Goal: Information Seeking & Learning: Learn about a topic

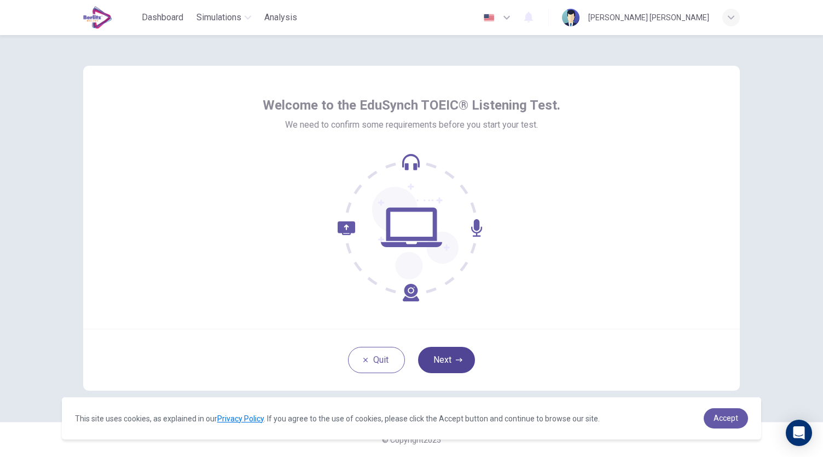
click at [437, 348] on button "Next" at bounding box center [446, 360] width 57 height 26
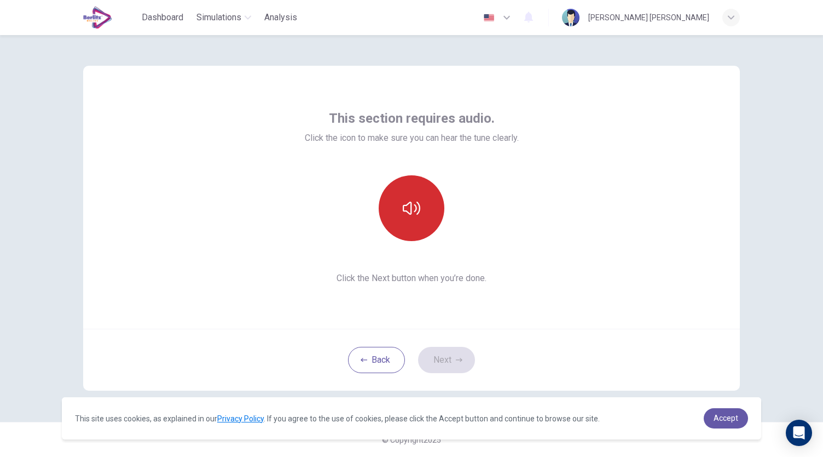
click at [394, 212] on button "button" at bounding box center [412, 208] width 66 height 66
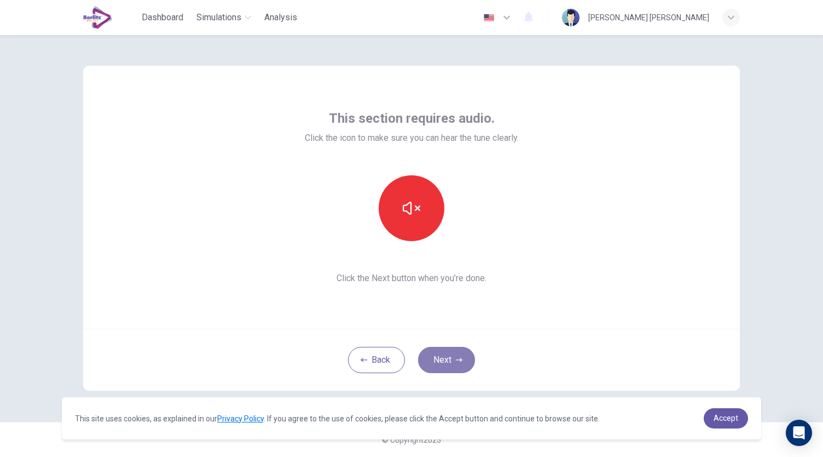
click at [458, 358] on icon "button" at bounding box center [459, 359] width 7 height 7
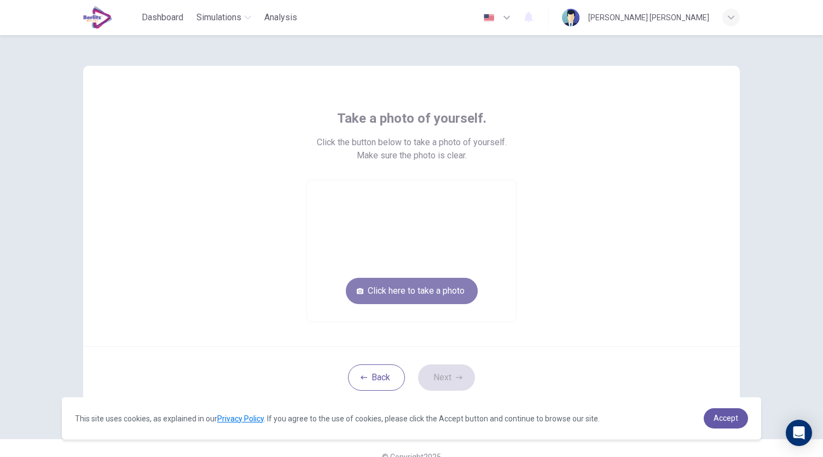
click at [430, 285] on button "Click here to take a photo" at bounding box center [412, 291] width 132 height 26
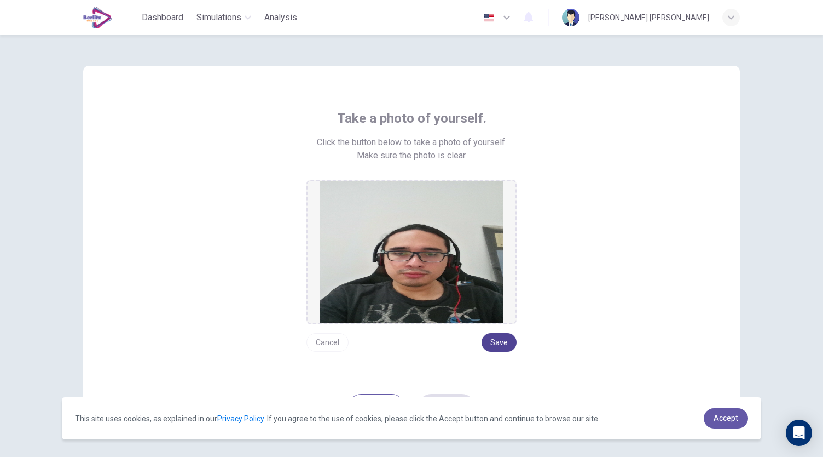
click at [506, 344] on button "Save" at bounding box center [499, 342] width 35 height 19
click at [324, 347] on button "Cancel" at bounding box center [328, 342] width 42 height 19
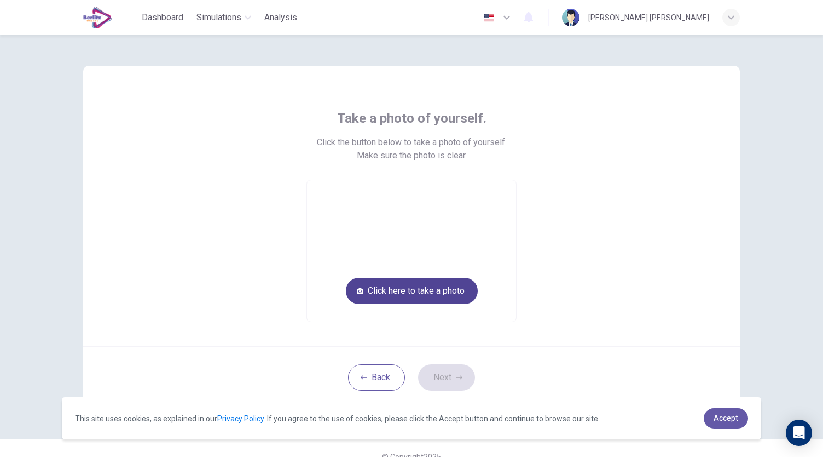
click at [405, 292] on button "Click here to take a photo" at bounding box center [412, 291] width 132 height 26
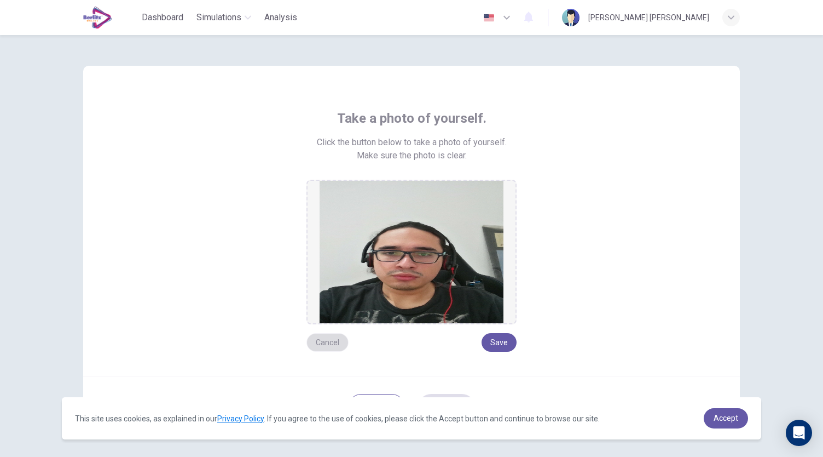
click at [339, 346] on button "Cancel" at bounding box center [328, 342] width 42 height 19
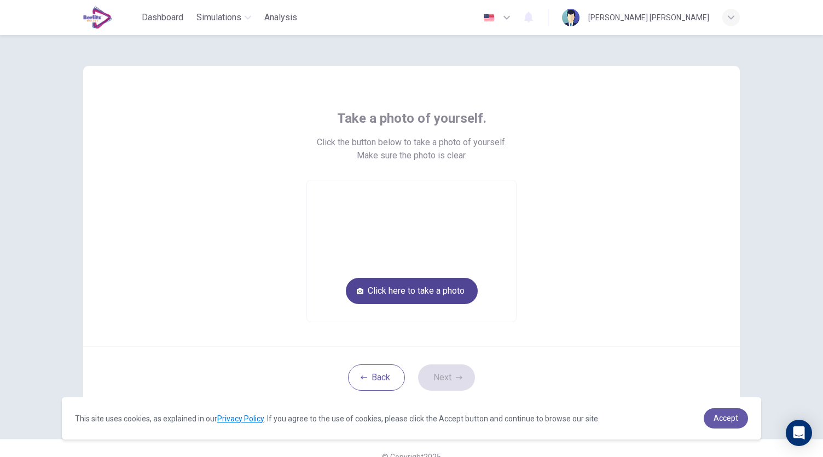
click at [398, 294] on button "Click here to take a photo" at bounding box center [412, 291] width 132 height 26
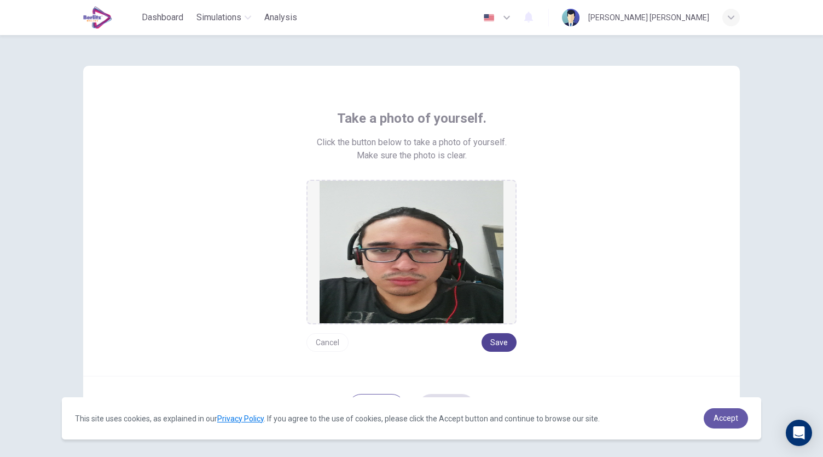
click at [493, 339] on button "Save" at bounding box center [499, 342] width 35 height 19
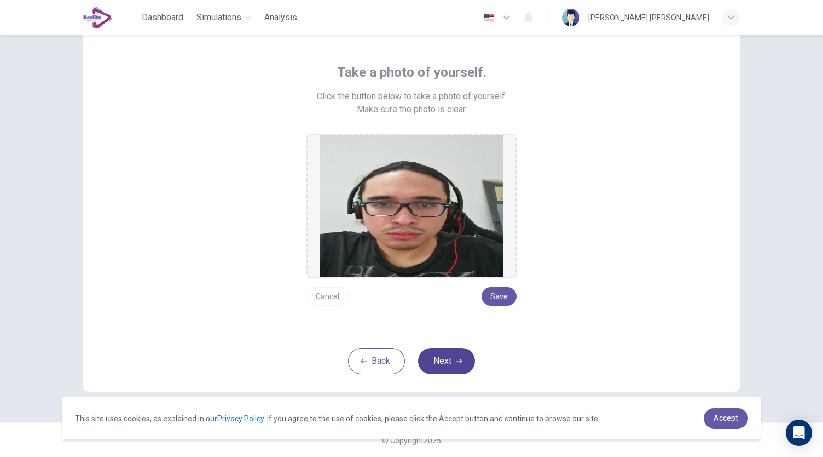
click at [448, 365] on button "Next" at bounding box center [446, 361] width 57 height 26
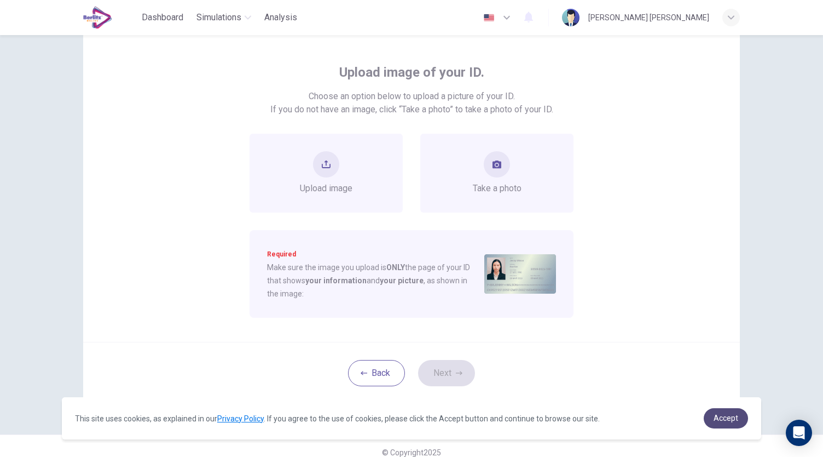
click at [707, 418] on link "Accept" at bounding box center [726, 418] width 44 height 20
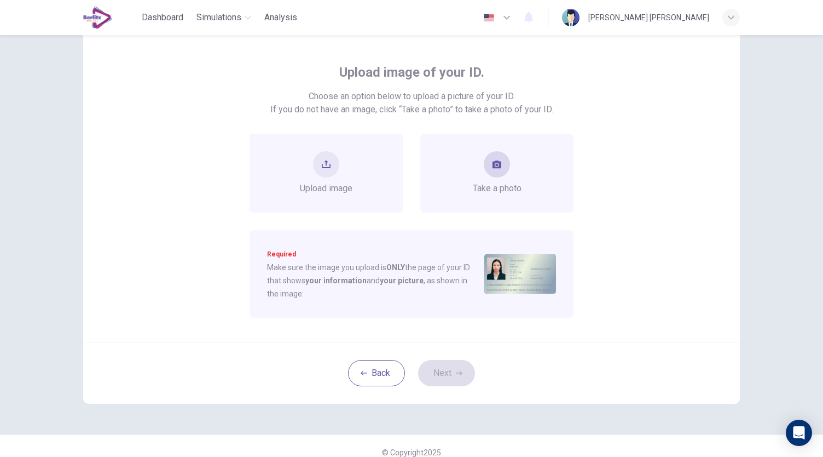
click at [496, 174] on button "take photo" at bounding box center [497, 164] width 26 height 26
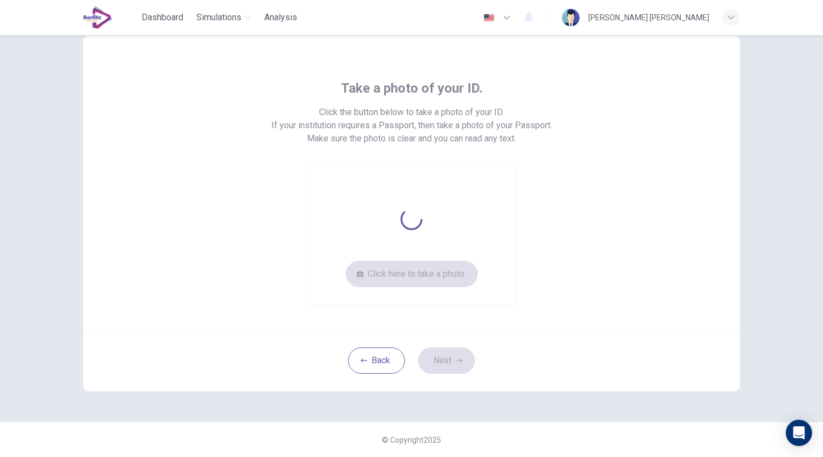
scroll to position [30, 0]
click at [445, 272] on button "Click here to take a photo" at bounding box center [412, 274] width 132 height 26
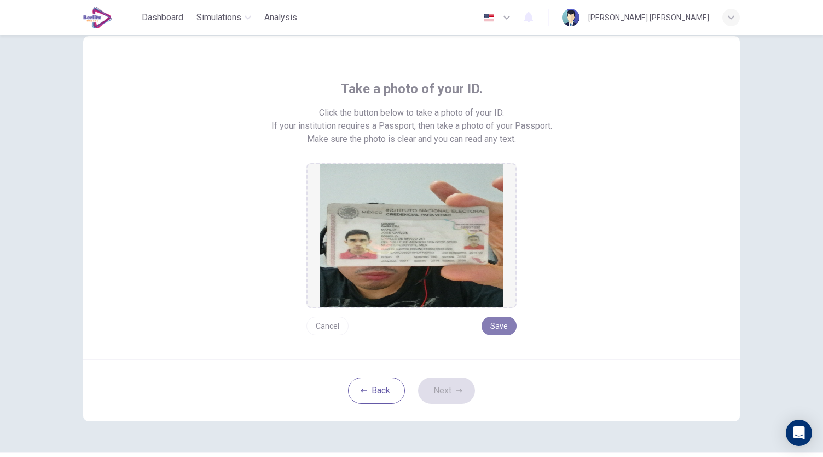
click at [499, 324] on button "Save" at bounding box center [499, 325] width 35 height 19
click at [449, 377] on button "Next" at bounding box center [446, 390] width 57 height 26
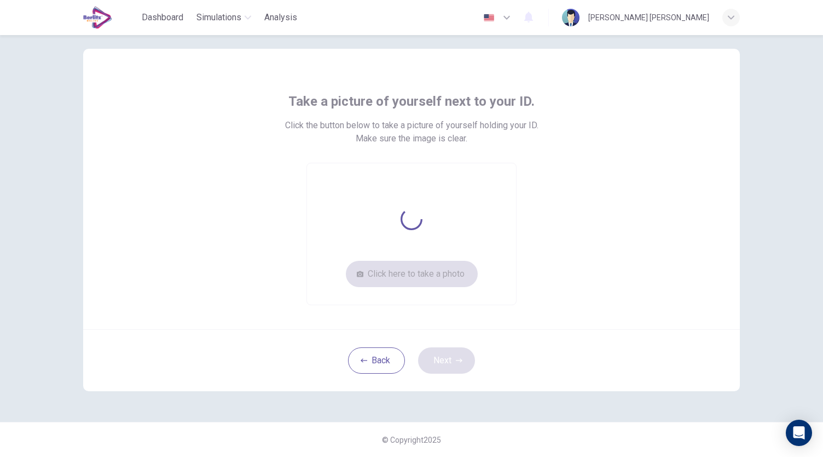
scroll to position [16, 0]
click at [412, 281] on button "Click here to take a photo" at bounding box center [412, 274] width 132 height 26
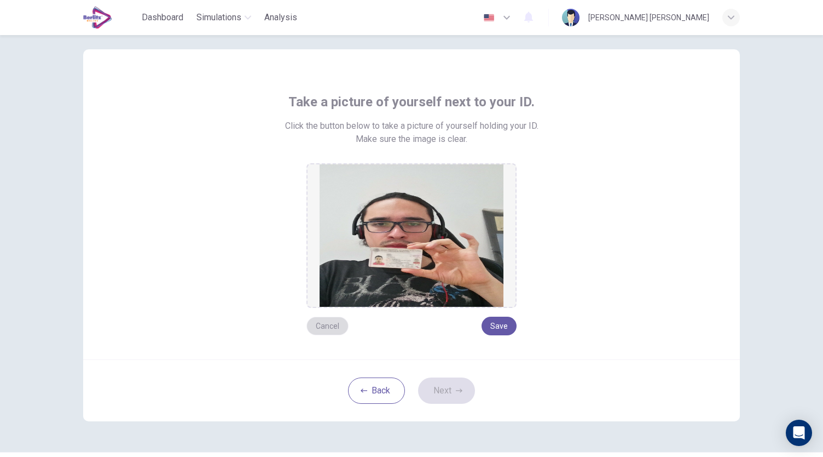
click at [332, 327] on button "Cancel" at bounding box center [328, 325] width 42 height 19
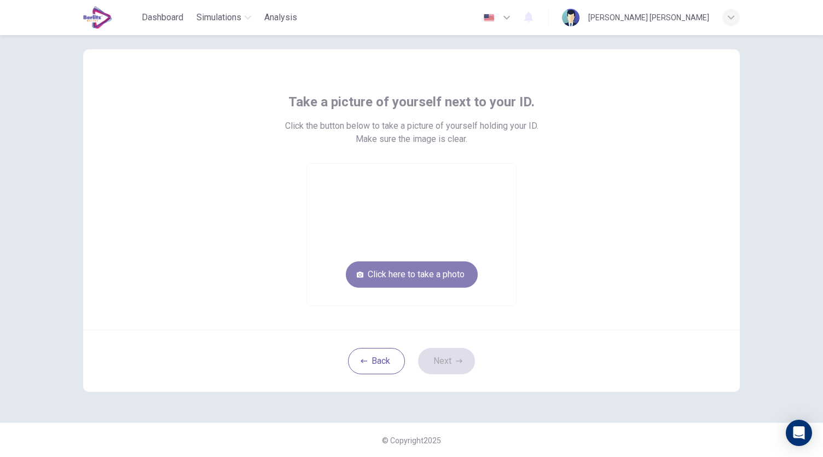
click at [401, 284] on button "Click here to take a photo" at bounding box center [412, 274] width 132 height 26
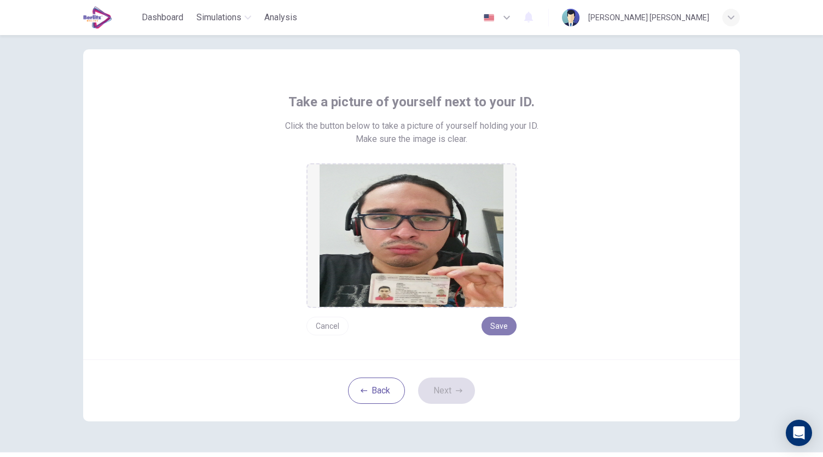
click at [494, 321] on button "Save" at bounding box center [499, 325] width 35 height 19
click at [445, 390] on button "Next" at bounding box center [446, 390] width 57 height 26
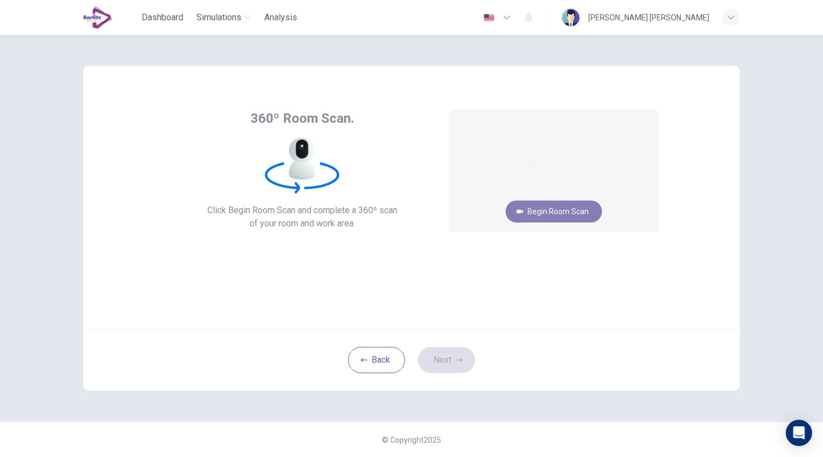
click at [581, 213] on button "Begin Room Scan" at bounding box center [554, 211] width 96 height 22
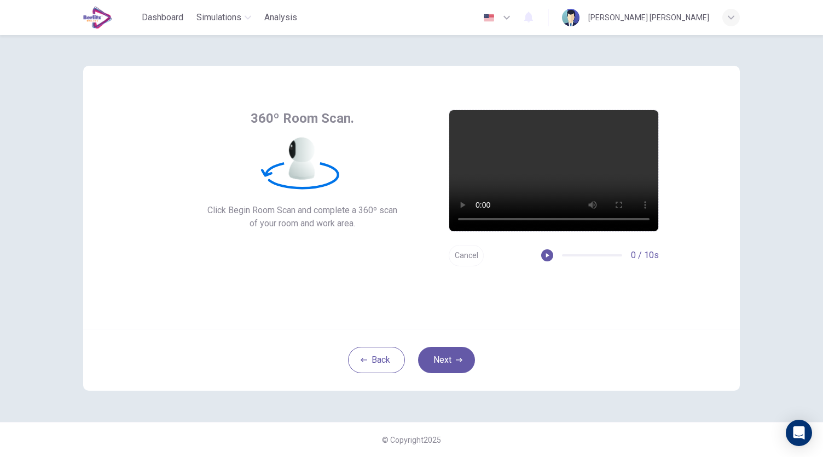
click at [528, 167] on video at bounding box center [554, 170] width 209 height 121
drag, startPoint x: 574, startPoint y: 256, endPoint x: 488, endPoint y: 261, distance: 85.6
click at [488, 261] on div "Cancel 9 / 10s" at bounding box center [554, 255] width 210 height 21
click at [549, 257] on button "button" at bounding box center [543, 255] width 12 height 12
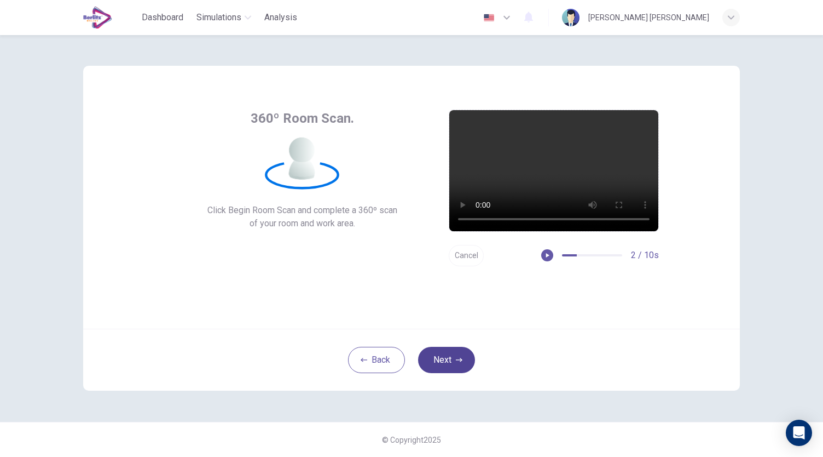
click at [435, 349] on button "Next" at bounding box center [446, 360] width 57 height 26
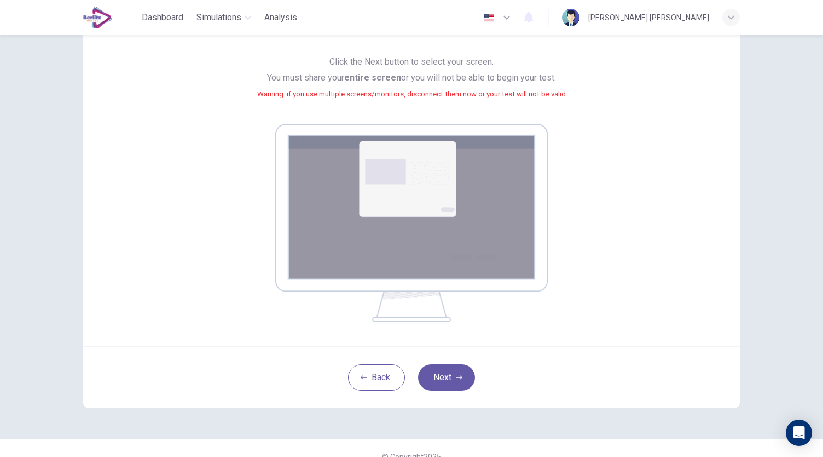
scroll to position [95, 0]
click at [465, 389] on div "Back Next" at bounding box center [411, 376] width 657 height 62
click at [456, 377] on icon "button" at bounding box center [459, 377] width 7 height 4
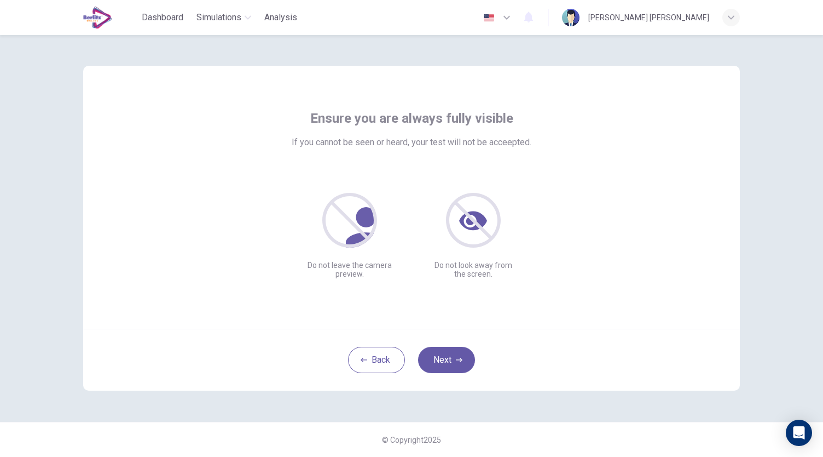
scroll to position [0, 0]
click at [445, 357] on button "Next" at bounding box center [446, 360] width 57 height 26
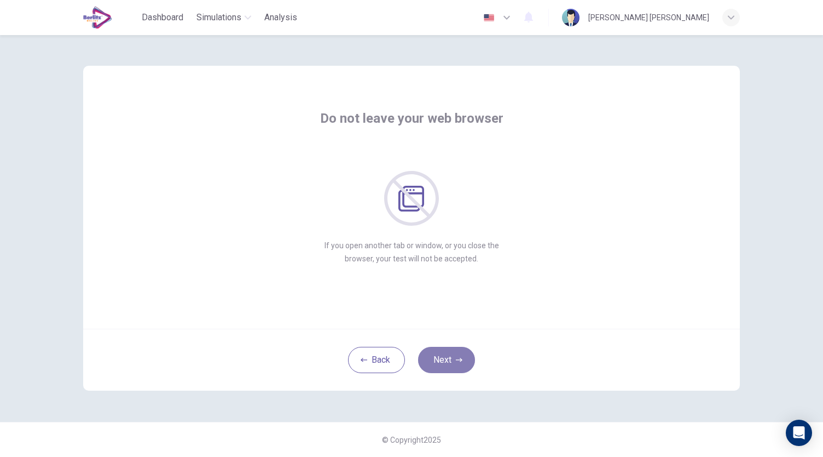
click at [445, 357] on button "Next" at bounding box center [446, 360] width 57 height 26
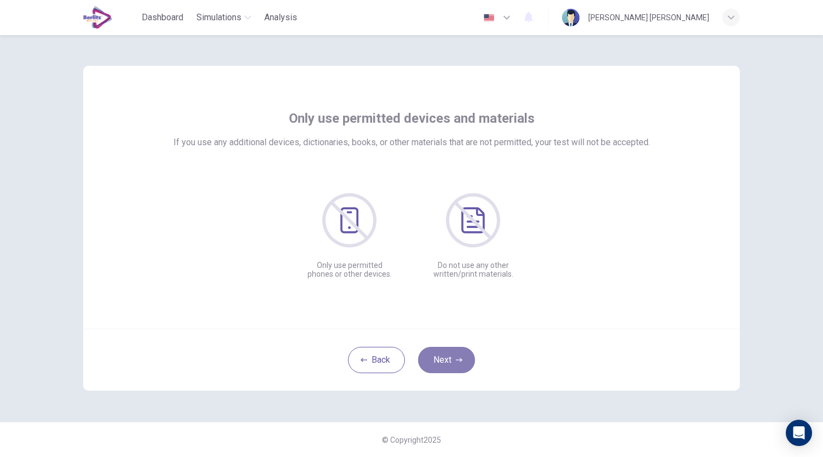
click at [445, 357] on button "Next" at bounding box center [446, 360] width 57 height 26
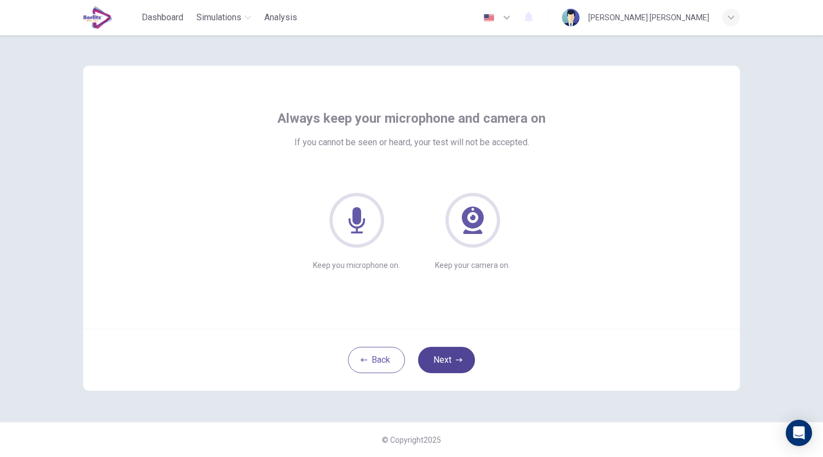
click at [446, 350] on button "Next" at bounding box center [446, 360] width 57 height 26
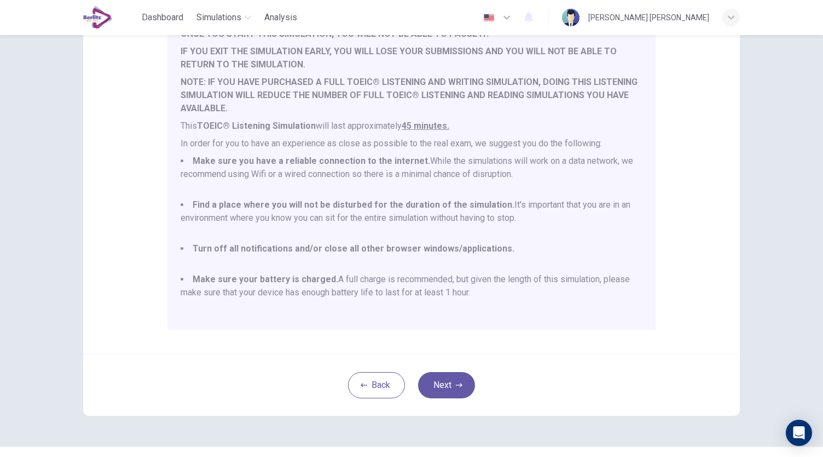
scroll to position [128, 0]
click at [441, 384] on button "Next" at bounding box center [446, 384] width 57 height 26
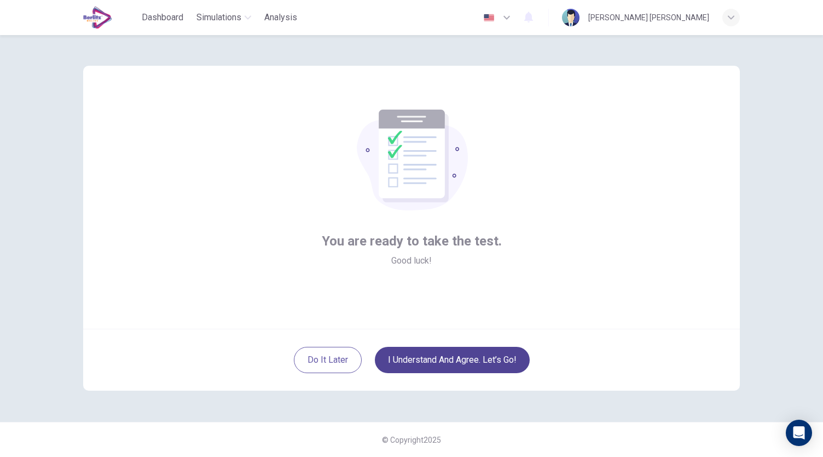
scroll to position [0, 0]
click at [434, 360] on button "I understand and agree. Let’s go!" at bounding box center [452, 360] width 155 height 26
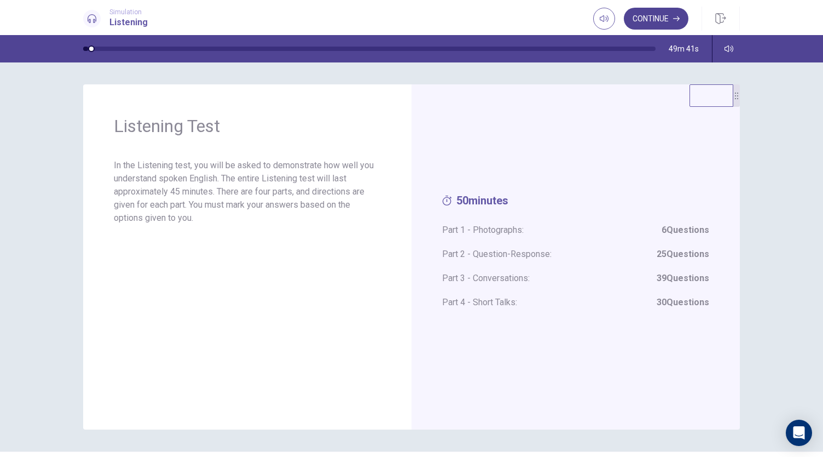
click at [651, 20] on button "Continue" at bounding box center [656, 19] width 65 height 22
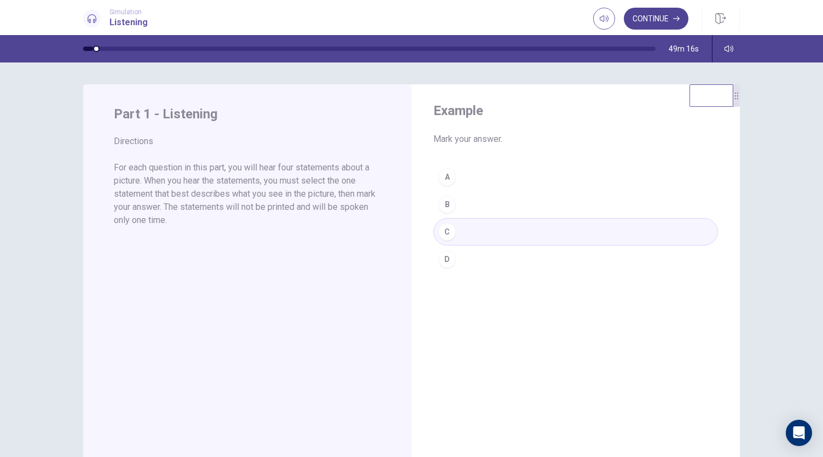
click at [672, 17] on button "Continue" at bounding box center [656, 19] width 65 height 22
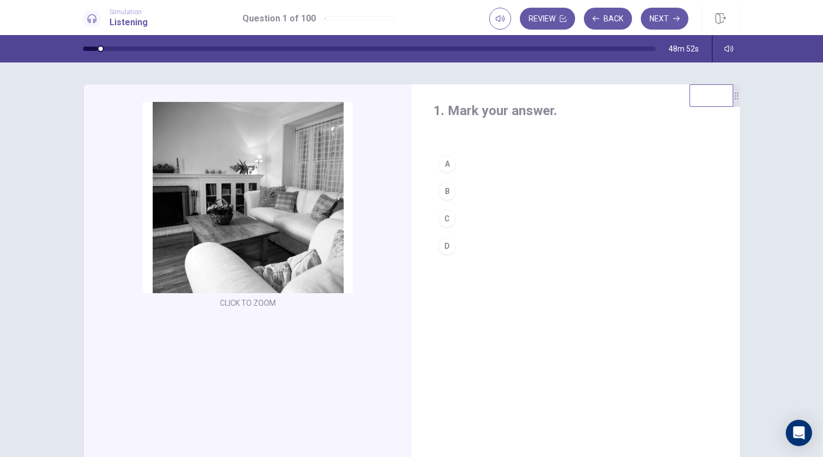
click at [469, 164] on button "A" at bounding box center [576, 163] width 285 height 27
click at [660, 19] on button "Next" at bounding box center [665, 19] width 48 height 22
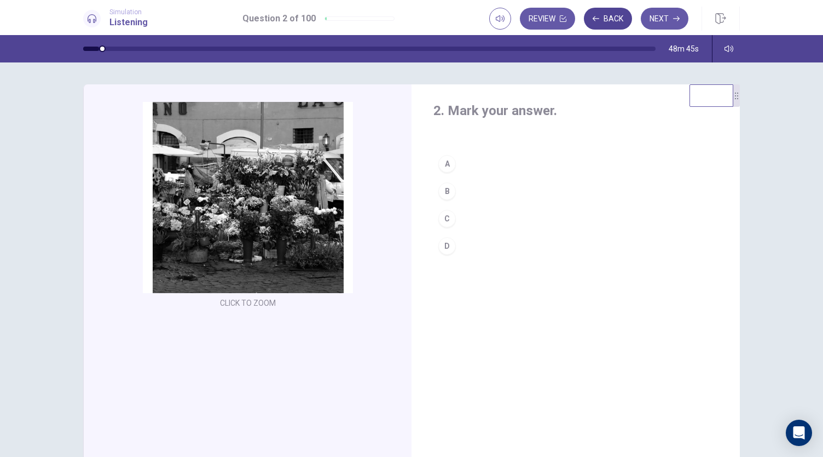
click at [608, 22] on button "Back" at bounding box center [608, 19] width 48 height 22
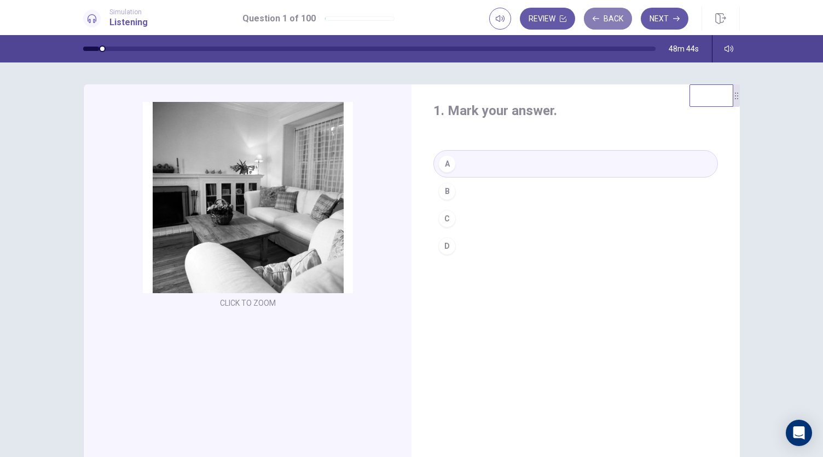
click at [608, 22] on button "Back" at bounding box center [608, 19] width 48 height 22
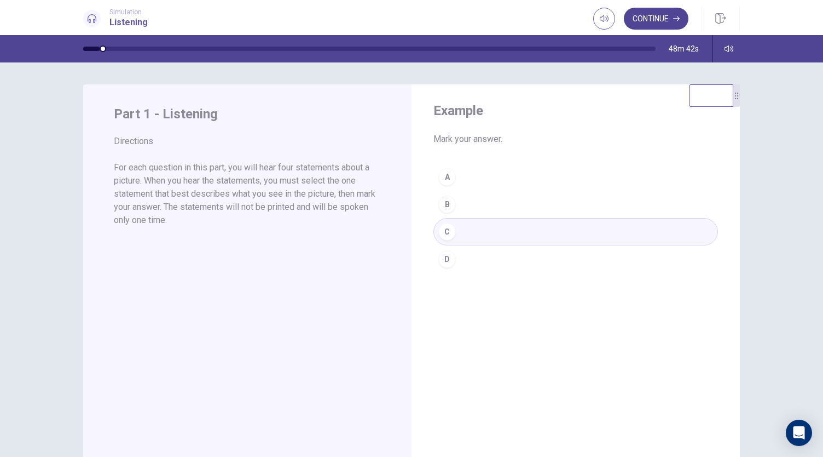
click at [661, 16] on button "Continue" at bounding box center [656, 19] width 65 height 22
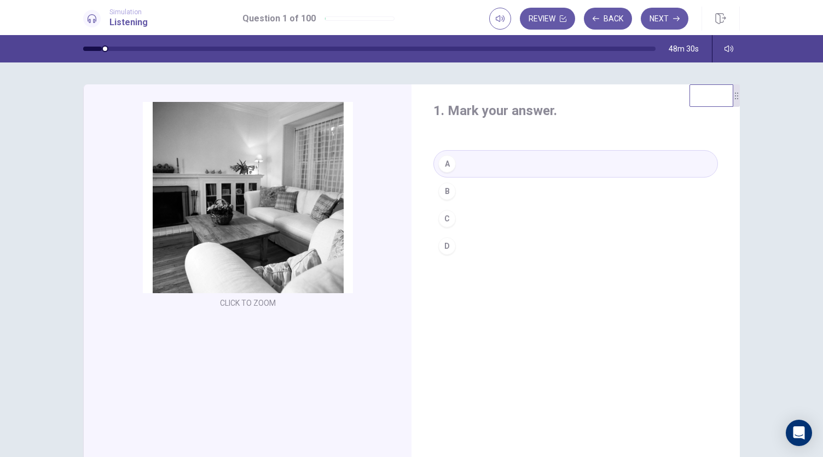
click at [467, 132] on div "1. Mark your answer." at bounding box center [576, 117] width 285 height 31
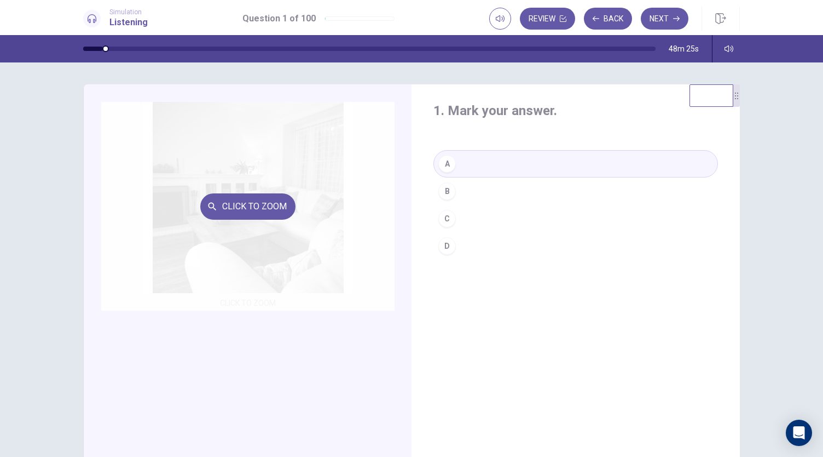
click at [232, 210] on button "Click to Zoom" at bounding box center [247, 206] width 95 height 26
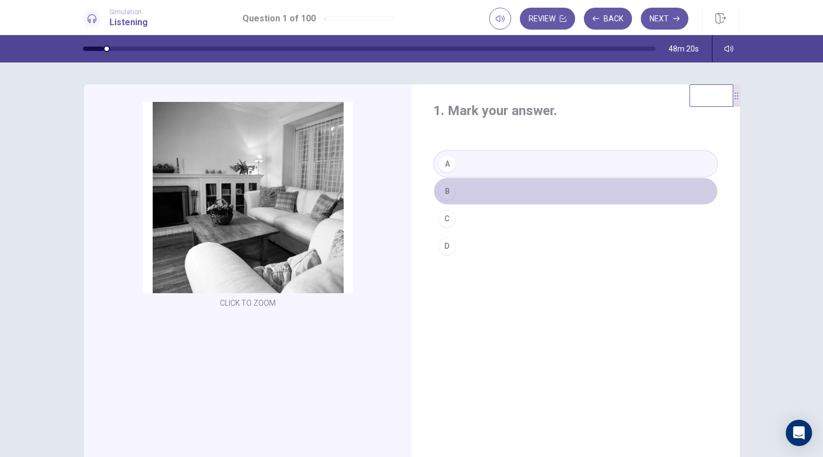
click at [462, 183] on button "B" at bounding box center [576, 190] width 285 height 27
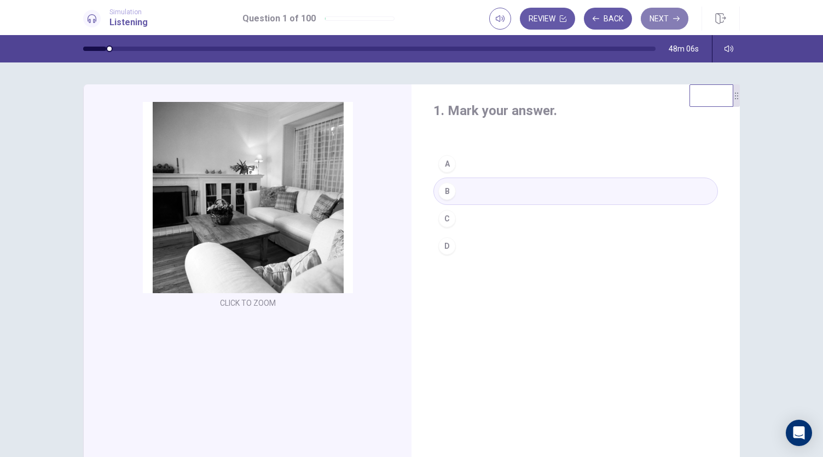
click at [672, 18] on button "Next" at bounding box center [665, 19] width 48 height 22
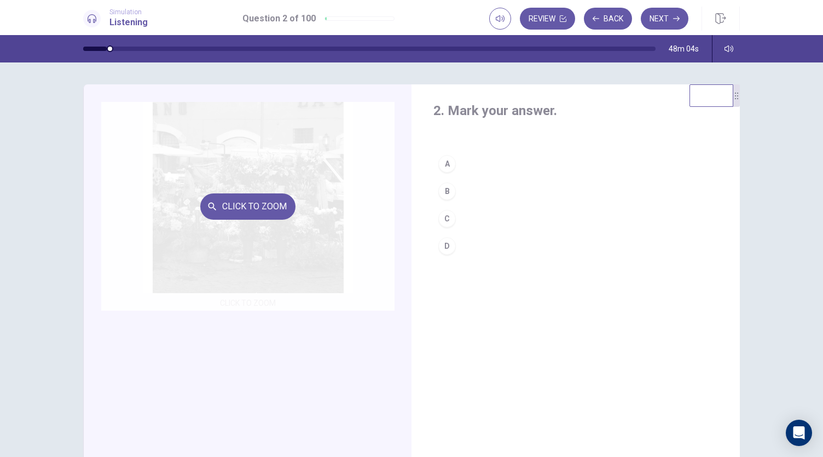
click at [298, 245] on div "Click to Zoom" at bounding box center [247, 206] width 293 height 209
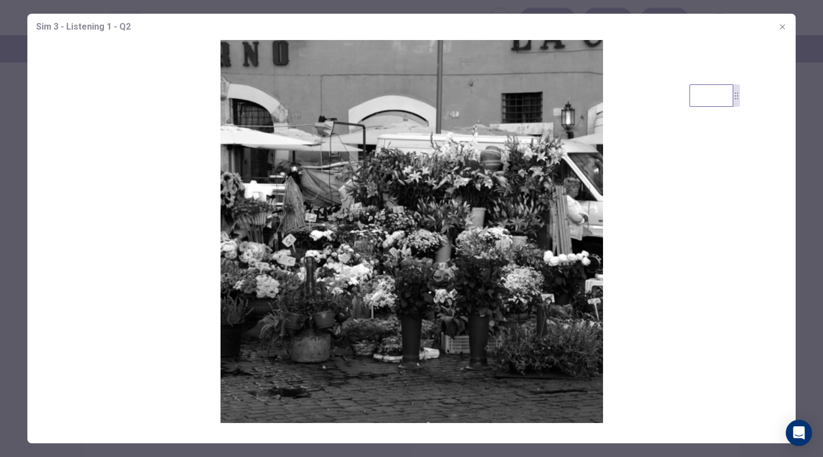
click at [780, 32] on button "button" at bounding box center [783, 27] width 18 height 18
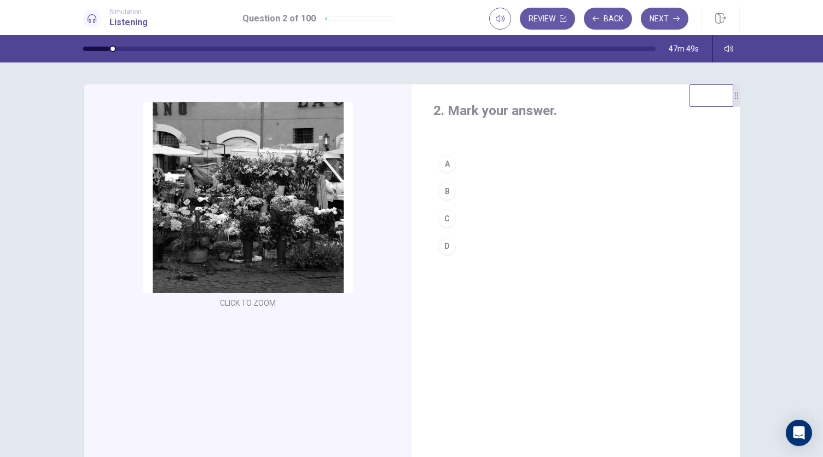
click at [442, 188] on div "B" at bounding box center [448, 191] width 18 height 18
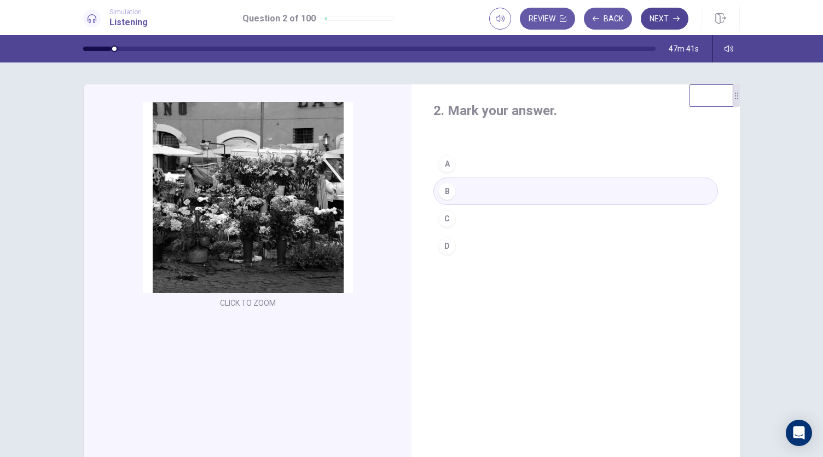
click at [666, 20] on button "Next" at bounding box center [665, 19] width 48 height 22
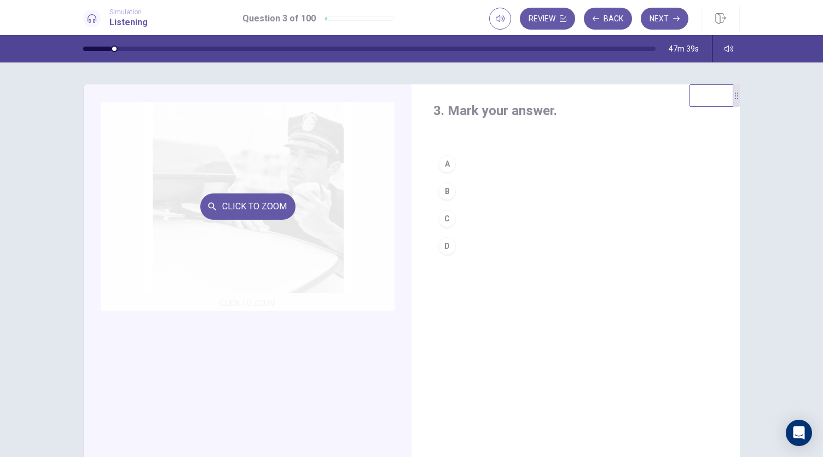
click at [288, 224] on div "Click to Zoom" at bounding box center [247, 206] width 293 height 209
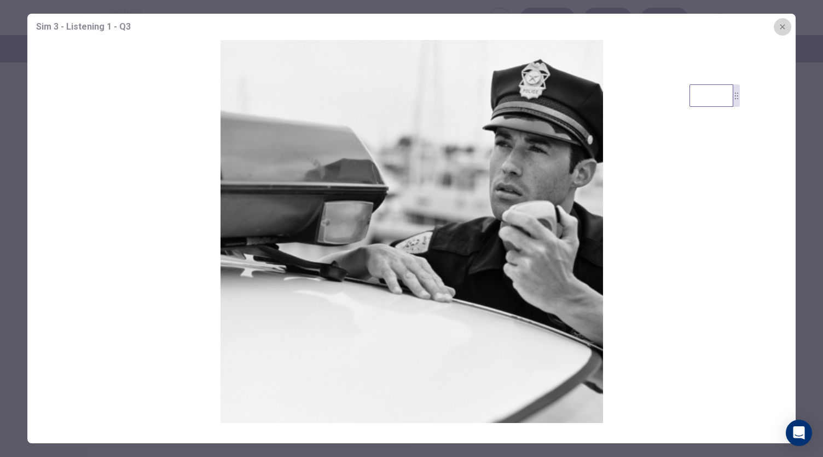
click at [786, 26] on icon "button" at bounding box center [783, 26] width 9 height 9
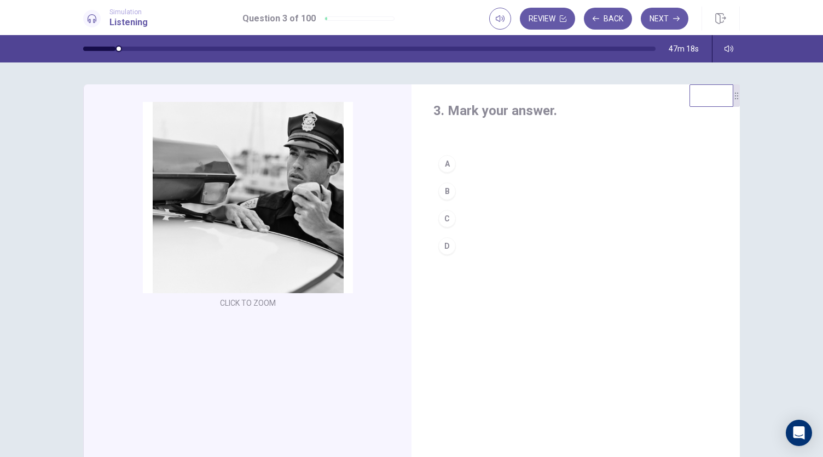
click at [478, 250] on button "D" at bounding box center [576, 245] width 285 height 27
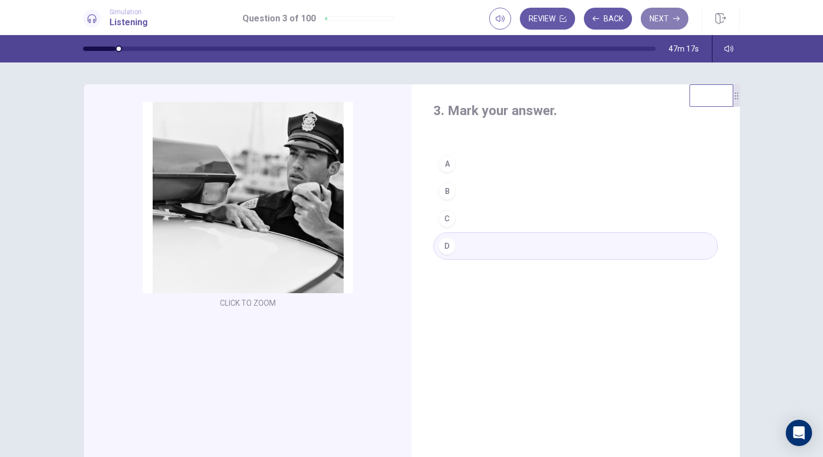
click at [661, 16] on button "Next" at bounding box center [665, 19] width 48 height 22
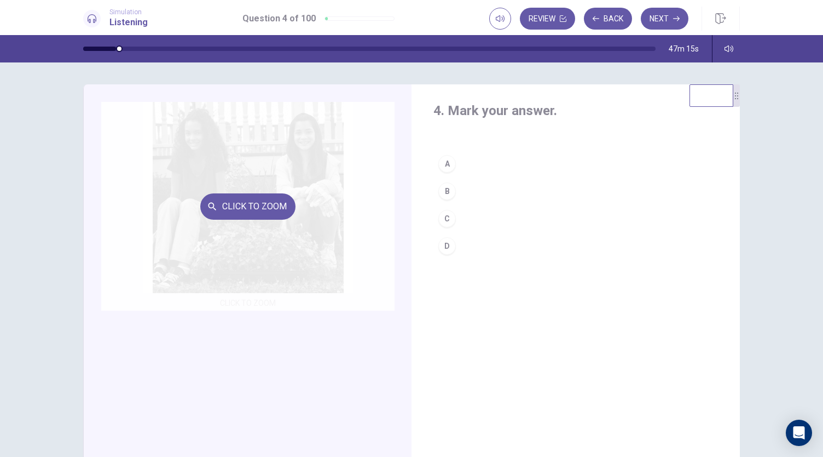
click at [298, 191] on div "Click to Zoom" at bounding box center [247, 206] width 293 height 209
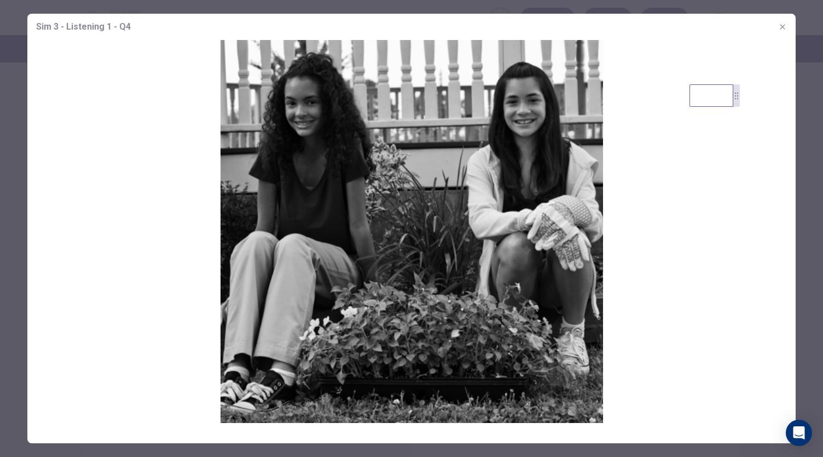
click at [783, 26] on icon "button" at bounding box center [782, 26] width 5 height 5
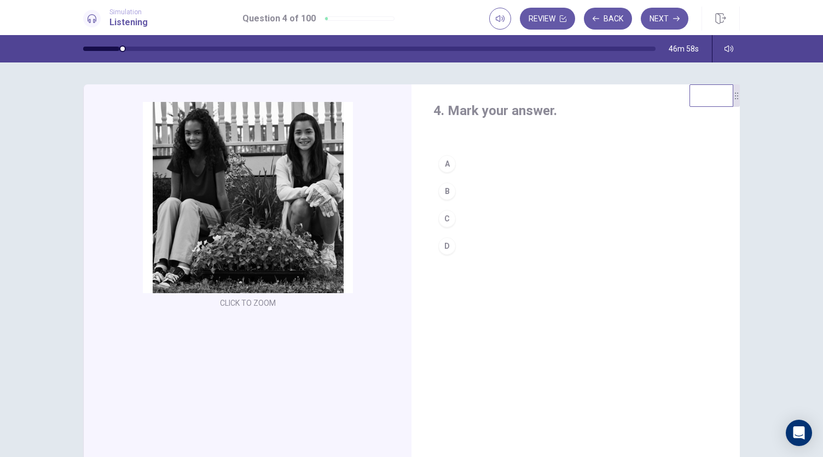
click at [491, 200] on button "B" at bounding box center [576, 190] width 285 height 27
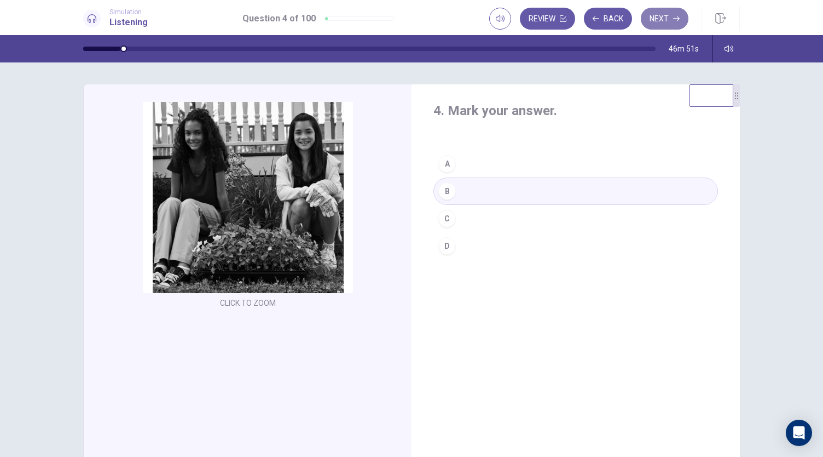
click at [663, 15] on button "Next" at bounding box center [665, 19] width 48 height 22
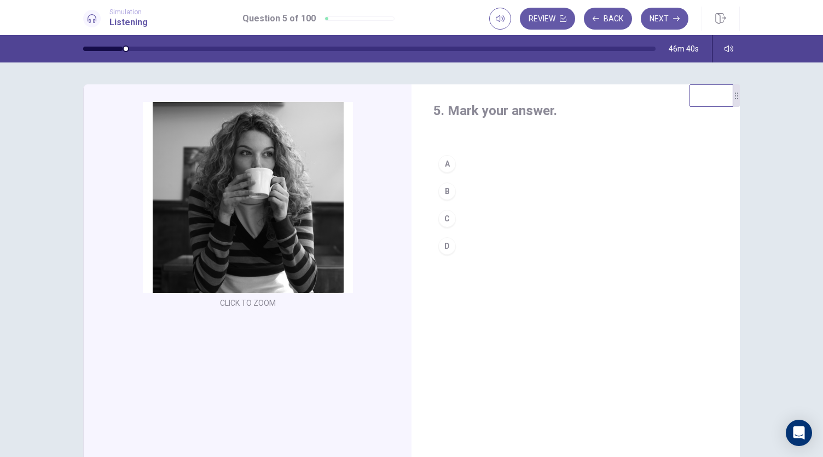
click at [477, 153] on button "A" at bounding box center [576, 163] width 285 height 27
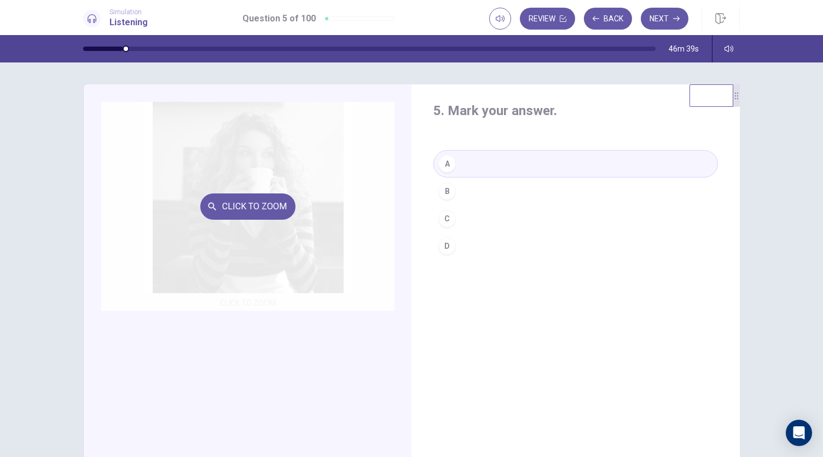
click at [331, 195] on div "Click to Zoom" at bounding box center [247, 206] width 293 height 209
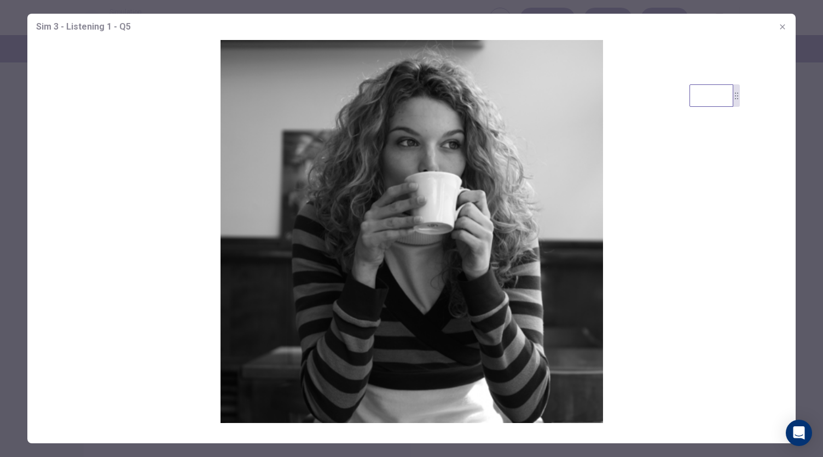
click at [786, 31] on icon "button" at bounding box center [783, 26] width 9 height 9
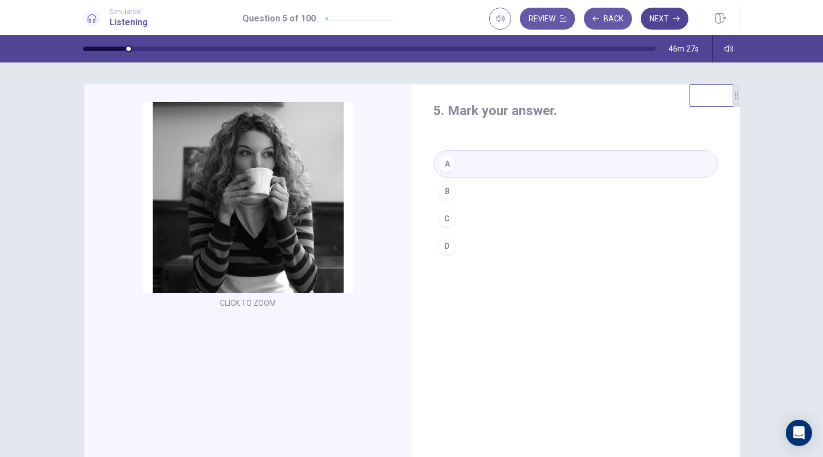
click at [674, 17] on icon "button" at bounding box center [676, 18] width 7 height 7
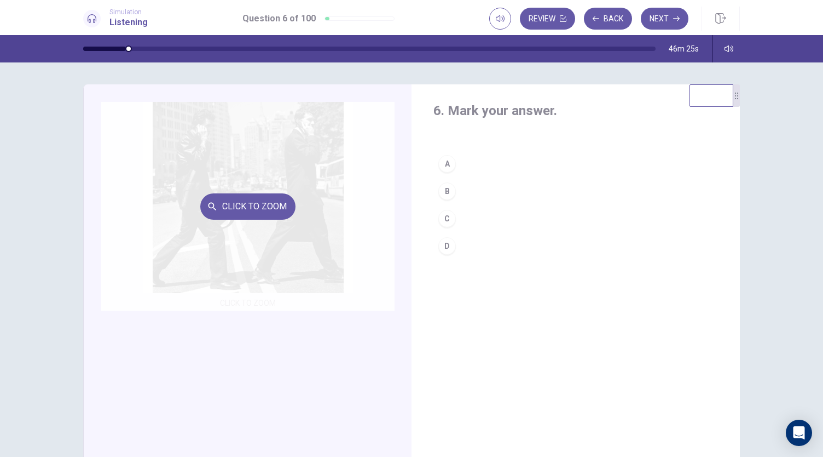
click at [267, 206] on button "Click to Zoom" at bounding box center [247, 206] width 95 height 26
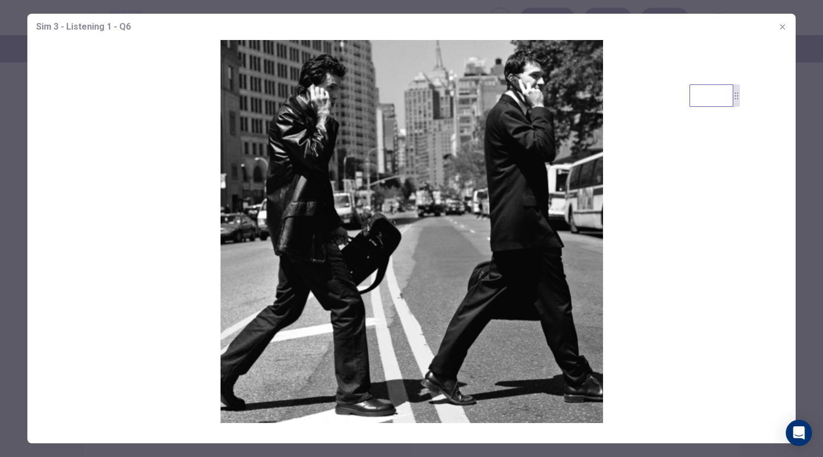
click at [780, 26] on icon "button" at bounding box center [783, 26] width 9 height 9
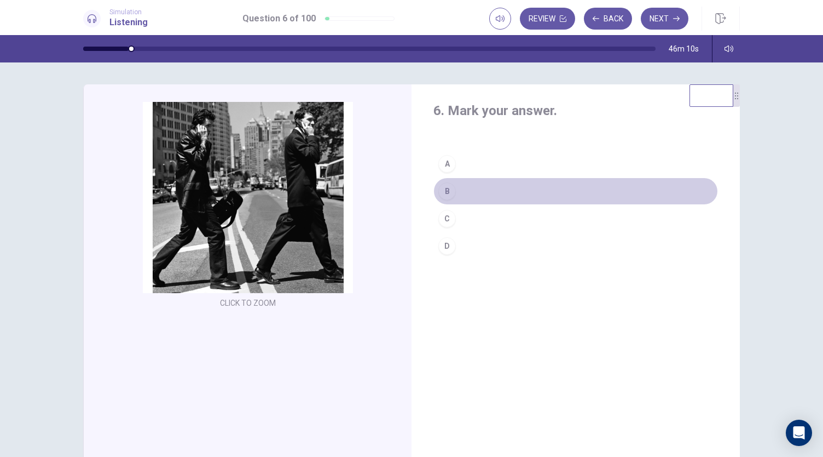
click at [487, 187] on button "B" at bounding box center [576, 190] width 285 height 27
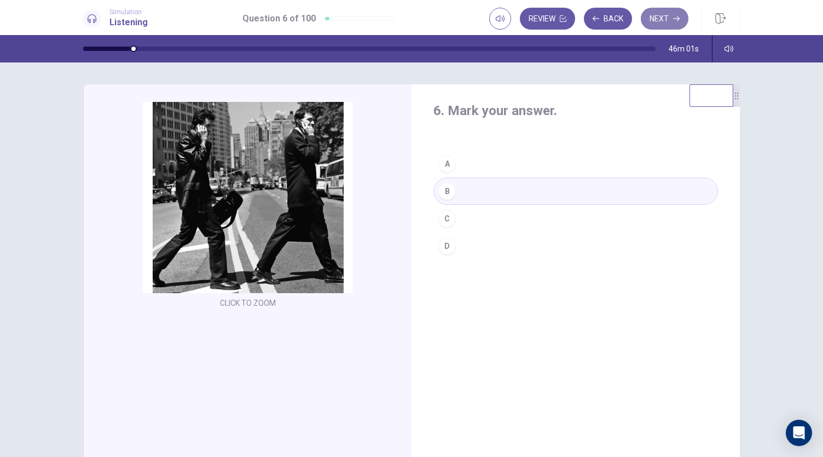
click at [675, 22] on button "Next" at bounding box center [665, 19] width 48 height 22
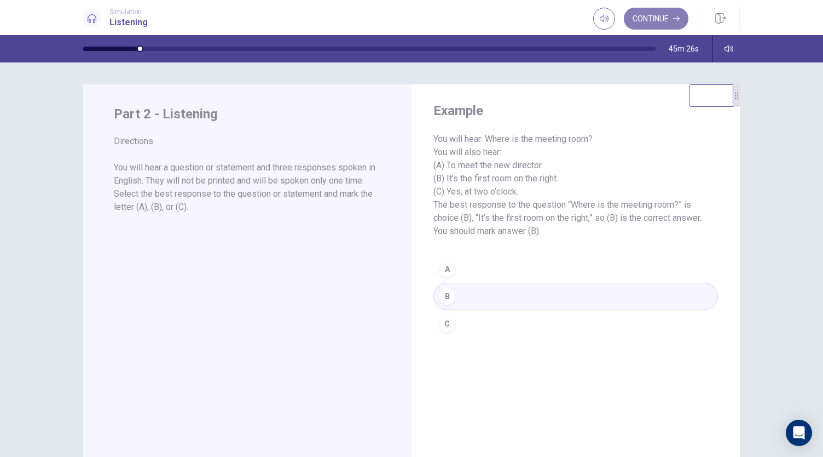
click at [674, 20] on icon "button" at bounding box center [676, 18] width 7 height 7
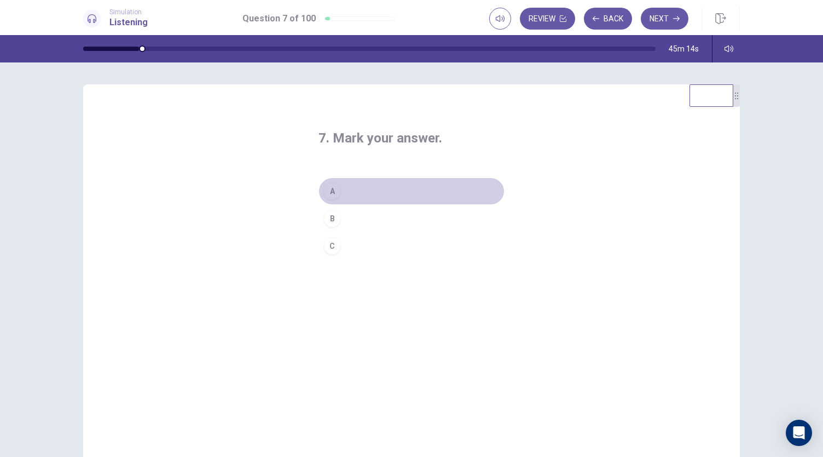
click at [329, 190] on div "A" at bounding box center [333, 191] width 18 height 18
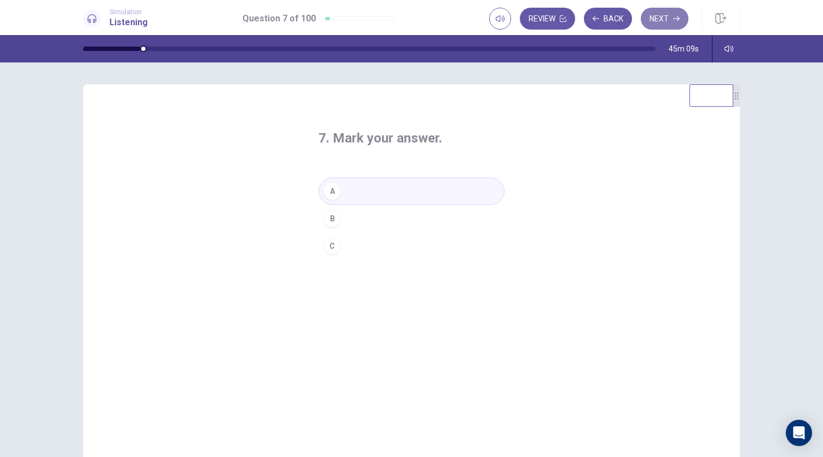
click at [667, 23] on button "Next" at bounding box center [665, 19] width 48 height 22
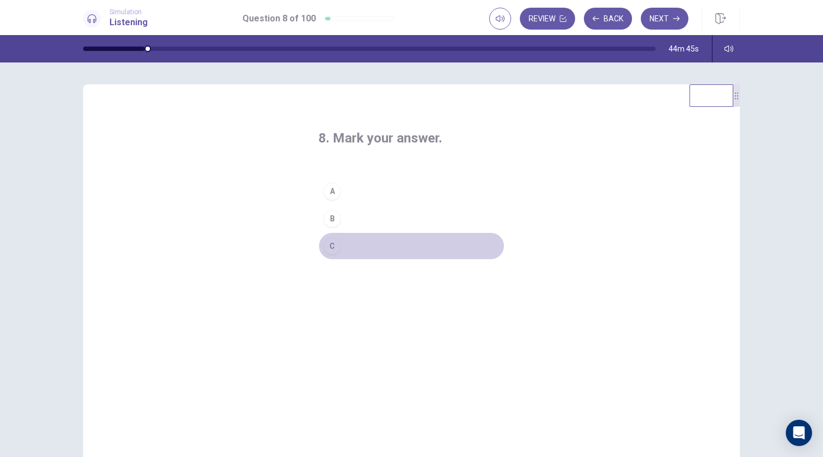
click at [331, 244] on div "C" at bounding box center [333, 246] width 18 height 18
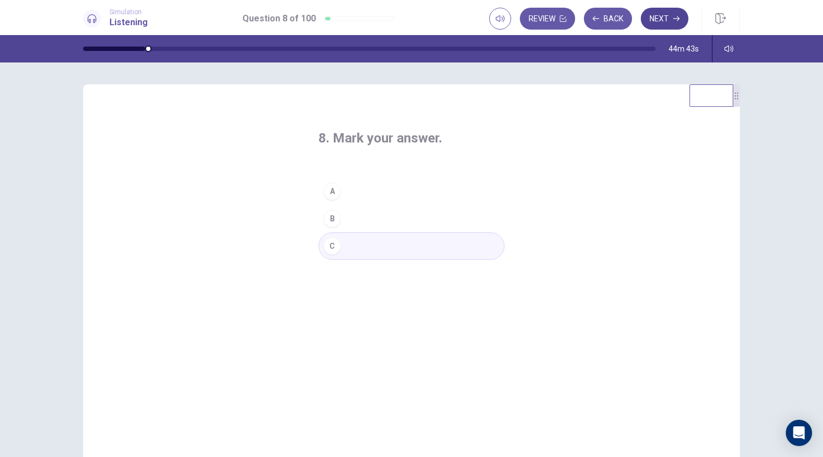
click at [671, 24] on button "Next" at bounding box center [665, 19] width 48 height 22
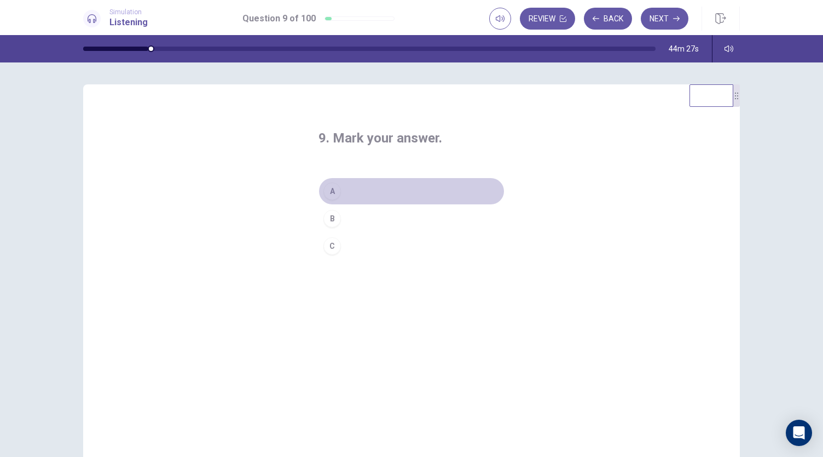
click at [334, 193] on div "A" at bounding box center [333, 191] width 18 height 18
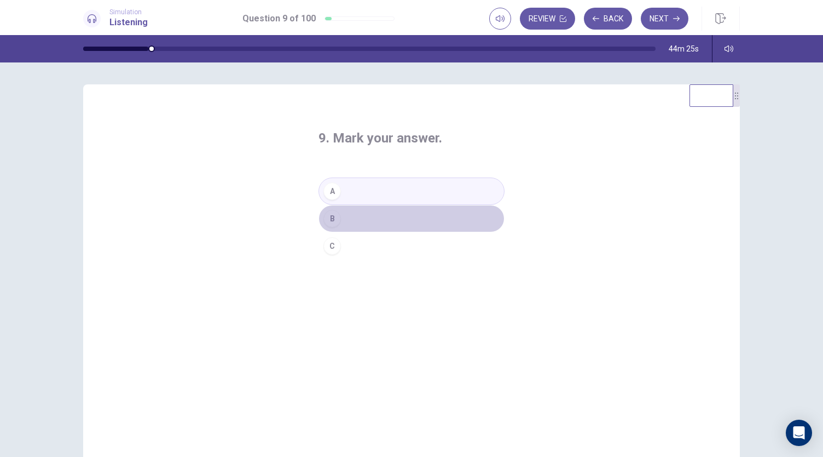
click at [331, 215] on div "B" at bounding box center [333, 219] width 18 height 18
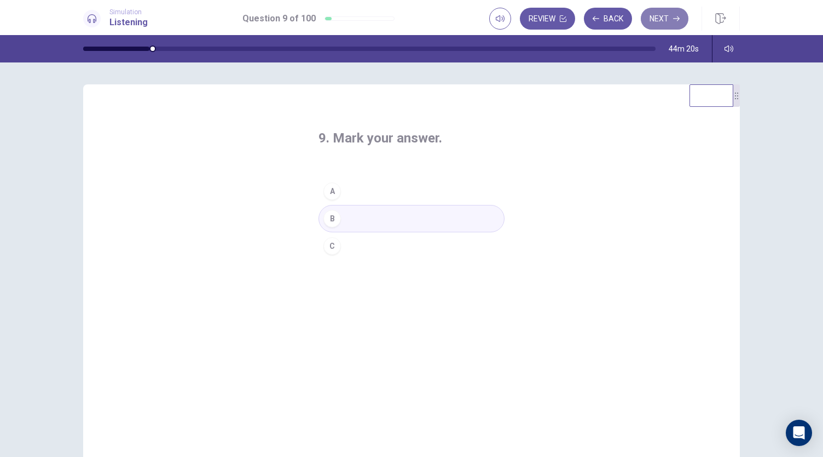
click at [661, 21] on button "Next" at bounding box center [665, 19] width 48 height 22
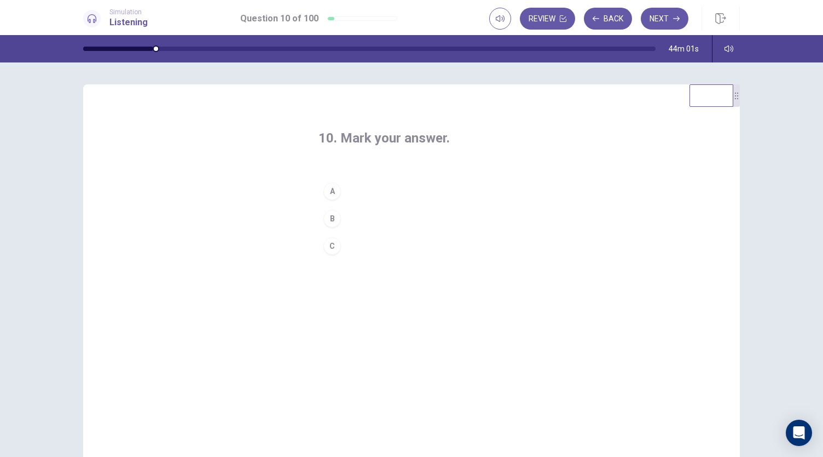
click at [329, 221] on div "B" at bounding box center [333, 219] width 18 height 18
click at [665, 19] on button "Next" at bounding box center [665, 19] width 48 height 22
click at [332, 246] on div "C" at bounding box center [333, 246] width 18 height 18
click at [667, 20] on button "Next" at bounding box center [665, 19] width 48 height 22
click at [328, 246] on div "C" at bounding box center [333, 246] width 18 height 18
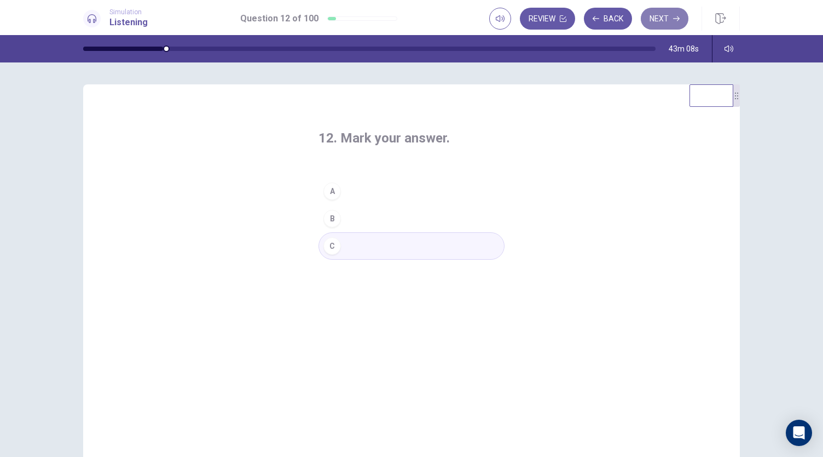
click at [671, 25] on button "Next" at bounding box center [665, 19] width 48 height 22
click at [326, 190] on div "A" at bounding box center [333, 191] width 18 height 18
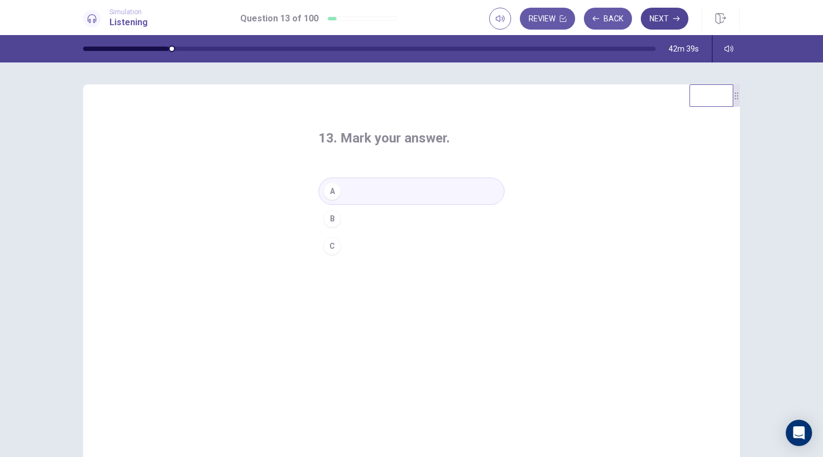
click at [667, 25] on button "Next" at bounding box center [665, 19] width 48 height 22
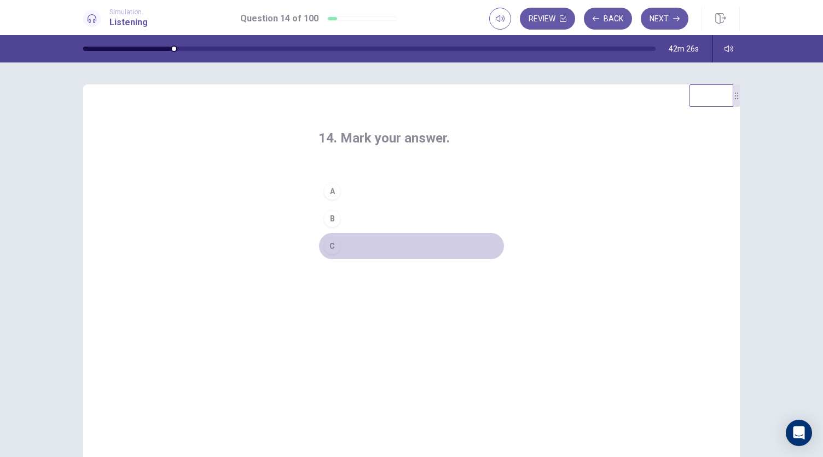
click at [332, 254] on button "C" at bounding box center [412, 245] width 186 height 27
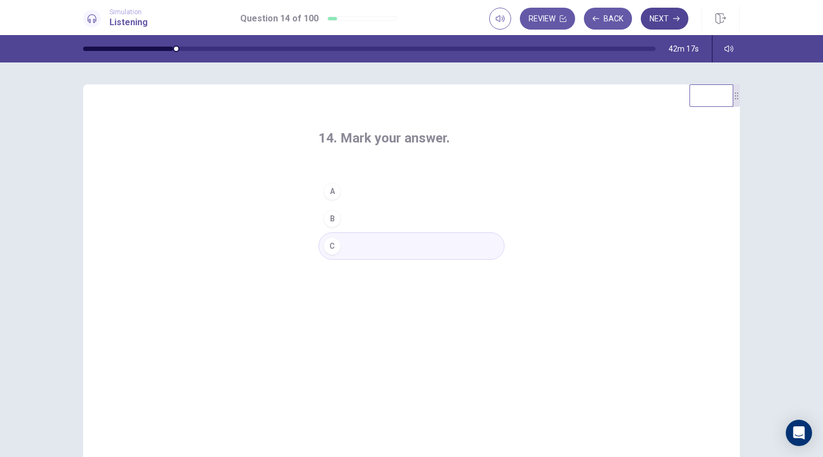
click at [675, 20] on icon "button" at bounding box center [676, 18] width 7 height 7
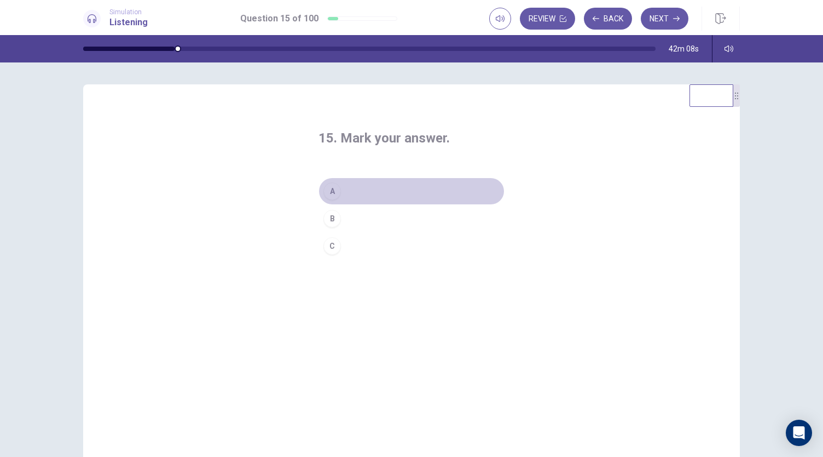
click at [336, 188] on div "A" at bounding box center [333, 191] width 18 height 18
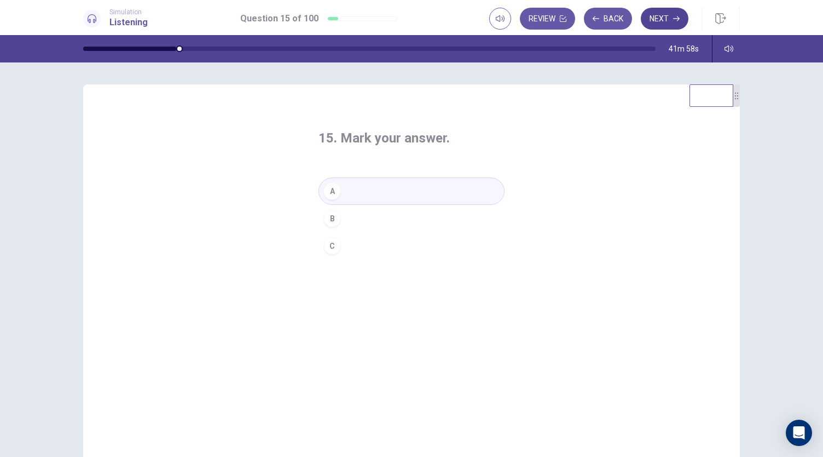
click at [663, 27] on button "Next" at bounding box center [665, 19] width 48 height 22
click at [335, 221] on div "B" at bounding box center [333, 219] width 18 height 18
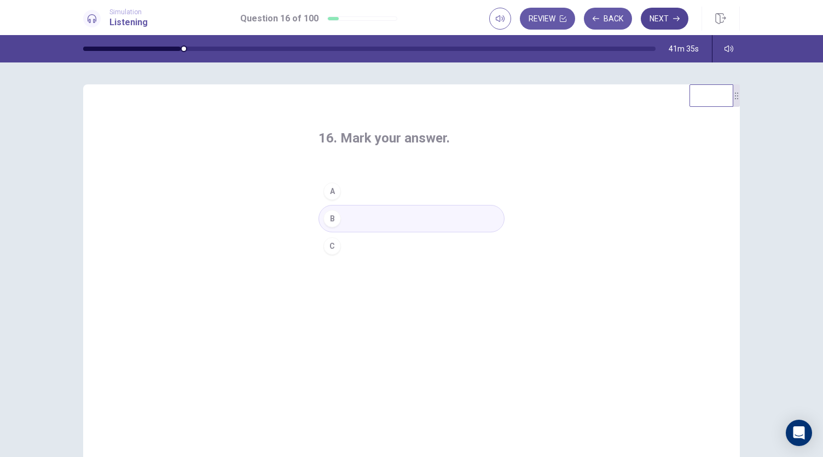
click at [670, 16] on button "Next" at bounding box center [665, 19] width 48 height 22
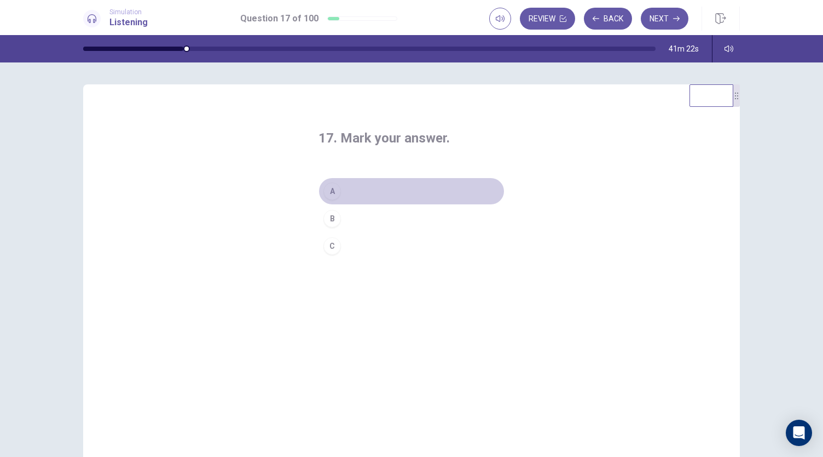
click at [333, 191] on div "A" at bounding box center [333, 191] width 18 height 18
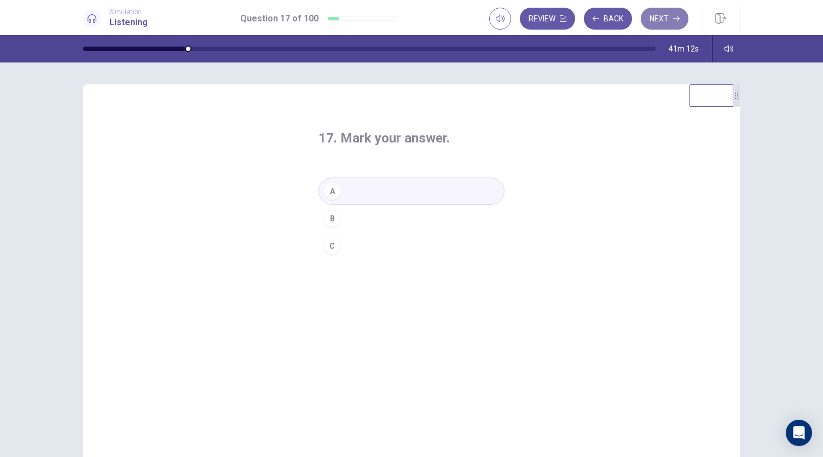
click at [667, 22] on button "Next" at bounding box center [665, 19] width 48 height 22
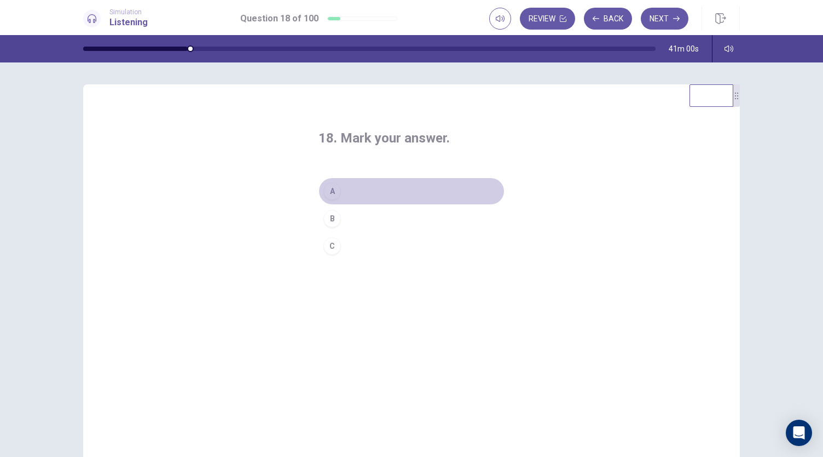
click at [325, 190] on div "A" at bounding box center [333, 191] width 18 height 18
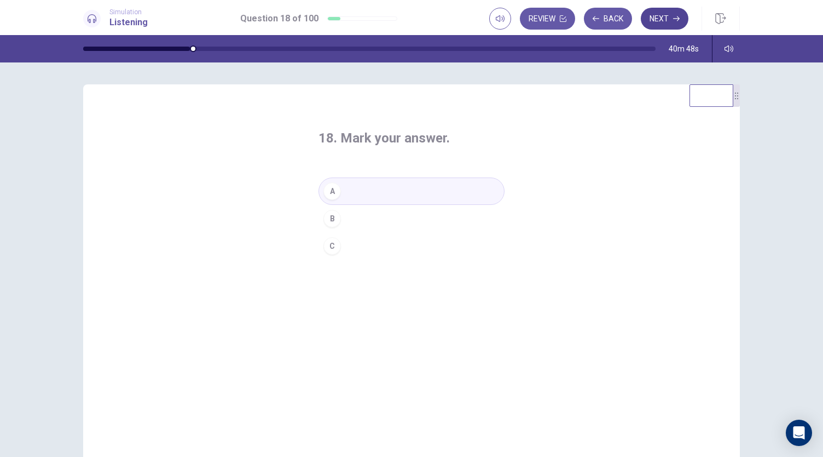
click at [654, 28] on button "Next" at bounding box center [665, 19] width 48 height 22
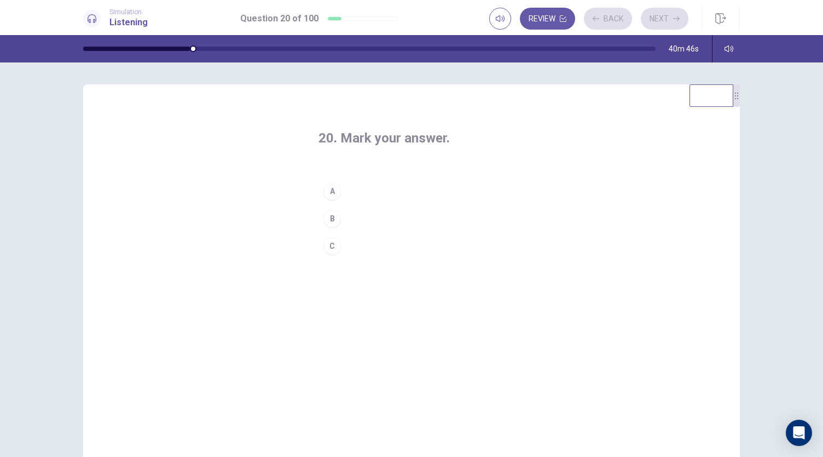
drag, startPoint x: 660, startPoint y: 82, endPoint x: 657, endPoint y: 91, distance: 9.7
click at [657, 91] on div "20. Mark your answer. A B C © Copyright 2025" at bounding box center [411, 259] width 823 height 394
click at [620, 27] on button "Back" at bounding box center [608, 19] width 48 height 22
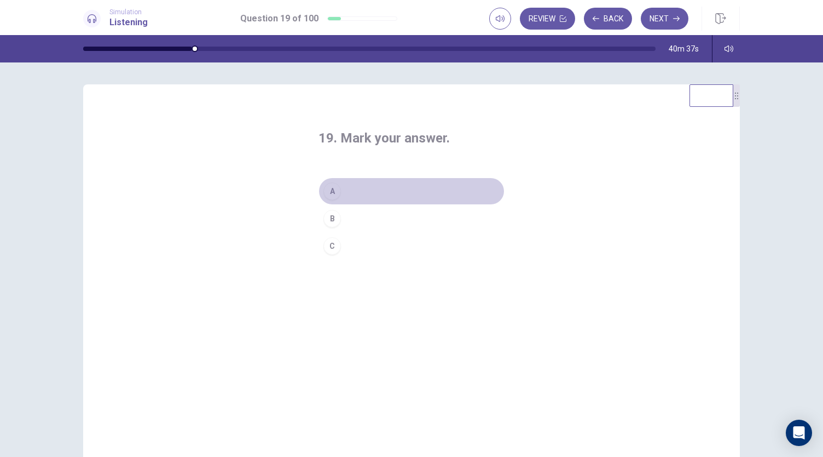
click at [340, 190] on button "A" at bounding box center [412, 190] width 186 height 27
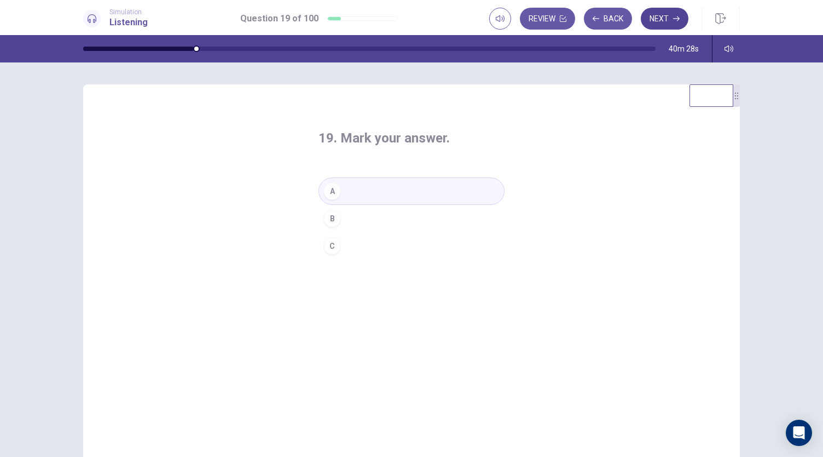
click at [673, 14] on button "Next" at bounding box center [665, 19] width 48 height 22
click at [359, 251] on button "C" at bounding box center [412, 245] width 186 height 27
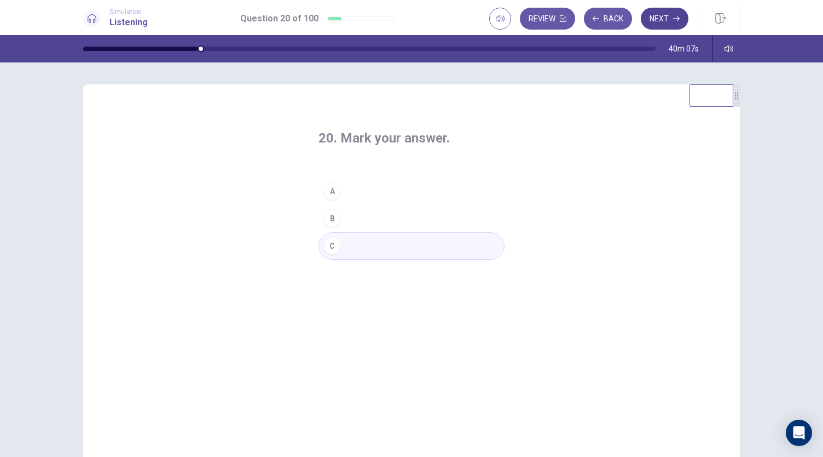
click at [669, 27] on button "Next" at bounding box center [665, 19] width 48 height 22
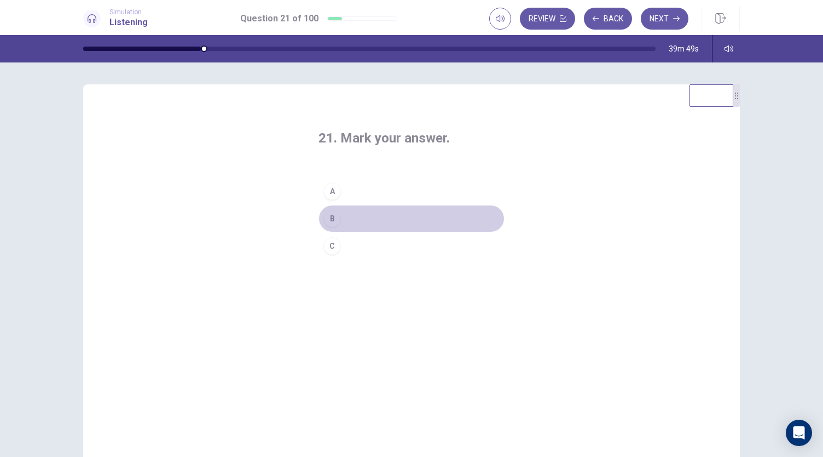
click at [327, 217] on div "B" at bounding box center [333, 219] width 18 height 18
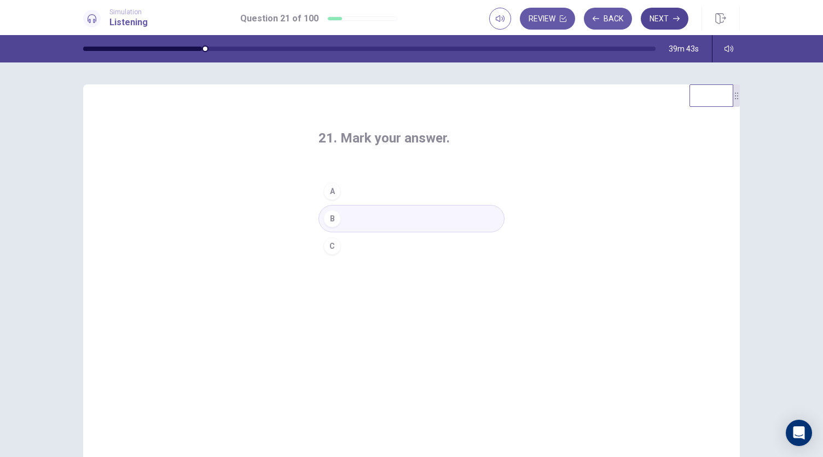
click at [658, 17] on button "Next" at bounding box center [665, 19] width 48 height 22
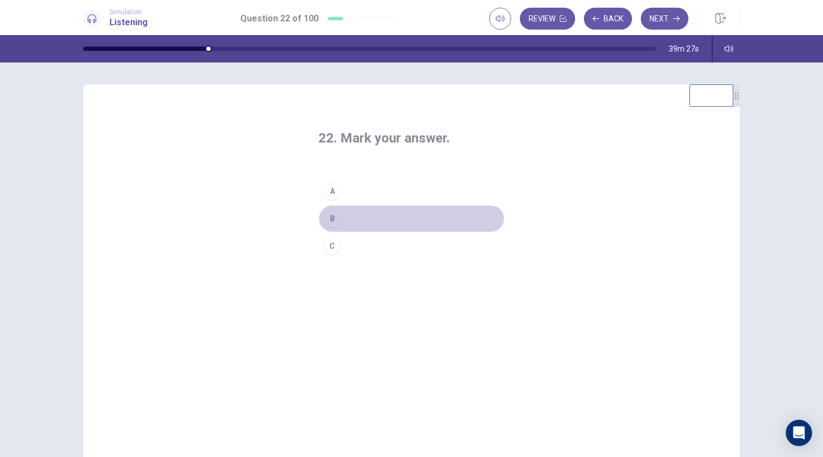
click at [336, 218] on div "B" at bounding box center [333, 219] width 18 height 18
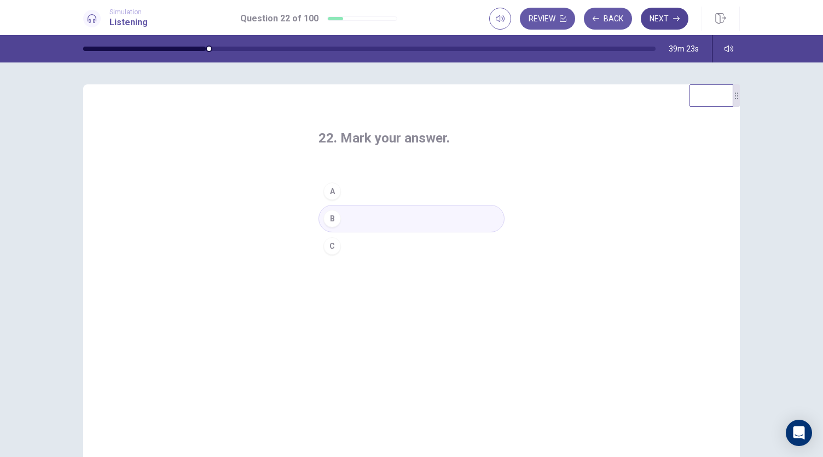
click at [670, 25] on button "Next" at bounding box center [665, 19] width 48 height 22
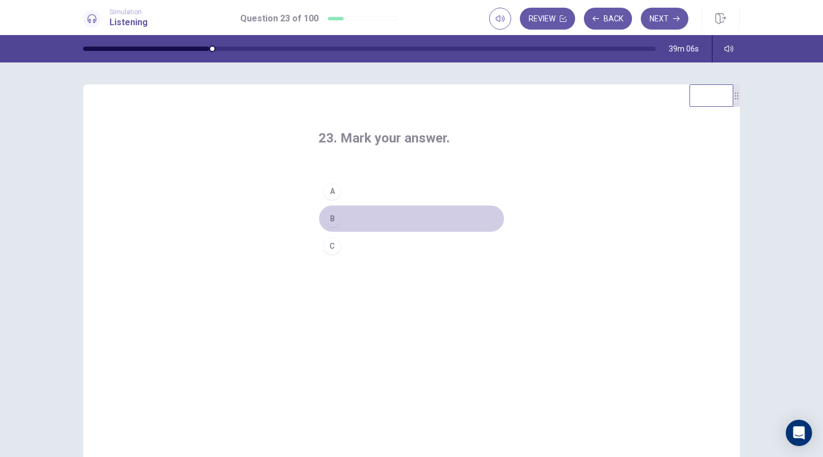
click at [329, 215] on div "B" at bounding box center [333, 219] width 18 height 18
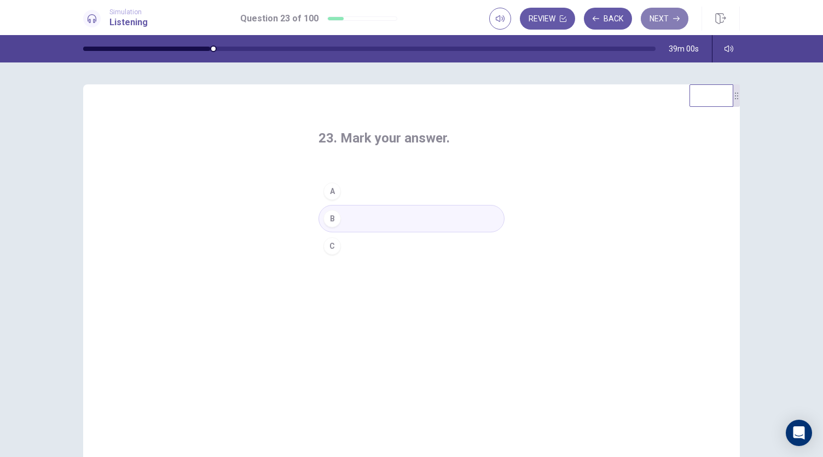
click at [680, 8] on button "Next" at bounding box center [665, 19] width 48 height 22
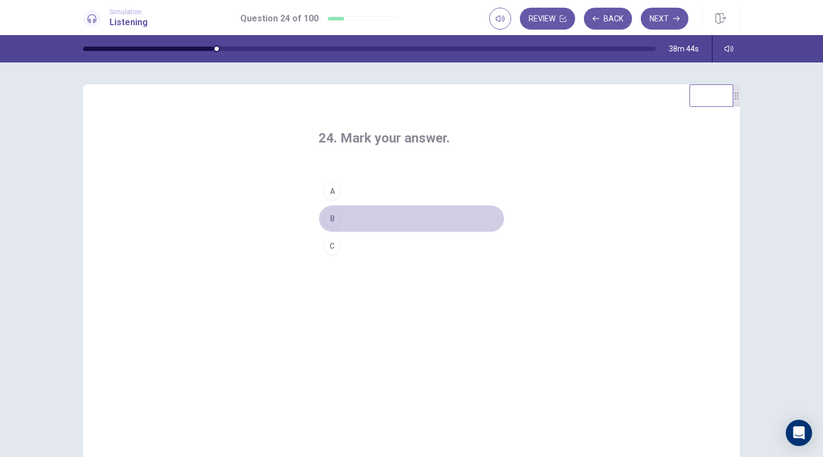
click at [330, 216] on div "B" at bounding box center [333, 219] width 18 height 18
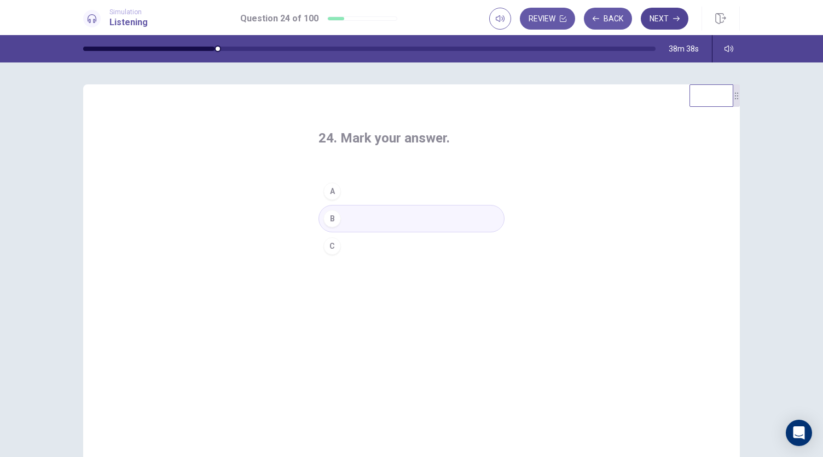
click at [669, 20] on button "Next" at bounding box center [665, 19] width 48 height 22
click at [329, 217] on div "B" at bounding box center [333, 219] width 18 height 18
click at [669, 20] on button "Next" at bounding box center [665, 19] width 48 height 22
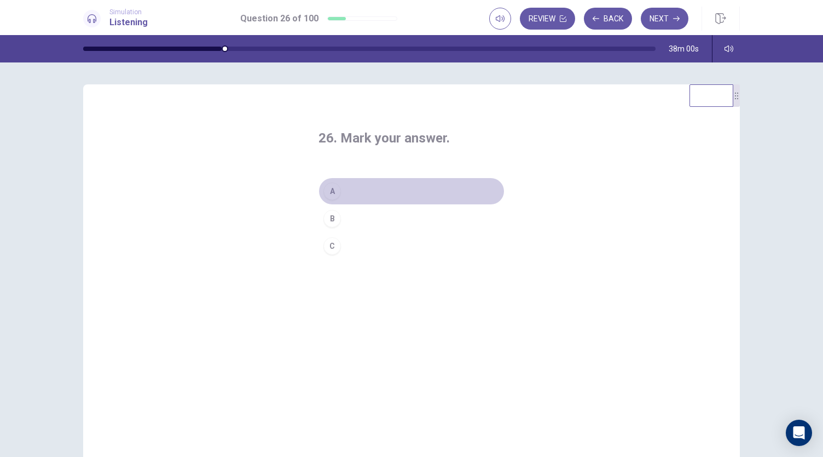
click at [329, 191] on div "A" at bounding box center [333, 191] width 18 height 18
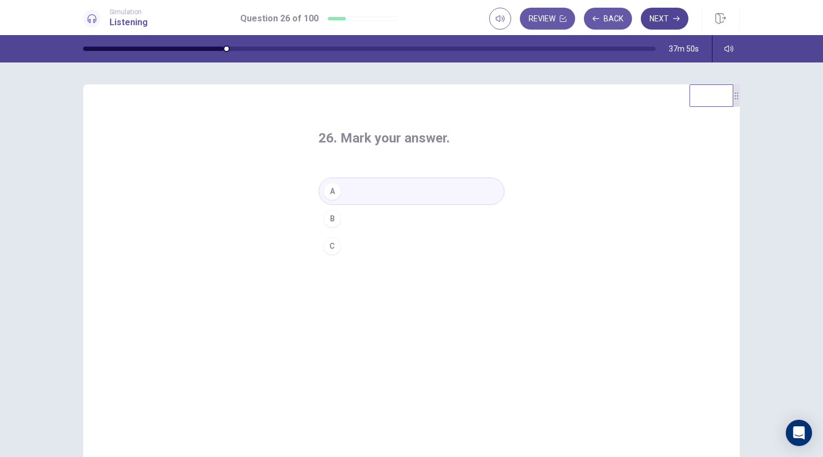
click at [660, 26] on button "Next" at bounding box center [665, 19] width 48 height 22
click at [335, 194] on div "A" at bounding box center [333, 191] width 18 height 18
click at [677, 25] on button "Next" at bounding box center [665, 19] width 48 height 22
click at [336, 222] on div "B" at bounding box center [333, 219] width 18 height 18
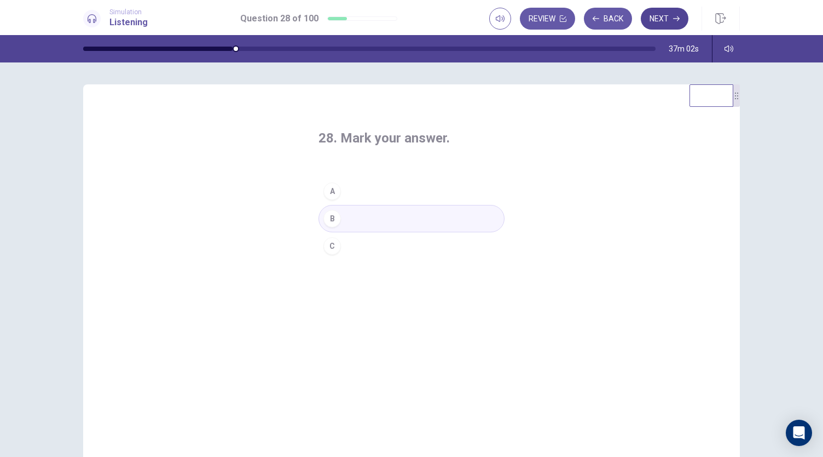
click at [672, 25] on button "Next" at bounding box center [665, 19] width 48 height 22
click at [365, 244] on button "C" at bounding box center [412, 245] width 186 height 27
click at [665, 26] on button "Next" at bounding box center [665, 19] width 48 height 22
click at [329, 185] on div "A" at bounding box center [333, 191] width 18 height 18
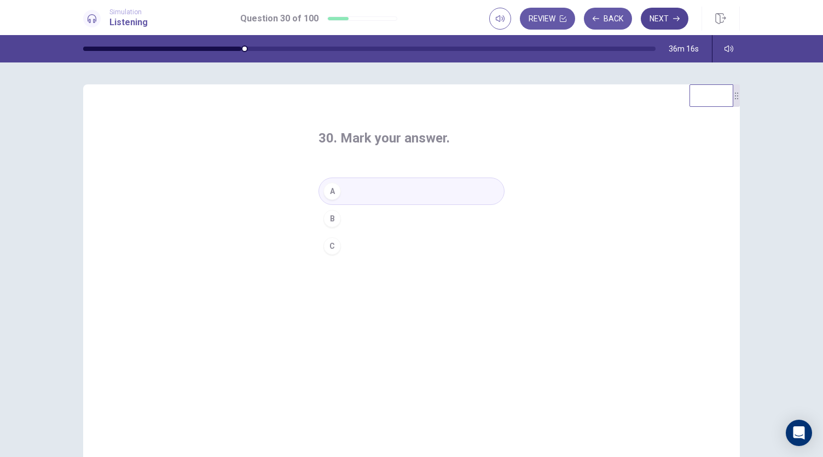
click at [672, 15] on button "Next" at bounding box center [665, 19] width 48 height 22
click at [327, 199] on div "A" at bounding box center [333, 191] width 18 height 18
click at [671, 13] on button "Next" at bounding box center [665, 19] width 48 height 22
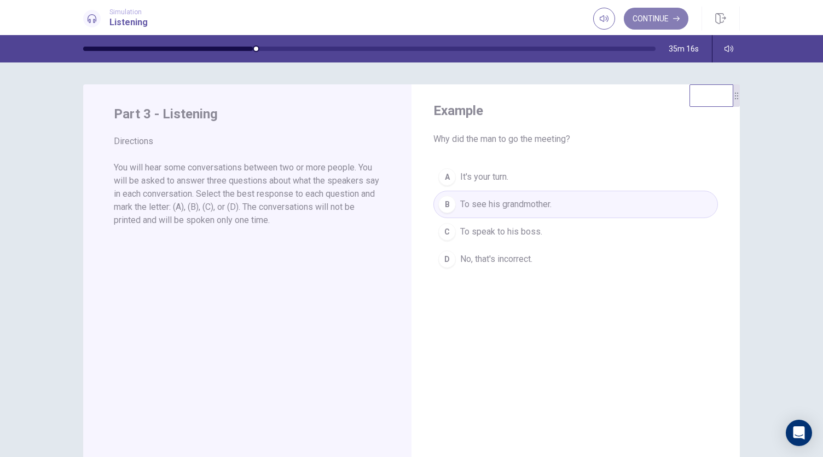
click at [660, 15] on button "Continue" at bounding box center [656, 19] width 65 height 22
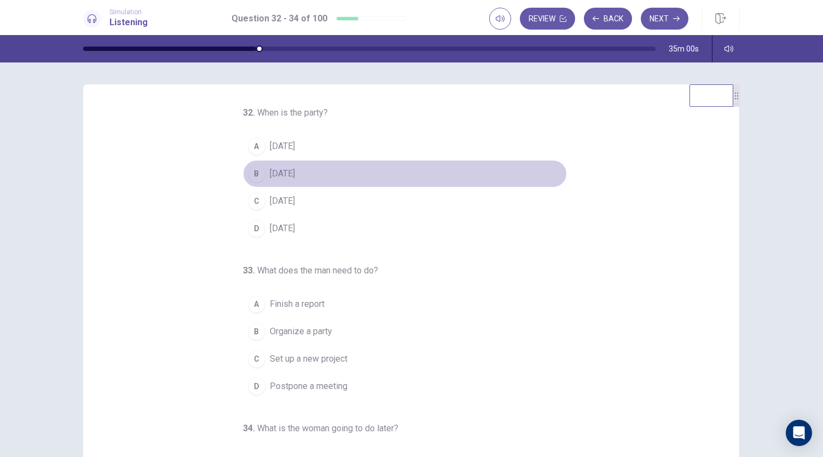
click at [248, 172] on div "B" at bounding box center [257, 174] width 18 height 18
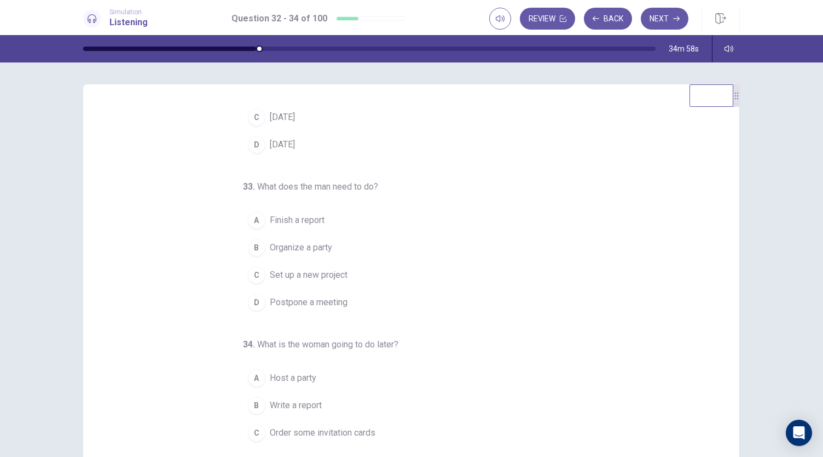
scroll to position [86, 0]
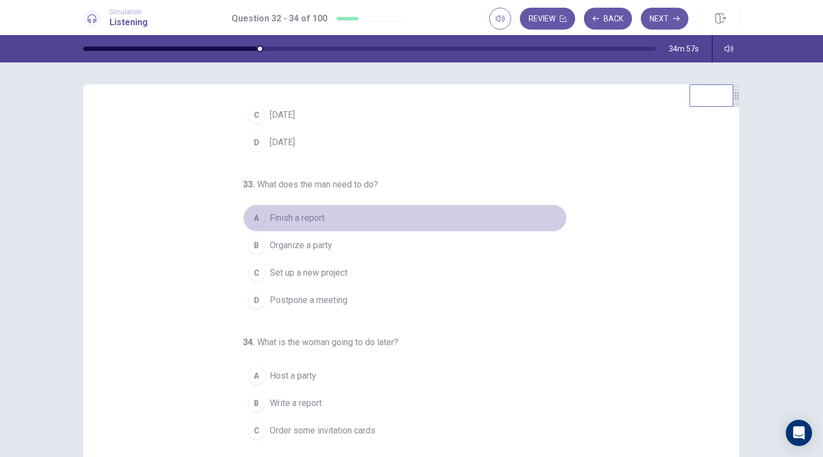
click at [255, 217] on div "A" at bounding box center [257, 218] width 18 height 18
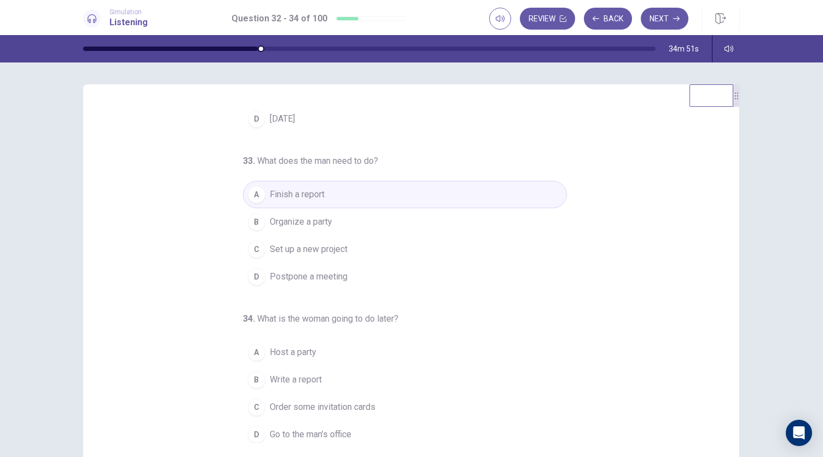
scroll to position [65, 0]
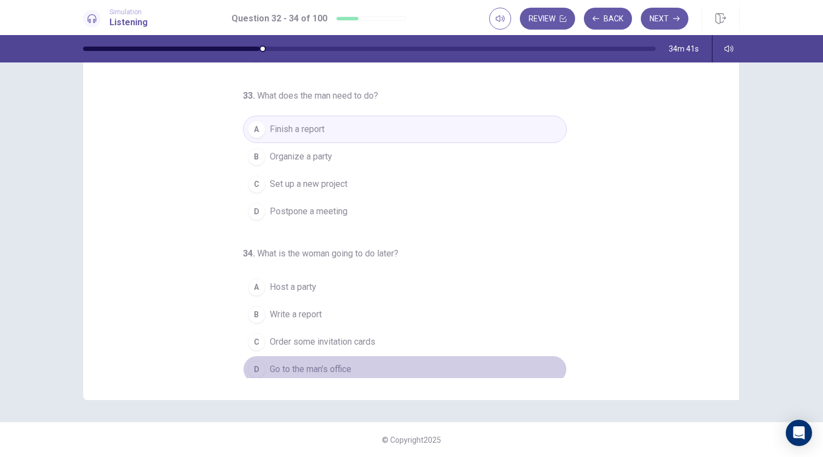
click at [254, 368] on div "D" at bounding box center [257, 369] width 18 height 18
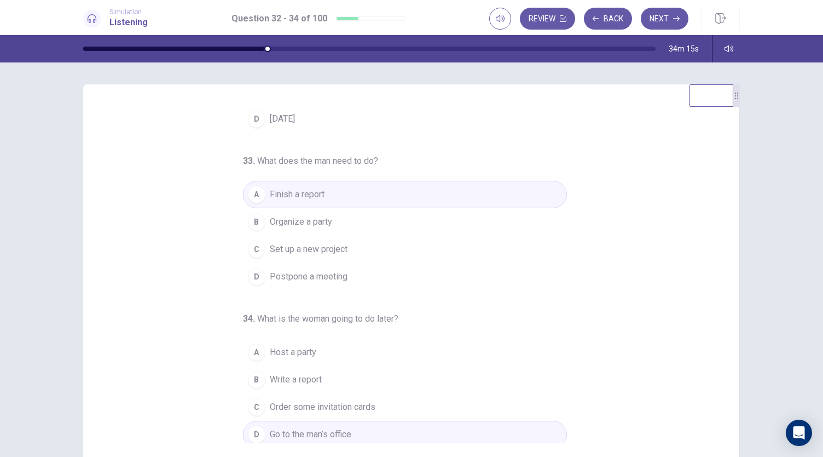
scroll to position [0, 0]
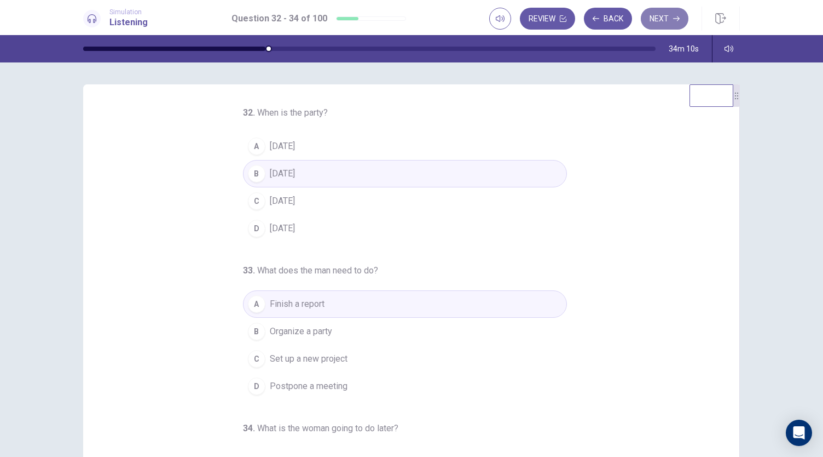
click at [666, 21] on button "Next" at bounding box center [665, 19] width 48 height 22
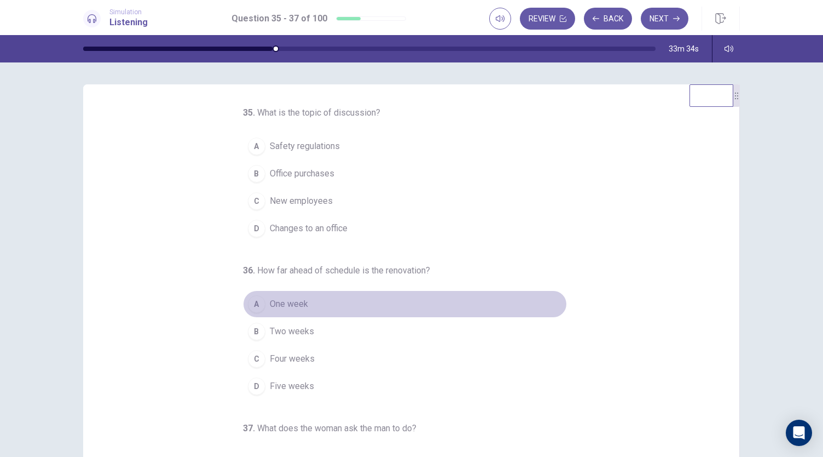
click at [249, 301] on div "A" at bounding box center [257, 304] width 18 height 18
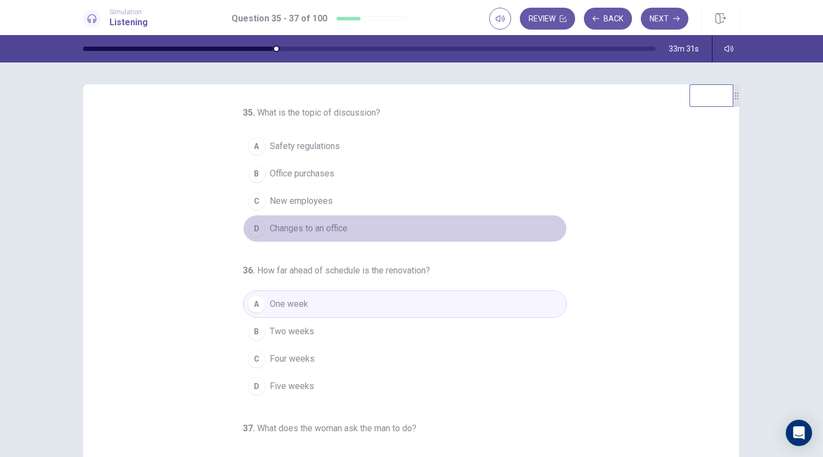
click at [251, 225] on div "D" at bounding box center [257, 229] width 18 height 18
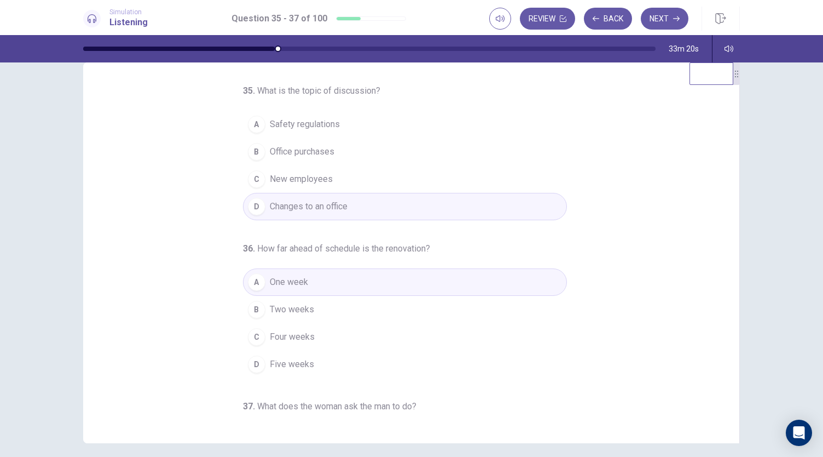
scroll to position [110, 0]
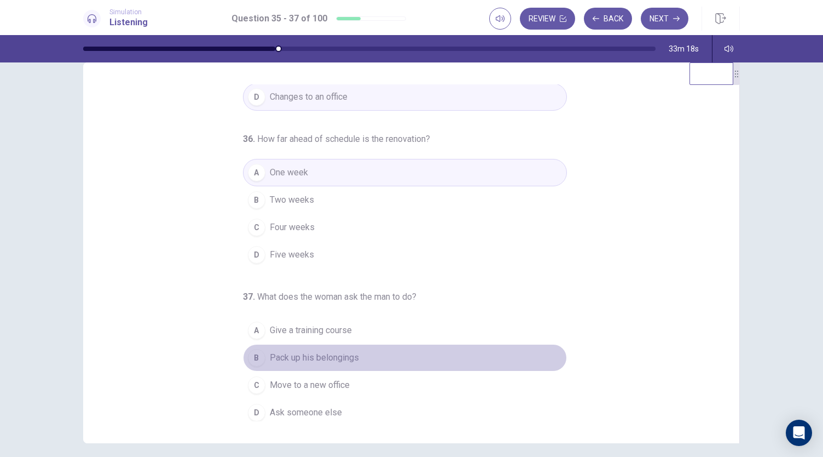
click at [255, 353] on div "B" at bounding box center [257, 358] width 18 height 18
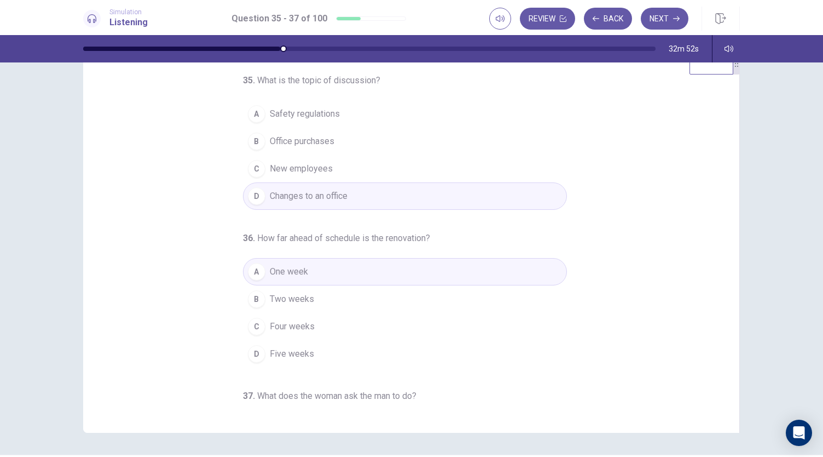
scroll to position [0, 0]
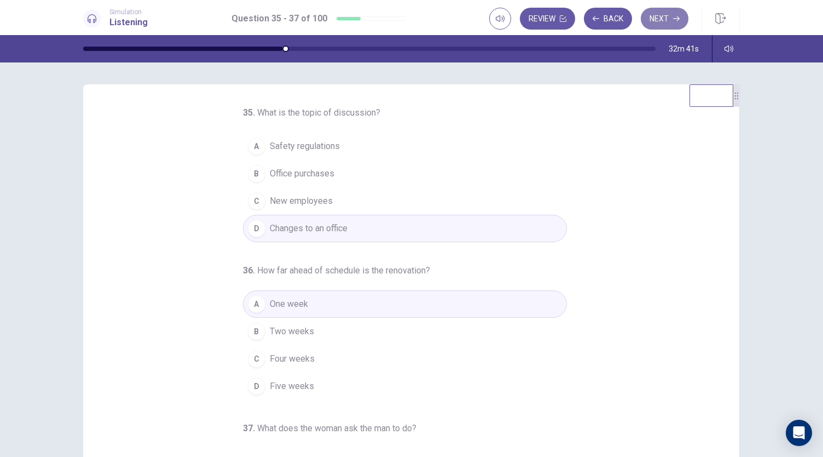
click at [659, 22] on button "Next" at bounding box center [665, 19] width 48 height 22
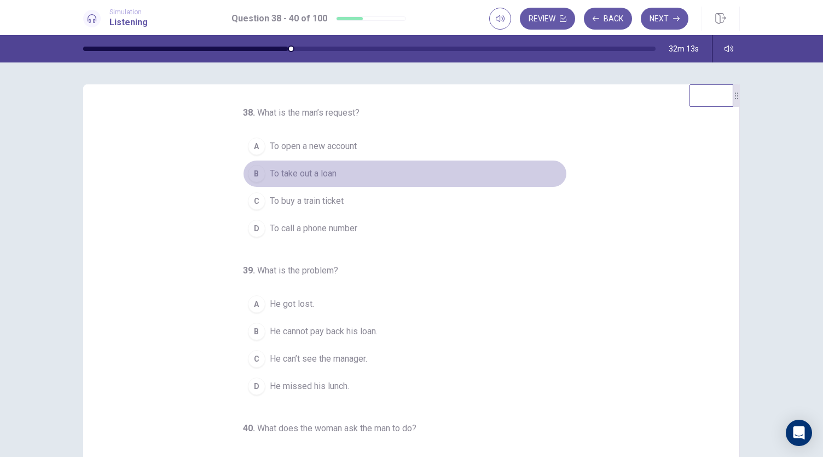
click at [278, 171] on span "To take out a loan" at bounding box center [303, 173] width 67 height 13
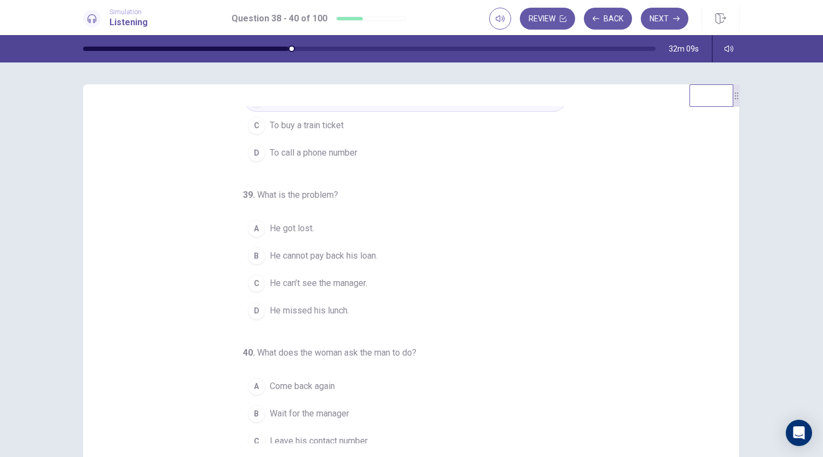
scroll to position [75, 0]
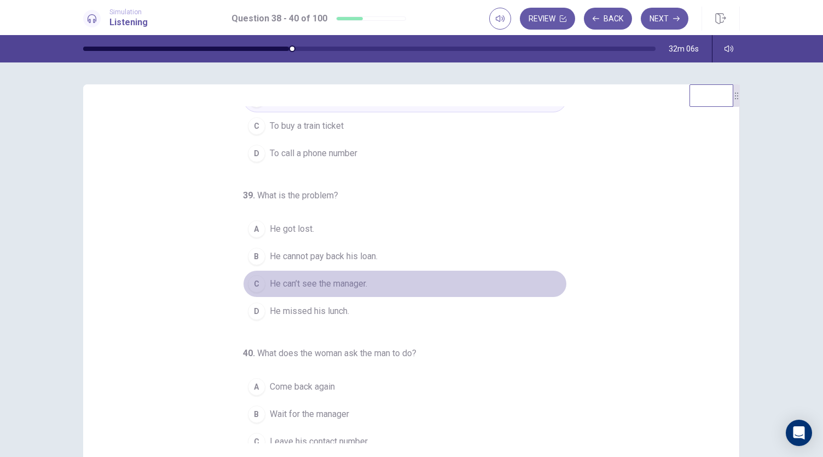
click at [252, 281] on div "C" at bounding box center [257, 284] width 18 height 18
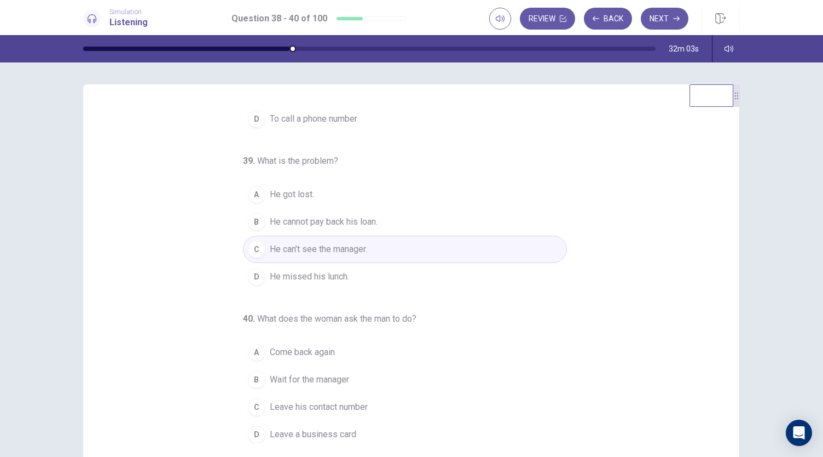
scroll to position [65, 0]
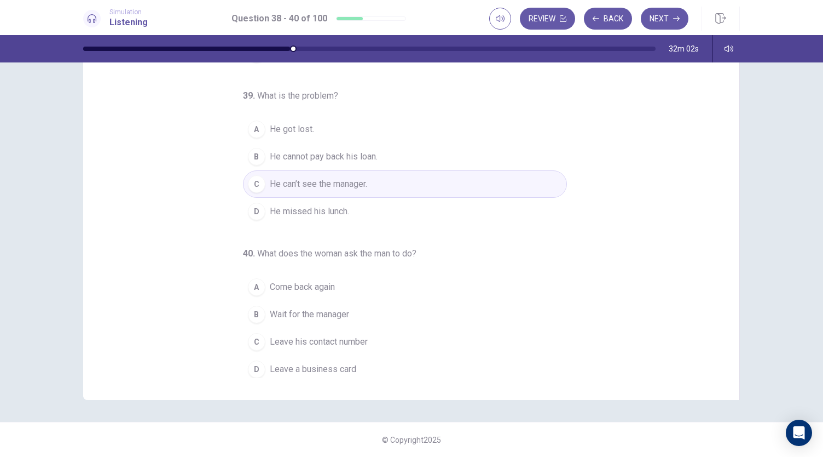
click at [260, 289] on button "A Come back again" at bounding box center [405, 286] width 324 height 27
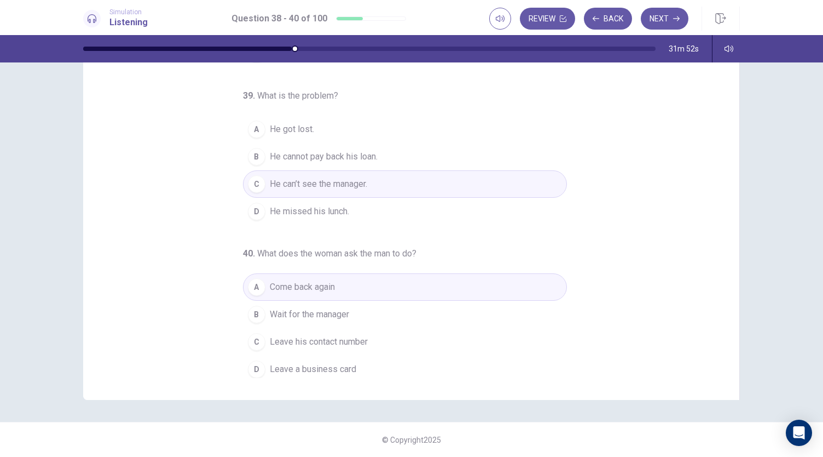
click at [305, 338] on span "Leave his contact number" at bounding box center [319, 341] width 98 height 13
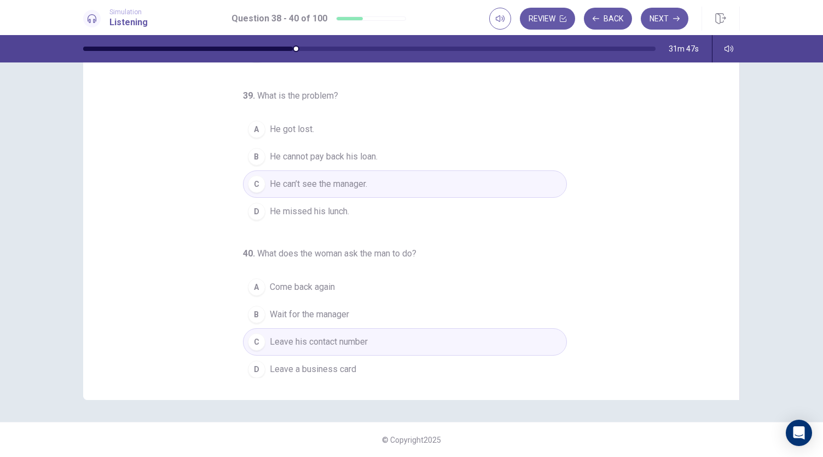
scroll to position [0, 0]
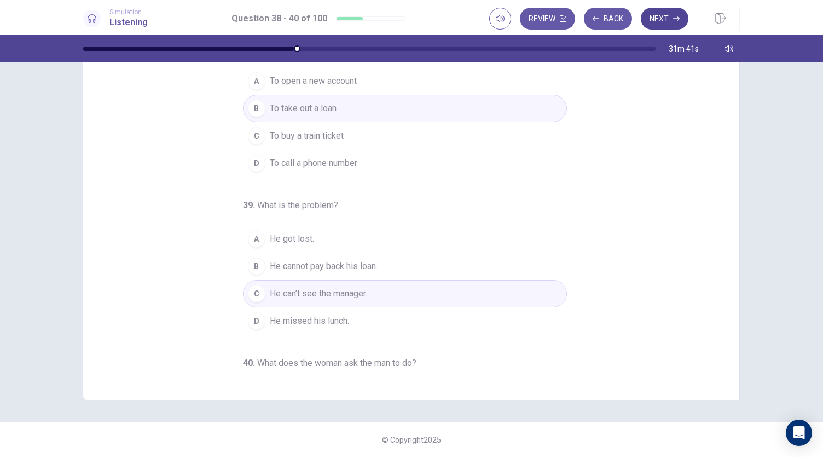
click at [666, 22] on button "Next" at bounding box center [665, 19] width 48 height 22
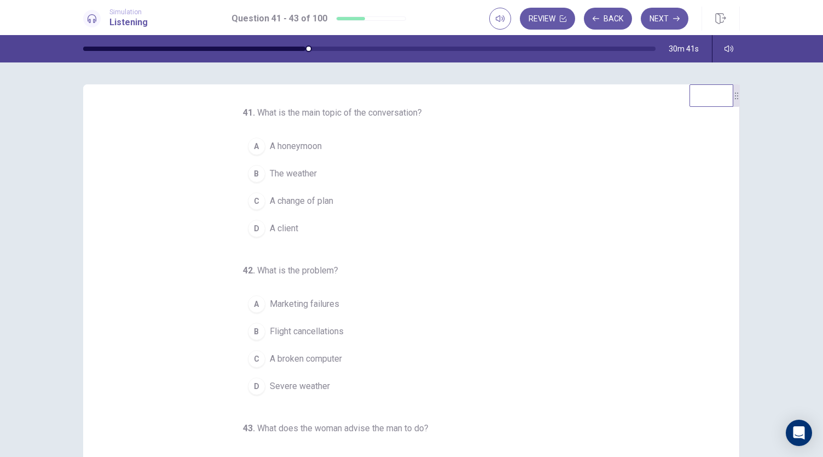
click at [292, 203] on span "A change of plan" at bounding box center [302, 200] width 64 height 13
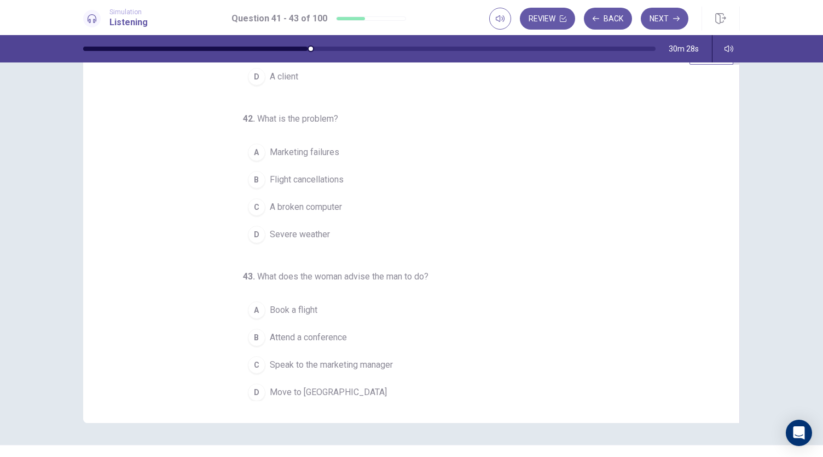
scroll to position [47, 0]
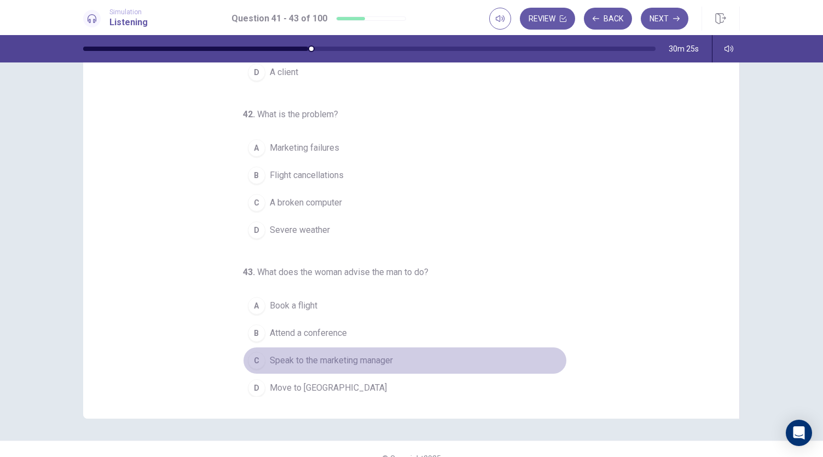
click at [256, 354] on div "C" at bounding box center [257, 361] width 18 height 18
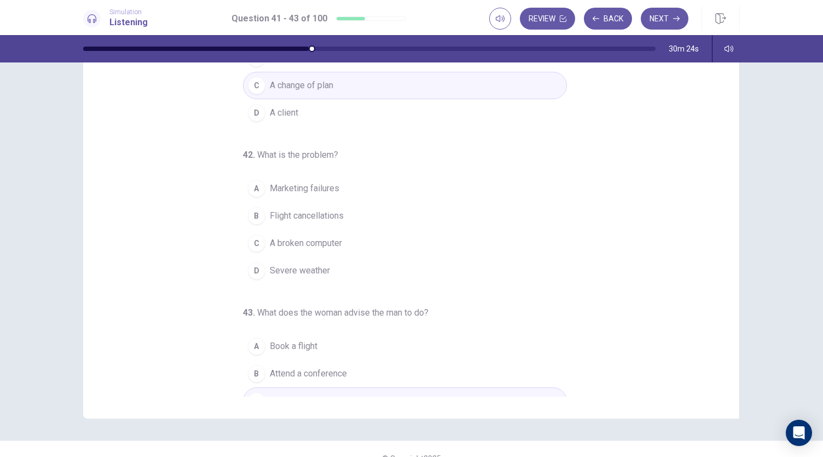
scroll to position [68, 0]
click at [302, 206] on button "B Flight cancellations" at bounding box center [405, 216] width 324 height 27
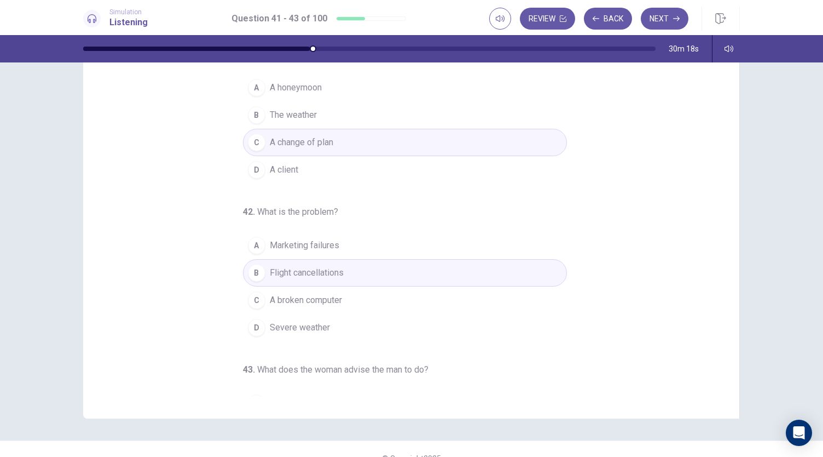
scroll to position [0, 0]
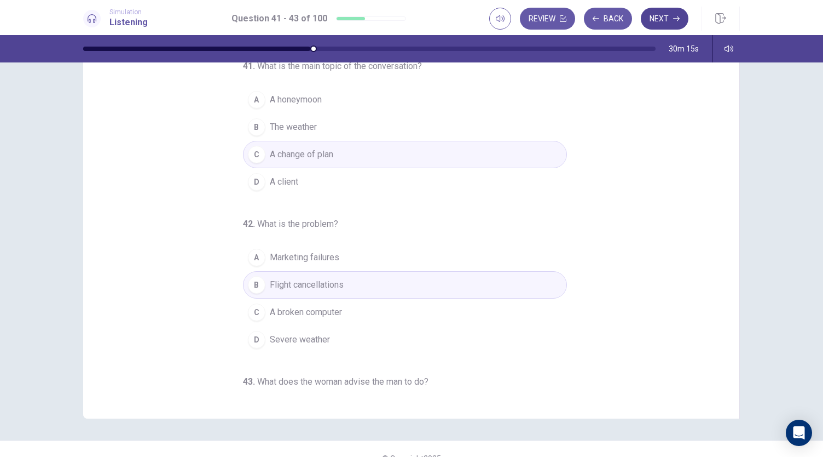
click at [657, 17] on button "Next" at bounding box center [665, 19] width 48 height 22
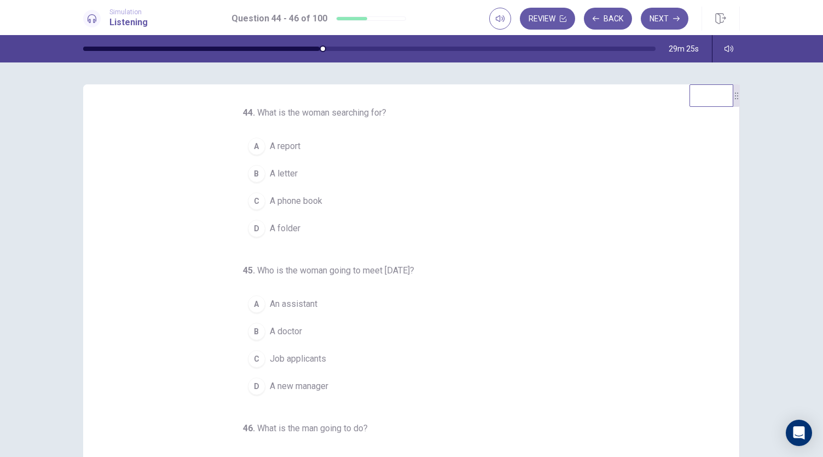
click at [254, 231] on div "D" at bounding box center [257, 229] width 18 height 18
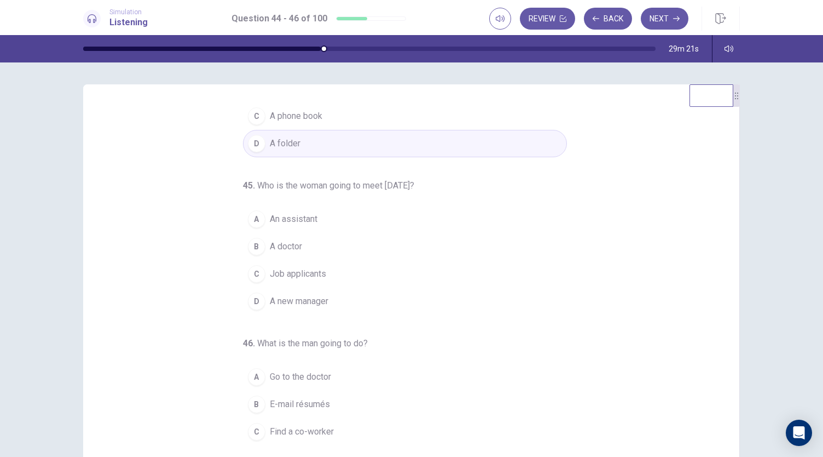
scroll to position [85, 0]
click at [255, 272] on div "C" at bounding box center [257, 273] width 18 height 18
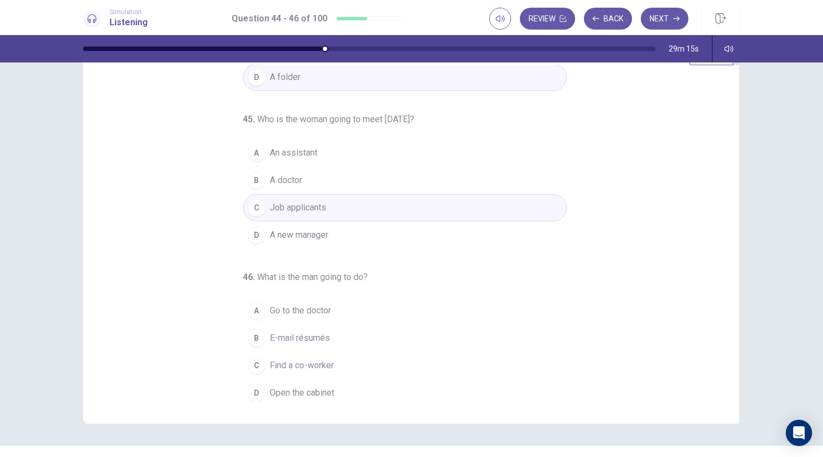
scroll to position [44, 0]
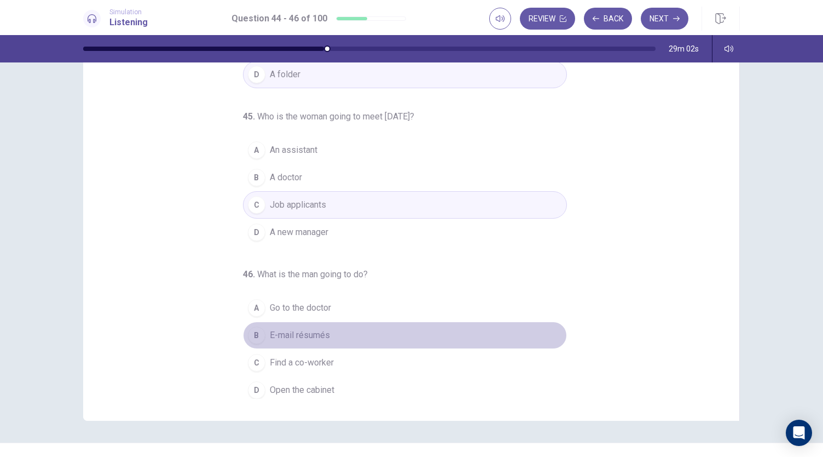
click at [256, 332] on div "B" at bounding box center [257, 335] width 18 height 18
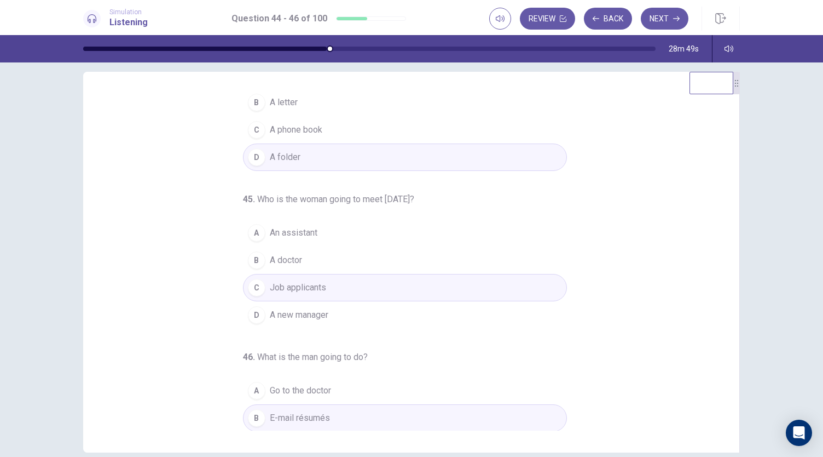
scroll to position [0, 0]
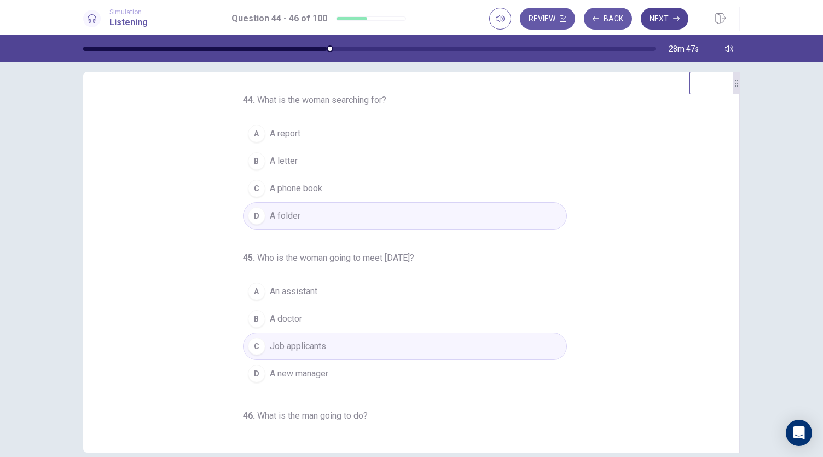
click at [666, 20] on button "Next" at bounding box center [665, 19] width 48 height 22
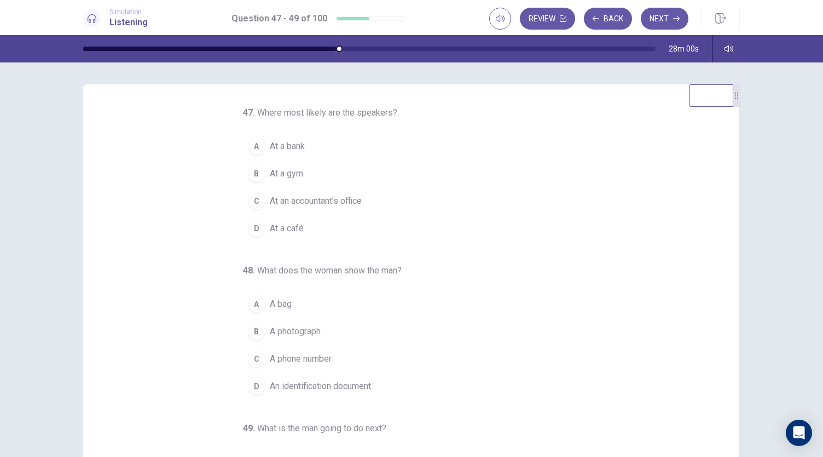
scroll to position [4, 0]
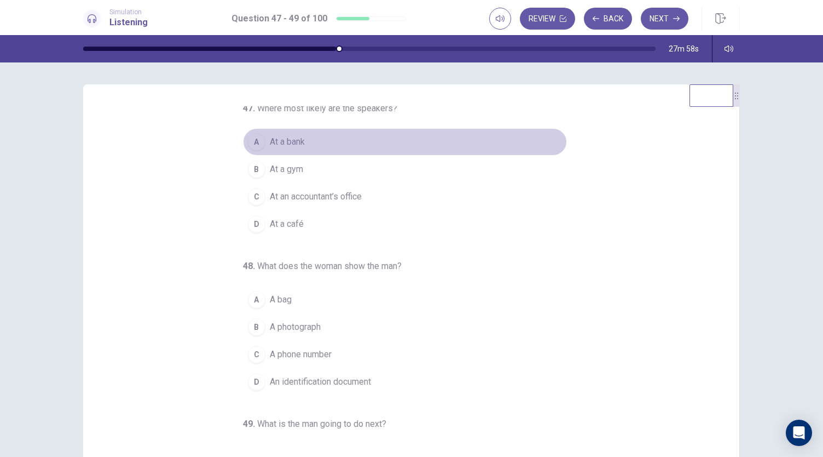
click at [252, 137] on div "A" at bounding box center [257, 142] width 18 height 18
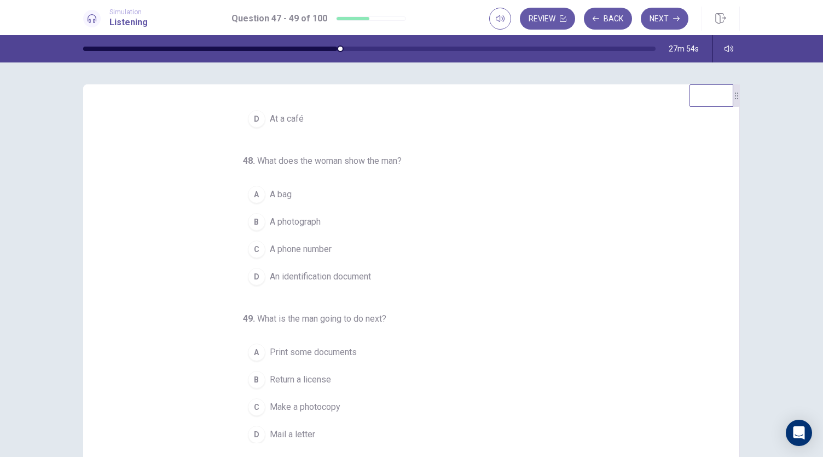
scroll to position [110, 0]
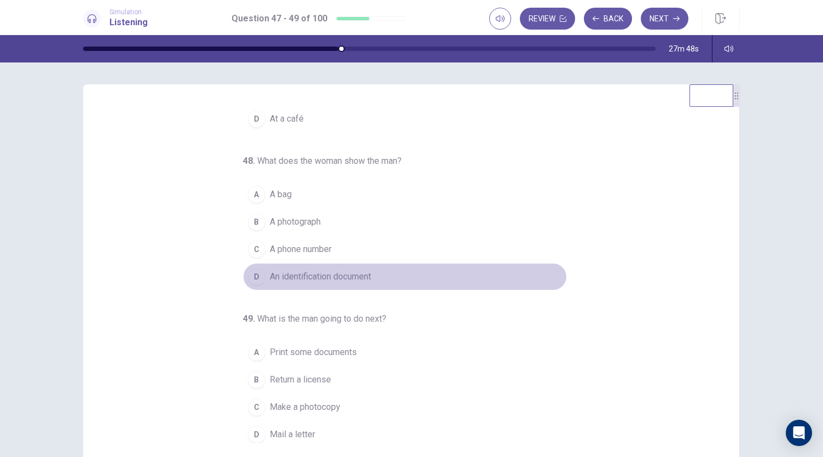
click at [254, 278] on div "D" at bounding box center [257, 277] width 18 height 18
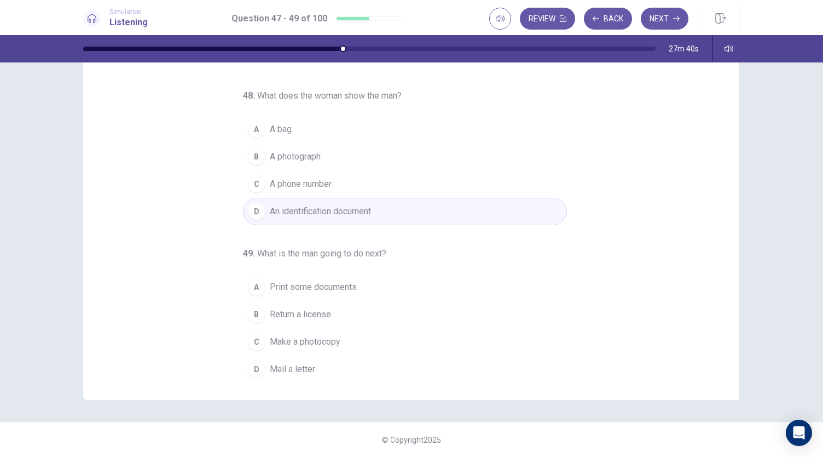
click at [251, 339] on div "C" at bounding box center [257, 342] width 18 height 18
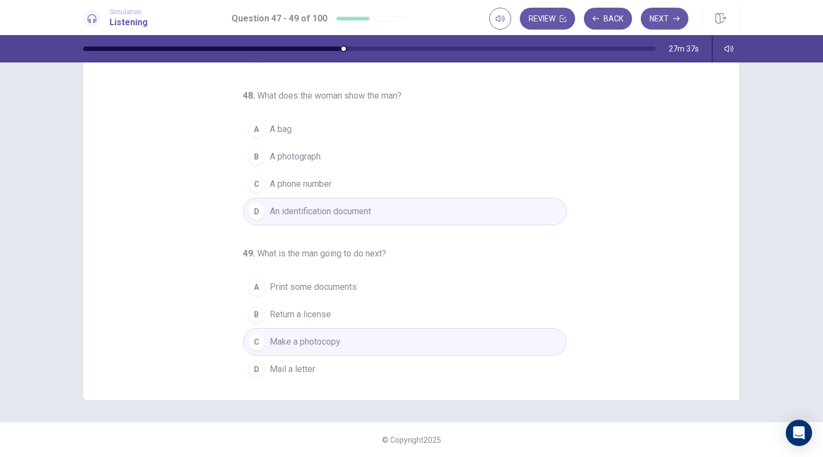
scroll to position [0, 0]
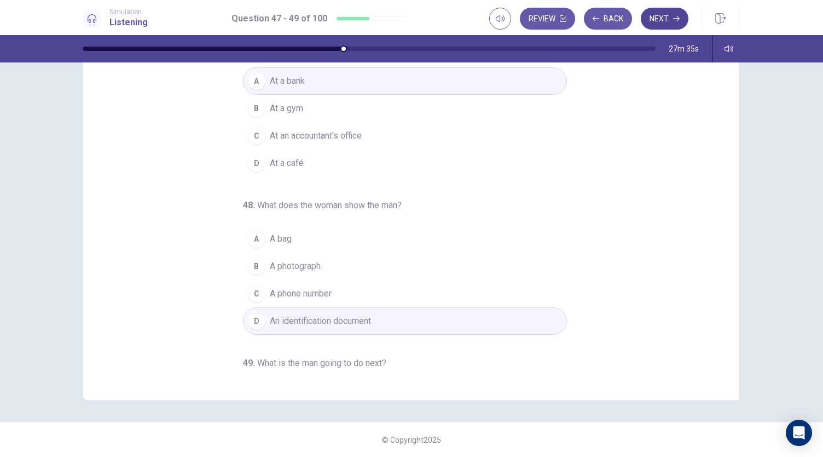
click at [667, 11] on button "Next" at bounding box center [665, 19] width 48 height 22
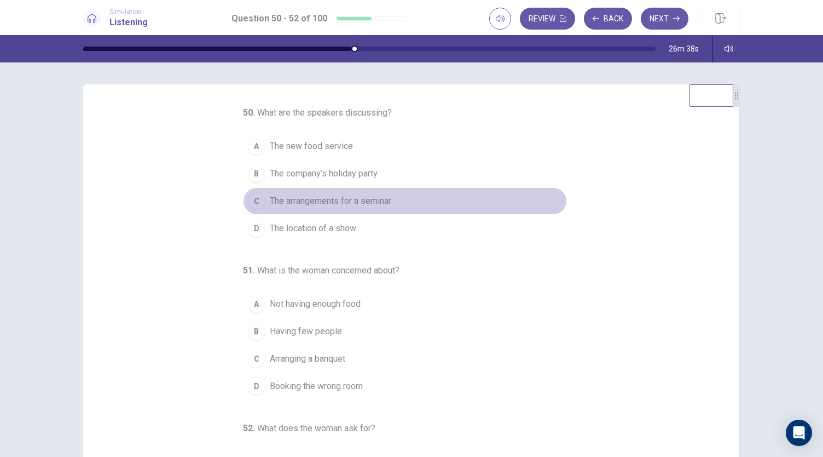
click at [320, 200] on span "The arrangements for a seminar" at bounding box center [331, 200] width 122 height 13
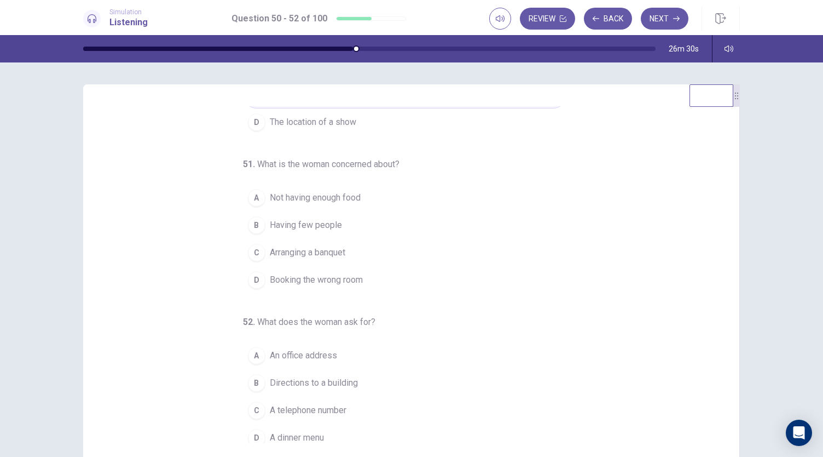
scroll to position [108, 0]
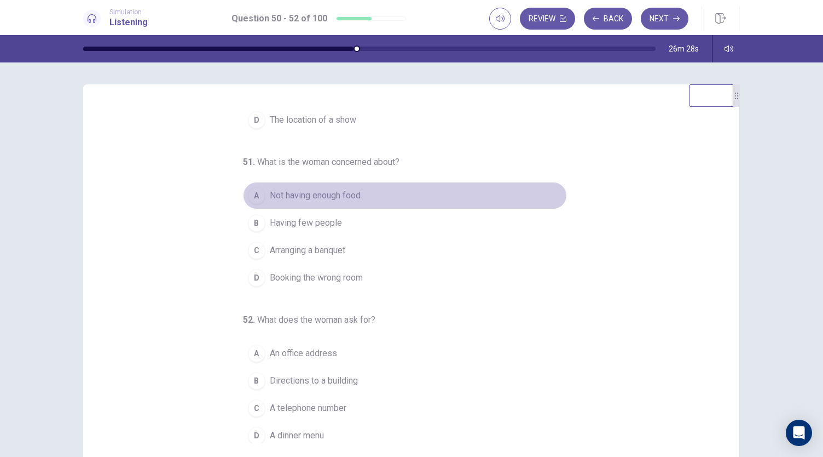
click at [276, 189] on span "Not having enough food" at bounding box center [315, 195] width 91 height 13
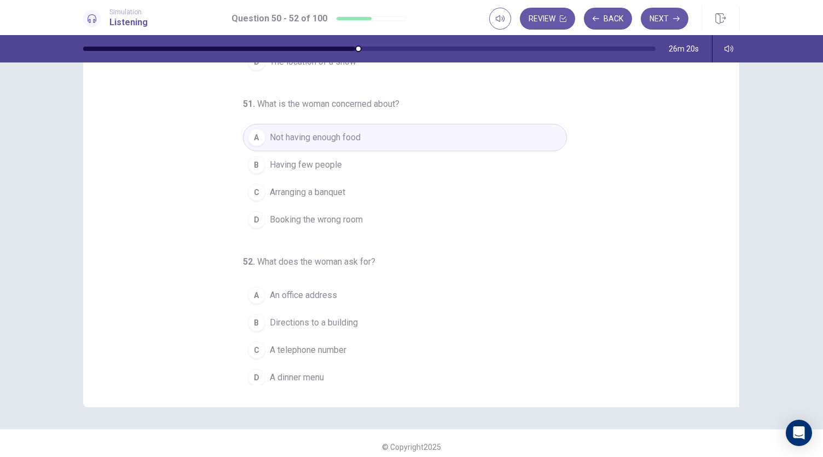
scroll to position [107, 0]
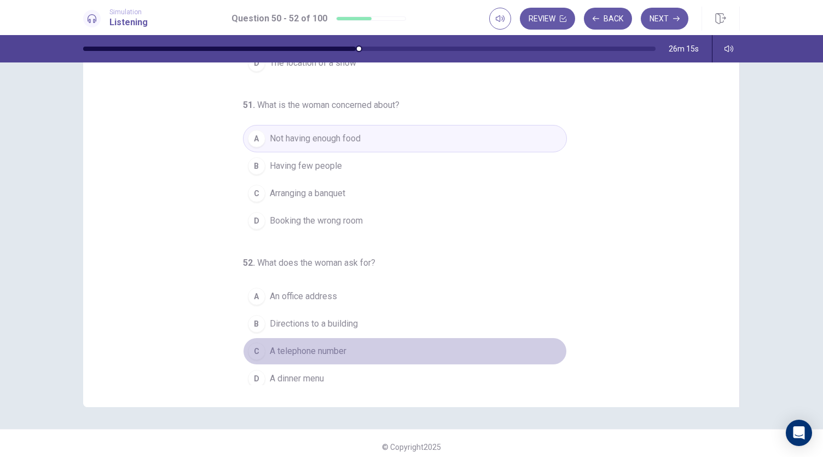
click at [276, 349] on span "A telephone number" at bounding box center [308, 350] width 77 height 13
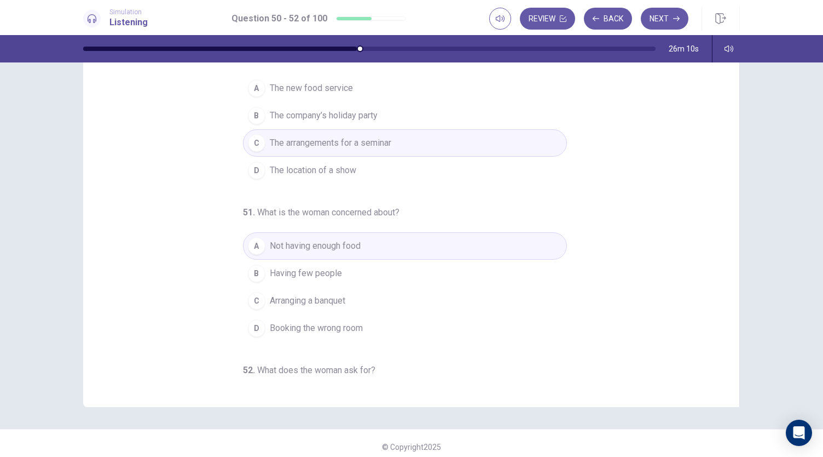
scroll to position [0, 0]
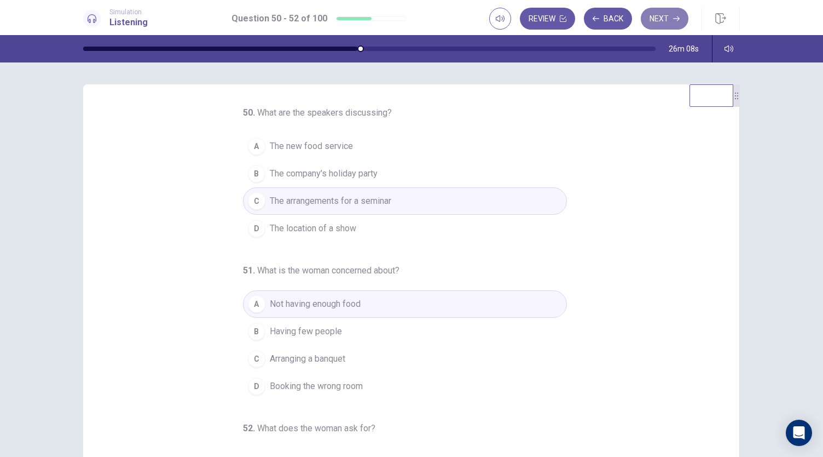
click at [673, 24] on button "Next" at bounding box center [665, 19] width 48 height 22
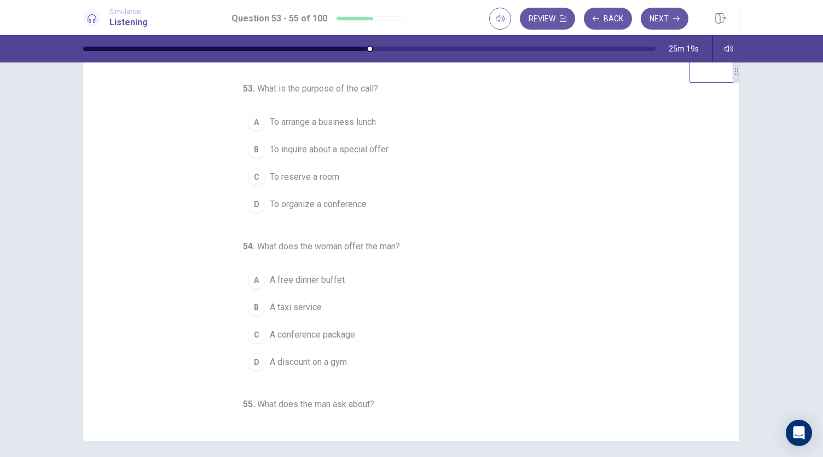
scroll to position [3, 0]
click at [322, 180] on button "C To reserve a room" at bounding box center [405, 173] width 324 height 27
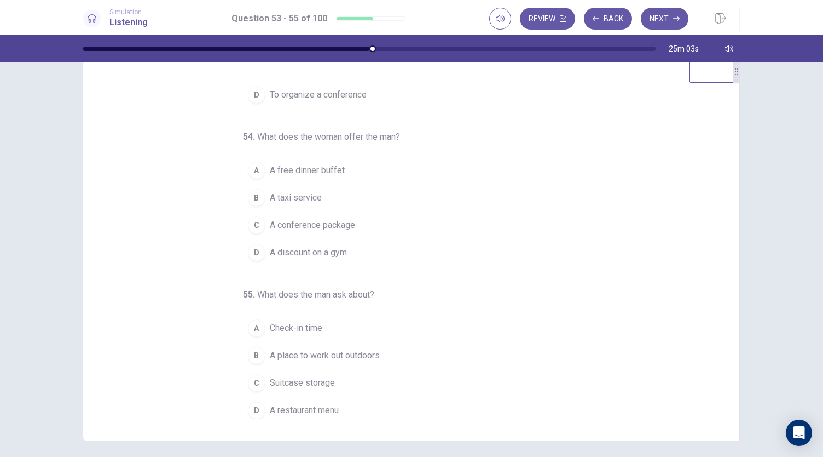
scroll to position [110, 0]
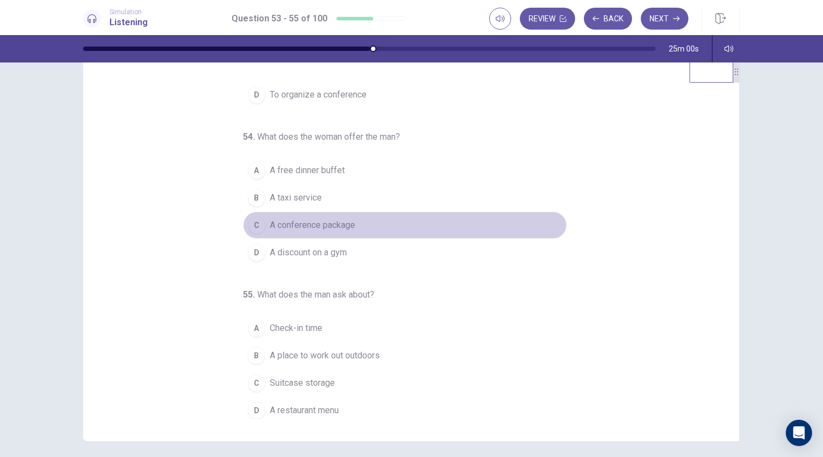
click at [251, 220] on div "C" at bounding box center [257, 225] width 18 height 18
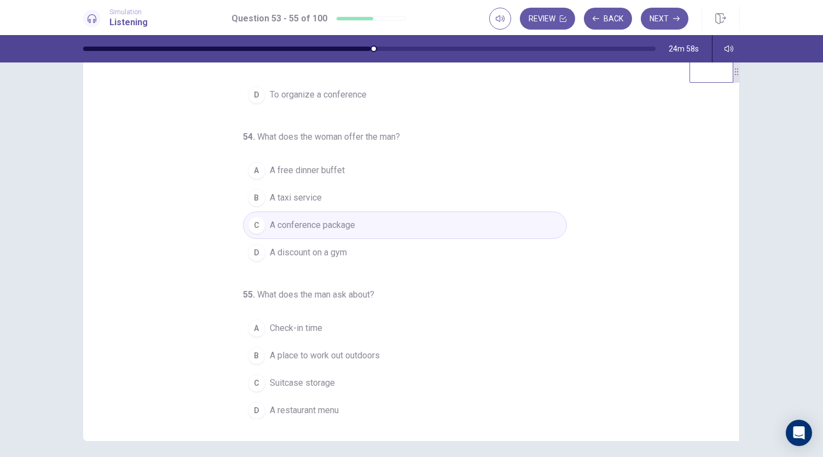
scroll to position [65, 0]
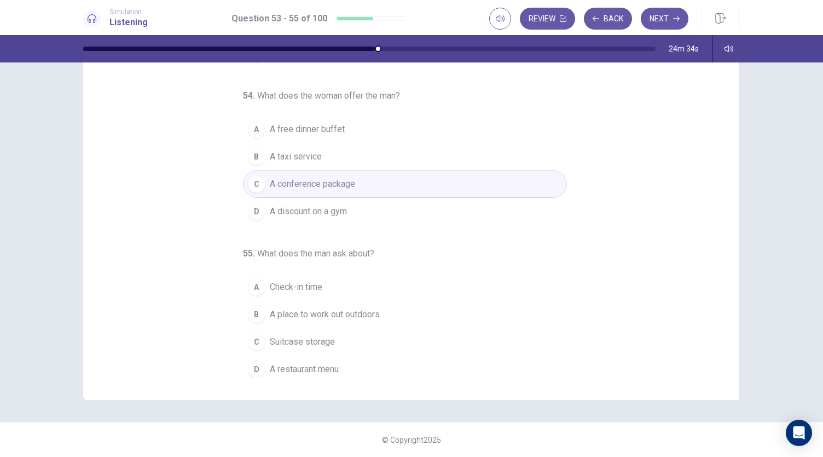
click at [291, 314] on span "A place to work out outdoors" at bounding box center [325, 314] width 110 height 13
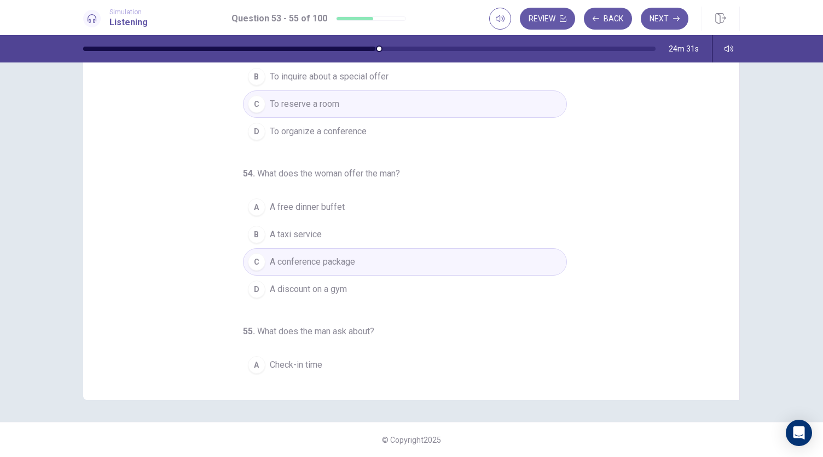
scroll to position [110, 0]
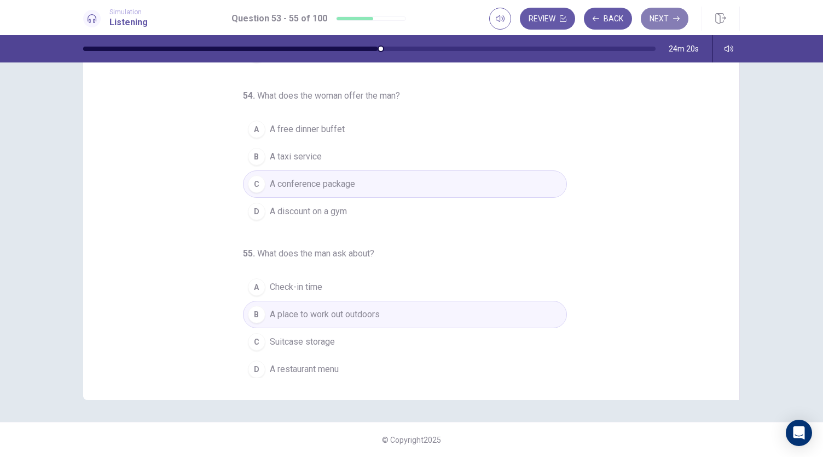
click at [671, 12] on button "Next" at bounding box center [665, 19] width 48 height 22
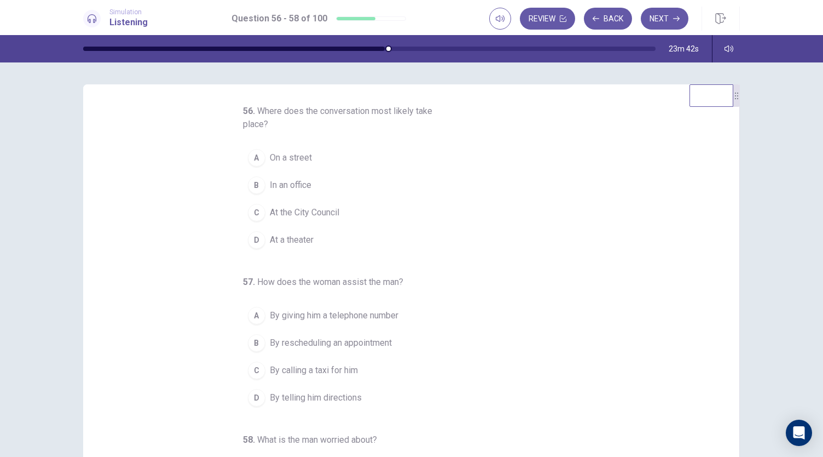
scroll to position [25, 0]
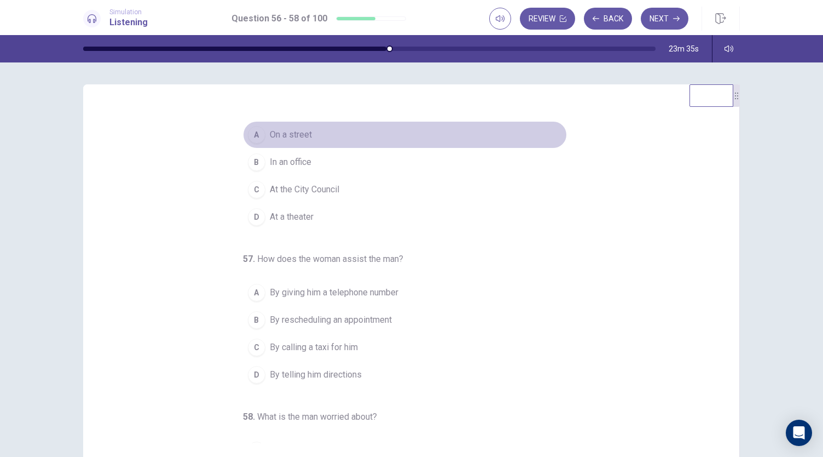
click at [281, 135] on span "On a street" at bounding box center [291, 134] width 42 height 13
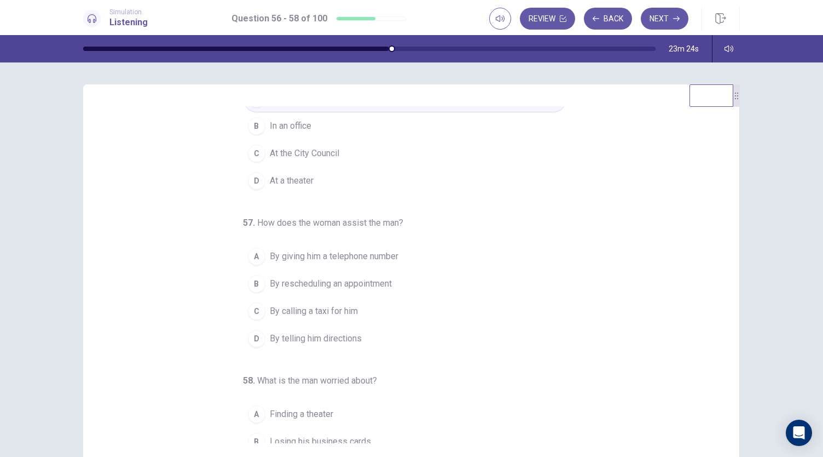
scroll to position [62, 0]
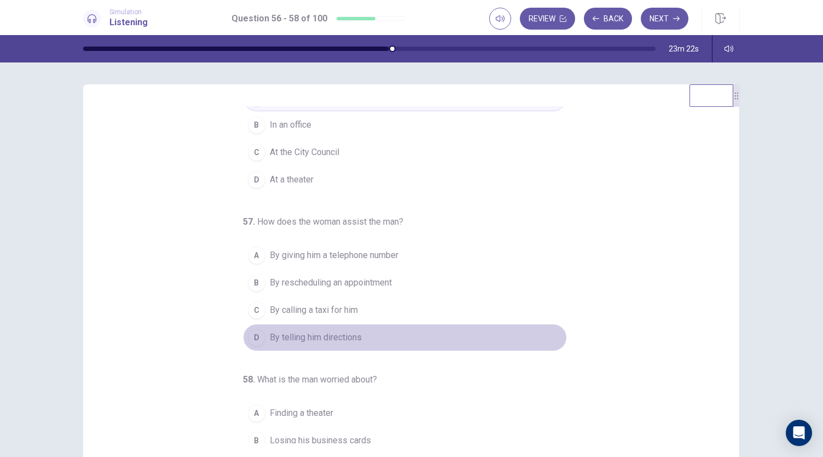
click at [324, 333] on span "By telling him directions" at bounding box center [316, 337] width 92 height 13
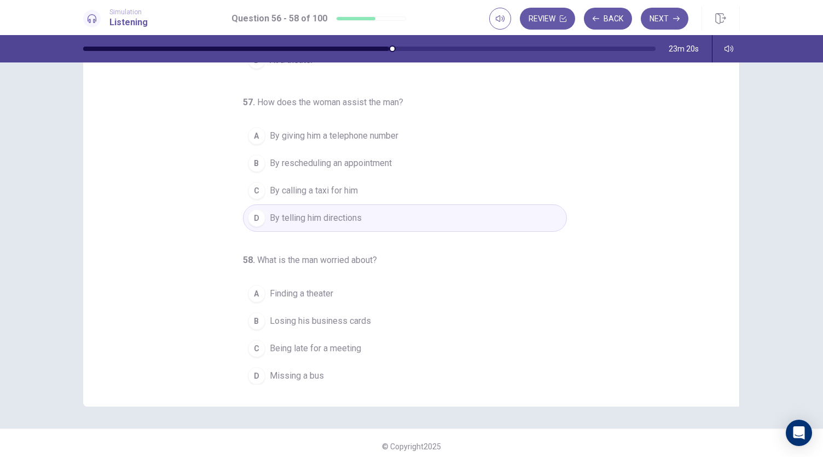
scroll to position [59, 0]
click at [311, 345] on span "Being late for a meeting" at bounding box center [315, 347] width 91 height 13
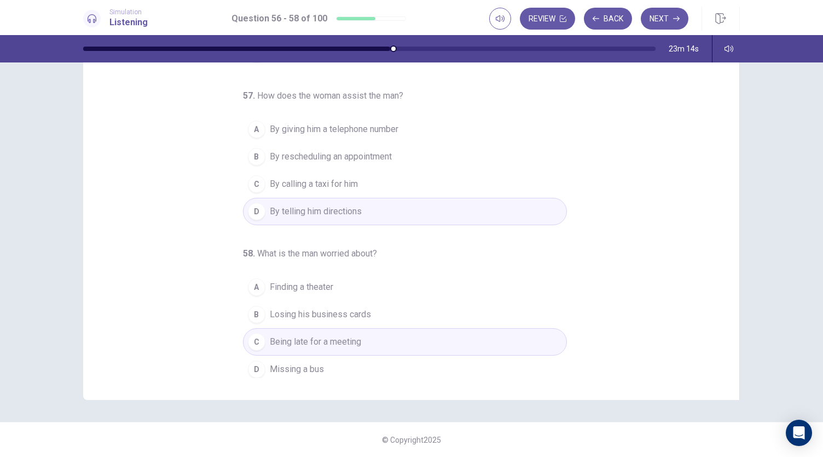
scroll to position [0, 0]
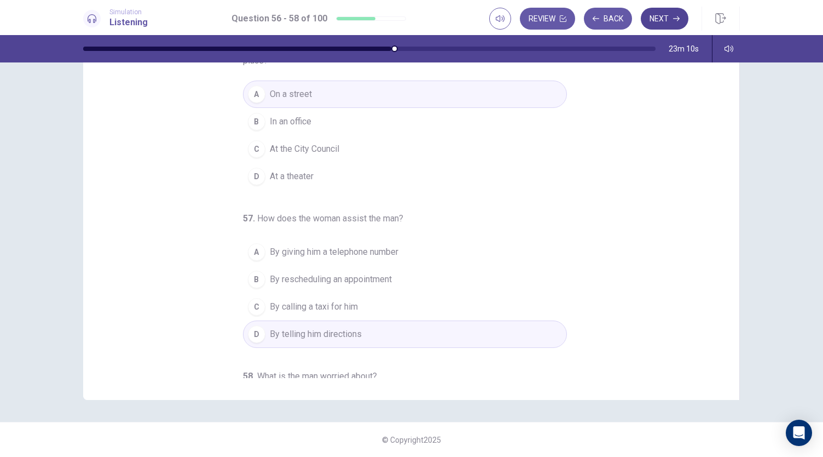
click at [663, 22] on button "Next" at bounding box center [665, 19] width 48 height 22
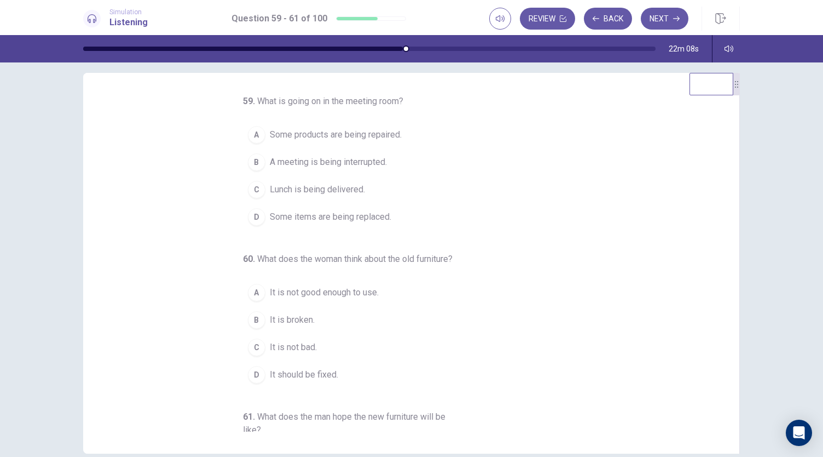
click at [330, 215] on span "Some items are being replaced." at bounding box center [331, 216] width 122 height 13
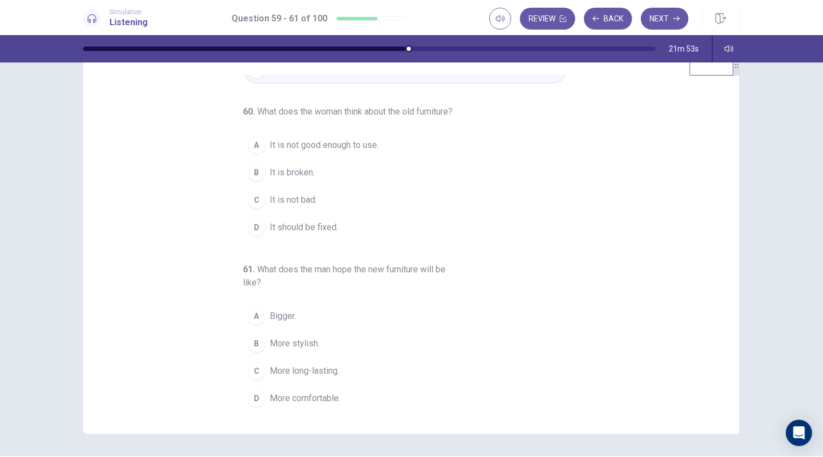
scroll to position [32, 0]
click at [258, 399] on div "D" at bounding box center [257, 398] width 18 height 18
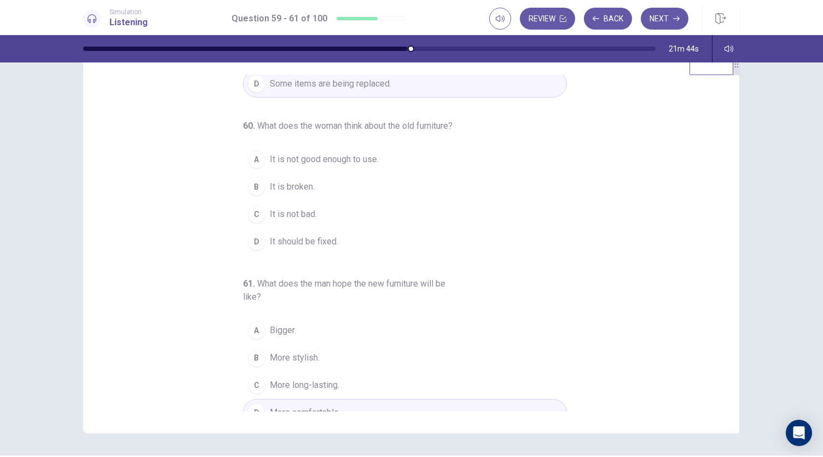
scroll to position [100, 0]
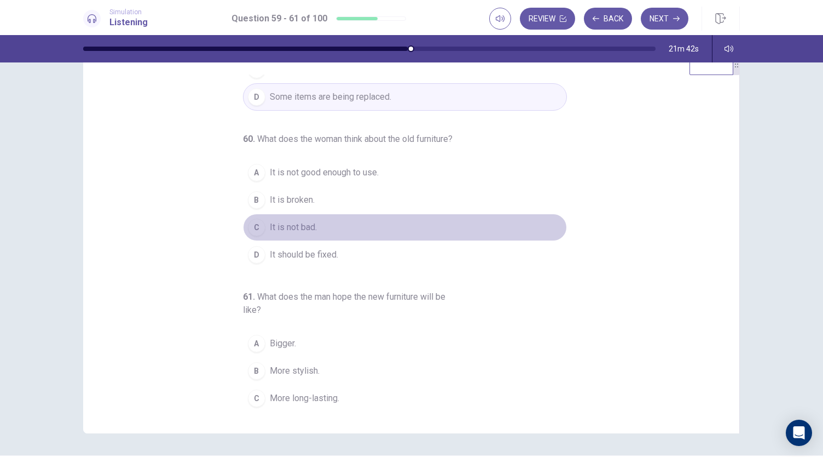
click at [270, 234] on span "It is not bad." at bounding box center [293, 227] width 47 height 13
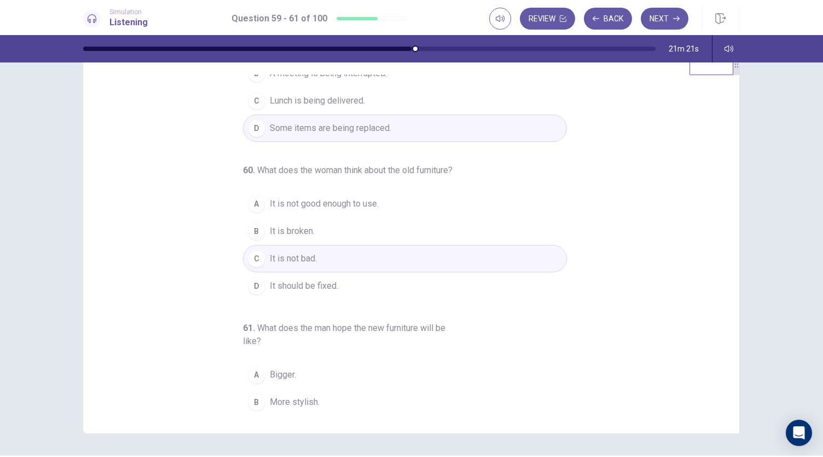
scroll to position [136, 0]
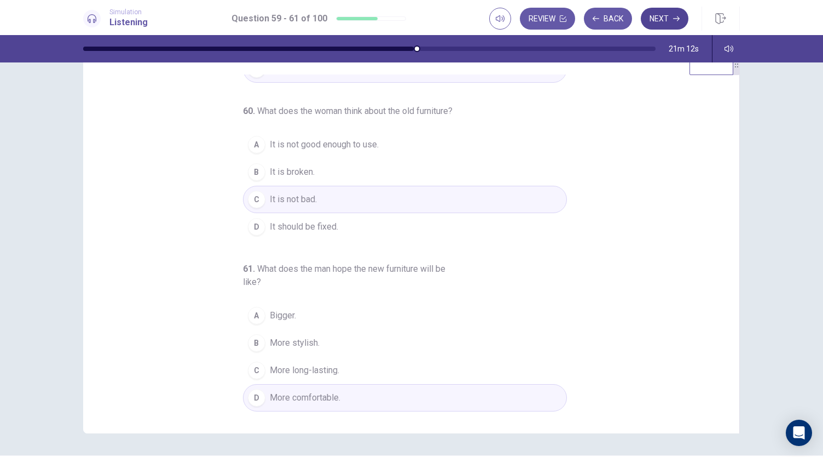
click at [666, 22] on button "Next" at bounding box center [665, 19] width 48 height 22
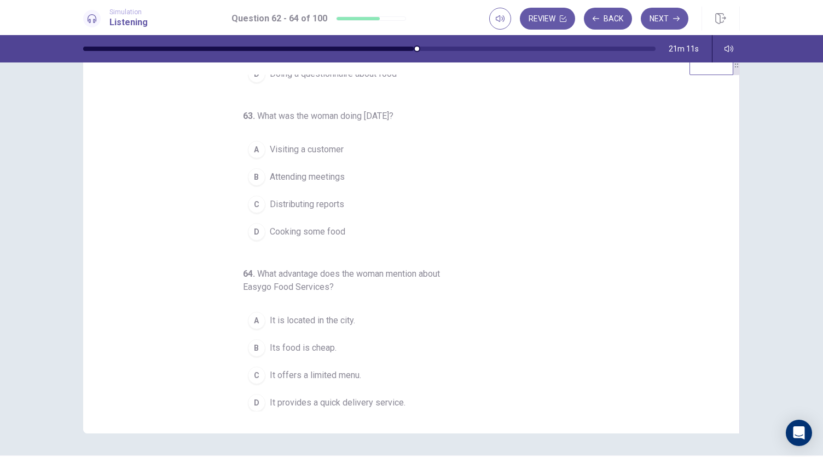
scroll to position [0, 0]
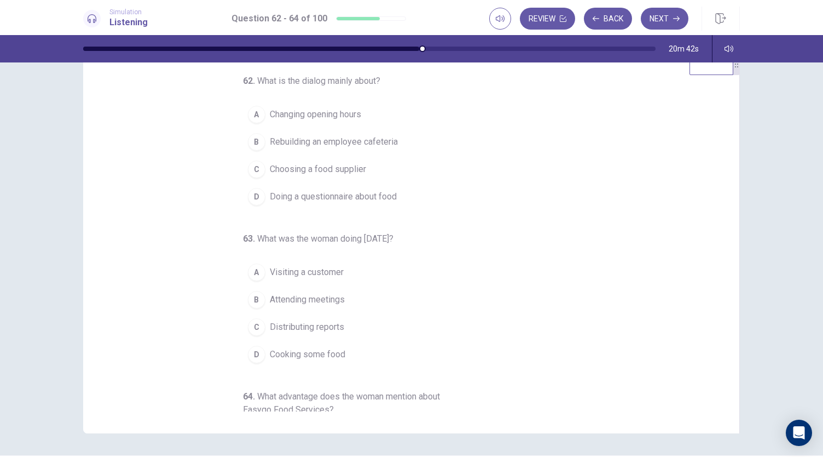
click at [334, 164] on span "Choosing a food supplier" at bounding box center [318, 169] width 96 height 13
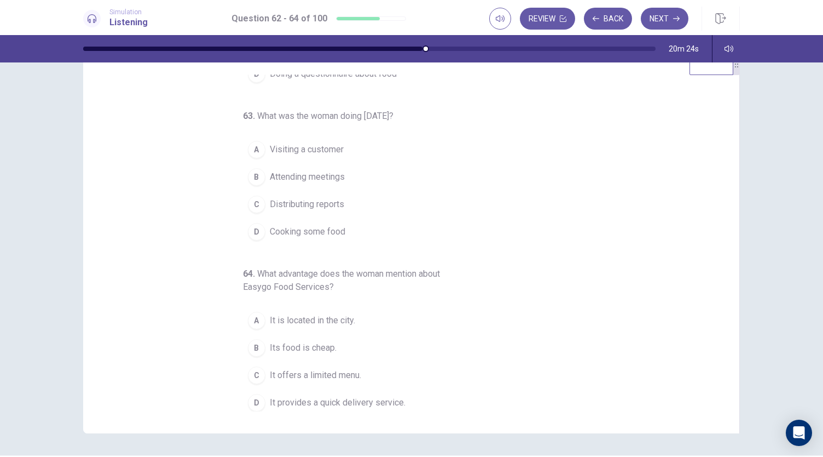
scroll to position [49, 0]
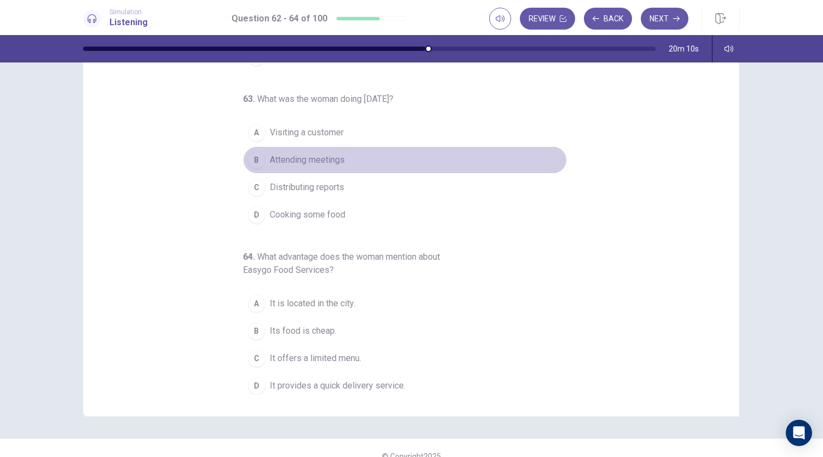
click at [270, 162] on span "Attending meetings" at bounding box center [307, 159] width 75 height 13
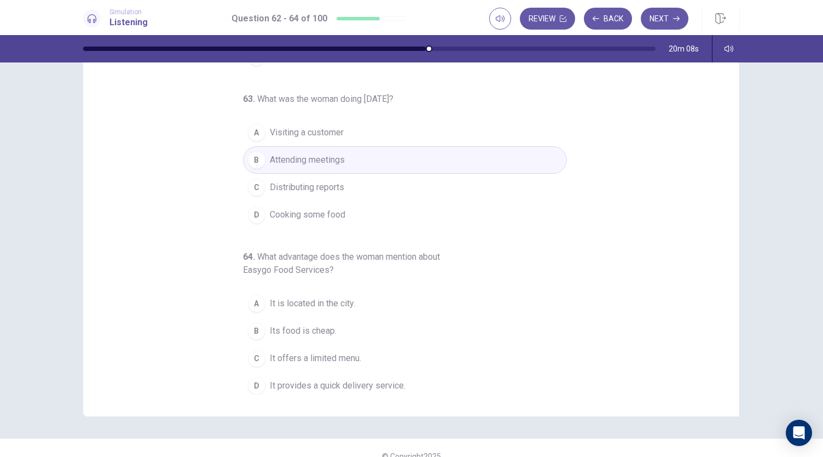
scroll to position [65, 0]
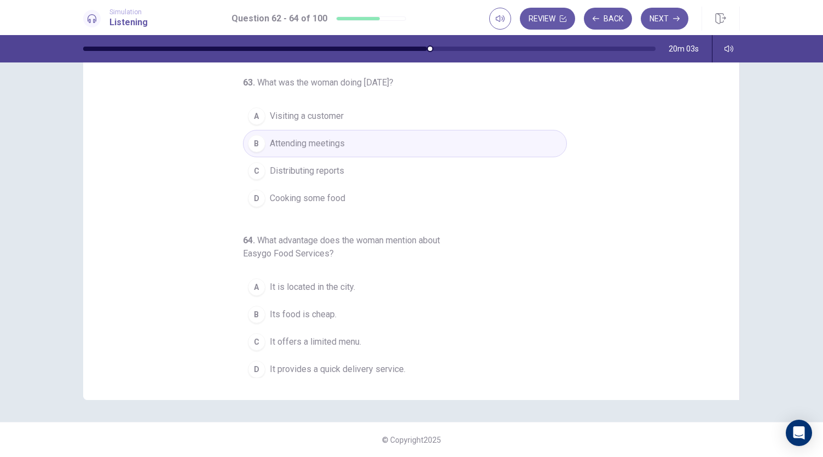
click at [296, 308] on span "Its food is cheap." at bounding box center [303, 314] width 67 height 13
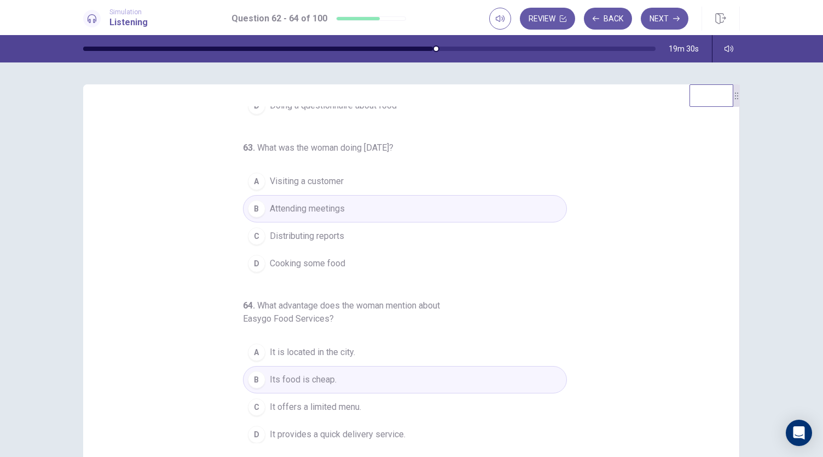
scroll to position [0, 0]
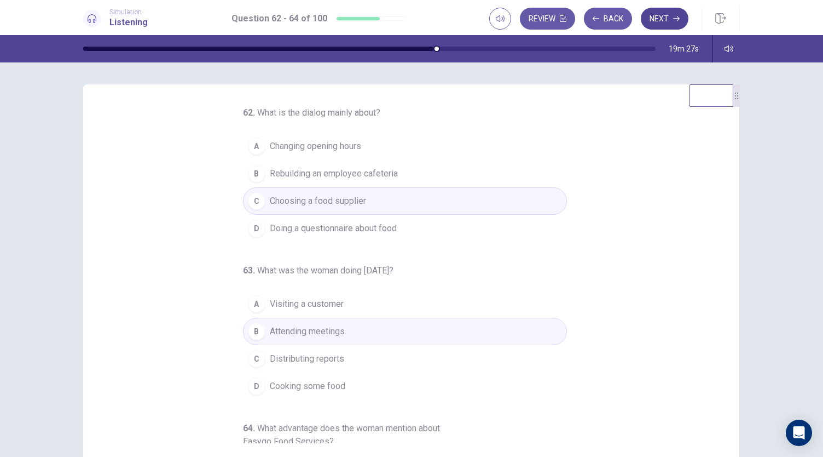
click at [655, 14] on button "Next" at bounding box center [665, 19] width 48 height 22
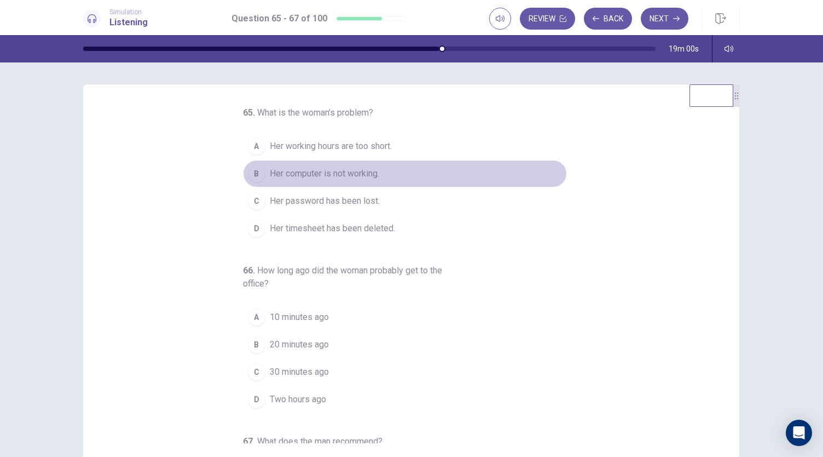
click at [325, 170] on span "Her computer is not working." at bounding box center [325, 173] width 110 height 13
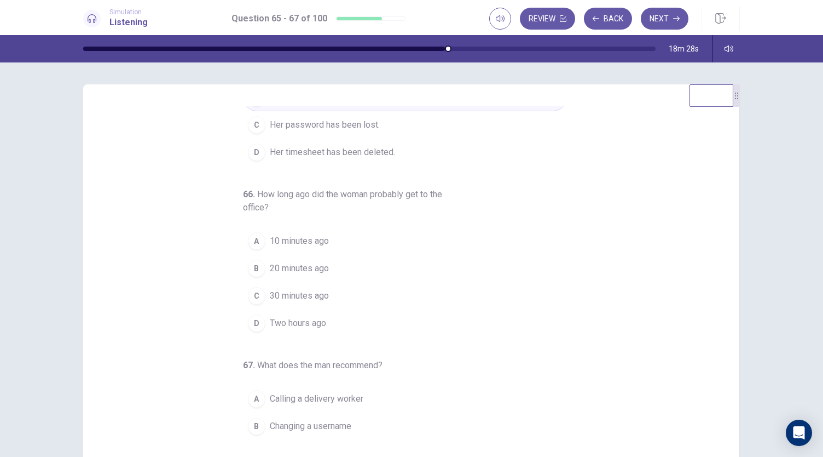
scroll to position [77, 0]
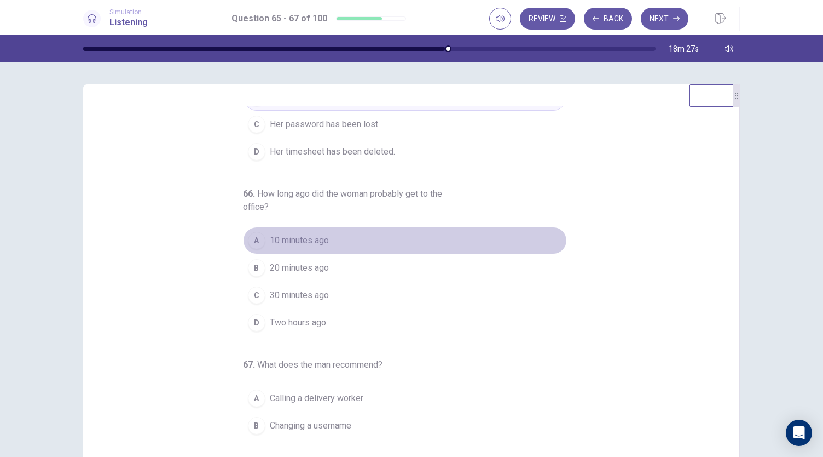
click at [275, 237] on span "10 minutes ago" at bounding box center [299, 240] width 59 height 13
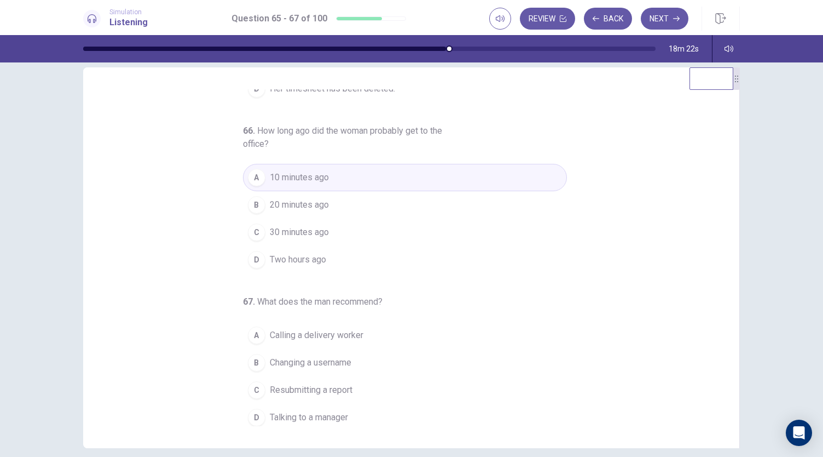
scroll to position [26, 0]
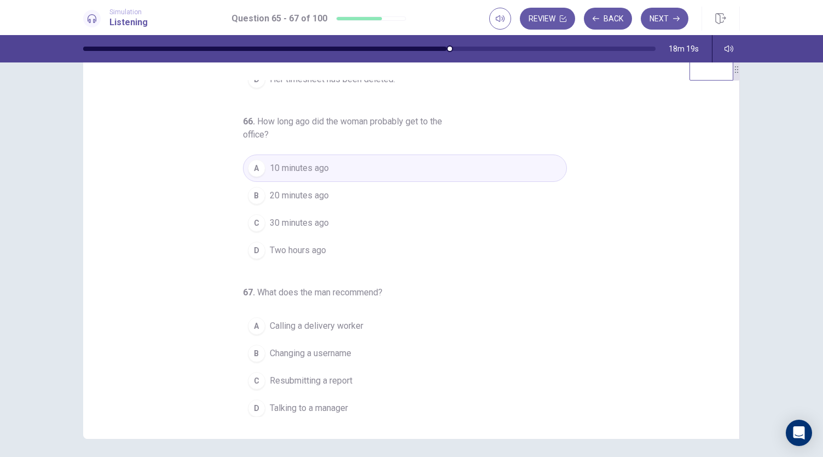
click at [262, 407] on button "D Talking to a manager" at bounding box center [405, 407] width 324 height 27
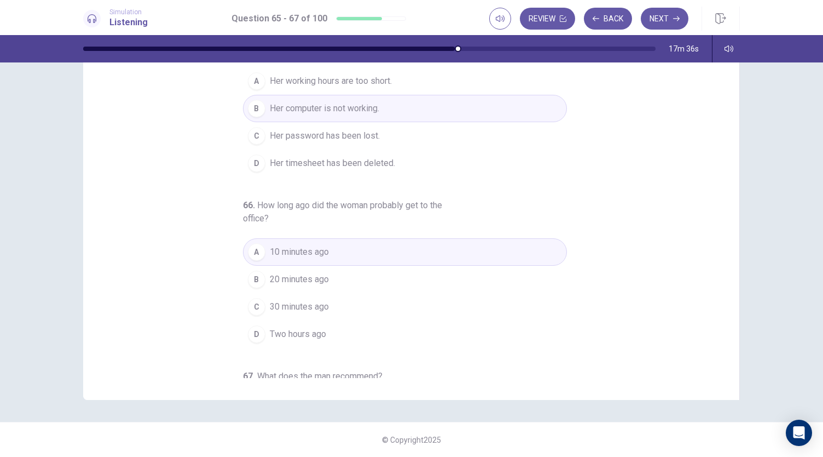
scroll to position [123, 0]
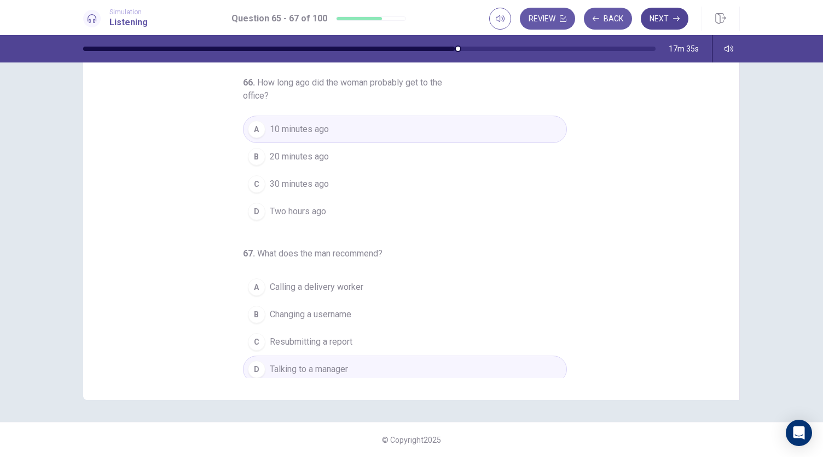
click at [658, 21] on button "Next" at bounding box center [665, 19] width 48 height 22
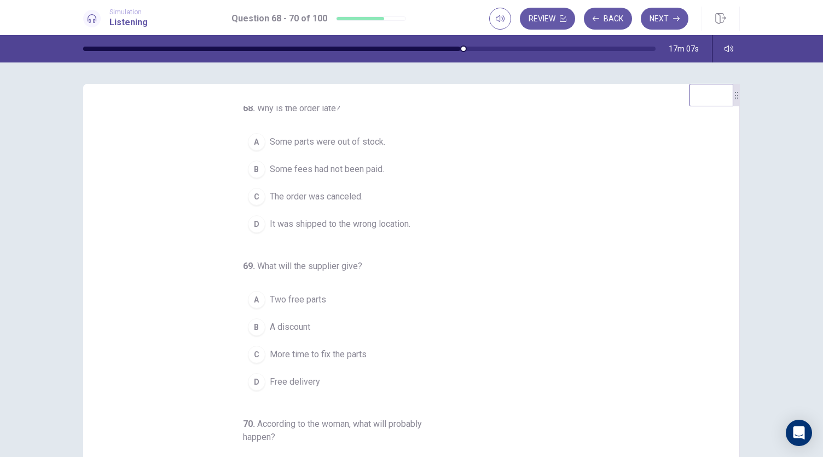
scroll to position [3, 0]
click at [279, 226] on span "It was shipped to the wrong location." at bounding box center [340, 224] width 141 height 13
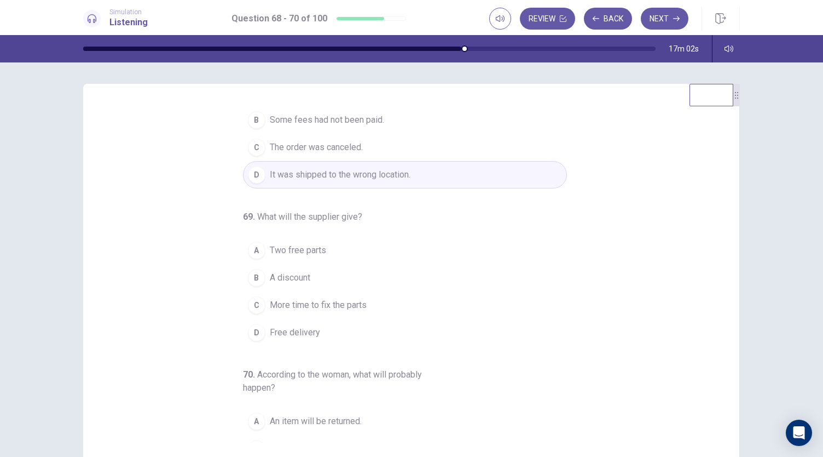
scroll to position [68, 0]
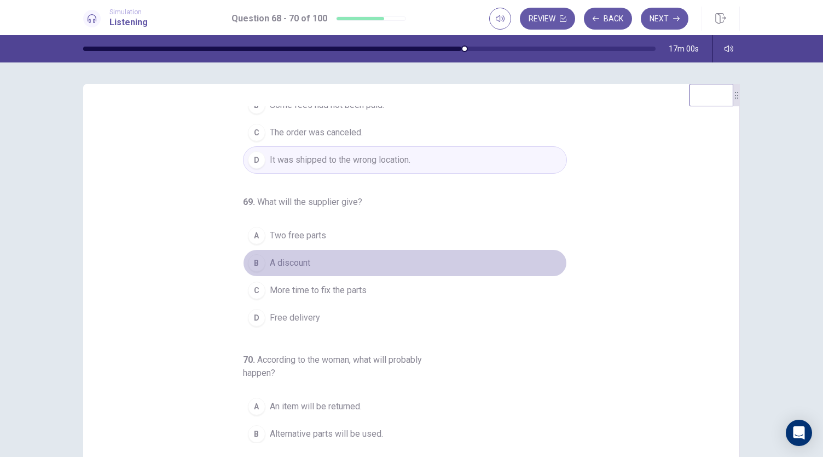
click at [270, 260] on span "A discount" at bounding box center [290, 262] width 41 height 13
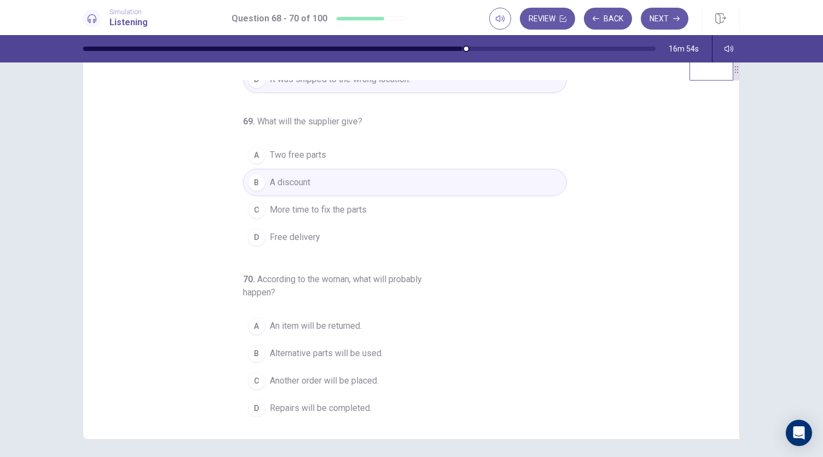
scroll to position [65, 0]
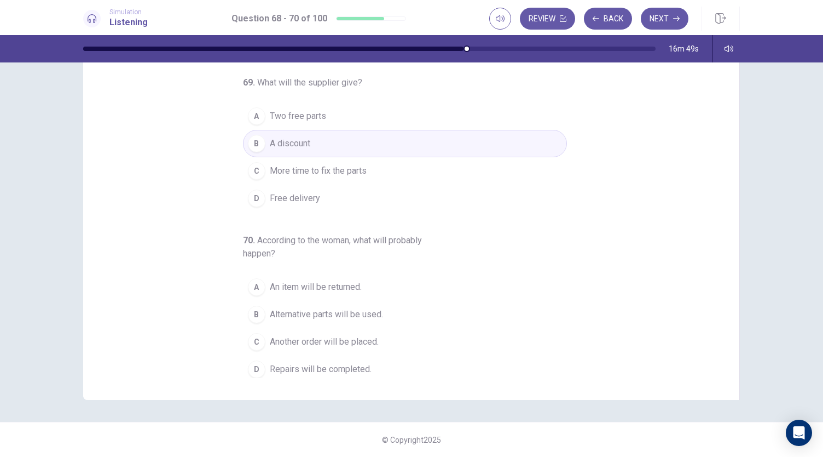
click at [298, 370] on span "Repairs will be completed." at bounding box center [321, 368] width 102 height 13
click at [676, 19] on icon "button" at bounding box center [676, 18] width 7 height 7
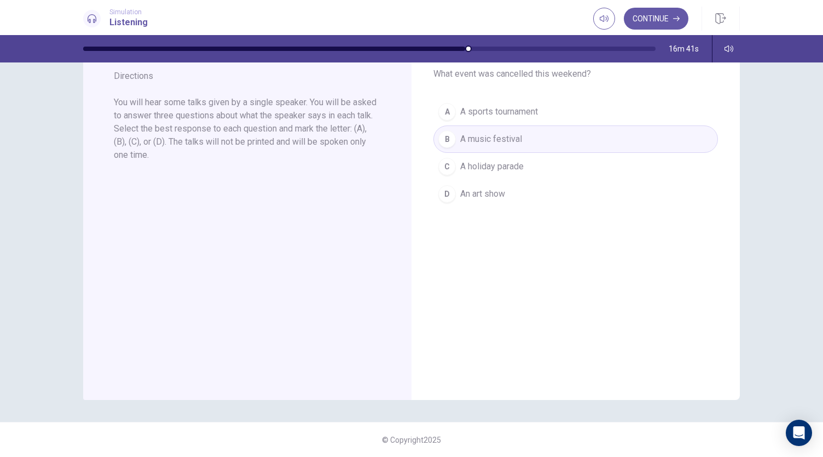
scroll to position [0, 0]
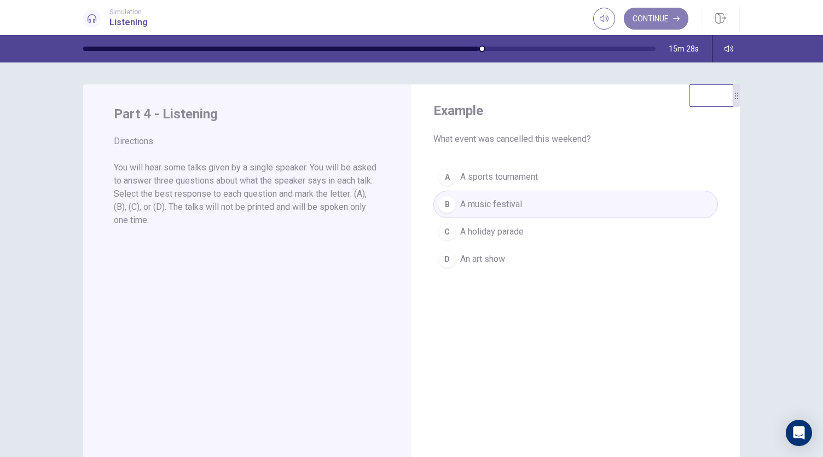
click at [673, 19] on button "Continue" at bounding box center [656, 19] width 65 height 22
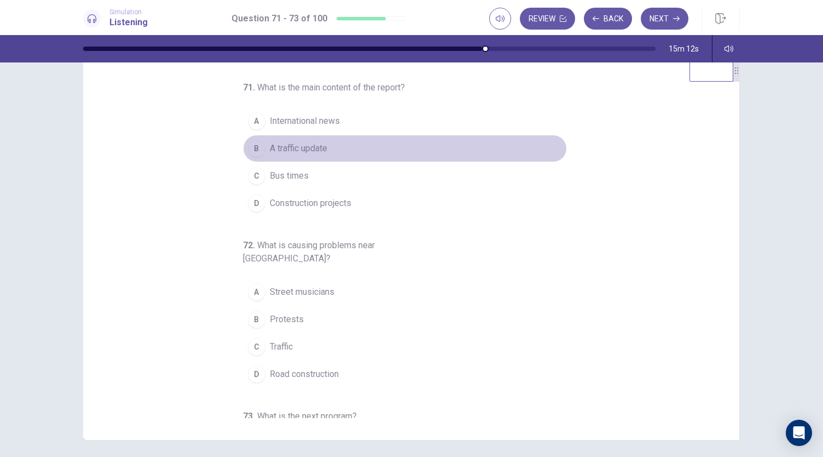
click at [286, 149] on span "A traffic update" at bounding box center [298, 148] width 57 height 13
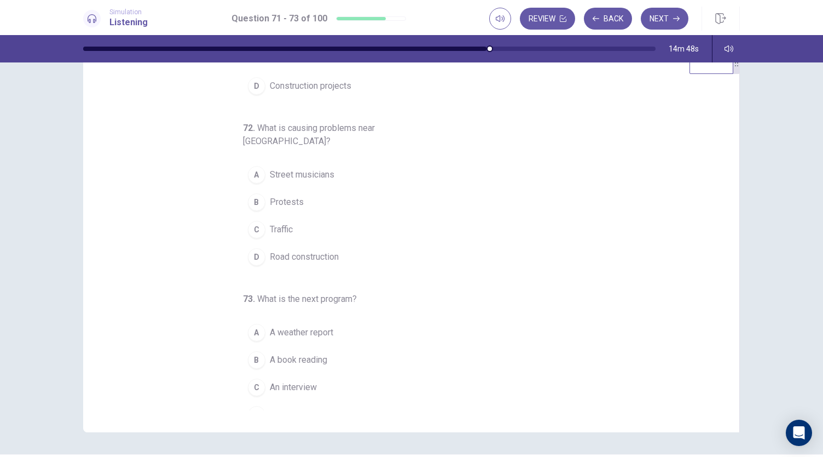
scroll to position [43, 0]
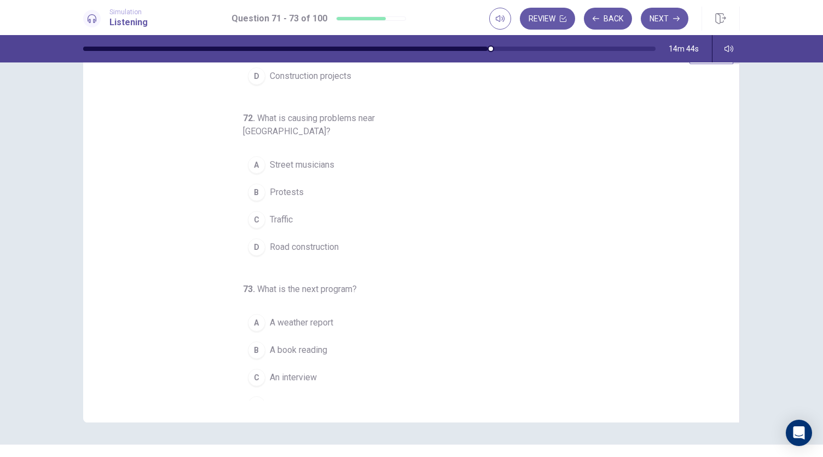
click at [260, 233] on button "D Road construction" at bounding box center [405, 246] width 324 height 27
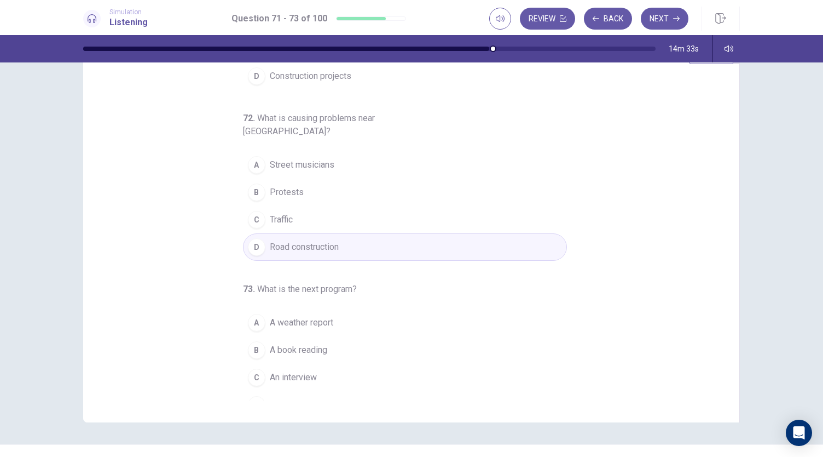
click at [273, 371] on span "An interview" at bounding box center [293, 377] width 47 height 13
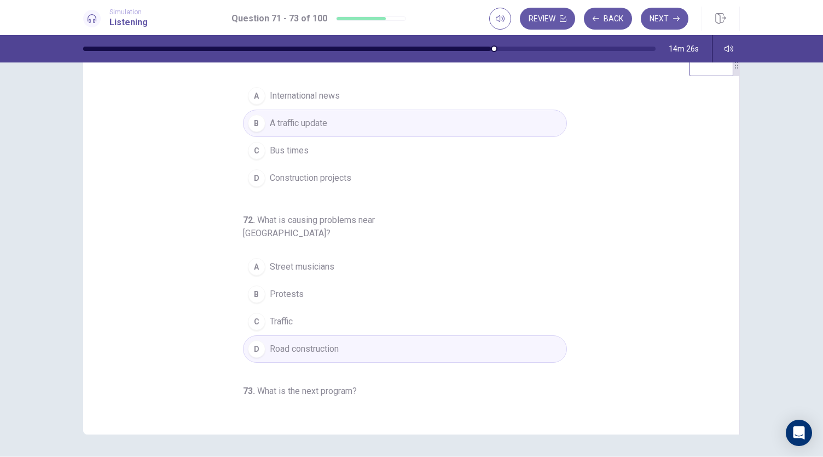
scroll to position [0, 0]
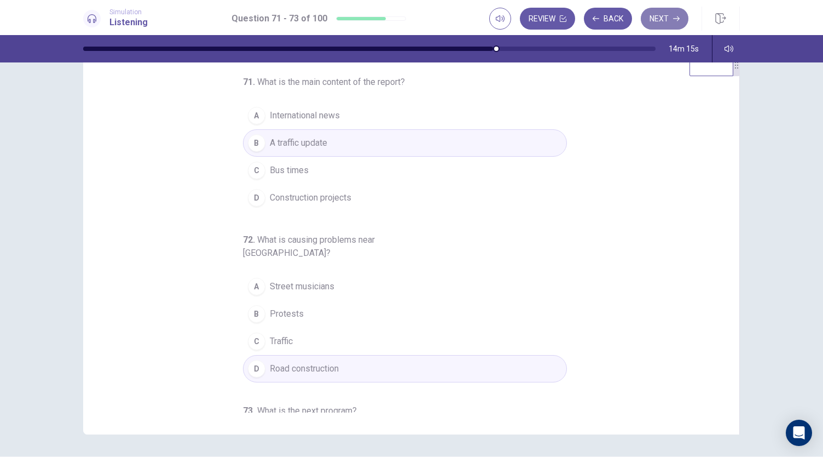
click at [676, 20] on icon "button" at bounding box center [676, 18] width 7 height 7
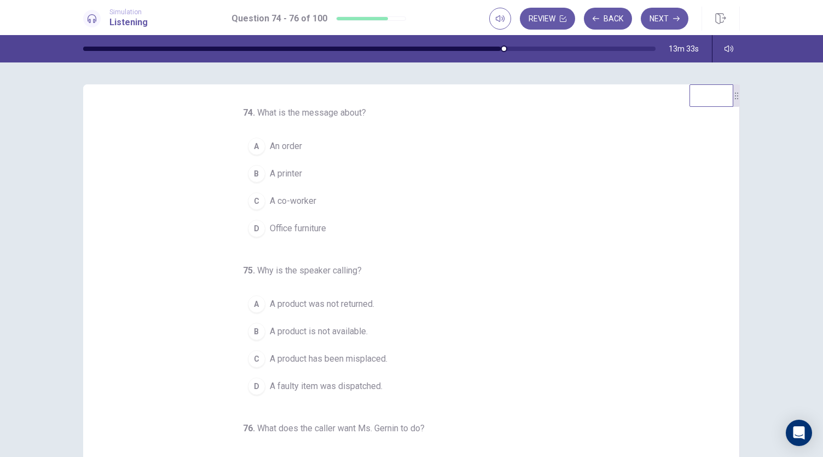
click at [270, 145] on span "An order" at bounding box center [286, 146] width 32 height 13
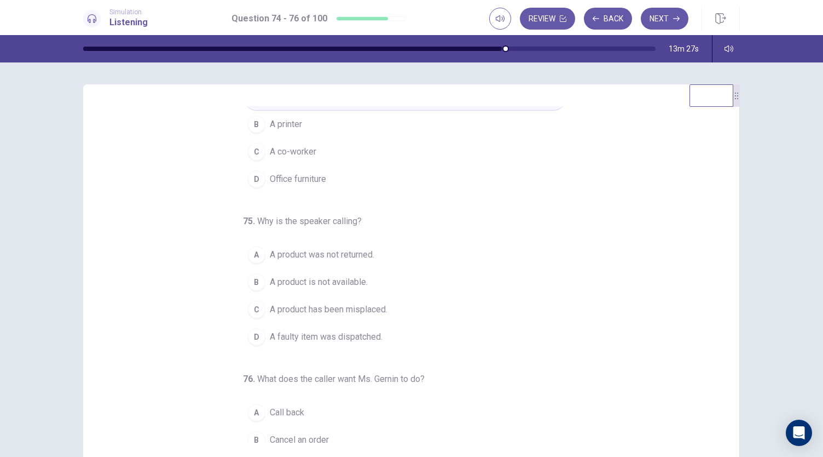
click at [251, 281] on div "B" at bounding box center [257, 282] width 18 height 18
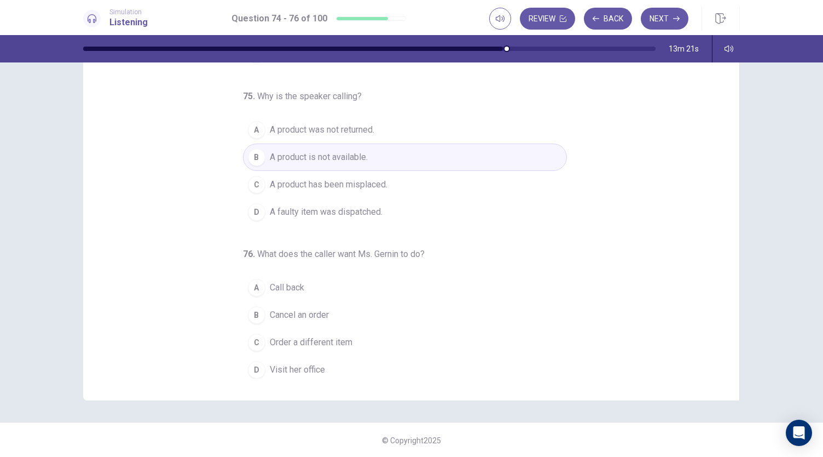
scroll to position [65, 0]
click at [297, 282] on span "Call back" at bounding box center [287, 286] width 34 height 13
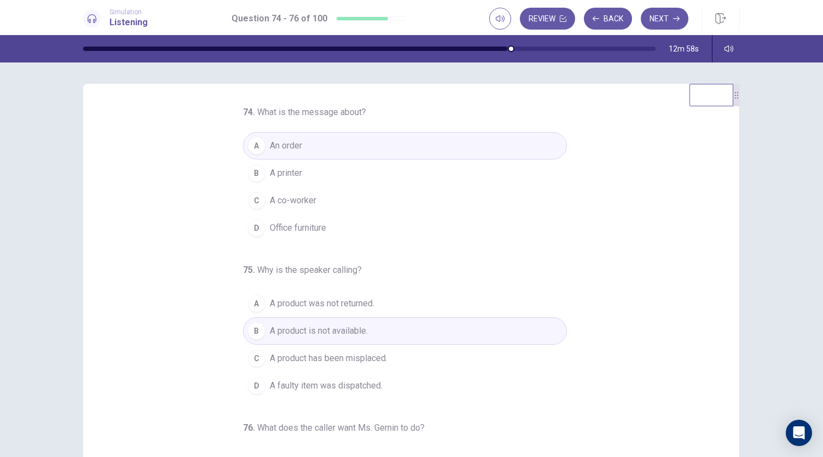
scroll to position [1, 0]
click at [665, 23] on button "Next" at bounding box center [665, 19] width 48 height 22
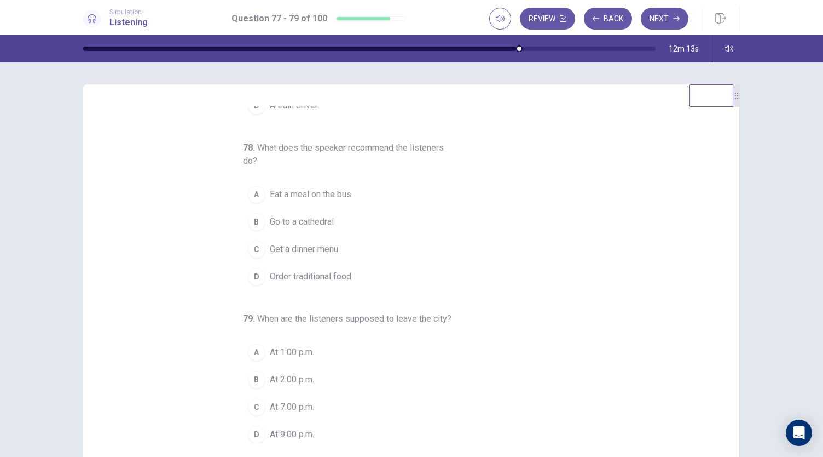
scroll to position [0, 0]
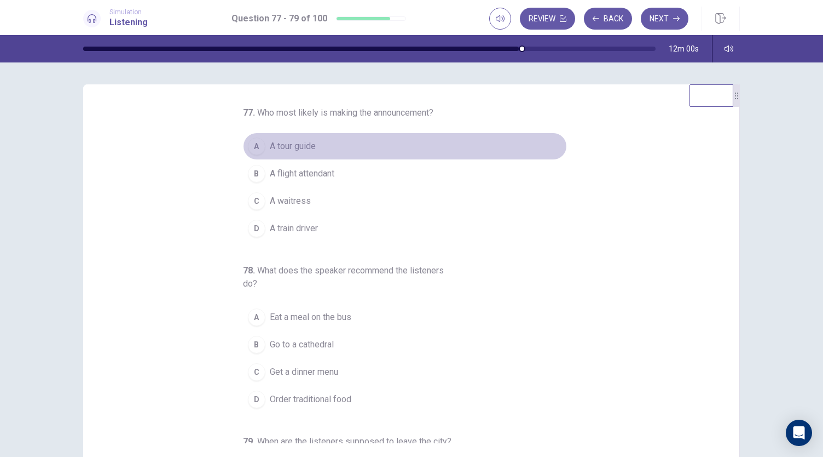
click at [278, 145] on span "A tour guide" at bounding box center [293, 146] width 46 height 13
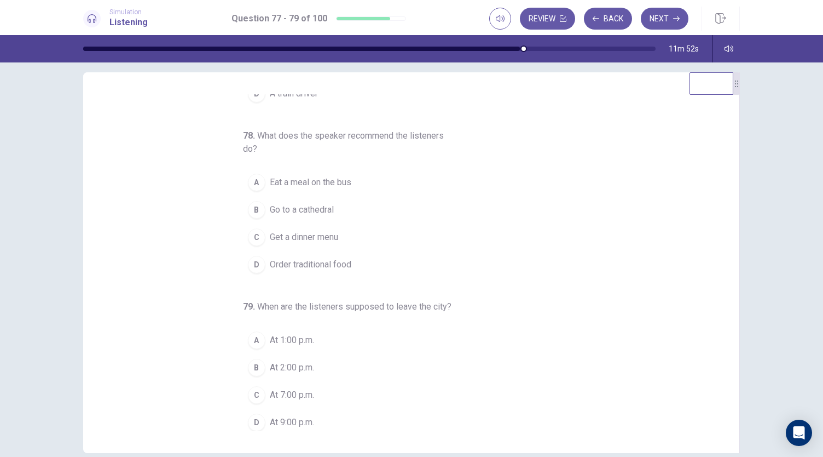
scroll to position [14, 0]
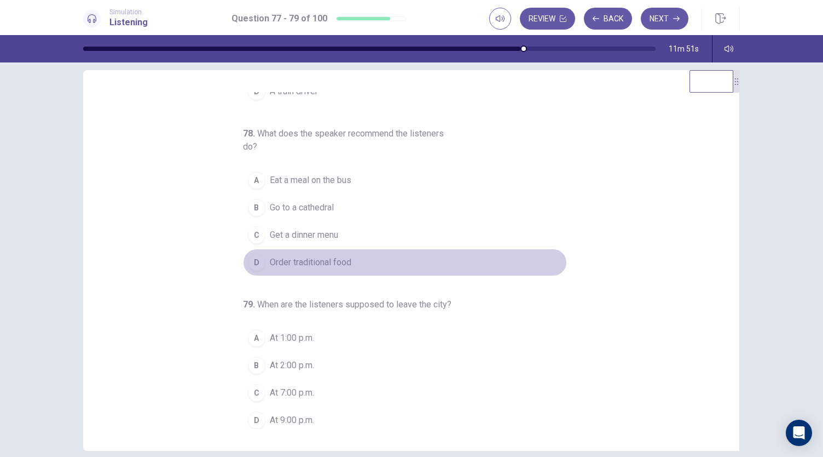
click at [282, 262] on span "Order traditional food" at bounding box center [311, 262] width 82 height 13
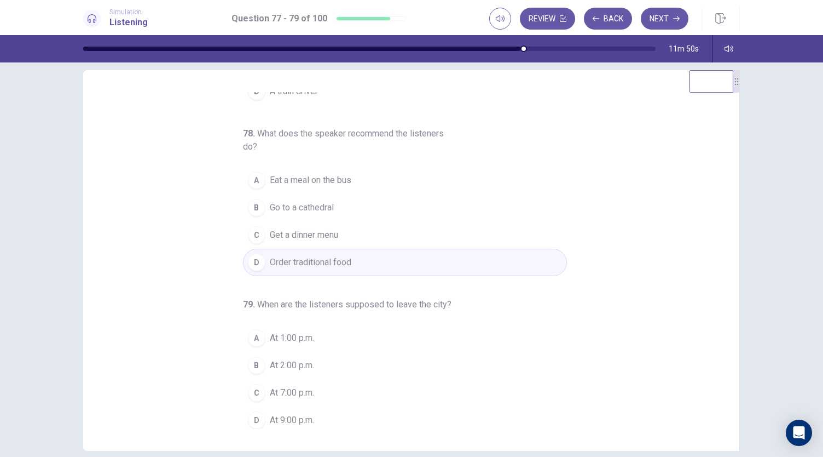
scroll to position [65, 0]
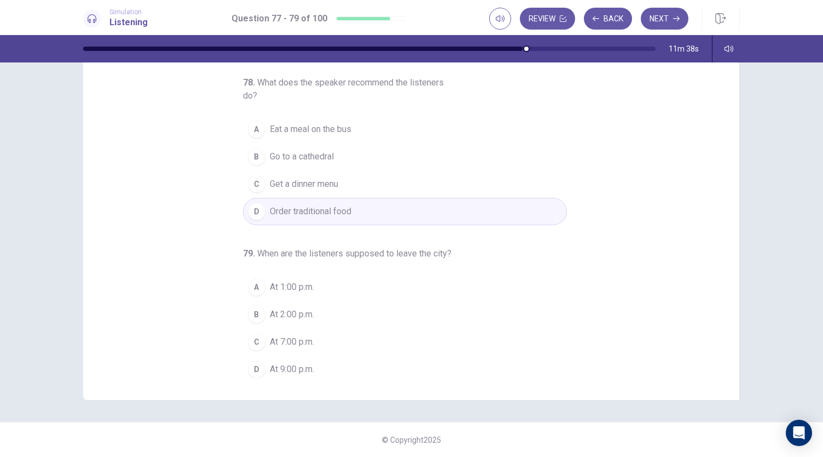
click at [255, 339] on div "C" at bounding box center [257, 342] width 18 height 18
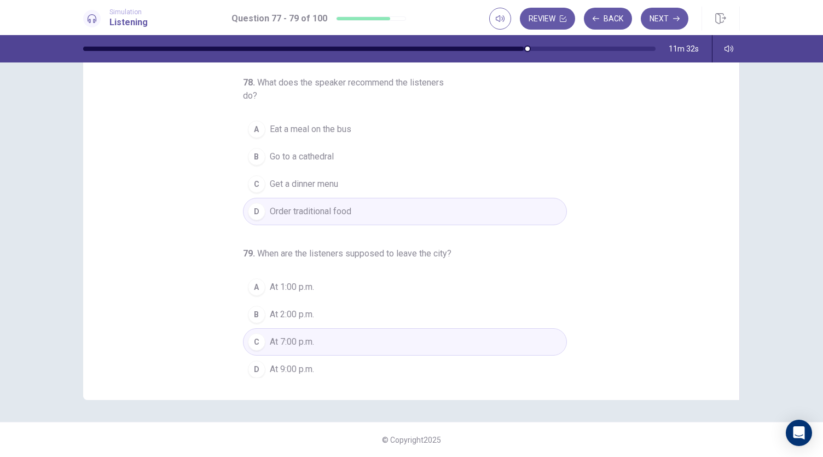
scroll to position [0, 0]
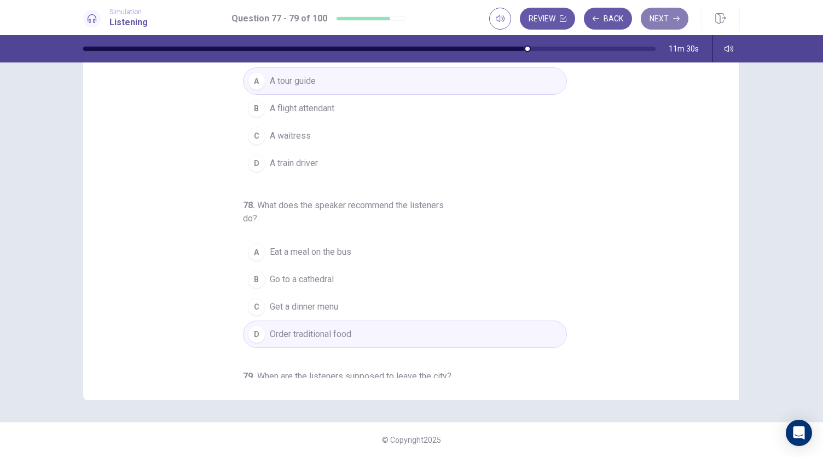
click at [663, 18] on button "Next" at bounding box center [665, 19] width 48 height 22
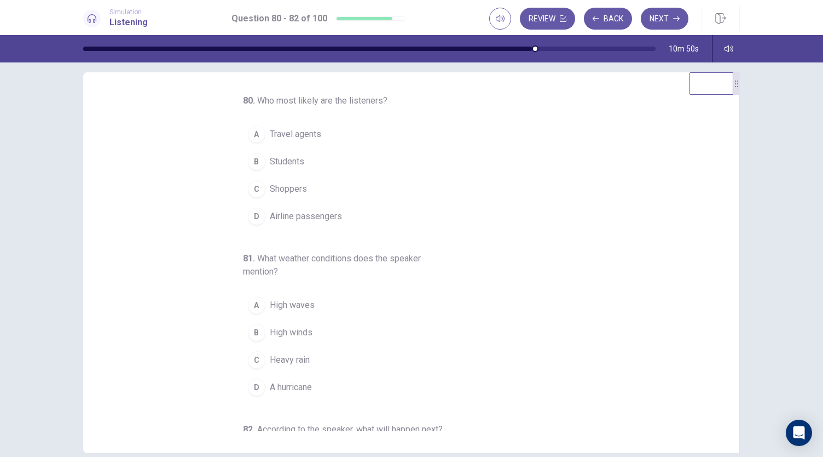
scroll to position [13, 0]
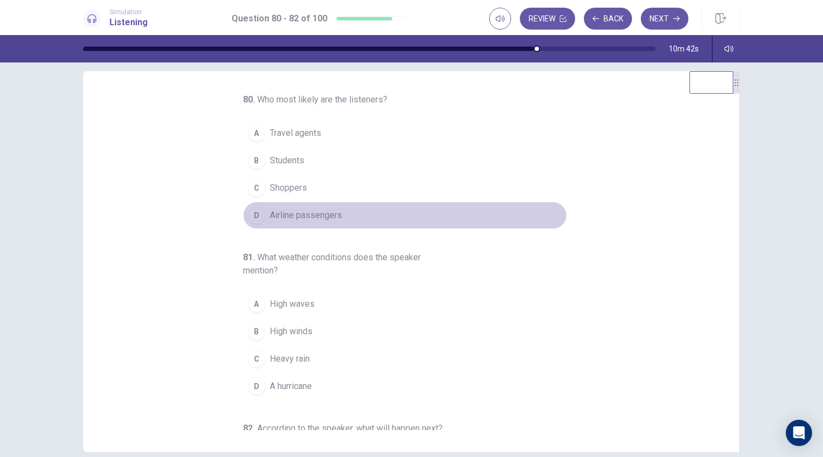
click at [273, 221] on button "D Airline passengers" at bounding box center [405, 214] width 324 height 27
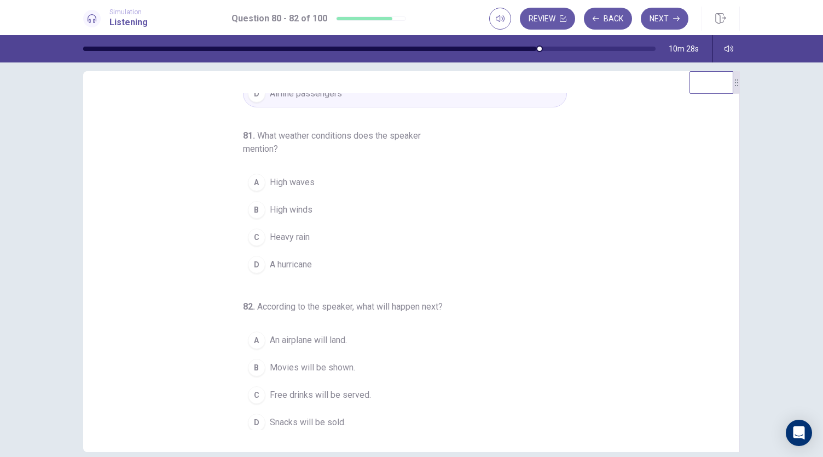
scroll to position [123, 0]
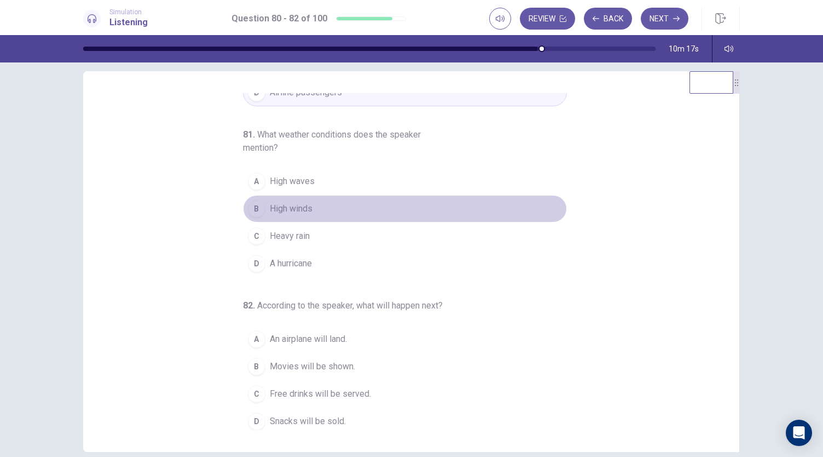
click at [251, 206] on div "B" at bounding box center [257, 209] width 18 height 18
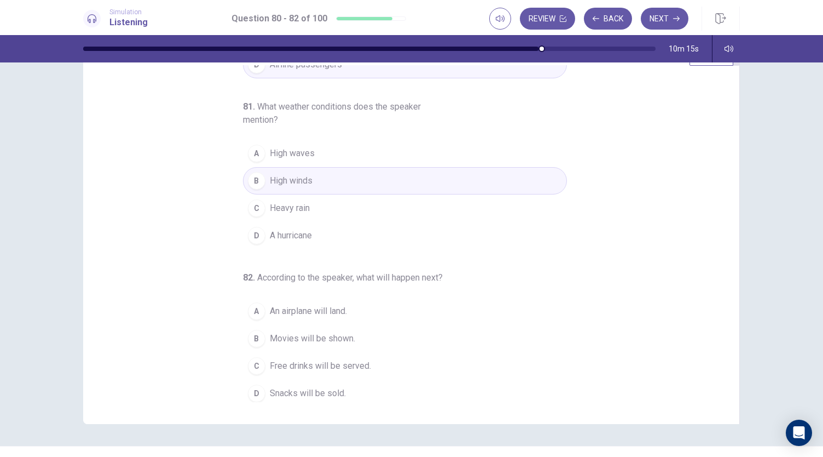
scroll to position [65, 0]
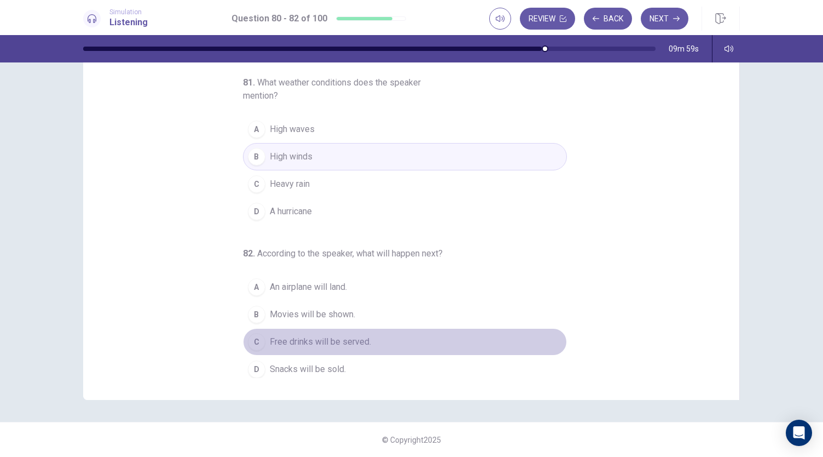
click at [262, 336] on button "C Free drinks will be served." at bounding box center [405, 341] width 324 height 27
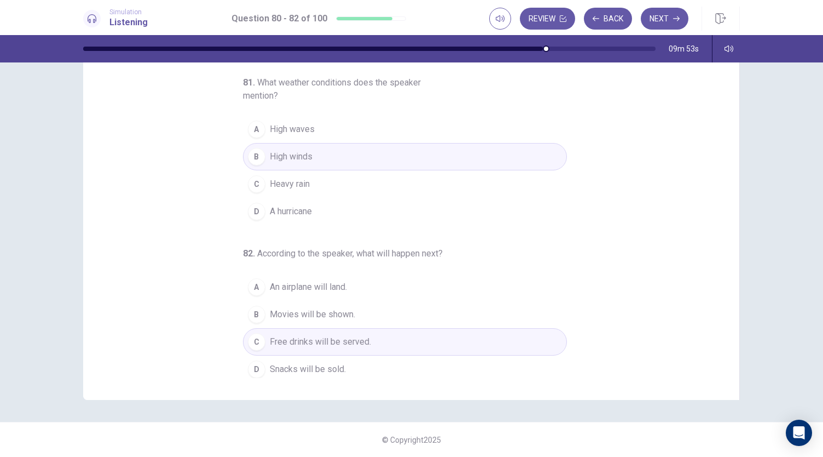
scroll to position [116, 0]
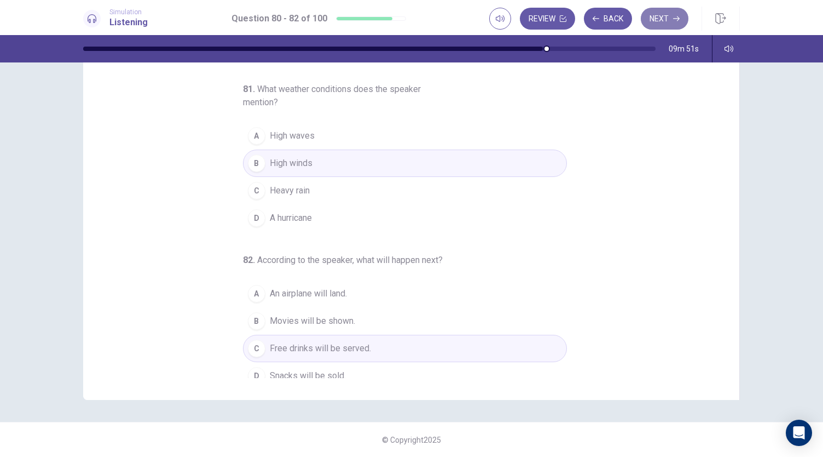
click at [660, 25] on button "Next" at bounding box center [665, 19] width 48 height 22
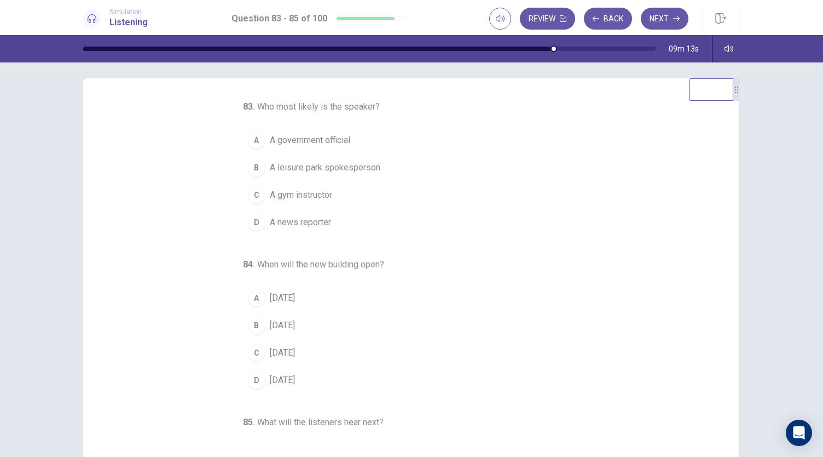
scroll to position [0, 0]
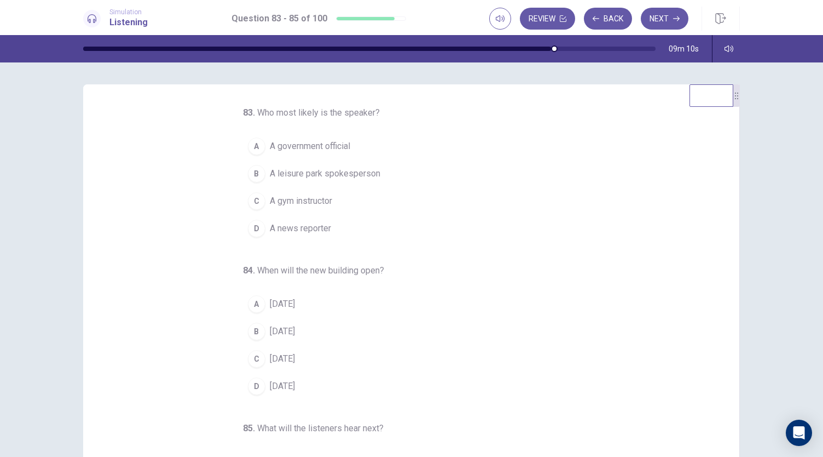
click at [287, 222] on span "A news reporter" at bounding box center [300, 228] width 61 height 13
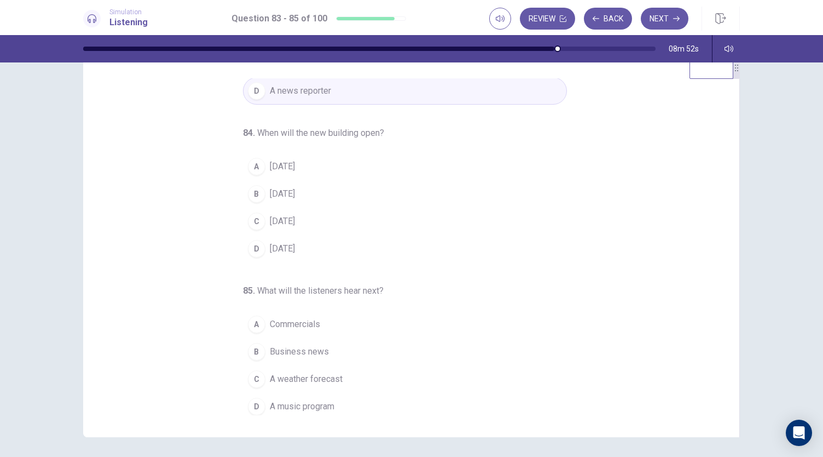
scroll to position [31, 0]
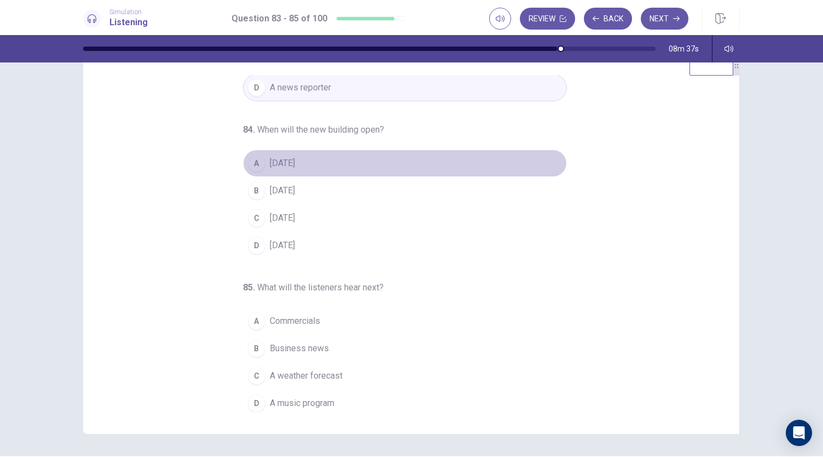
click at [270, 163] on span "[DATE]" at bounding box center [282, 163] width 25 height 13
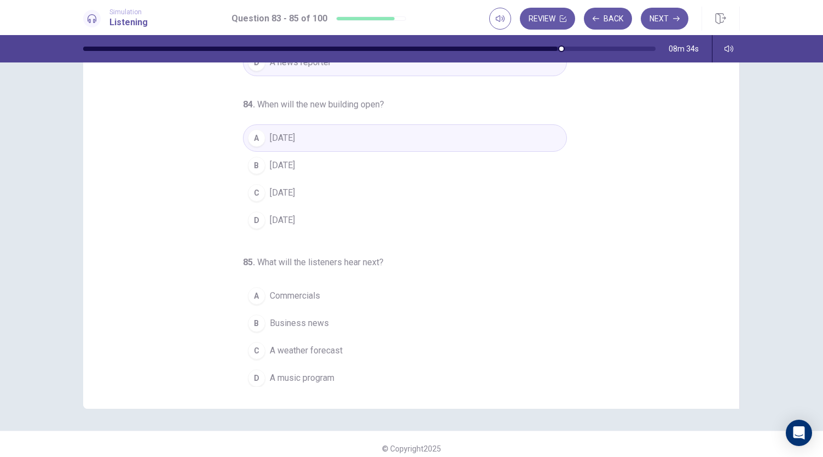
scroll to position [57, 0]
click at [304, 349] on span "A weather forecast" at bounding box center [306, 349] width 73 height 13
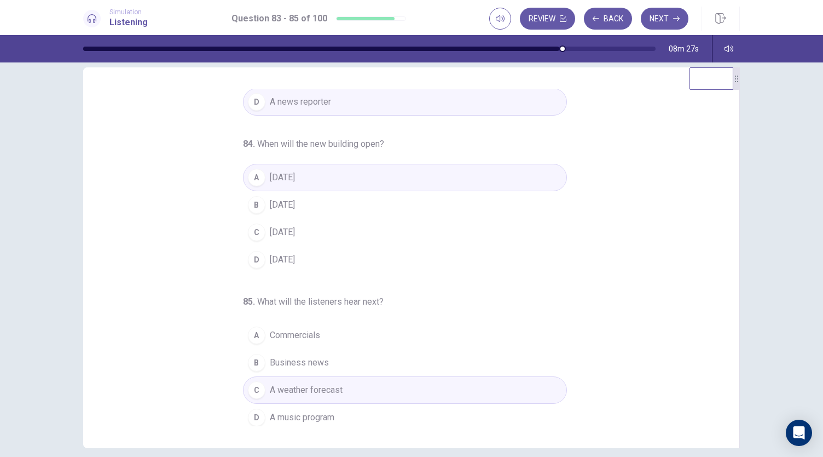
scroll to position [0, 0]
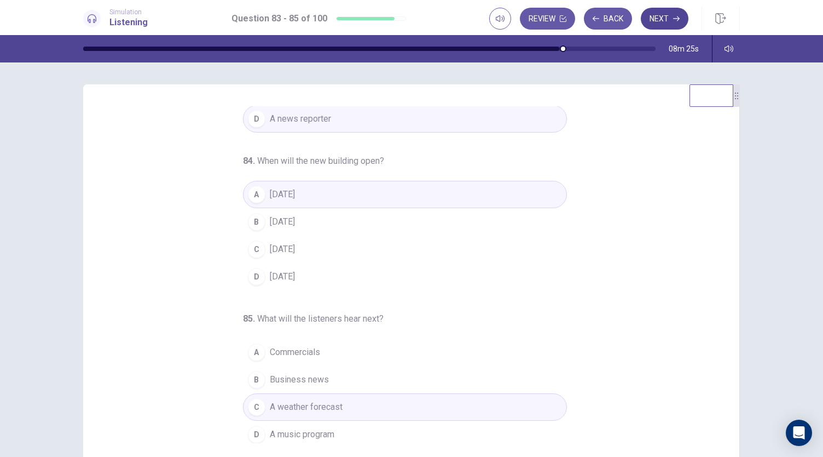
click at [660, 18] on button "Next" at bounding box center [665, 19] width 48 height 22
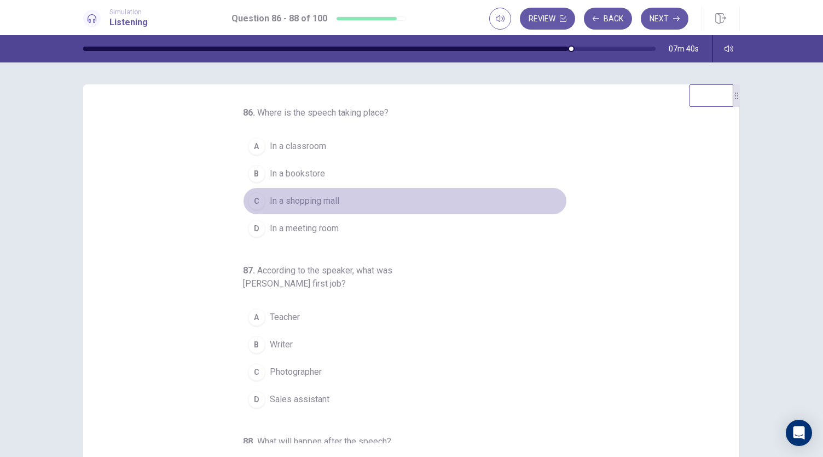
click at [310, 188] on button "C In a shopping mall" at bounding box center [405, 200] width 324 height 27
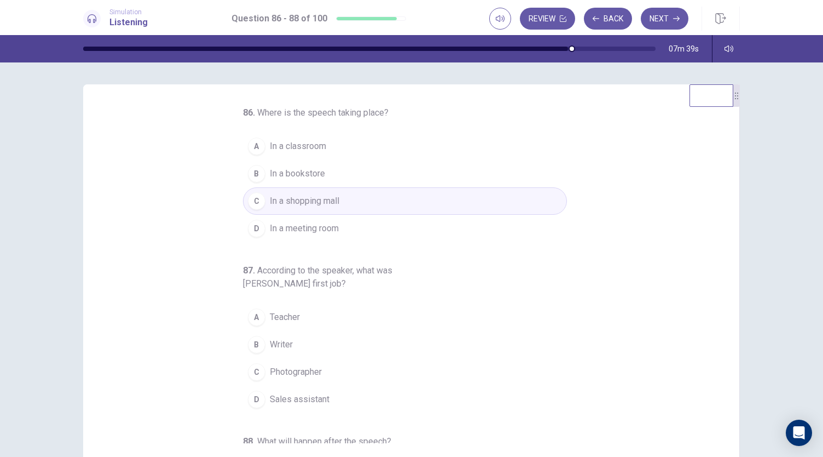
click at [310, 188] on button "C In a shopping mall" at bounding box center [405, 200] width 324 height 27
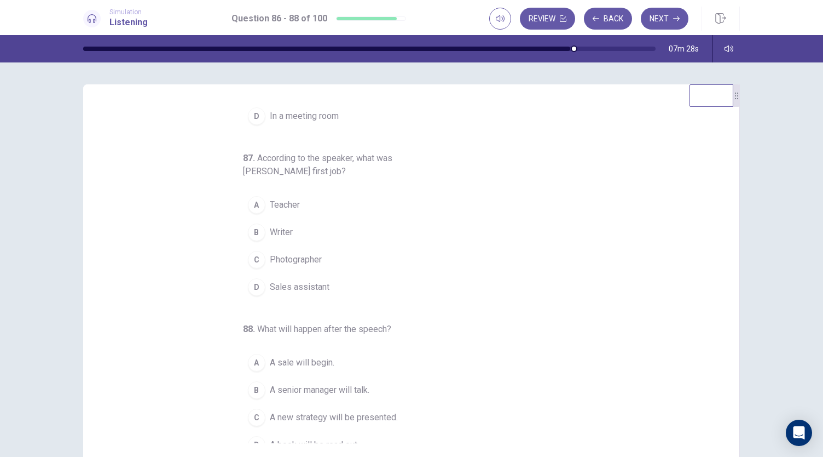
scroll to position [112, 0]
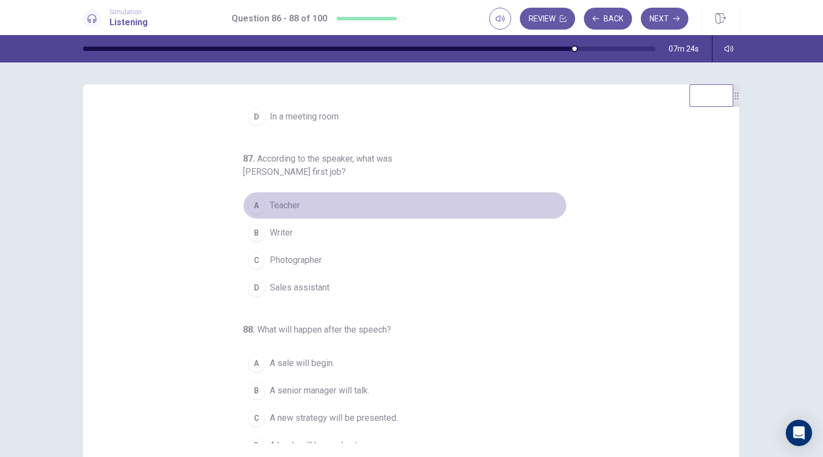
click at [272, 207] on span "Teacher" at bounding box center [285, 205] width 30 height 13
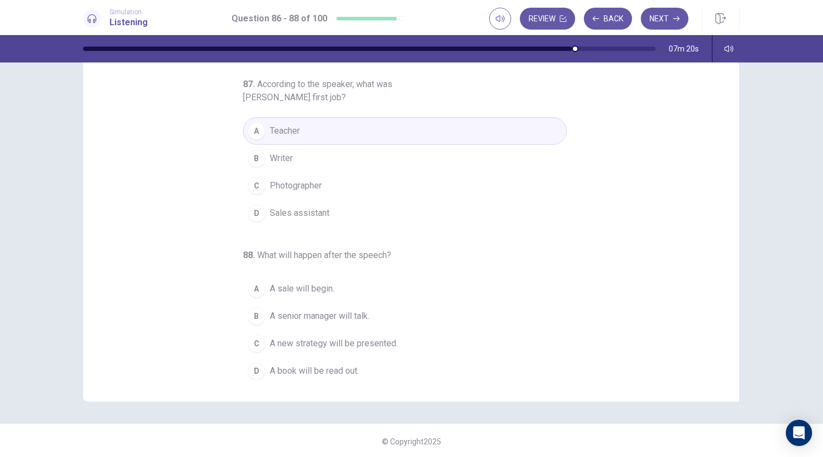
scroll to position [65, 0]
click at [297, 313] on span "A senior manager will talk." at bounding box center [320, 314] width 100 height 13
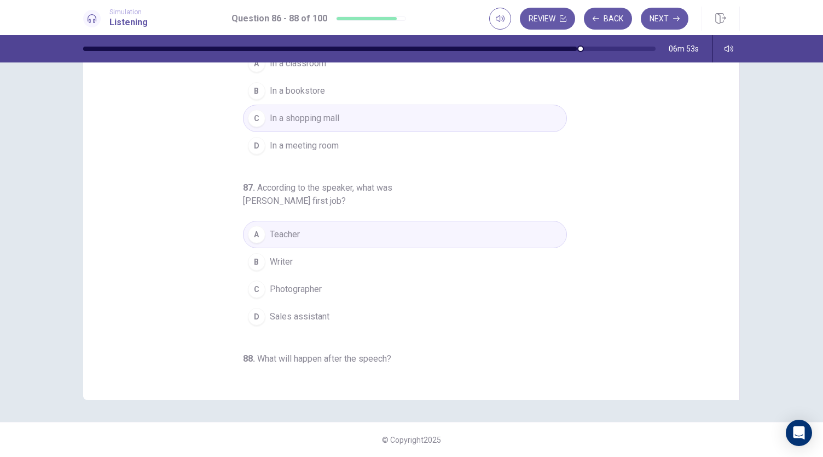
scroll to position [0, 0]
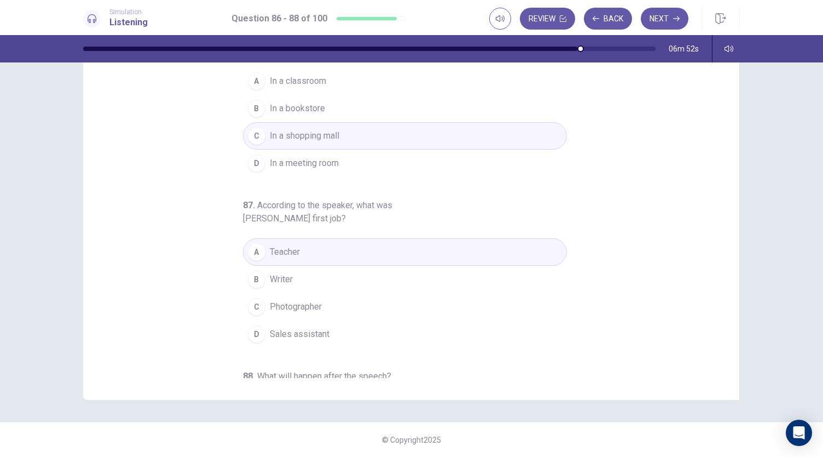
click at [333, 166] on span "In a meeting room" at bounding box center [304, 163] width 69 height 13
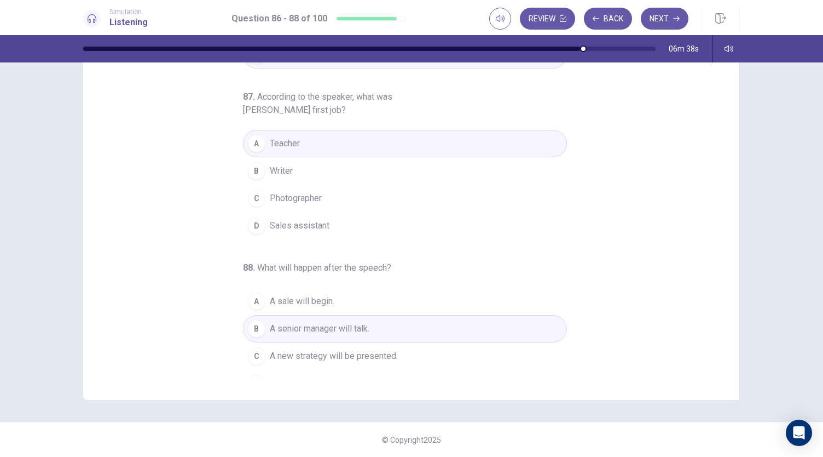
scroll to position [123, 0]
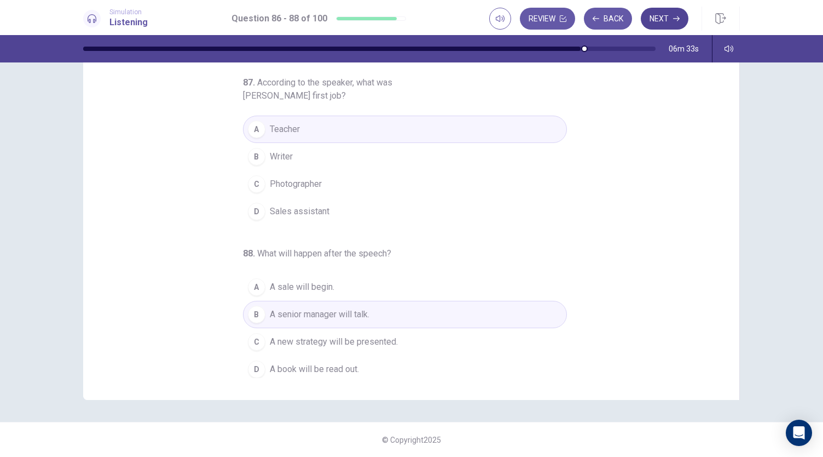
click at [665, 15] on button "Next" at bounding box center [665, 19] width 48 height 22
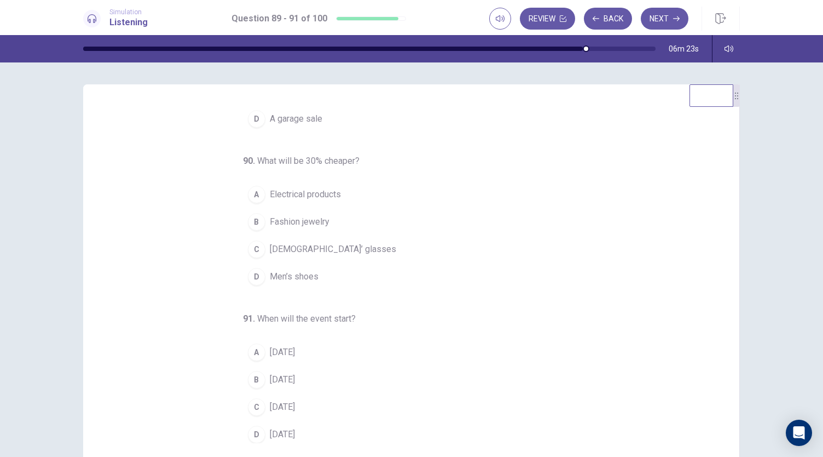
scroll to position [0, 0]
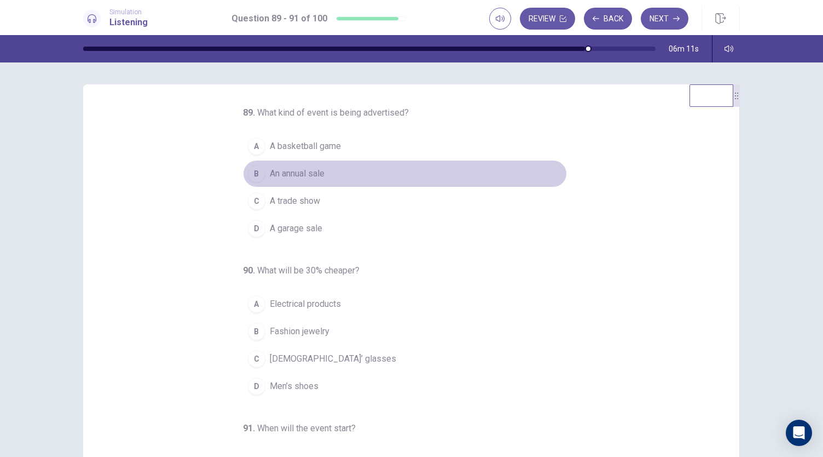
click at [290, 175] on span "An annual sale" at bounding box center [297, 173] width 55 height 13
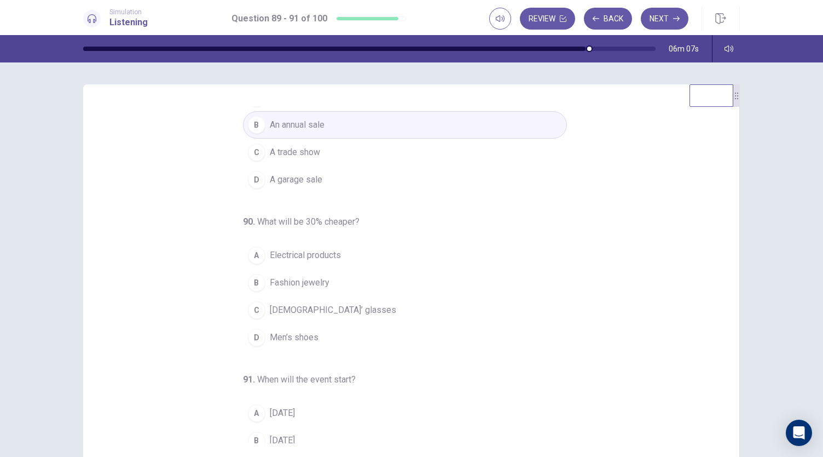
scroll to position [50, 0]
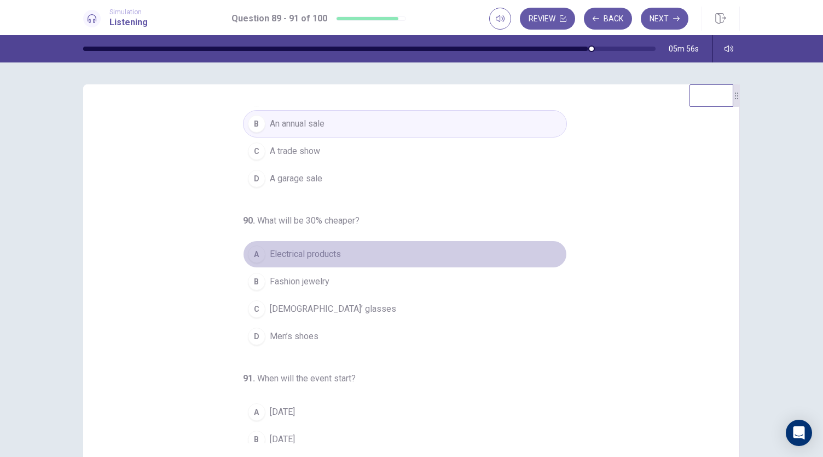
click at [270, 255] on span "Electrical products" at bounding box center [305, 253] width 71 height 13
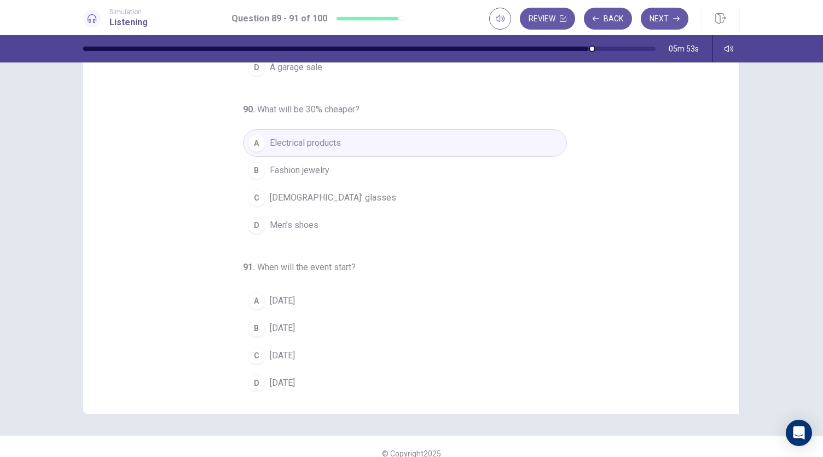
scroll to position [65, 0]
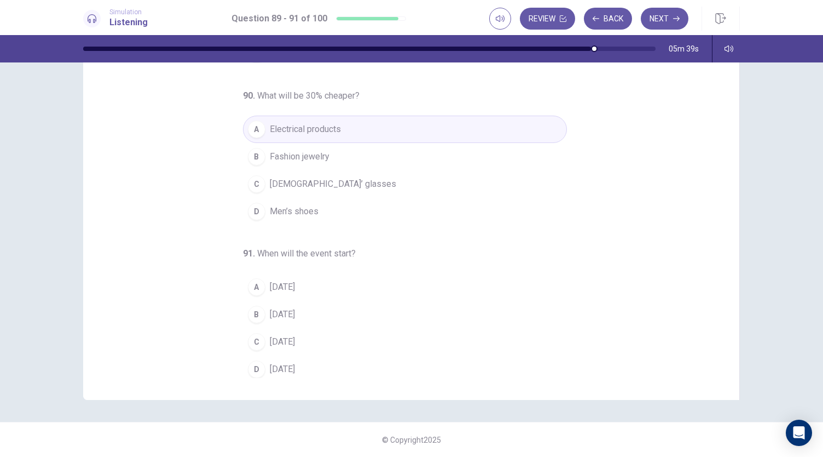
click at [277, 313] on span "[DATE]" at bounding box center [282, 314] width 25 height 13
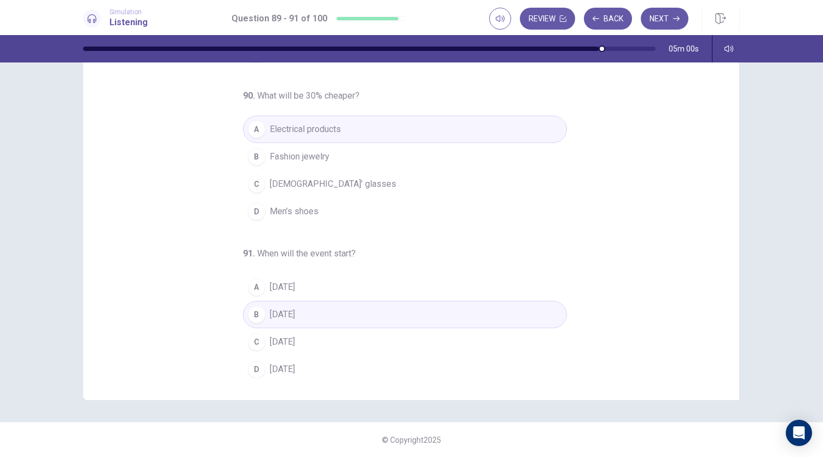
scroll to position [0, 0]
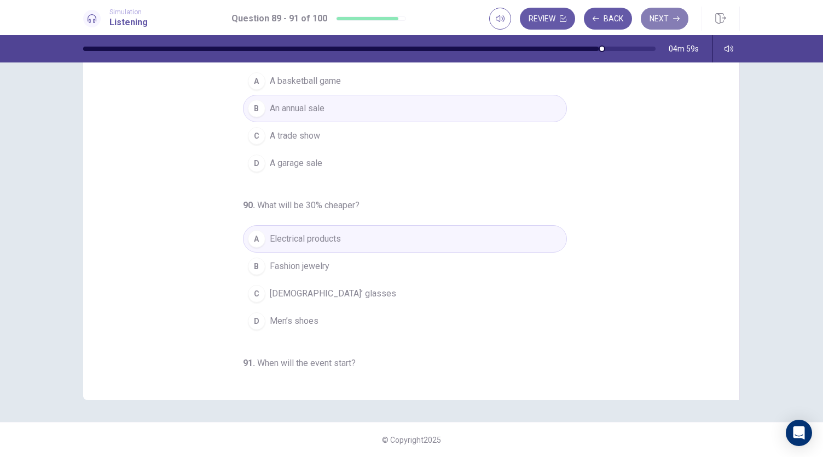
click at [648, 19] on button "Next" at bounding box center [665, 19] width 48 height 22
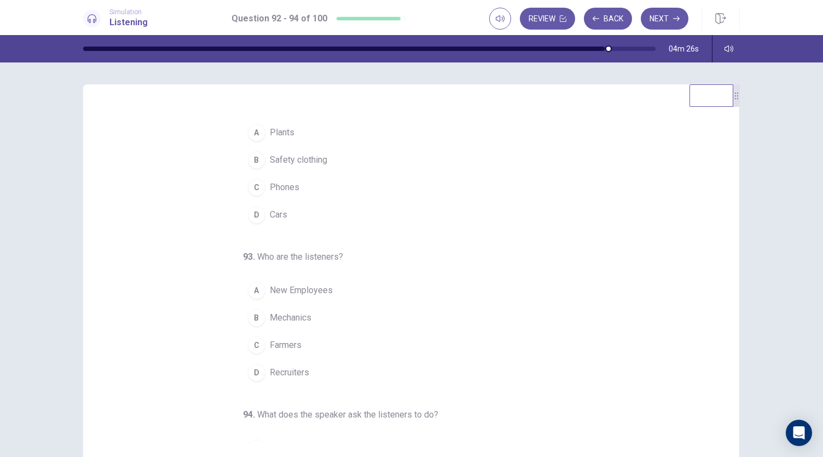
scroll to position [13, 0]
click at [255, 292] on div "A" at bounding box center [257, 292] width 18 height 18
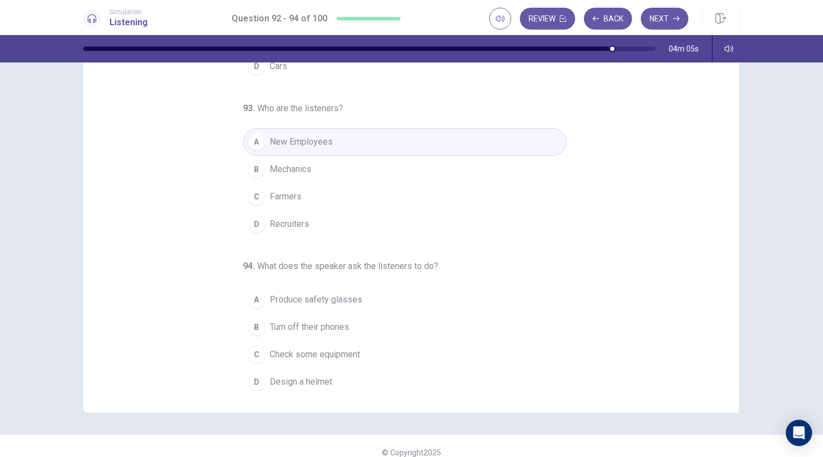
scroll to position [0, 0]
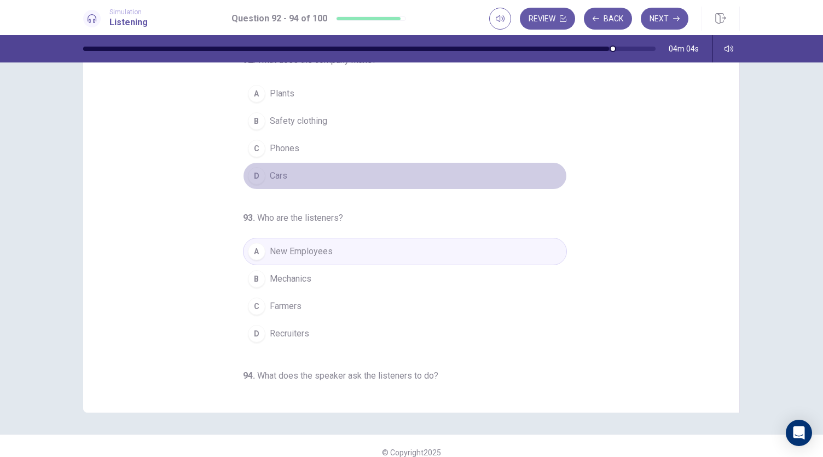
click at [298, 174] on button "D Cars" at bounding box center [405, 175] width 324 height 27
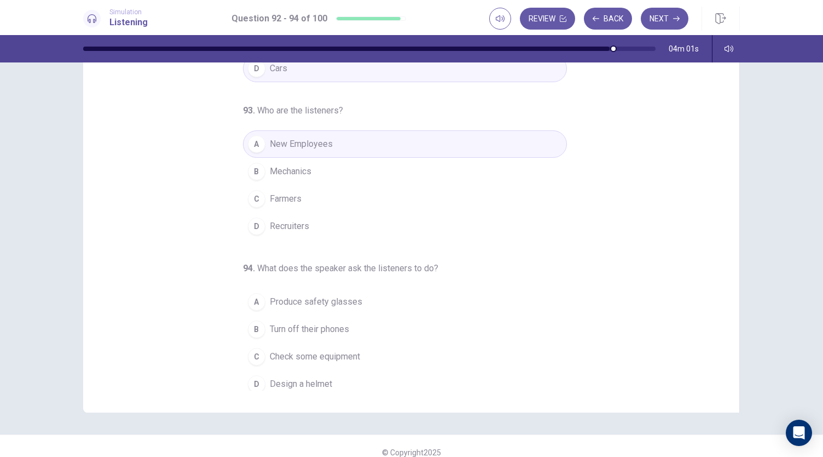
scroll to position [106, 0]
click at [275, 327] on span "Turn off their phones" at bounding box center [309, 330] width 79 height 13
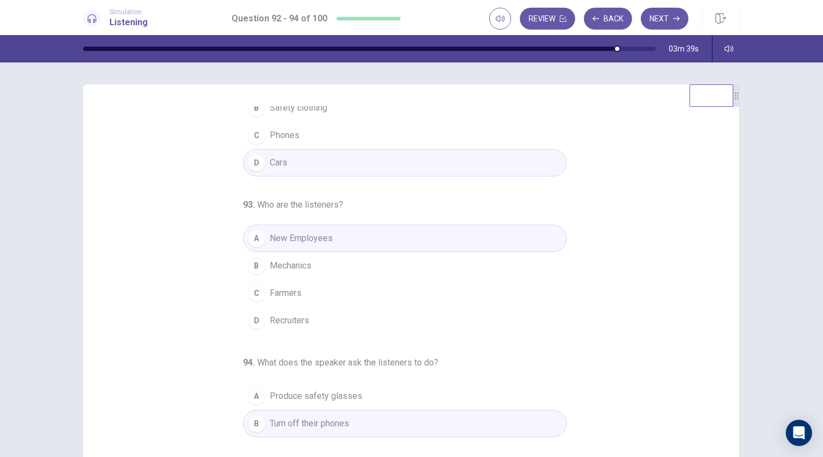
scroll to position [0, 0]
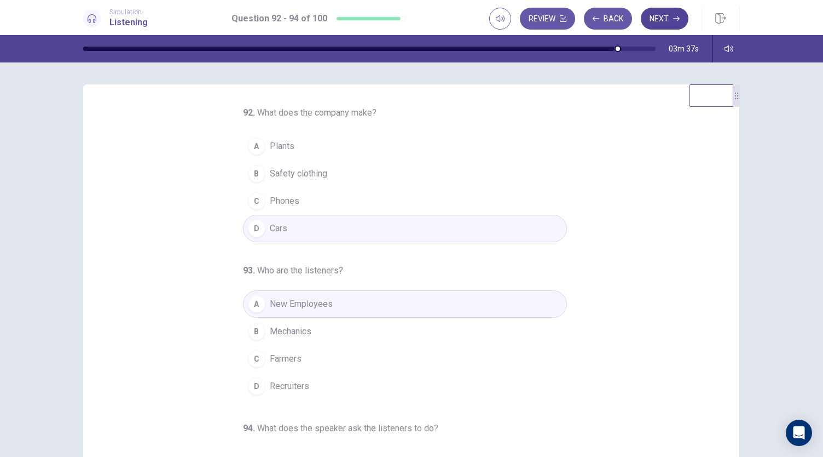
click at [676, 19] on icon "button" at bounding box center [676, 18] width 7 height 7
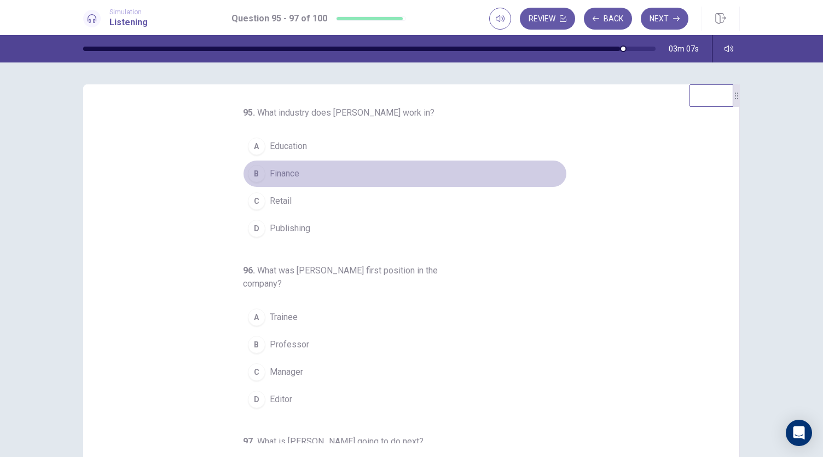
click at [260, 175] on button "B Finance" at bounding box center [405, 173] width 324 height 27
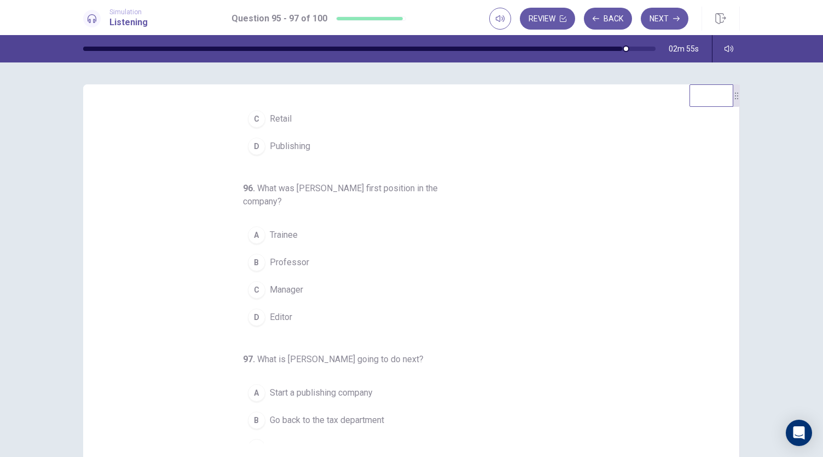
scroll to position [85, 0]
click at [252, 231] on div "A" at bounding box center [257, 232] width 18 height 18
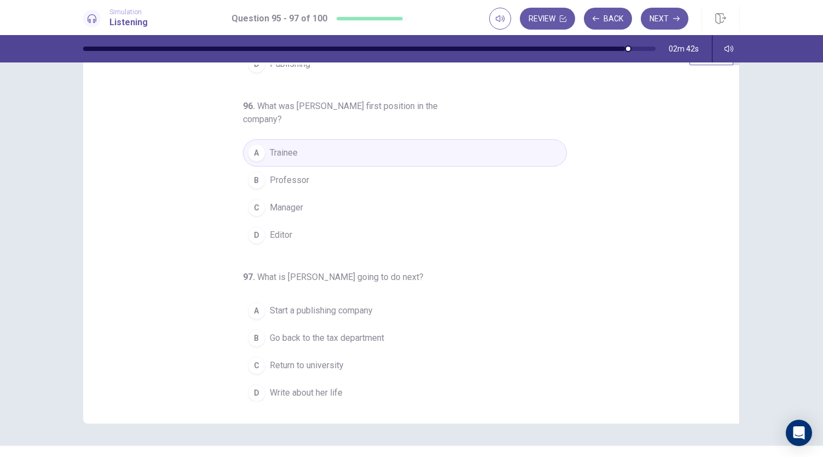
scroll to position [51, 0]
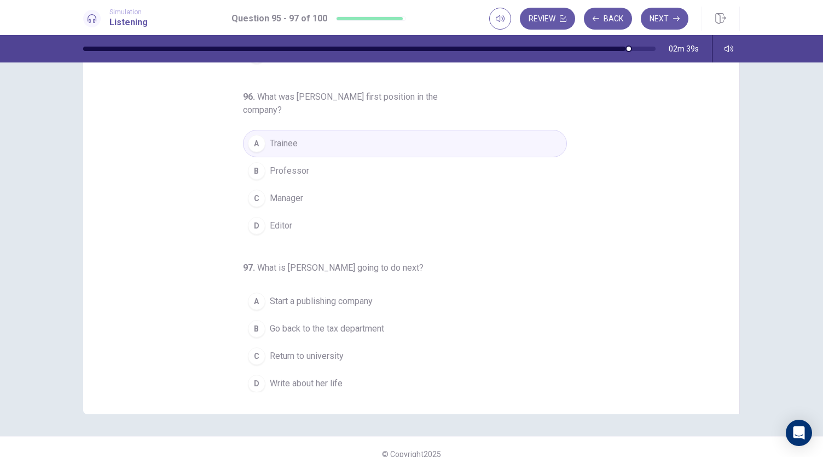
click at [280, 379] on span "Write about her life" at bounding box center [306, 383] width 73 height 13
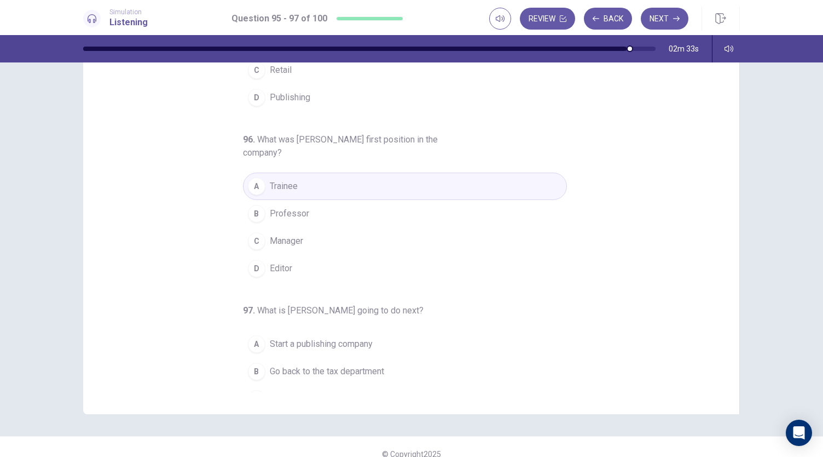
scroll to position [0, 0]
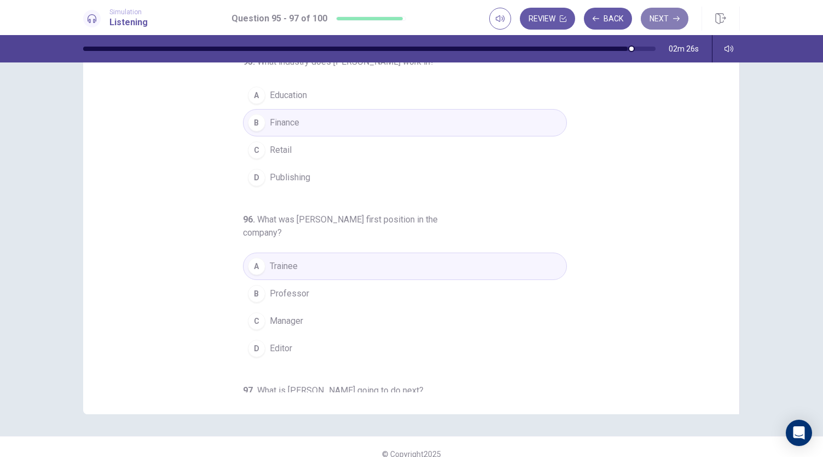
click at [672, 13] on button "Next" at bounding box center [665, 19] width 48 height 22
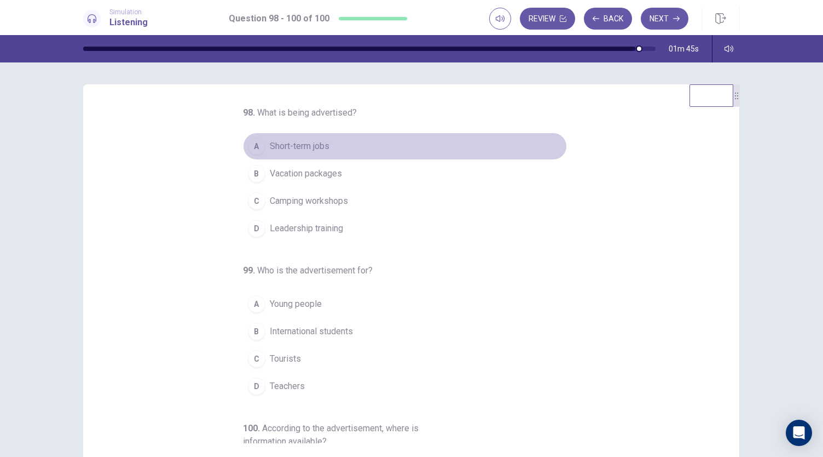
click at [257, 146] on div "A" at bounding box center [257, 146] width 18 height 18
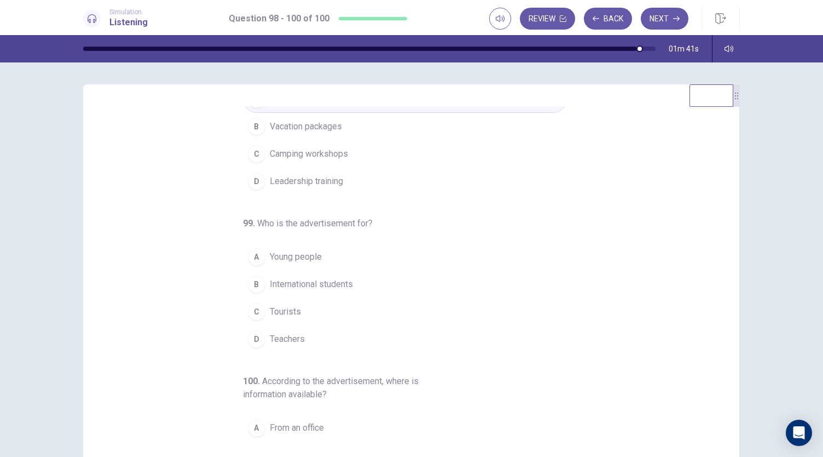
scroll to position [28, 0]
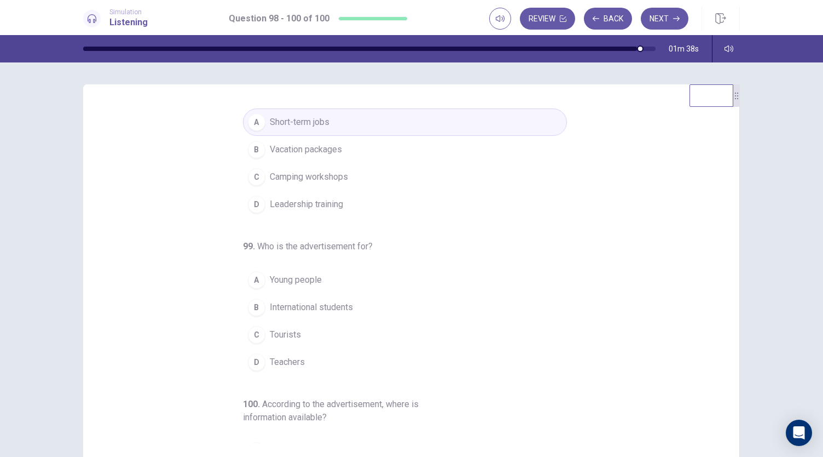
click at [149, 228] on div "98 . What is being advertised? A Short-term jobs B Vacation packages C Camping …" at bounding box center [416, 274] width 630 height 337
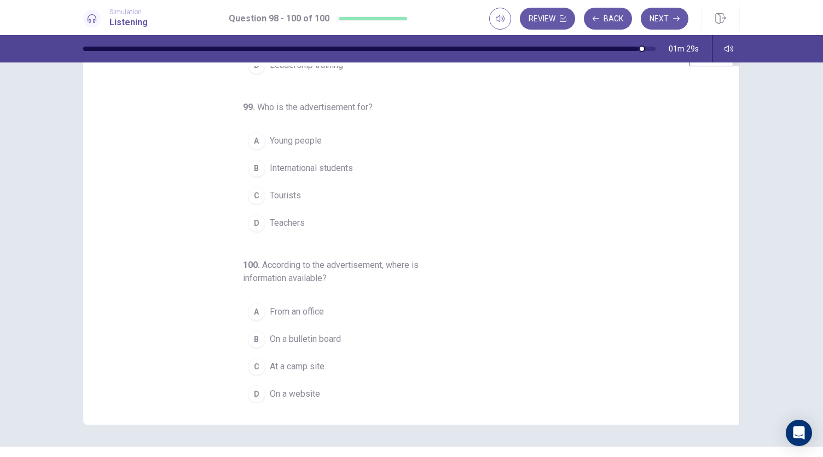
scroll to position [42, 0]
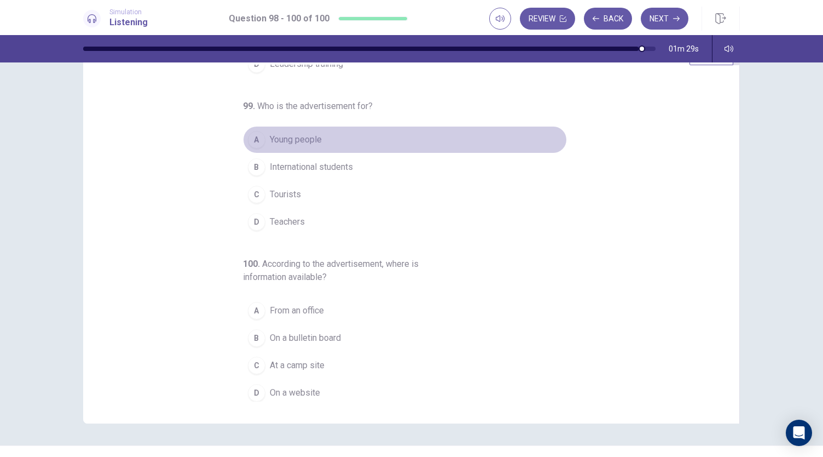
click at [270, 138] on span "Young people" at bounding box center [296, 139] width 52 height 13
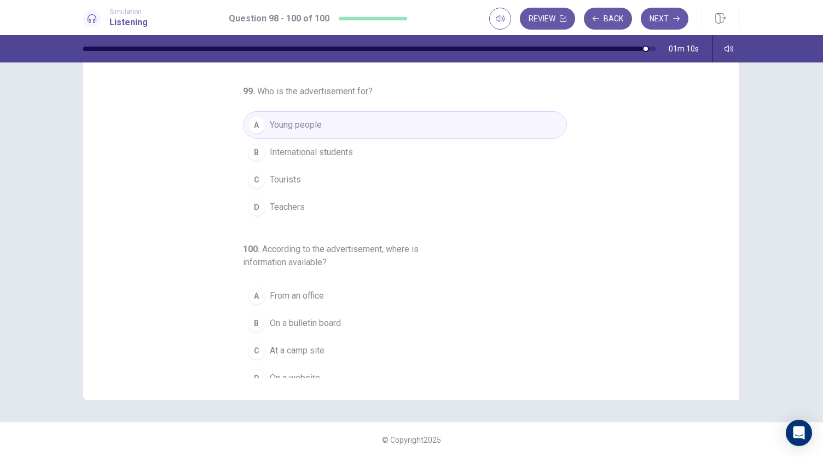
scroll to position [123, 0]
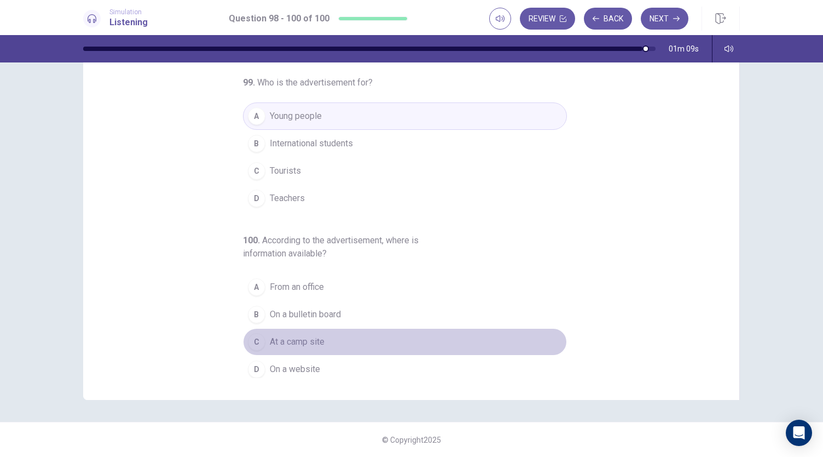
click at [291, 337] on span "At a camp site" at bounding box center [297, 341] width 55 height 13
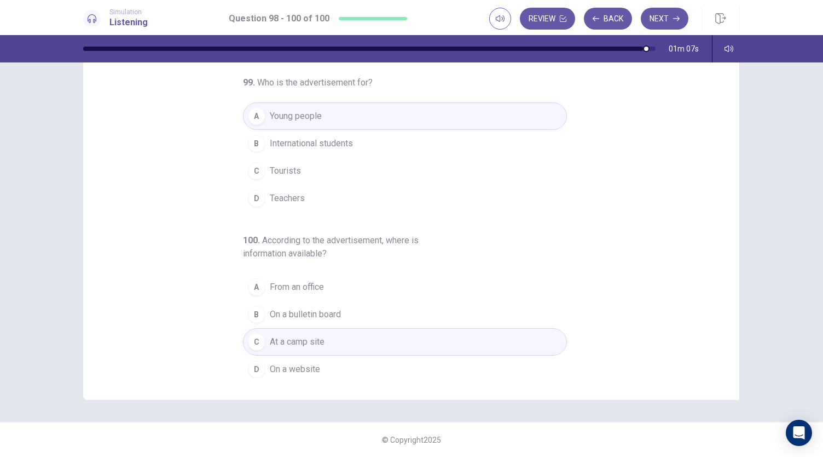
click at [278, 362] on span "On a website" at bounding box center [295, 368] width 50 height 13
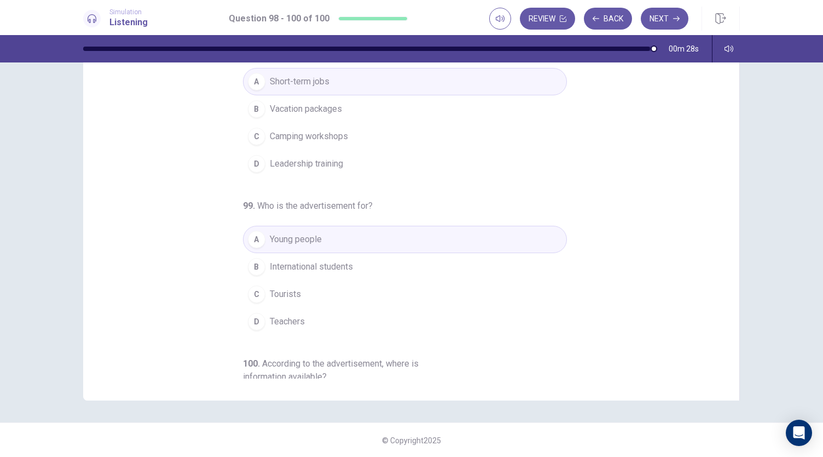
scroll to position [0, 0]
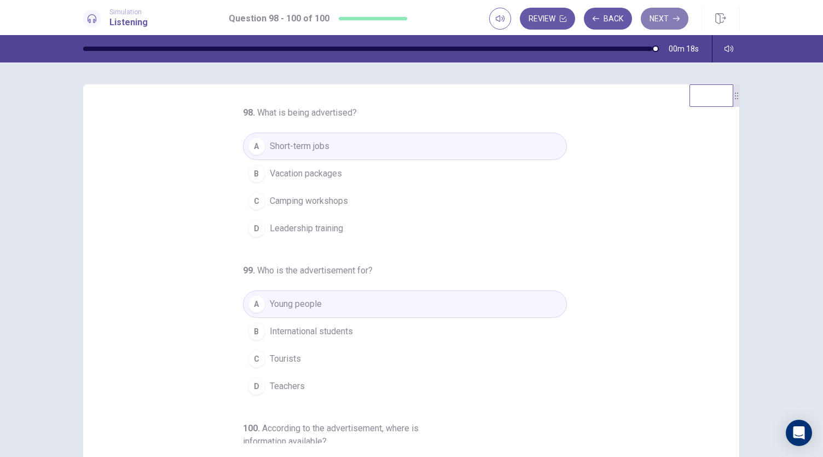
click at [664, 16] on button "Next" at bounding box center [665, 19] width 48 height 22
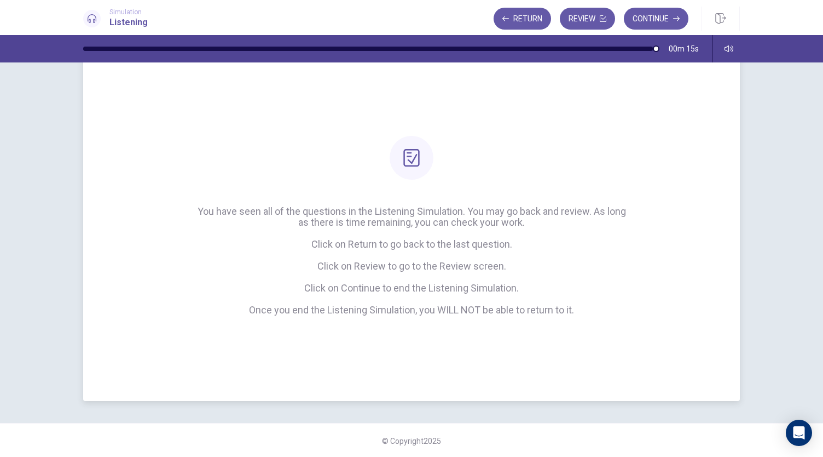
scroll to position [35, 0]
click at [665, 16] on button "Continue" at bounding box center [656, 19] width 65 height 22
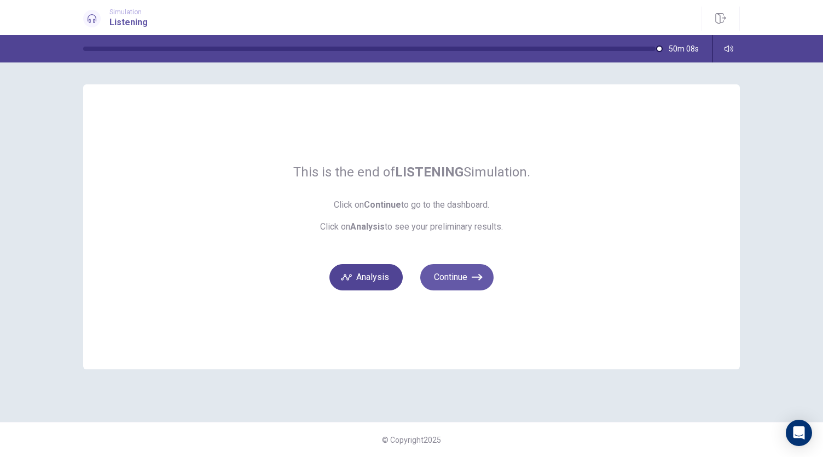
click at [368, 272] on button "Analysis" at bounding box center [366, 277] width 73 height 26
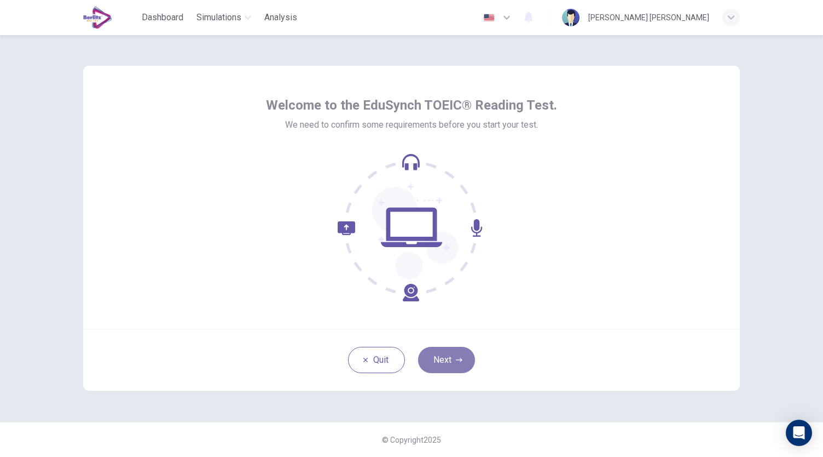
click at [466, 356] on button "Next" at bounding box center [446, 360] width 57 height 26
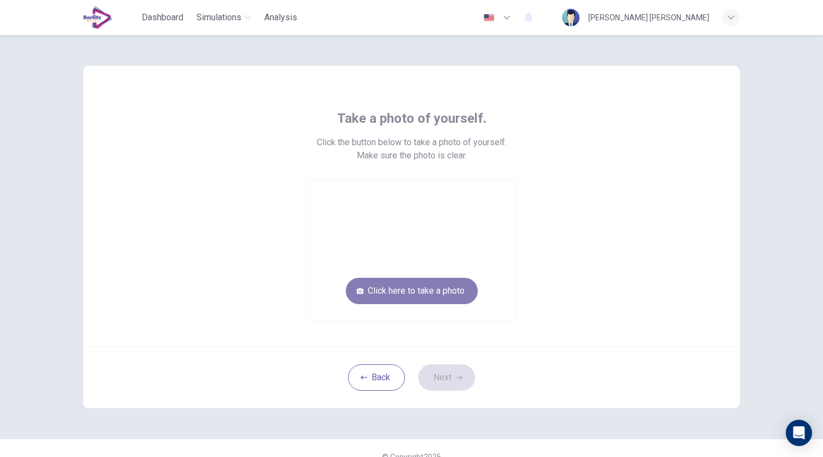
click at [434, 292] on button "Click here to take a photo" at bounding box center [412, 291] width 132 height 26
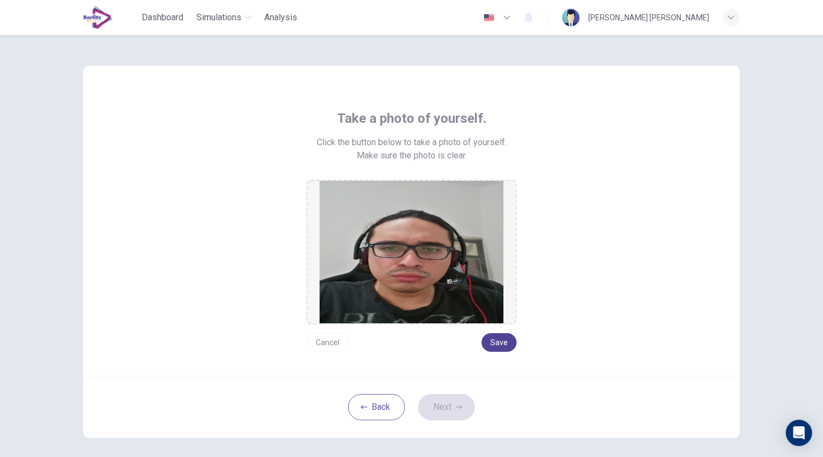
click at [498, 342] on button "Save" at bounding box center [499, 342] width 35 height 19
click at [442, 406] on button "Next" at bounding box center [446, 407] width 57 height 26
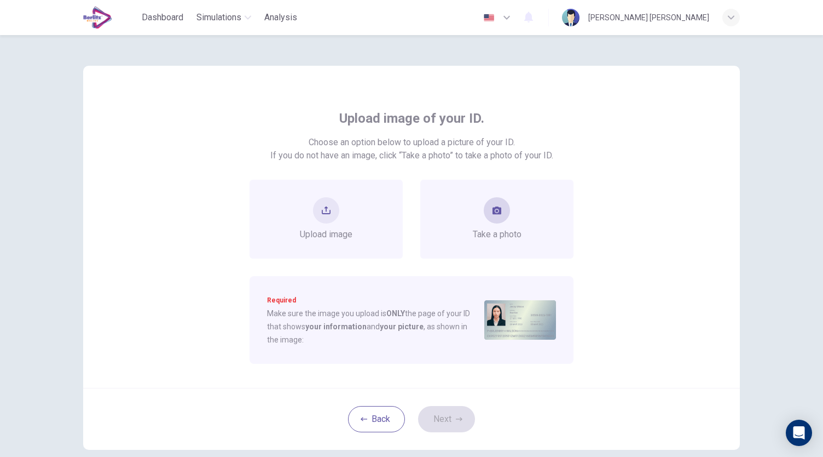
click at [494, 226] on div "Take a photo" at bounding box center [497, 219] width 49 height 44
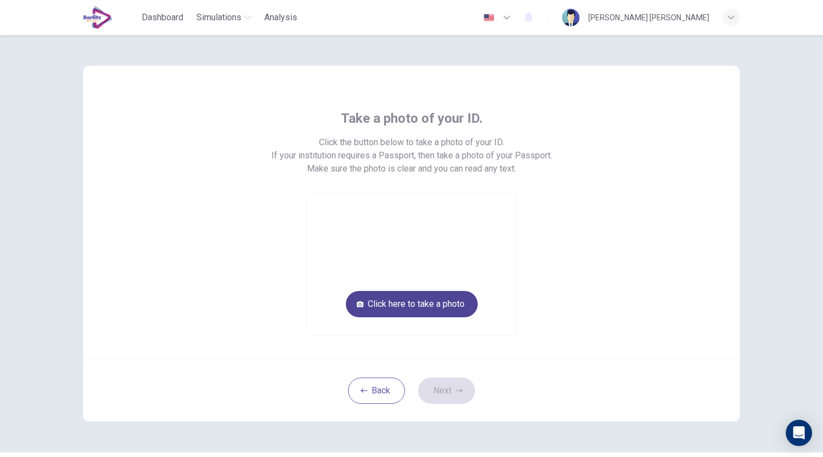
click at [445, 305] on button "Click here to take a photo" at bounding box center [412, 304] width 132 height 26
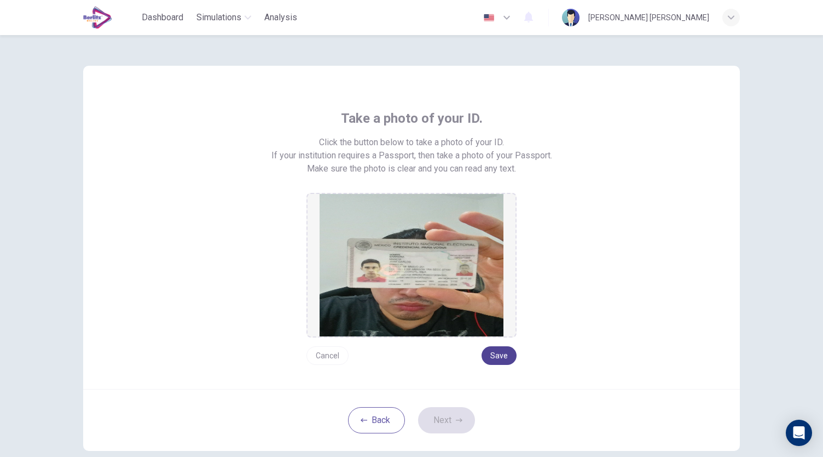
click at [493, 354] on button "Save" at bounding box center [499, 355] width 35 height 19
click at [442, 419] on button "Next" at bounding box center [446, 420] width 57 height 26
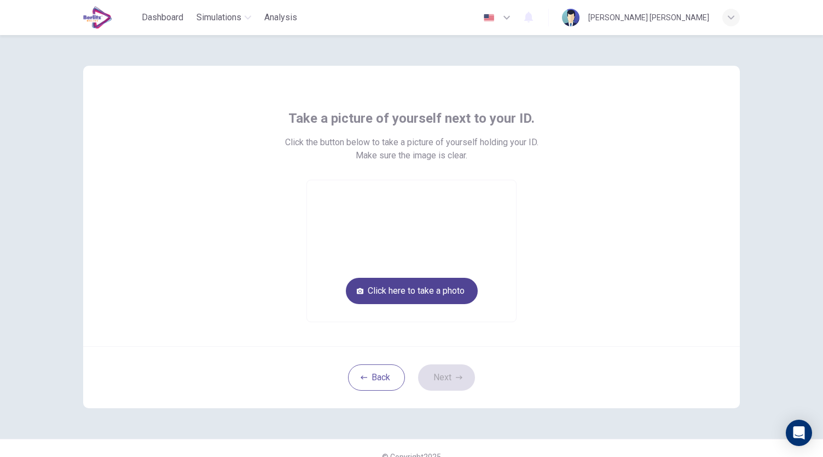
click at [407, 292] on button "Click here to take a photo" at bounding box center [412, 291] width 132 height 26
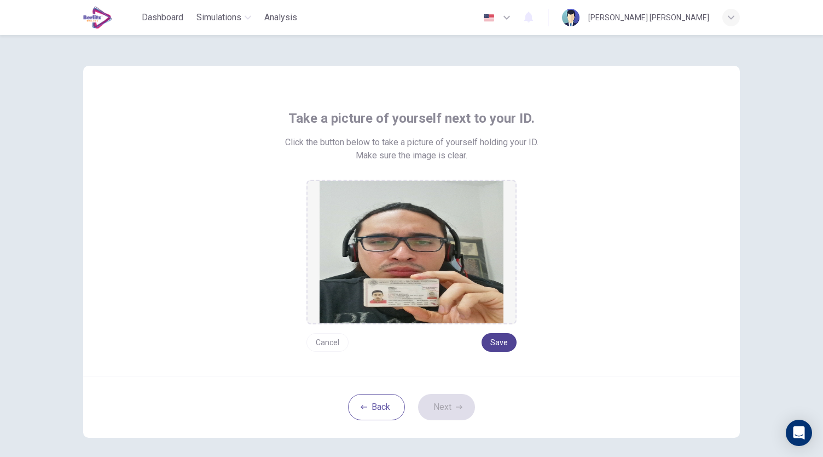
click at [510, 344] on button "Save" at bounding box center [499, 342] width 35 height 19
click at [456, 404] on icon "button" at bounding box center [459, 407] width 7 height 7
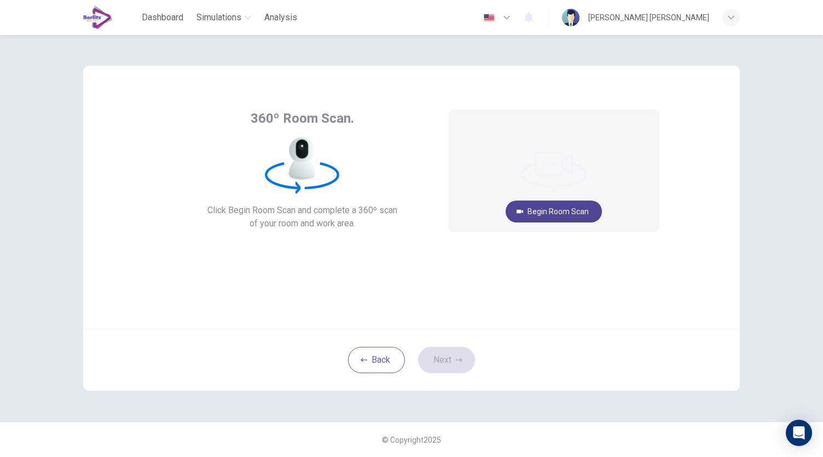
click at [571, 208] on button "Begin Room Scan" at bounding box center [554, 211] width 96 height 22
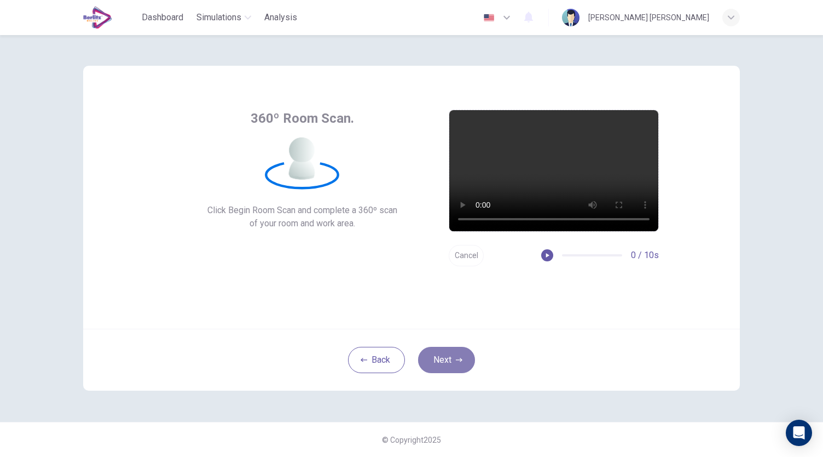
click at [437, 360] on button "Next" at bounding box center [446, 360] width 57 height 26
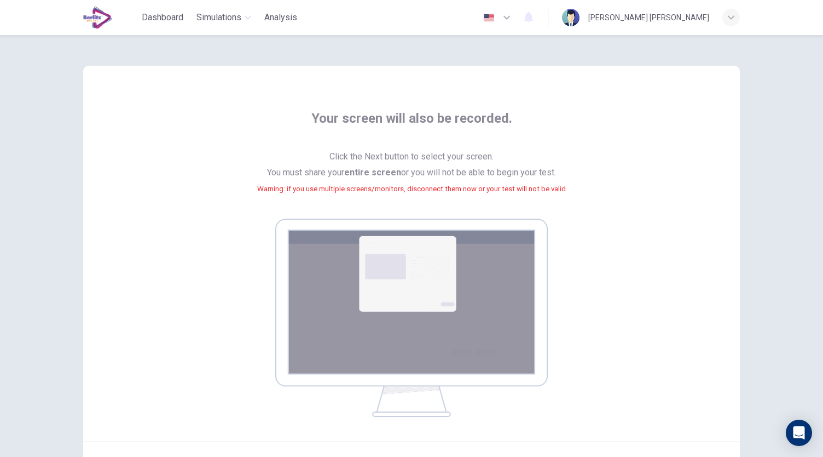
click at [437, 360] on img at bounding box center [411, 317] width 273 height 198
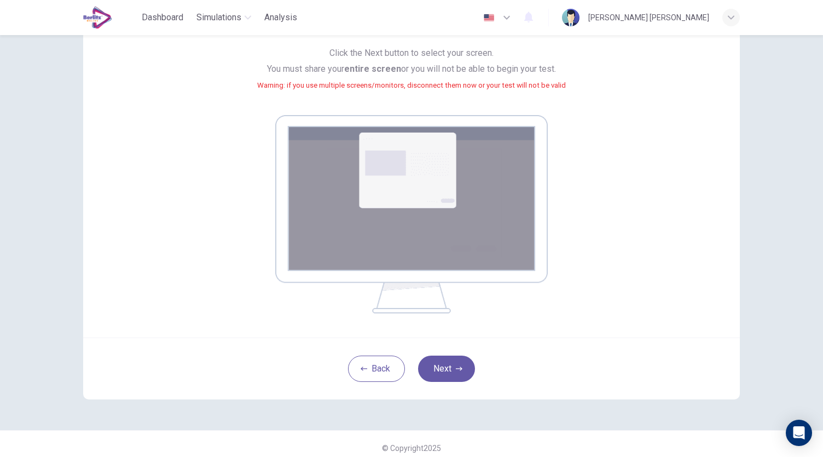
scroll to position [104, 0]
click at [451, 359] on button "Next" at bounding box center [446, 368] width 57 height 26
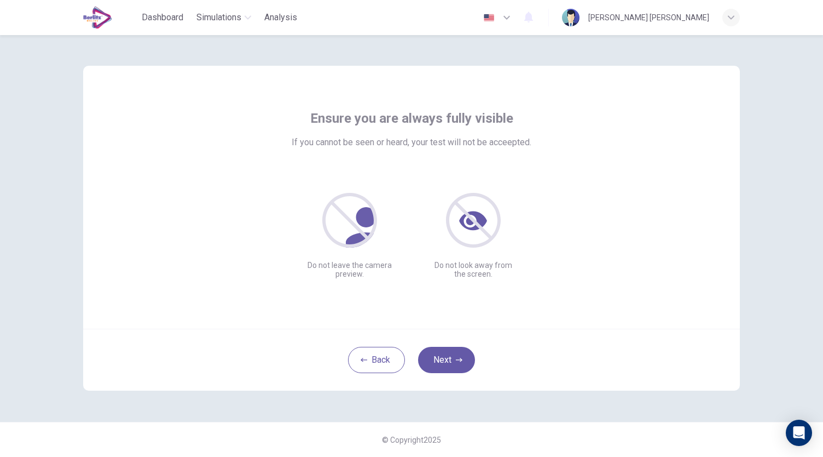
scroll to position [0, 0]
click at [447, 350] on button "Next" at bounding box center [446, 360] width 57 height 26
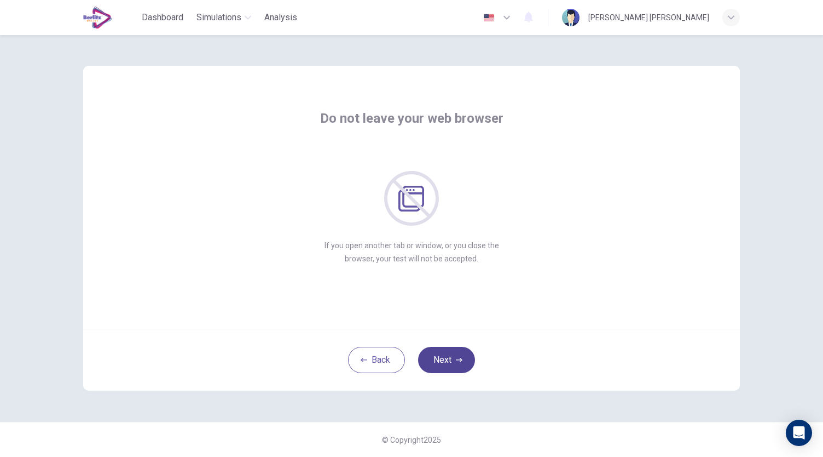
click at [447, 350] on button "Next" at bounding box center [446, 360] width 57 height 26
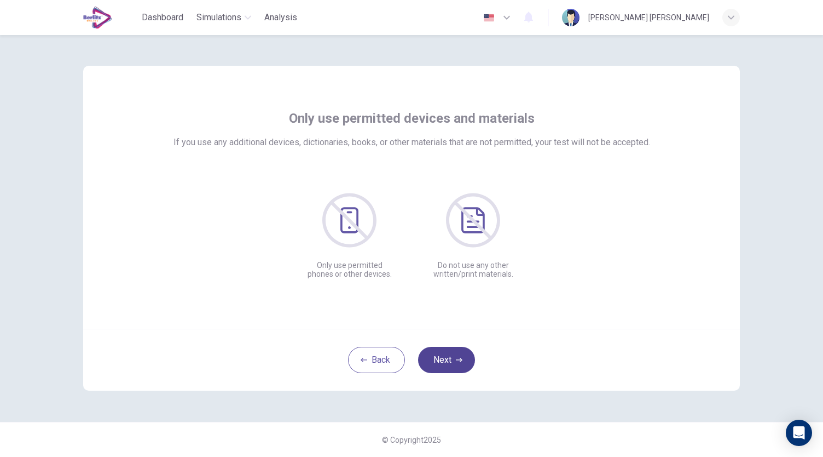
click at [447, 350] on button "Next" at bounding box center [446, 360] width 57 height 26
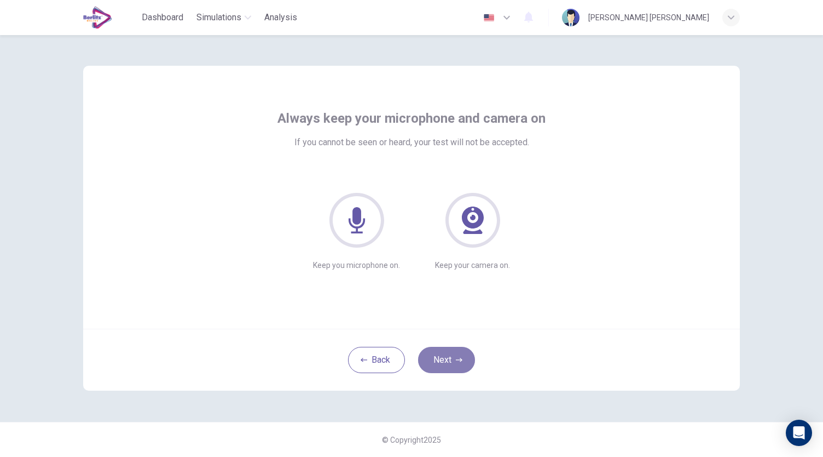
click at [447, 350] on button "Next" at bounding box center [446, 360] width 57 height 26
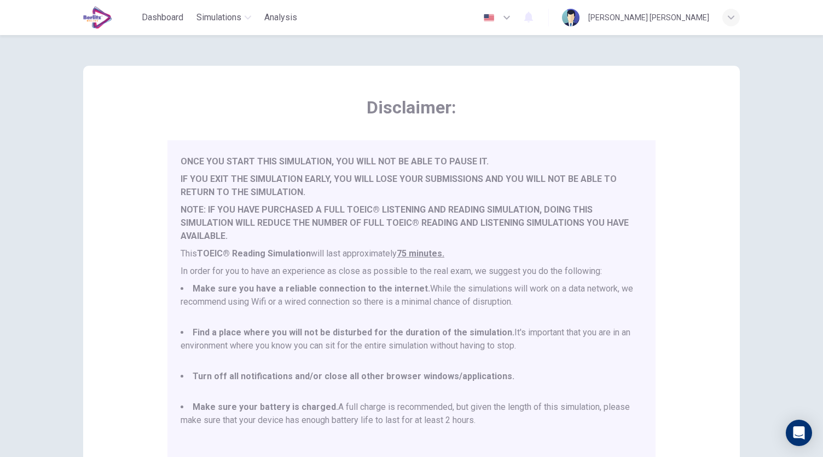
scroll to position [152, 0]
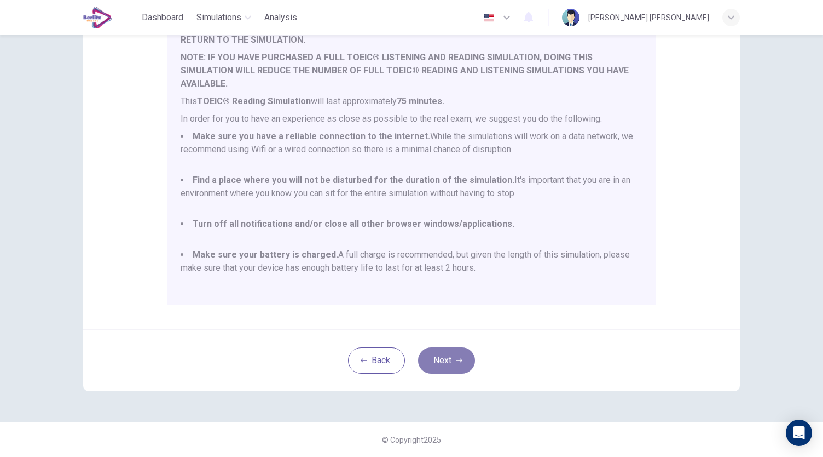
click at [461, 361] on button "Next" at bounding box center [446, 360] width 57 height 26
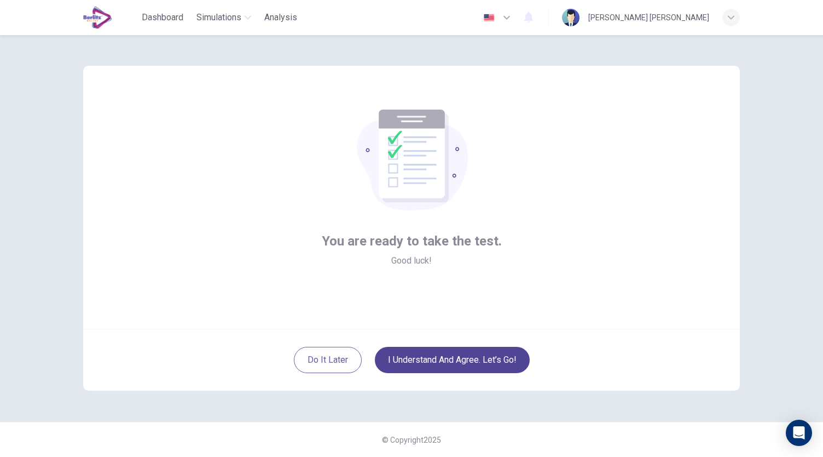
scroll to position [0, 0]
click at [461, 361] on button "I understand and agree. Let’s go!" at bounding box center [452, 360] width 155 height 26
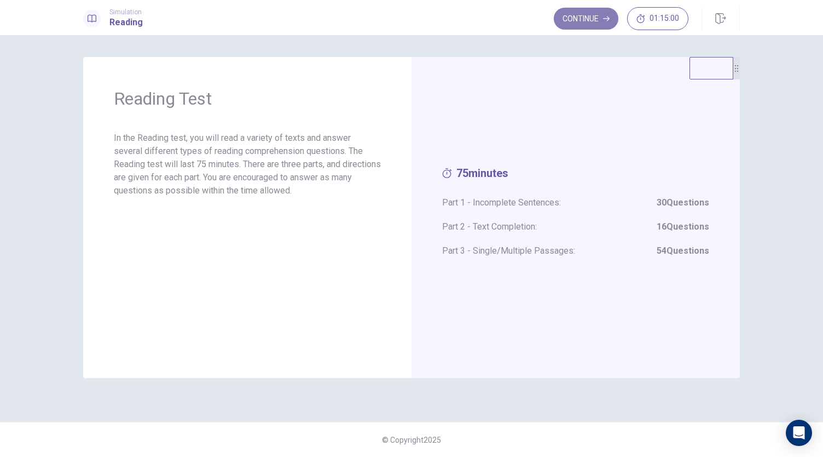
click at [591, 18] on button "Continue" at bounding box center [586, 19] width 65 height 22
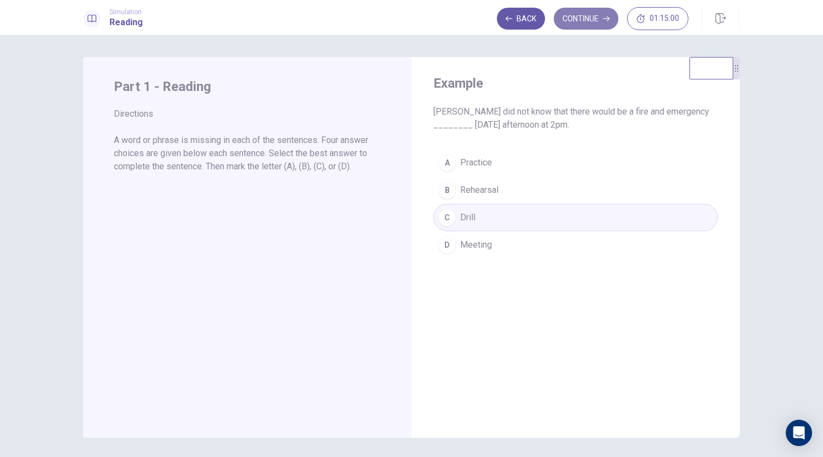
click at [574, 25] on button "Continue" at bounding box center [586, 19] width 65 height 22
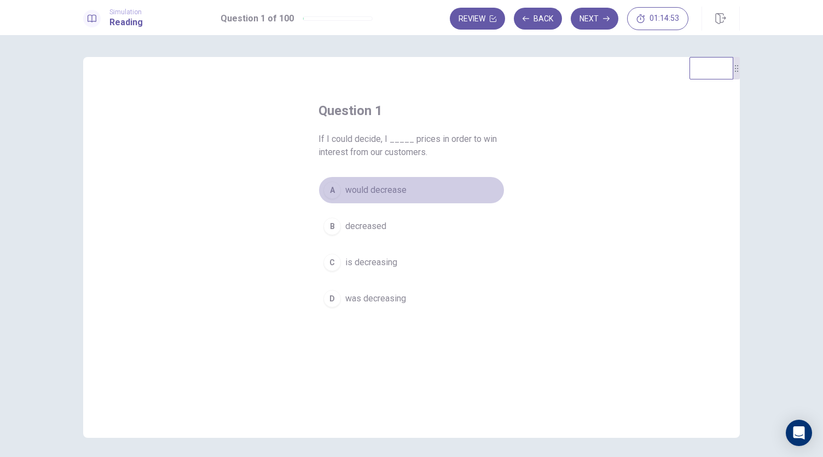
click at [378, 176] on button "A would decrease" at bounding box center [412, 189] width 186 height 27
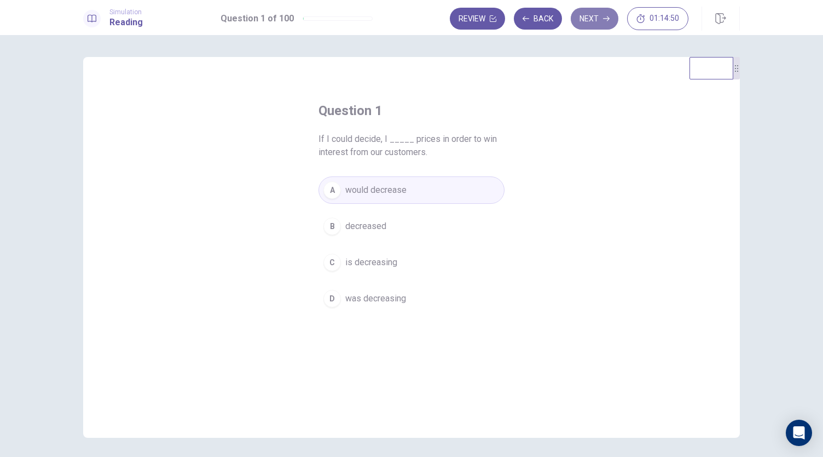
click at [603, 21] on button "Next" at bounding box center [595, 19] width 48 height 22
click at [345, 299] on span "expires" at bounding box center [359, 298] width 29 height 13
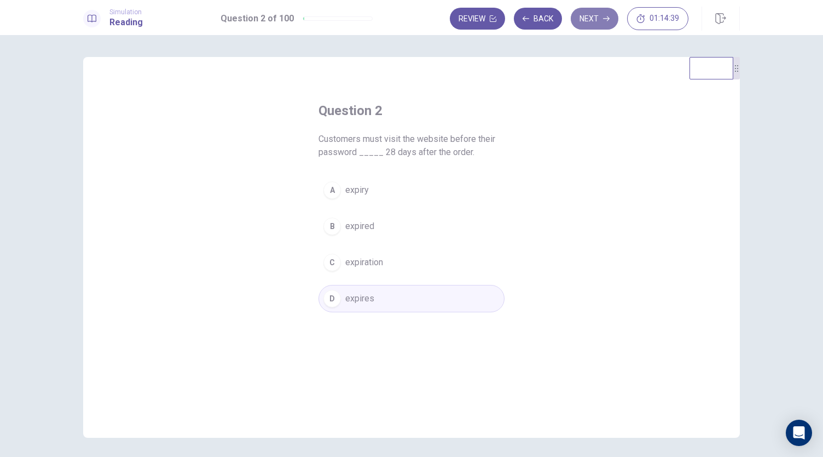
click at [599, 27] on button "Next" at bounding box center [595, 19] width 48 height 22
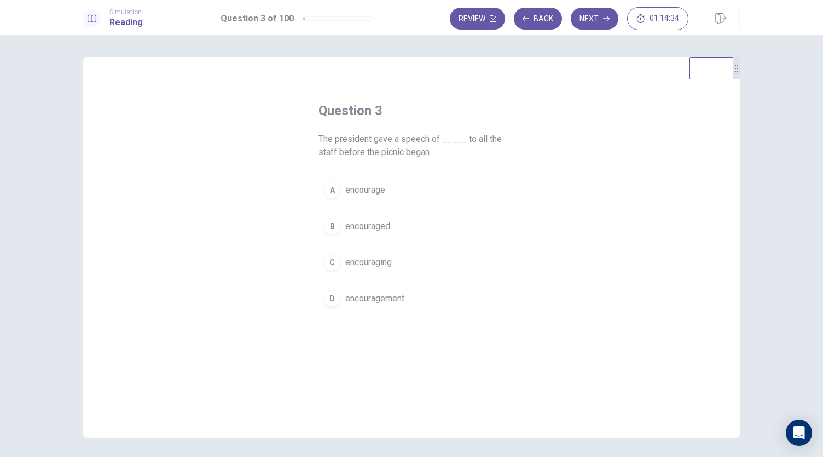
click at [348, 294] on span "encouragement" at bounding box center [374, 298] width 59 height 13
click at [607, 20] on icon "button" at bounding box center [606, 18] width 7 height 7
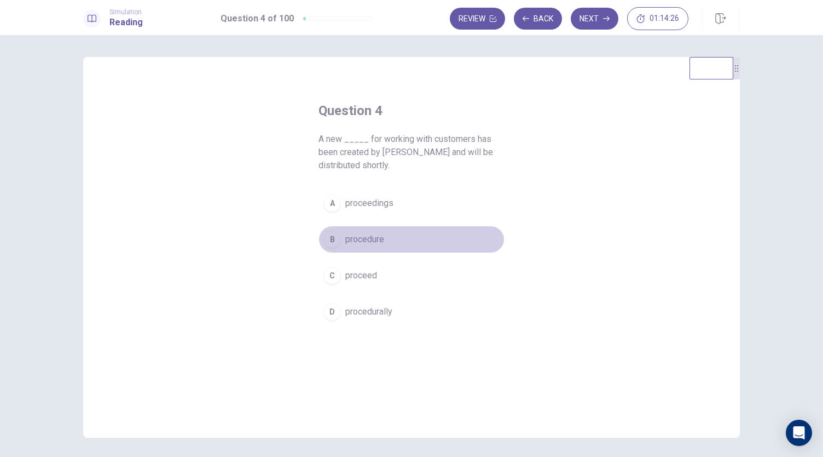
click at [358, 231] on button "B procedure" at bounding box center [412, 239] width 186 height 27
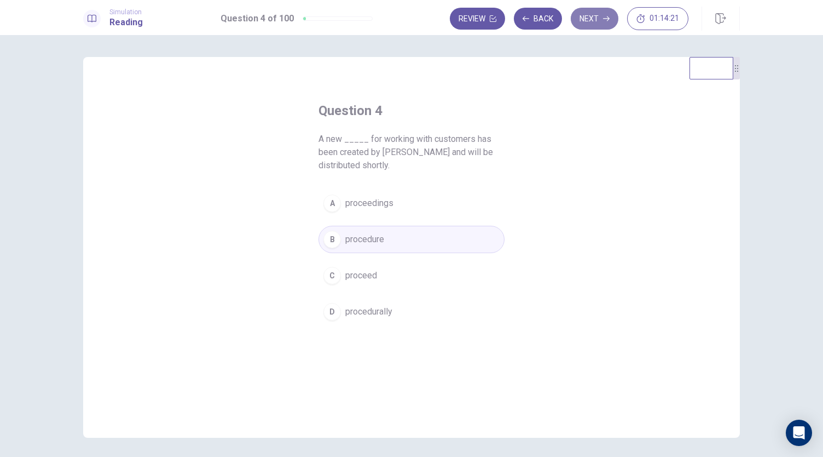
click at [602, 24] on button "Next" at bounding box center [595, 19] width 48 height 22
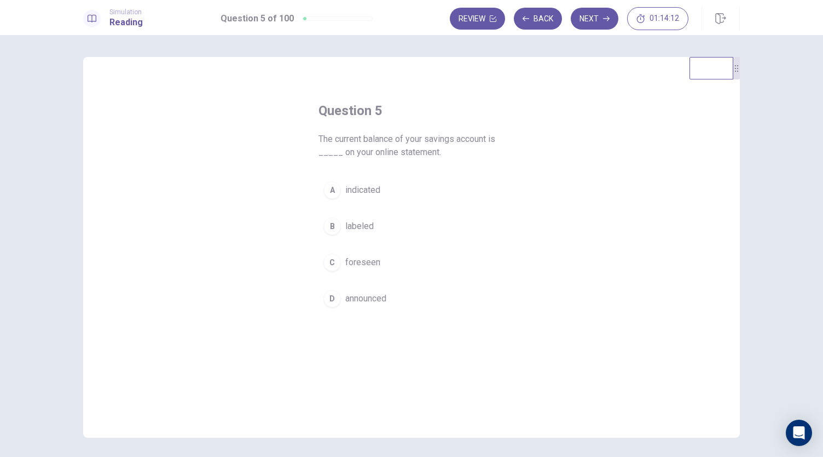
click at [359, 187] on span "indicated" at bounding box center [362, 189] width 35 height 13
click at [604, 28] on button "Next" at bounding box center [595, 19] width 48 height 22
click at [326, 206] on div "A" at bounding box center [333, 203] width 18 height 18
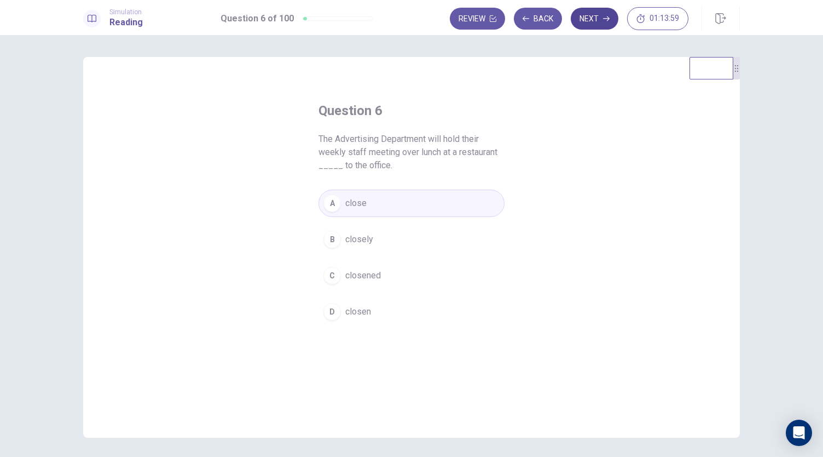
click at [602, 18] on button "Next" at bounding box center [595, 19] width 48 height 22
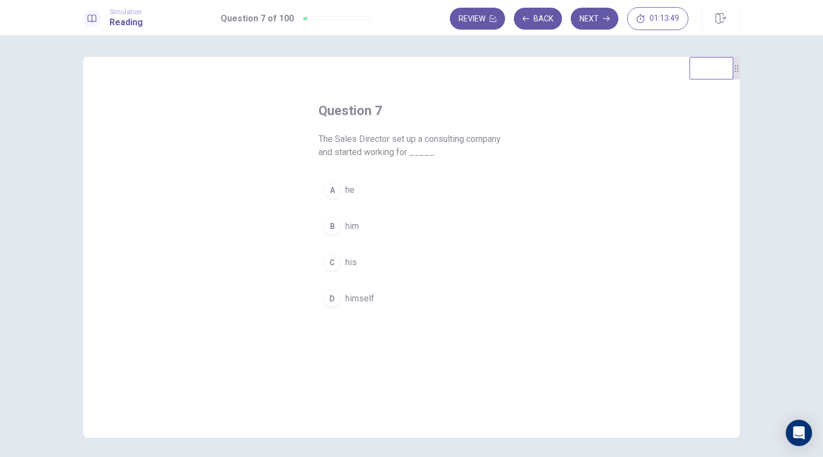
click at [326, 297] on div "D" at bounding box center [333, 299] width 18 height 18
click at [594, 18] on button "Next" at bounding box center [595, 19] width 48 height 22
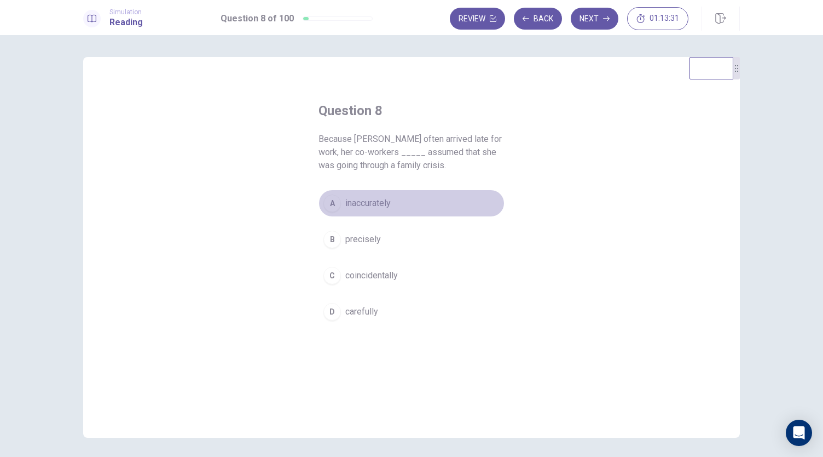
click at [380, 200] on span "inaccurately" at bounding box center [367, 203] width 45 height 13
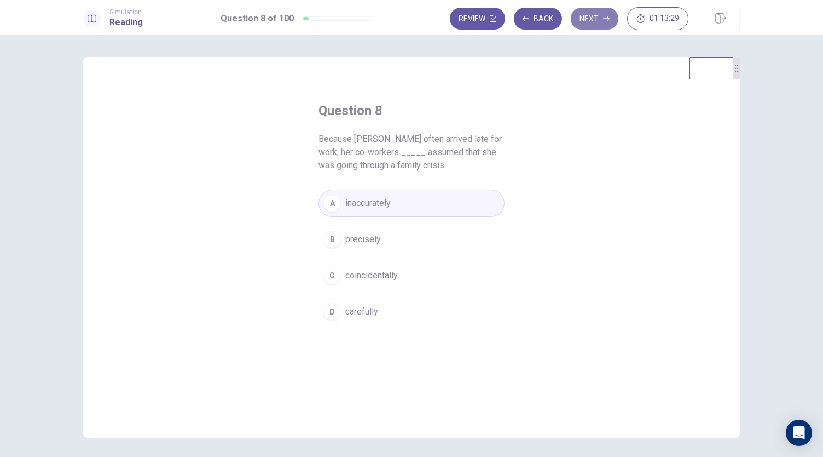
click at [603, 15] on button "Next" at bounding box center [595, 19] width 48 height 22
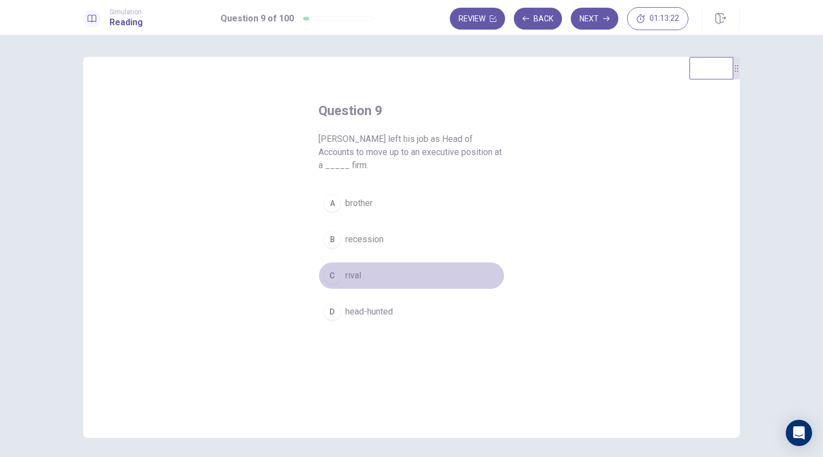
click at [362, 267] on button "C rival" at bounding box center [412, 275] width 186 height 27
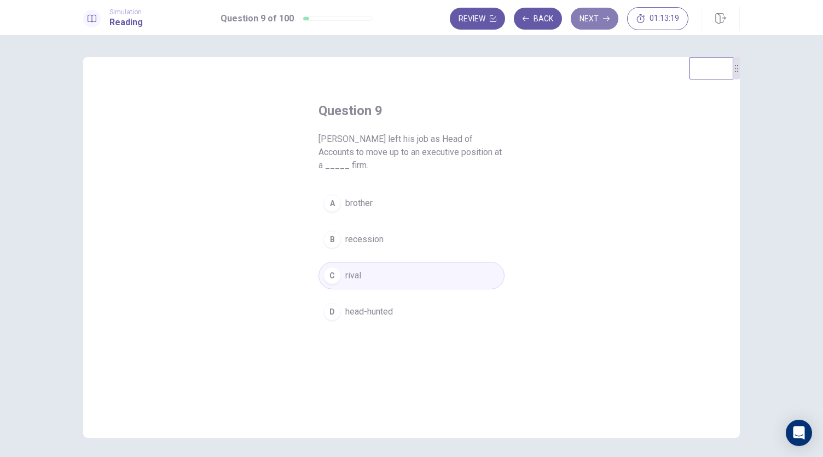
click at [602, 16] on button "Next" at bounding box center [595, 19] width 48 height 22
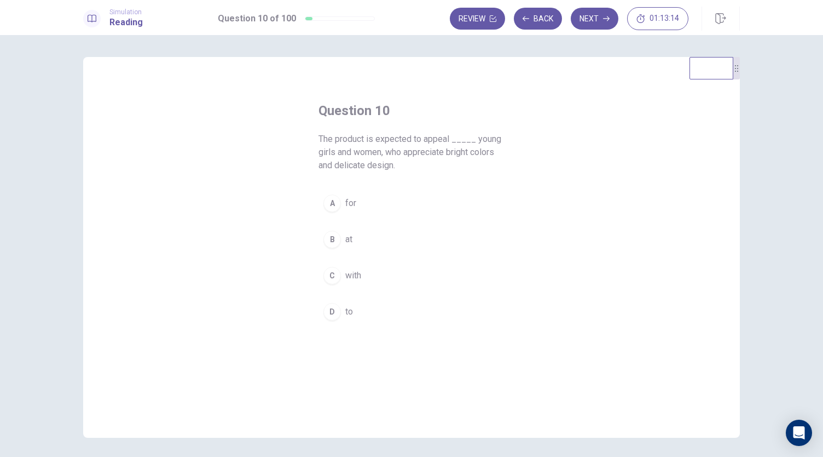
click at [327, 307] on div "D" at bounding box center [333, 312] width 18 height 18
click at [598, 25] on button "Next" at bounding box center [595, 19] width 48 height 22
click at [331, 251] on div "B" at bounding box center [333, 253] width 18 height 18
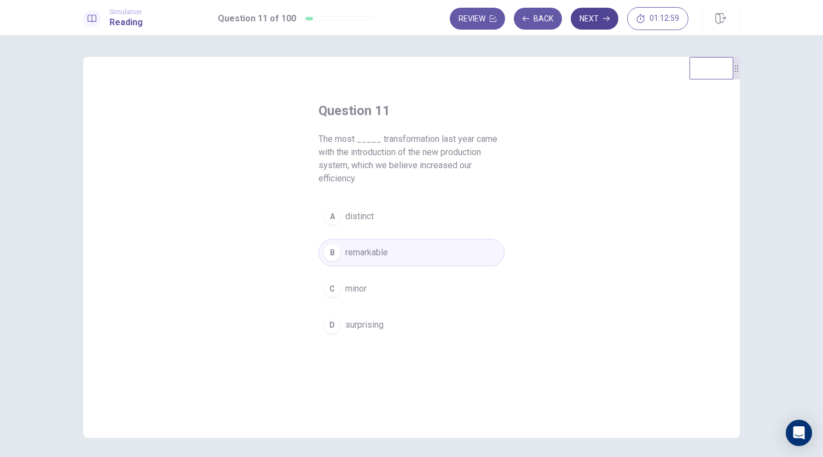
click at [598, 25] on button "Next" at bounding box center [595, 19] width 48 height 22
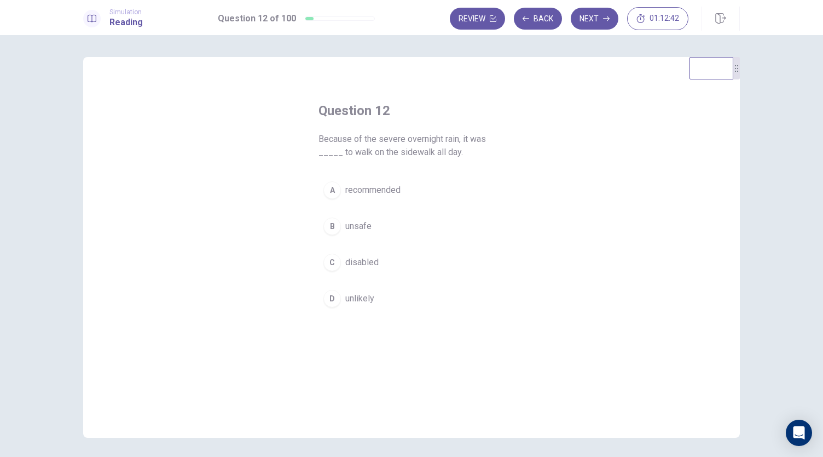
click at [330, 239] on div "A recommended B unsafe C disabled D unlikely" at bounding box center [412, 244] width 186 height 136
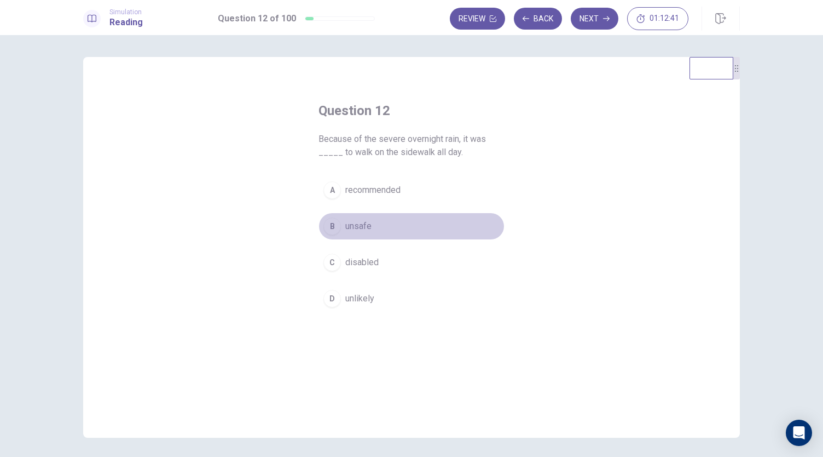
click at [331, 233] on div "B" at bounding box center [333, 226] width 18 height 18
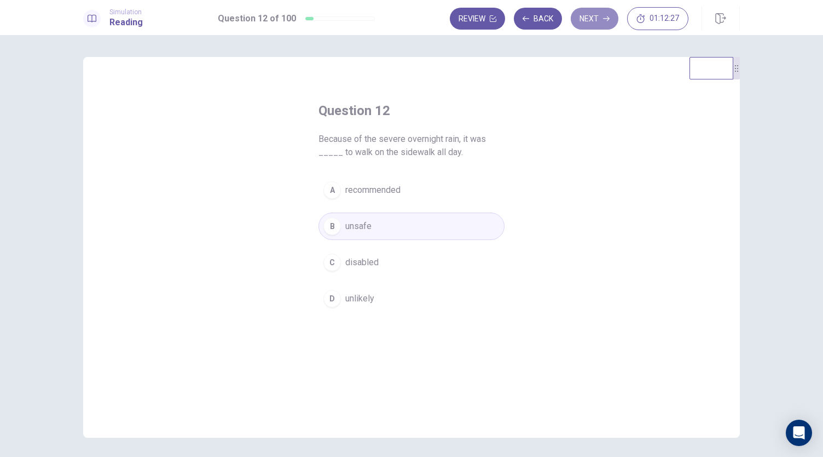
click at [596, 19] on button "Next" at bounding box center [595, 19] width 48 height 22
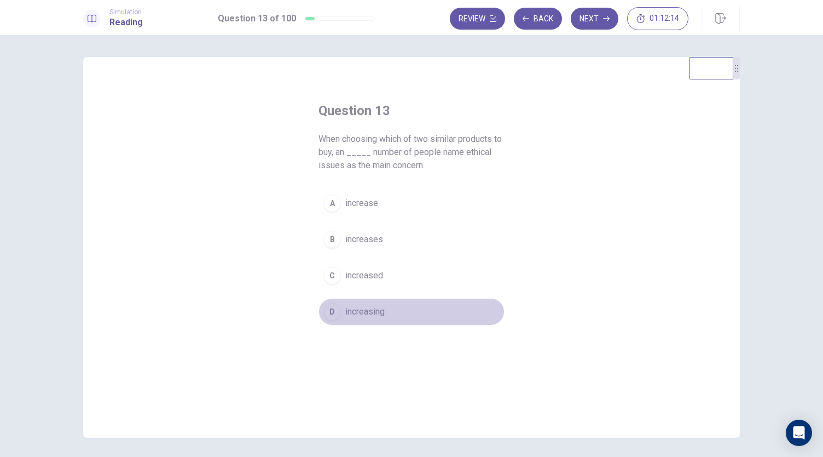
click at [329, 308] on div "D" at bounding box center [333, 312] width 18 height 18
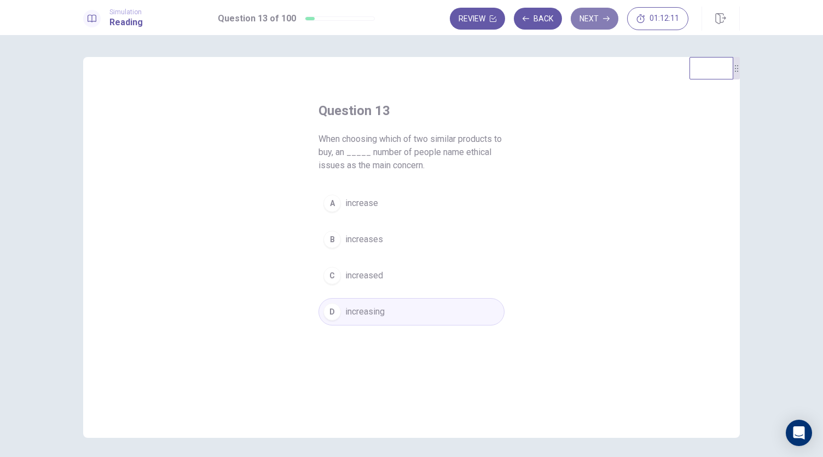
click at [599, 18] on button "Next" at bounding box center [595, 19] width 48 height 22
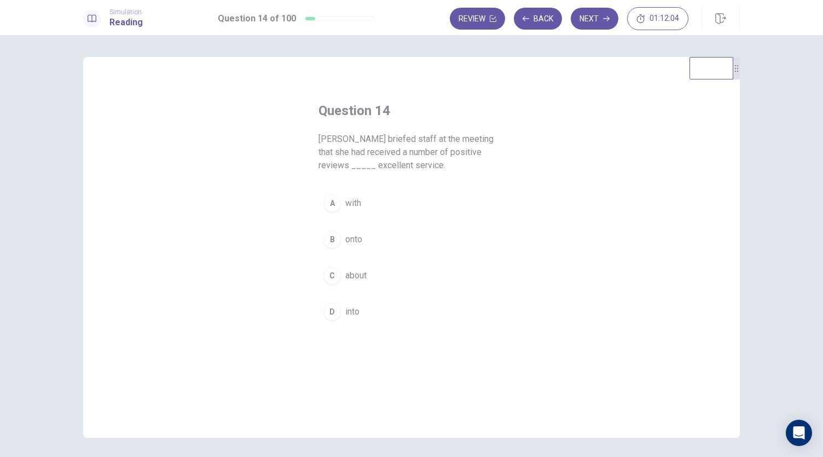
click at [360, 274] on span "about" at bounding box center [355, 275] width 21 height 13
click at [602, 20] on button "Next" at bounding box center [595, 19] width 48 height 22
click at [335, 194] on div "A" at bounding box center [333, 190] width 18 height 18
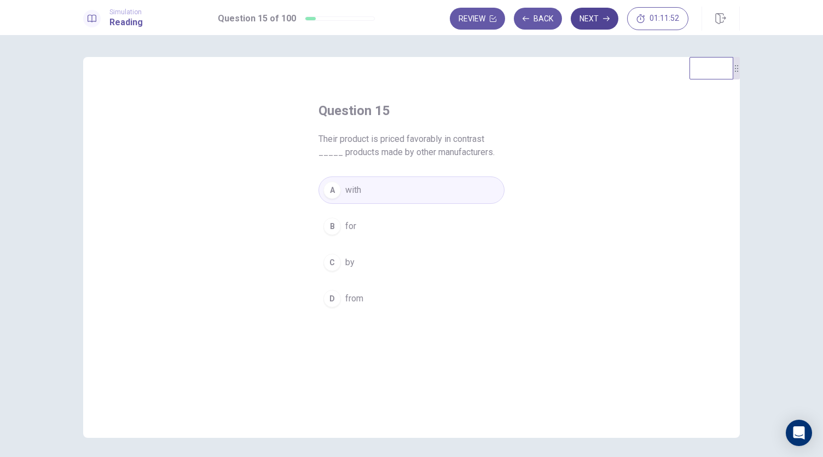
click at [593, 18] on button "Next" at bounding box center [595, 19] width 48 height 22
click at [376, 259] on span "tentatively" at bounding box center [365, 262] width 40 height 13
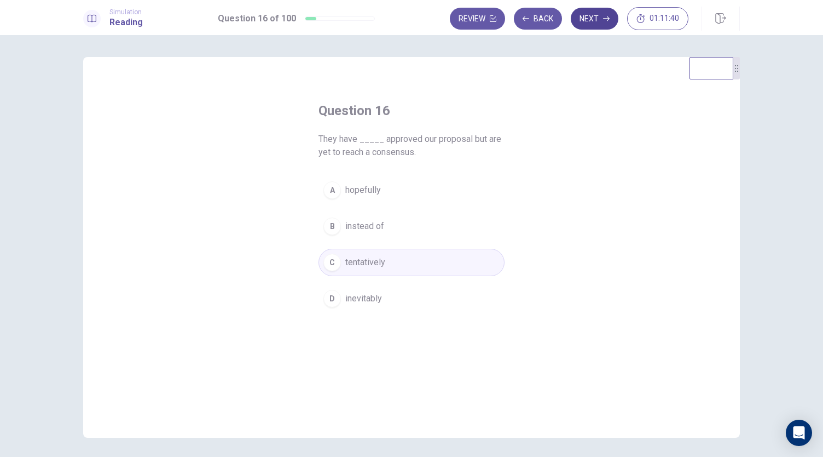
click at [592, 26] on button "Next" at bounding box center [595, 19] width 48 height 22
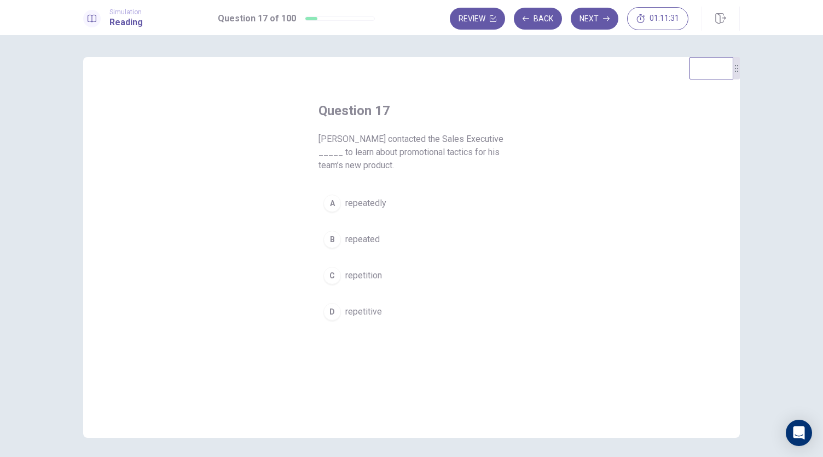
click at [345, 205] on span "repeatedly" at bounding box center [365, 203] width 41 height 13
click at [596, 25] on button "Next" at bounding box center [595, 19] width 48 height 22
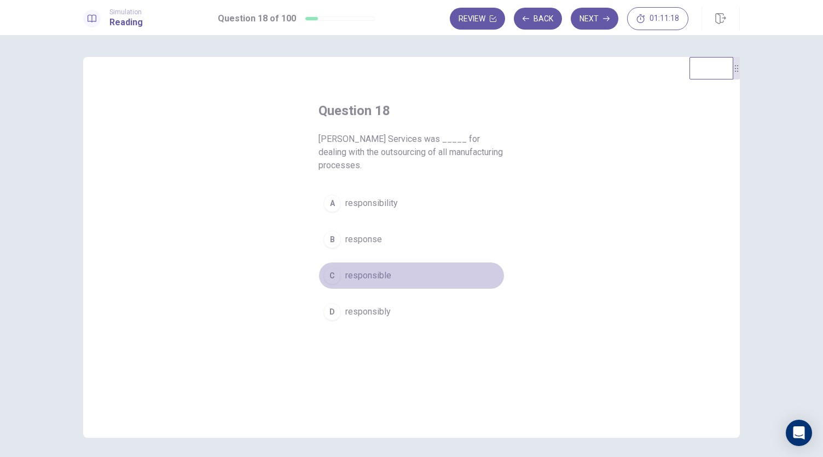
click at [349, 272] on span "responsible" at bounding box center [368, 275] width 46 height 13
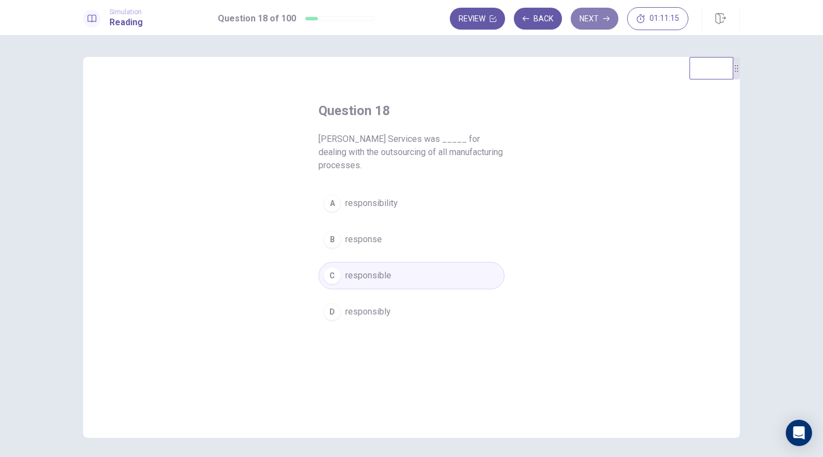
click at [600, 25] on button "Next" at bounding box center [595, 19] width 48 height 22
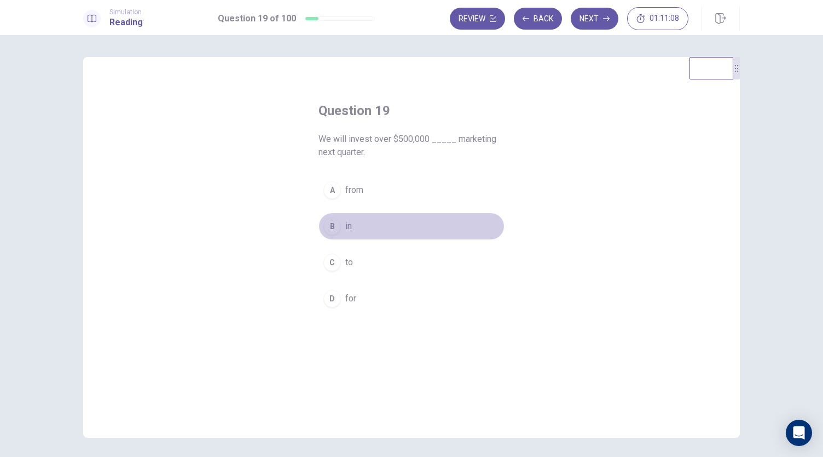
click at [331, 217] on div "B" at bounding box center [333, 226] width 18 height 18
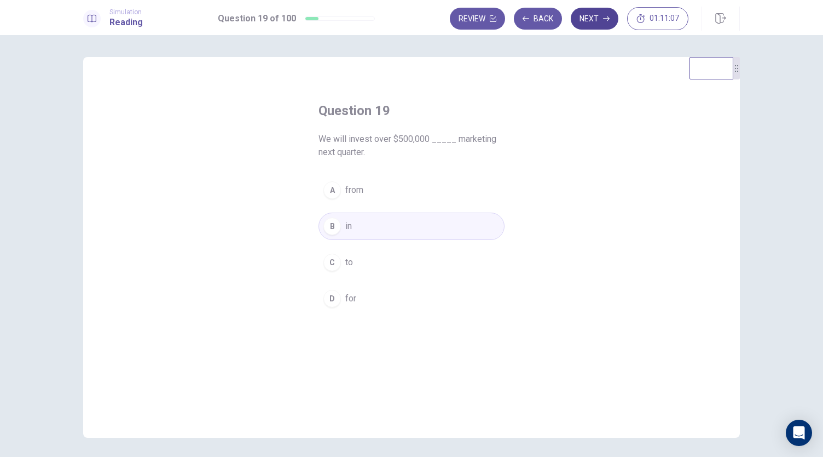
click at [596, 15] on button "Next" at bounding box center [595, 19] width 48 height 22
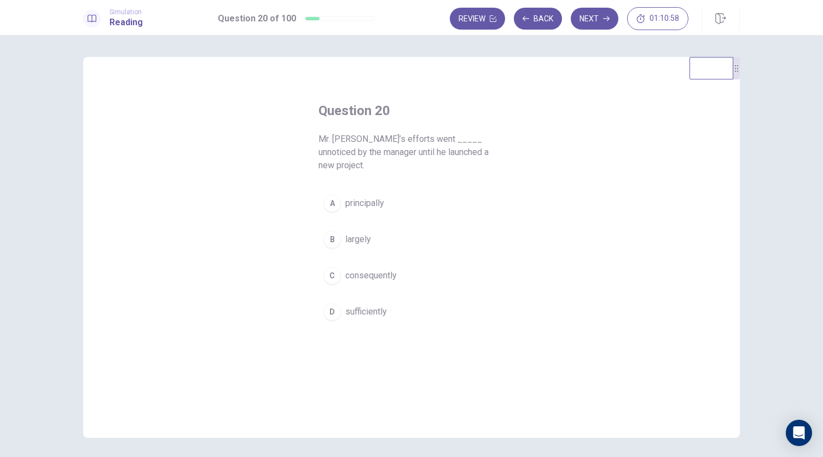
click at [371, 226] on button "B largely" at bounding box center [412, 239] width 186 height 27
click at [597, 25] on button "Next" at bounding box center [595, 19] width 48 height 22
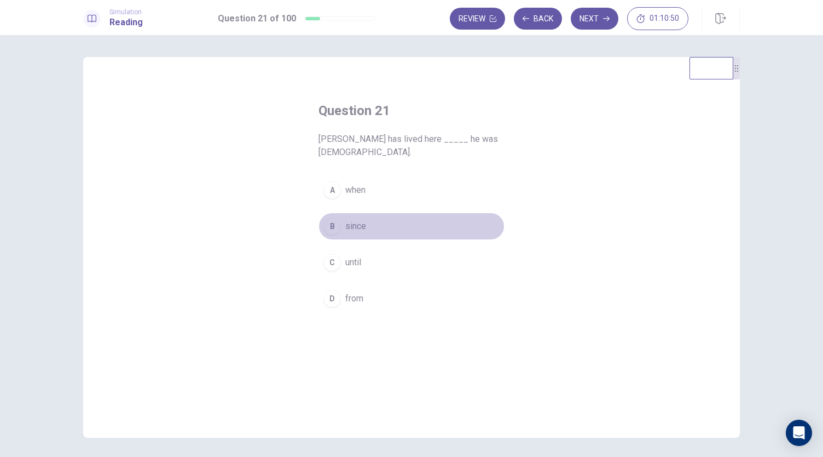
click at [356, 225] on span "since" at bounding box center [355, 226] width 21 height 13
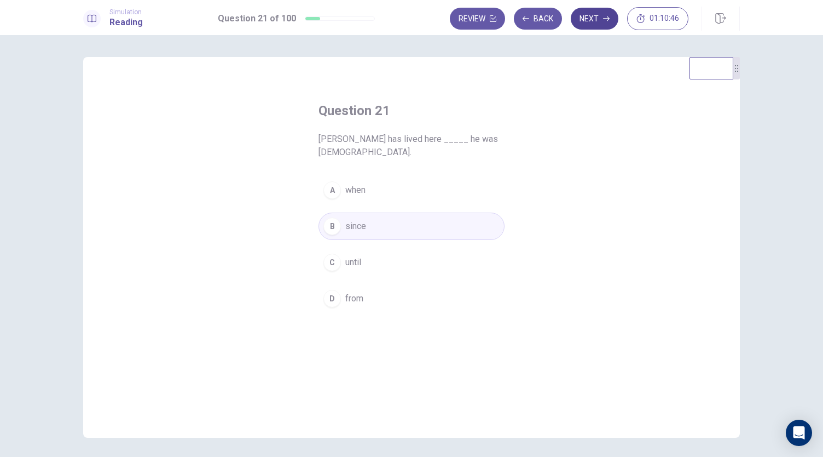
click at [603, 13] on button "Next" at bounding box center [595, 19] width 48 height 22
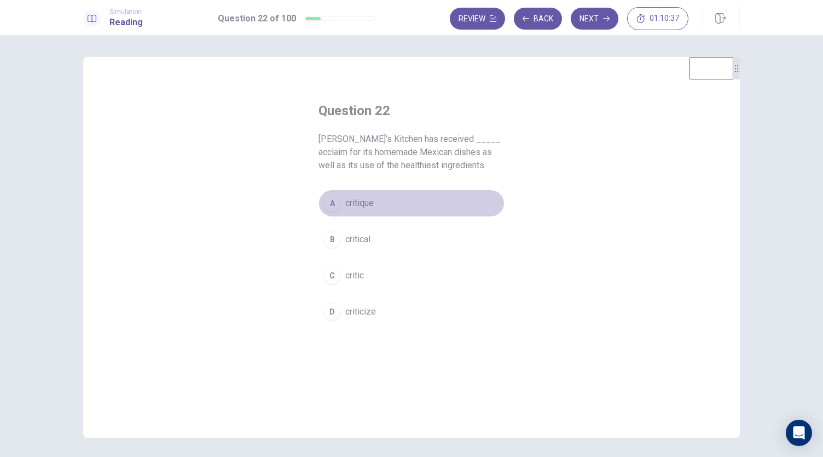
click at [366, 201] on span "critique" at bounding box center [359, 203] width 28 height 13
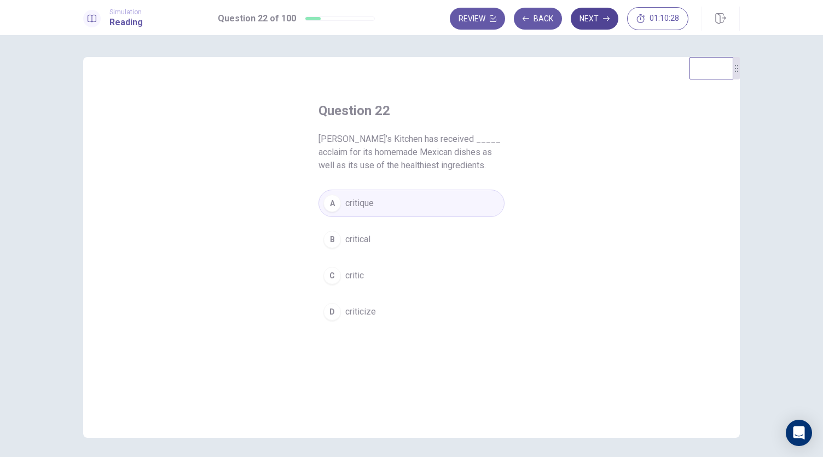
click at [594, 22] on button "Next" at bounding box center [595, 19] width 48 height 22
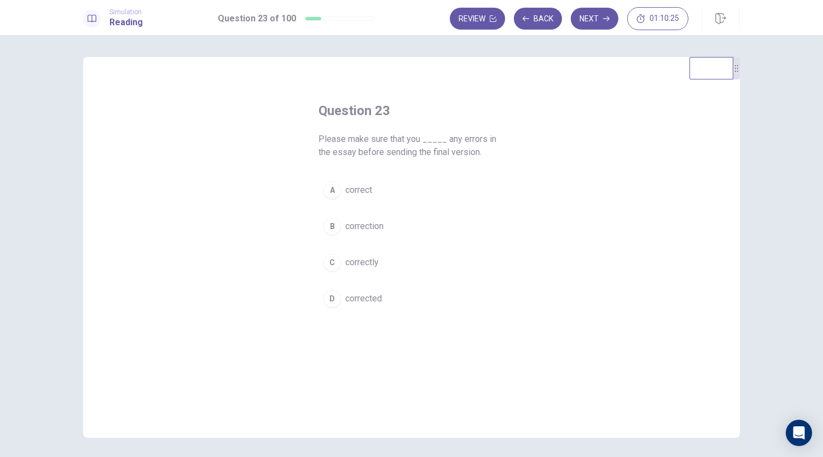
click at [364, 192] on span "correct" at bounding box center [358, 189] width 27 height 13
click at [591, 24] on button "Next" at bounding box center [595, 19] width 48 height 22
click at [336, 261] on div "C" at bounding box center [333, 263] width 18 height 18
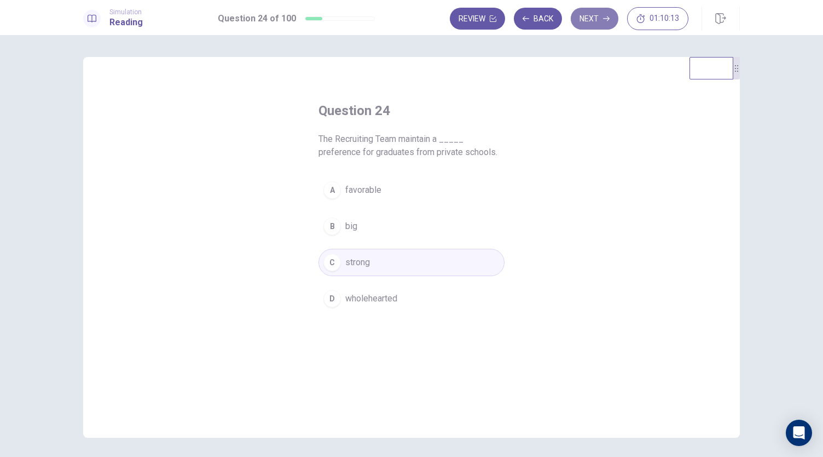
click at [601, 20] on button "Next" at bounding box center [595, 19] width 48 height 22
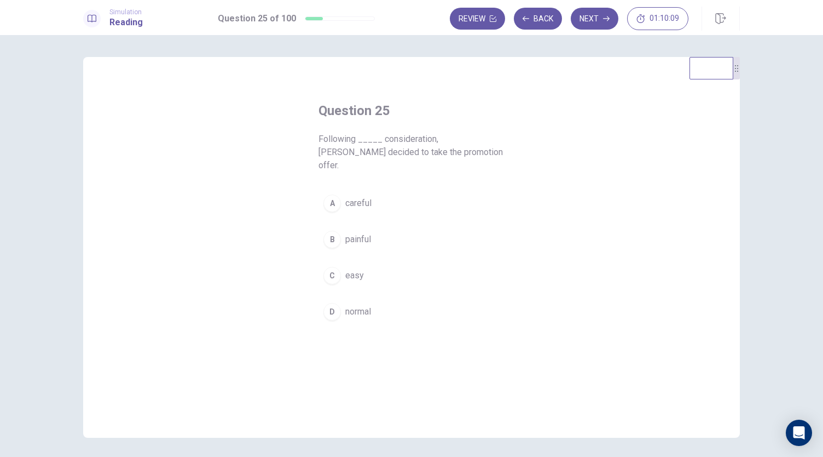
click at [334, 194] on div "A" at bounding box center [333, 203] width 18 height 18
click at [595, 26] on button "Next" at bounding box center [595, 19] width 48 height 22
click at [349, 240] on span "by" at bounding box center [349, 239] width 9 height 13
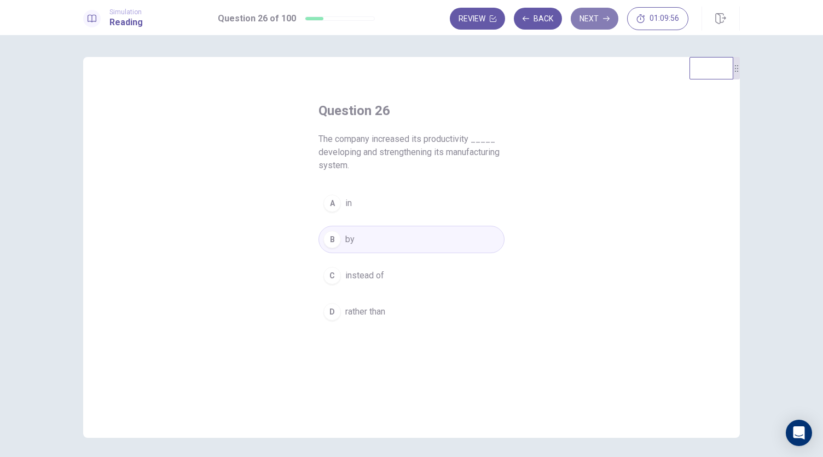
click at [588, 24] on button "Next" at bounding box center [595, 19] width 48 height 22
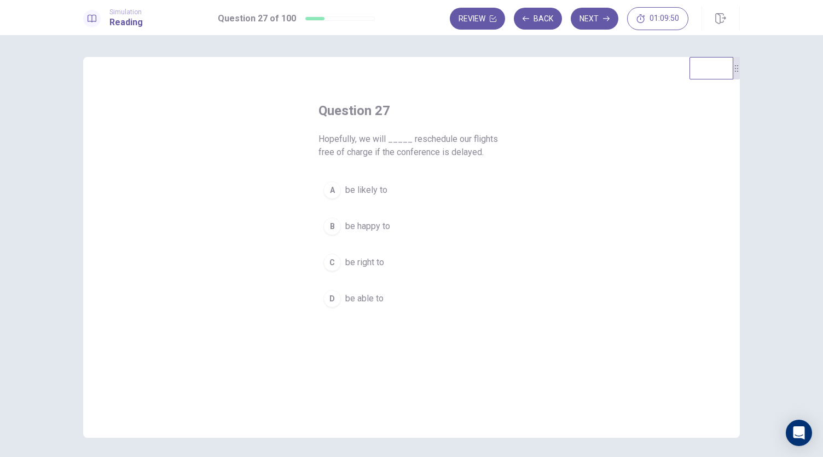
click at [339, 295] on button "D be able to" at bounding box center [412, 298] width 186 height 27
click at [602, 27] on button "Next" at bounding box center [595, 19] width 48 height 22
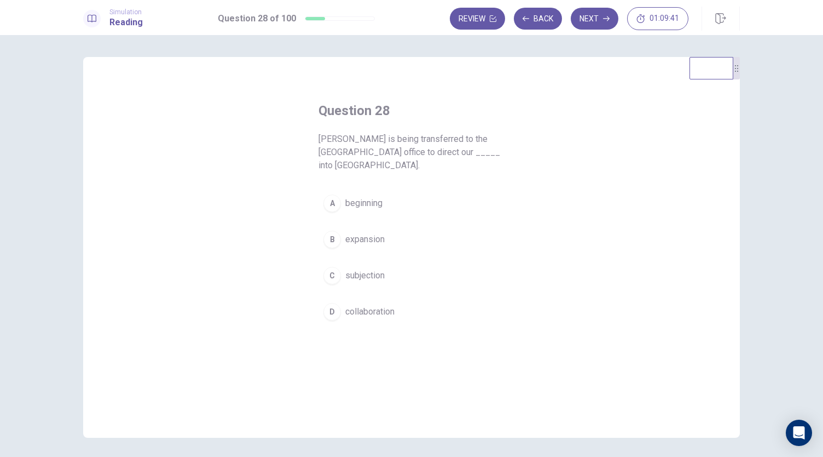
click at [348, 233] on span "expansion" at bounding box center [364, 239] width 39 height 13
click at [604, 16] on icon "button" at bounding box center [606, 18] width 7 height 7
click at [361, 197] on span "Unless" at bounding box center [358, 203] width 27 height 13
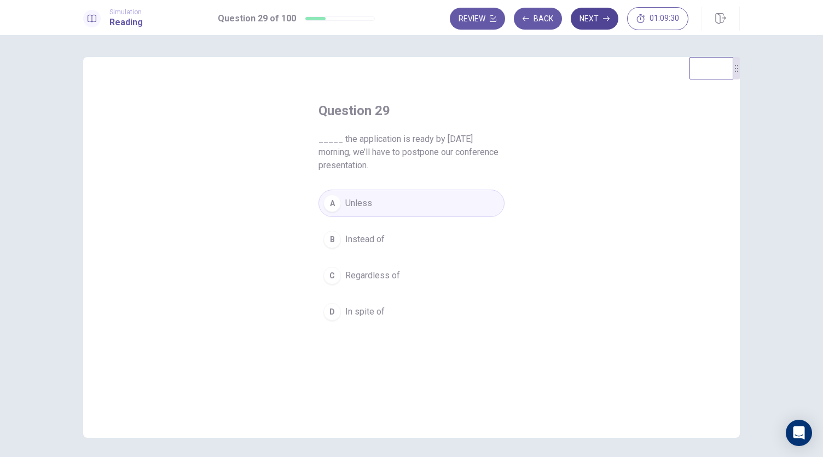
click at [589, 18] on button "Next" at bounding box center [595, 19] width 48 height 22
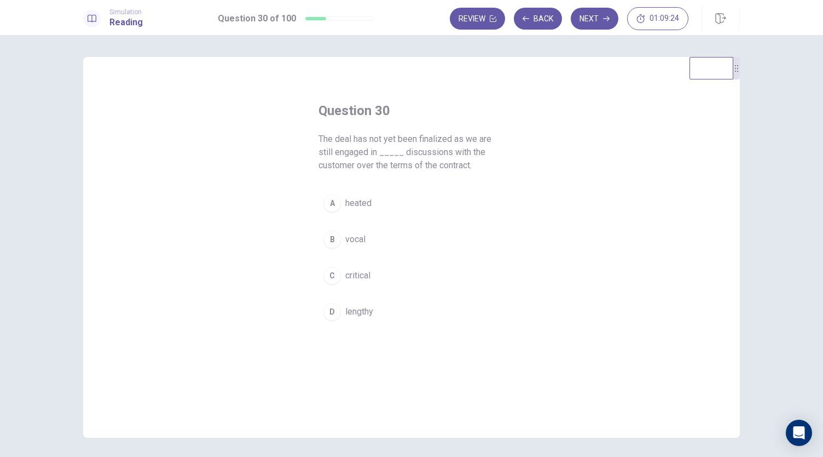
click at [348, 209] on span "heated" at bounding box center [358, 203] width 26 height 13
click at [594, 20] on button "Next" at bounding box center [595, 19] width 48 height 22
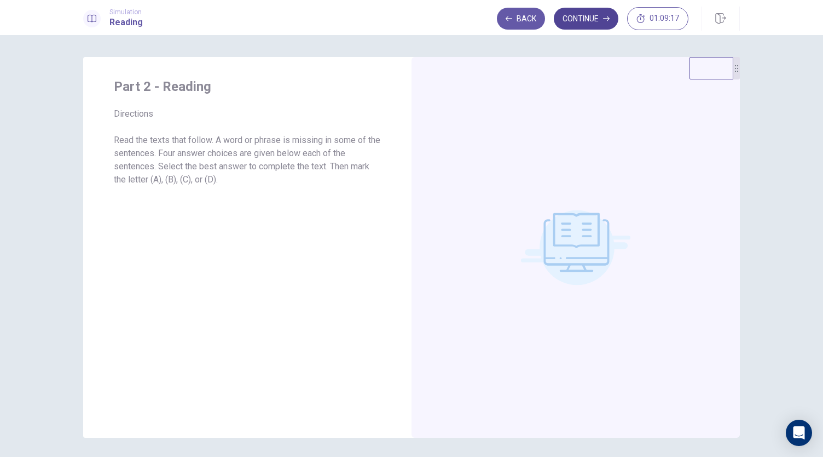
click at [596, 22] on button "Continue" at bounding box center [586, 19] width 65 height 22
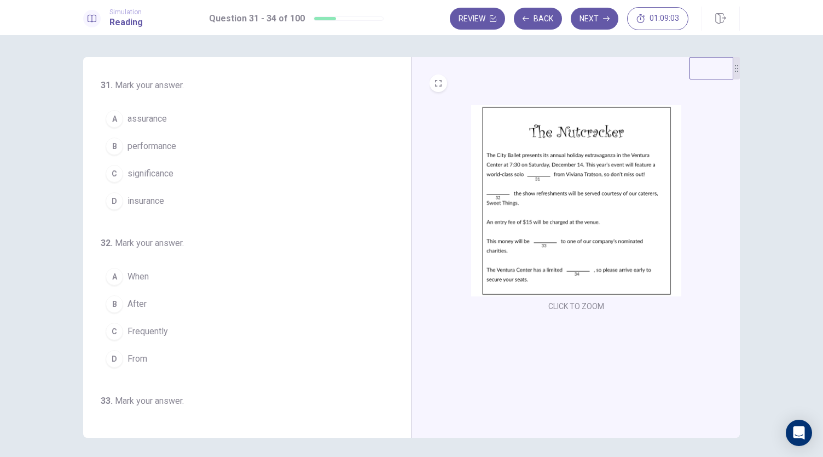
click at [181, 142] on button "B performance" at bounding box center [241, 146] width 280 height 27
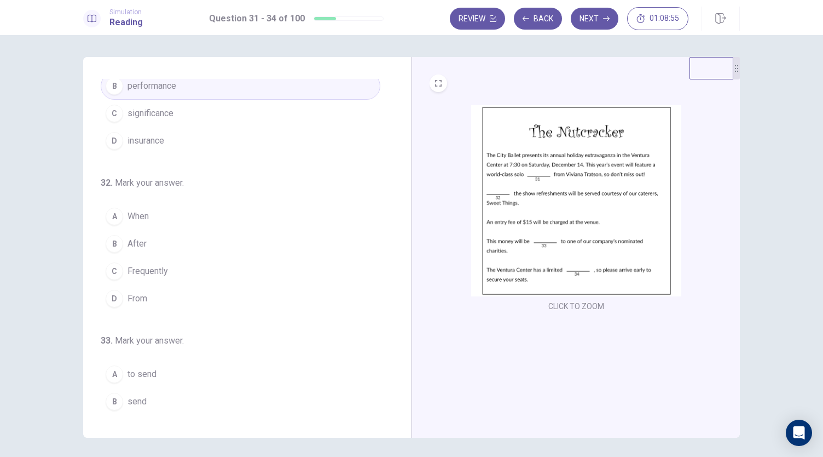
scroll to position [62, 0]
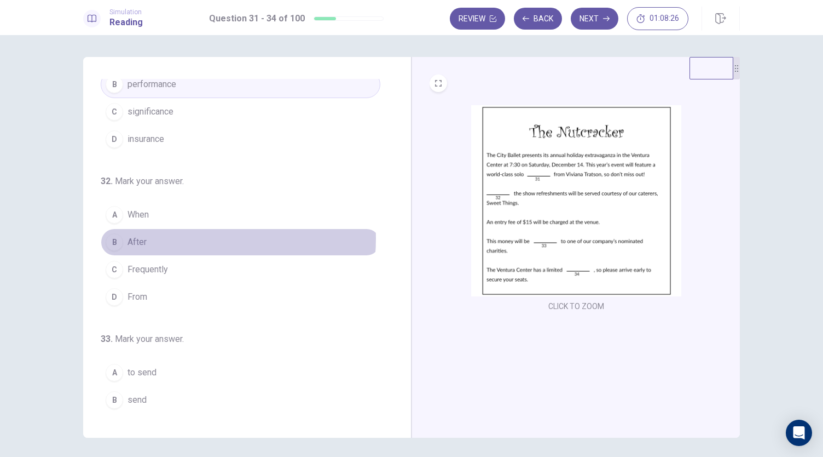
click at [169, 236] on button "B After" at bounding box center [241, 241] width 280 height 27
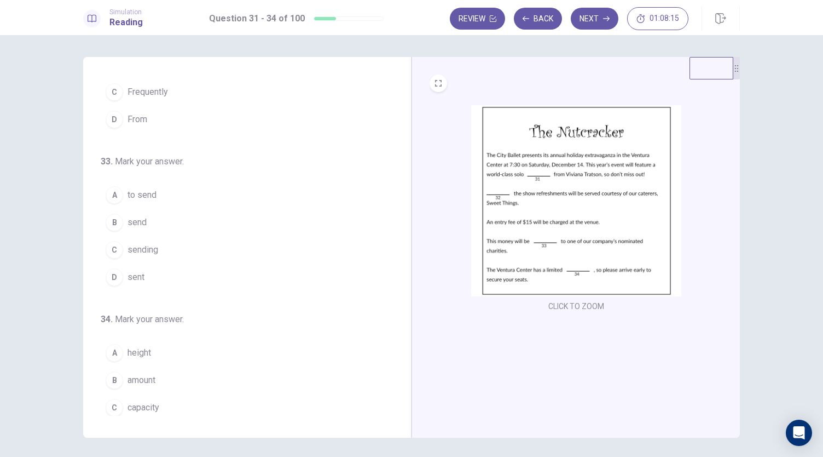
scroll to position [243, 0]
click at [133, 269] on span "sent" at bounding box center [136, 273] width 17 height 13
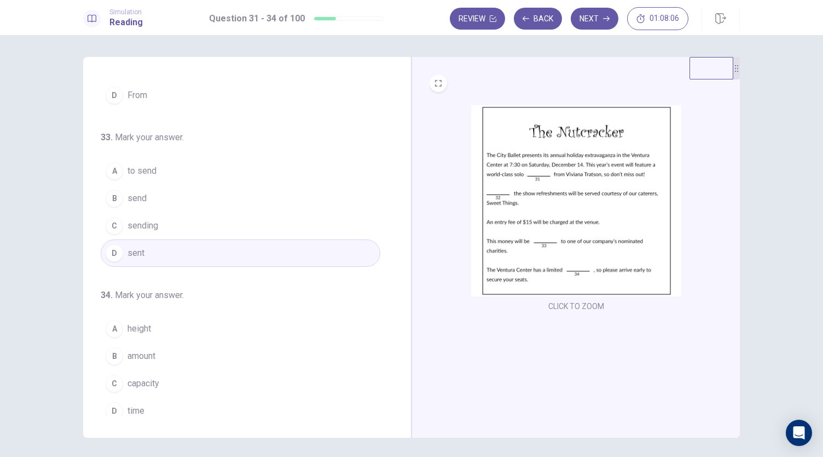
scroll to position [266, 0]
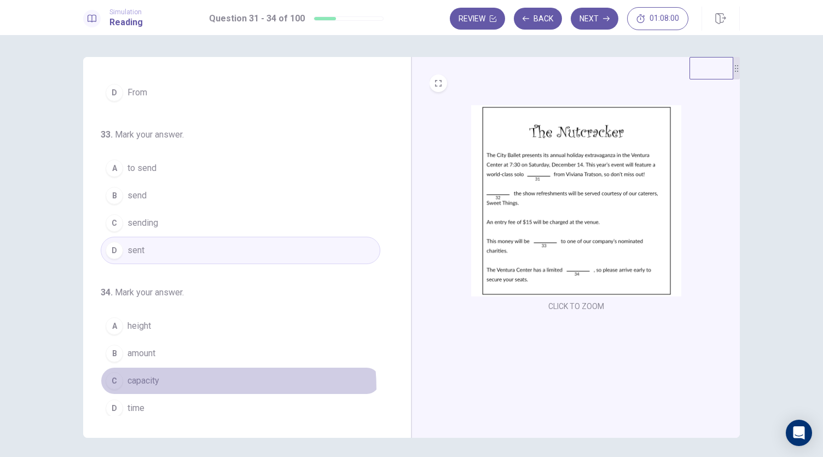
click at [128, 384] on button "C capacity" at bounding box center [241, 380] width 280 height 27
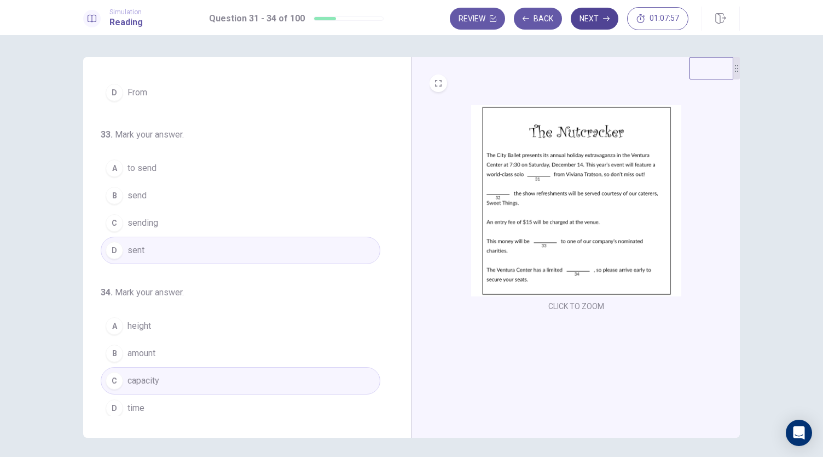
click at [592, 14] on button "Next" at bounding box center [595, 19] width 48 height 22
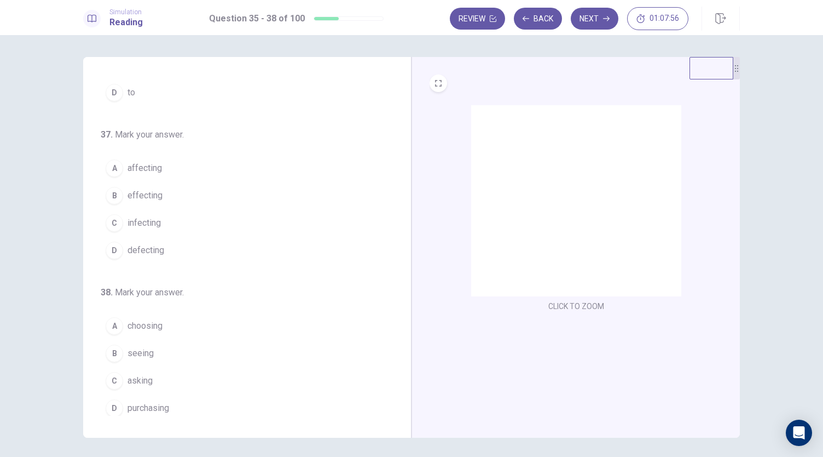
scroll to position [0, 0]
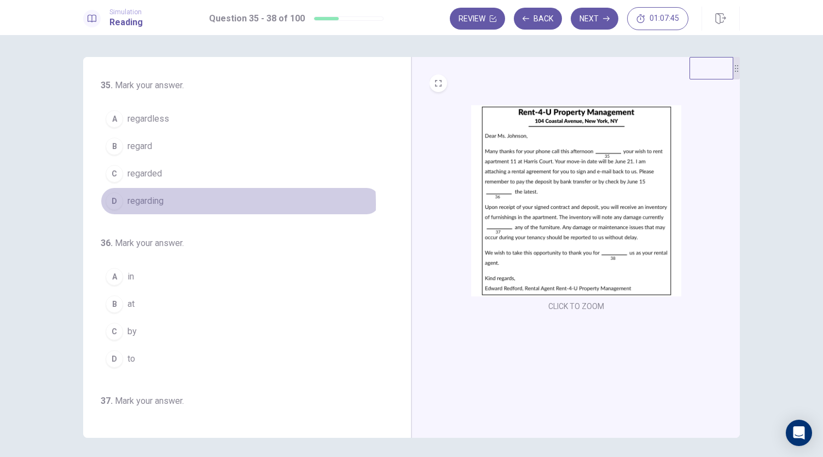
click at [152, 203] on span "regarding" at bounding box center [146, 200] width 36 height 13
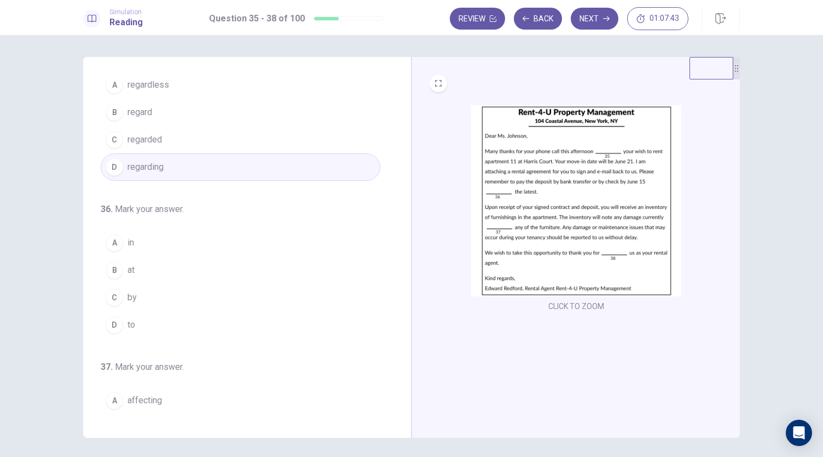
scroll to position [56, 0]
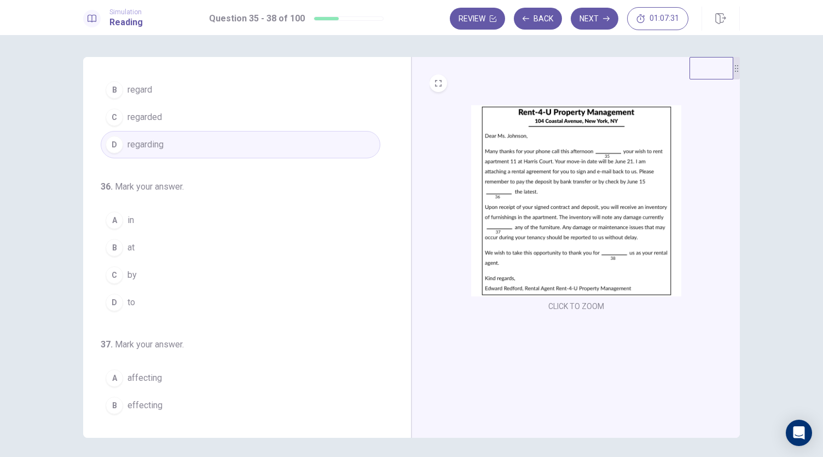
click at [128, 241] on span "at" at bounding box center [131, 247] width 7 height 13
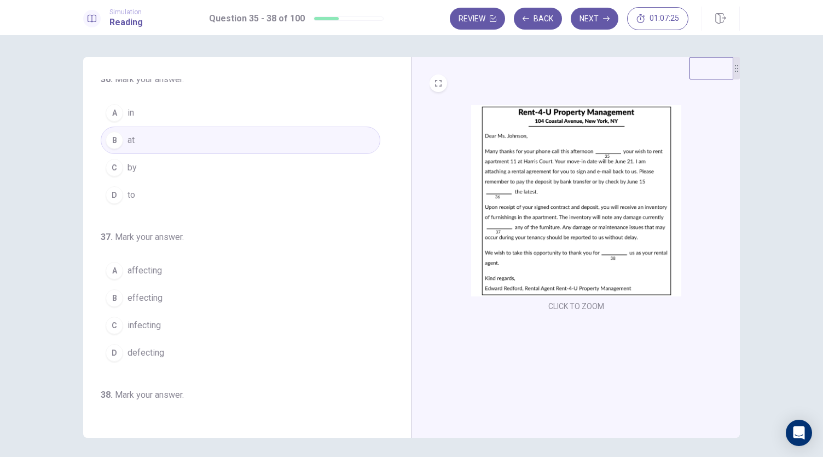
scroll to position [164, 0]
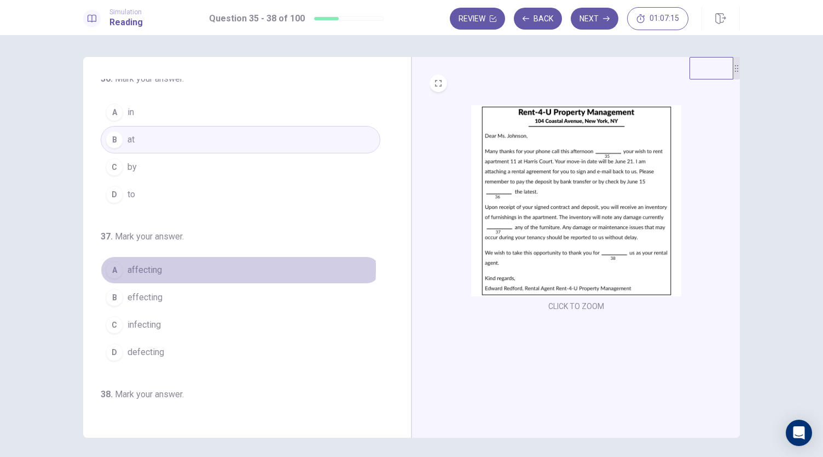
click at [146, 265] on span "affecting" at bounding box center [145, 269] width 34 height 13
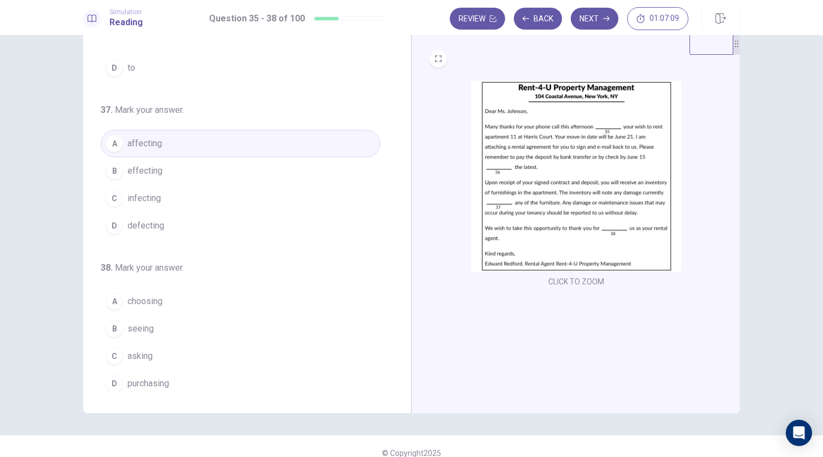
scroll to position [25, 0]
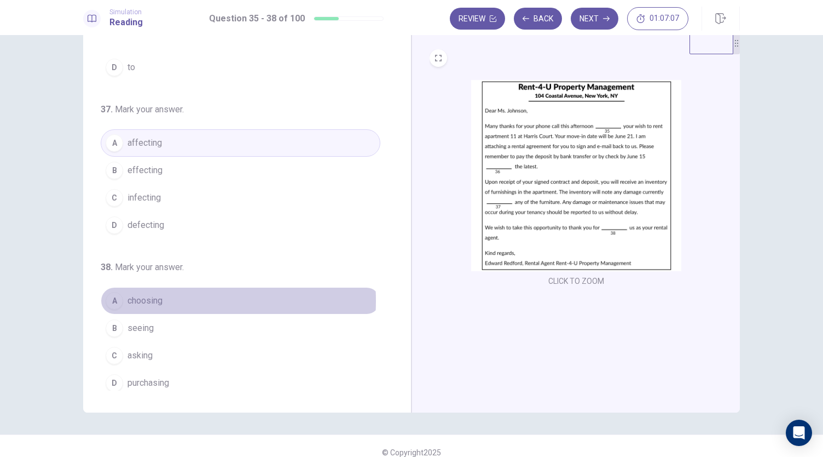
click at [160, 296] on span "choosing" at bounding box center [145, 300] width 35 height 13
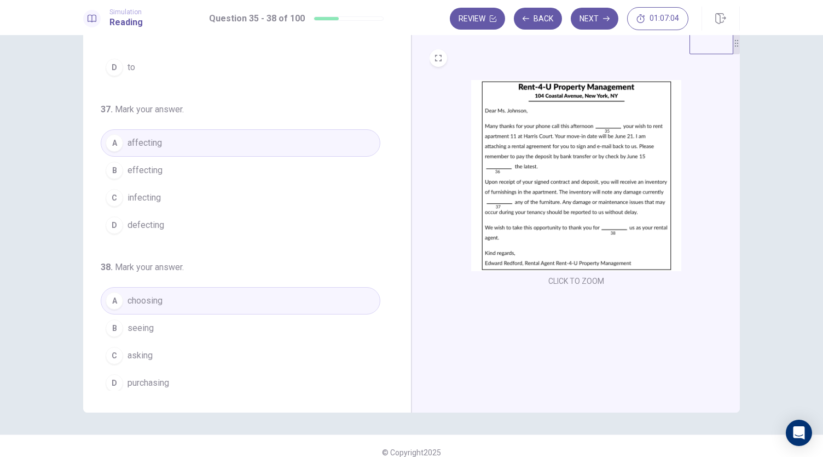
scroll to position [0, 0]
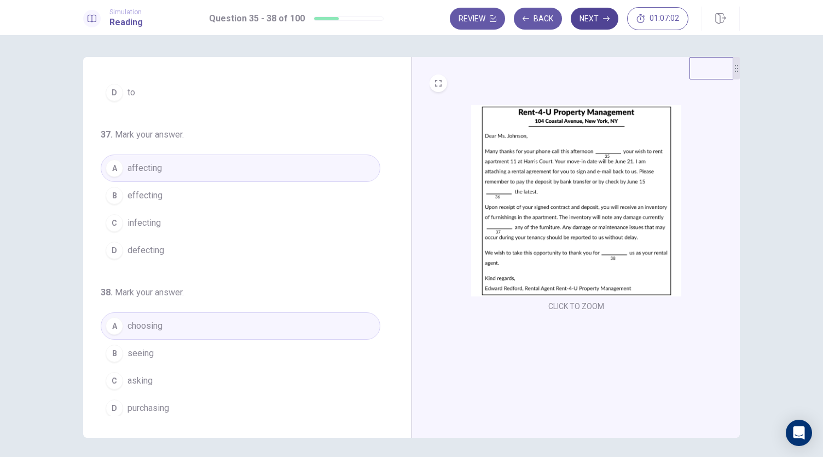
click at [596, 26] on button "Next" at bounding box center [595, 19] width 48 height 22
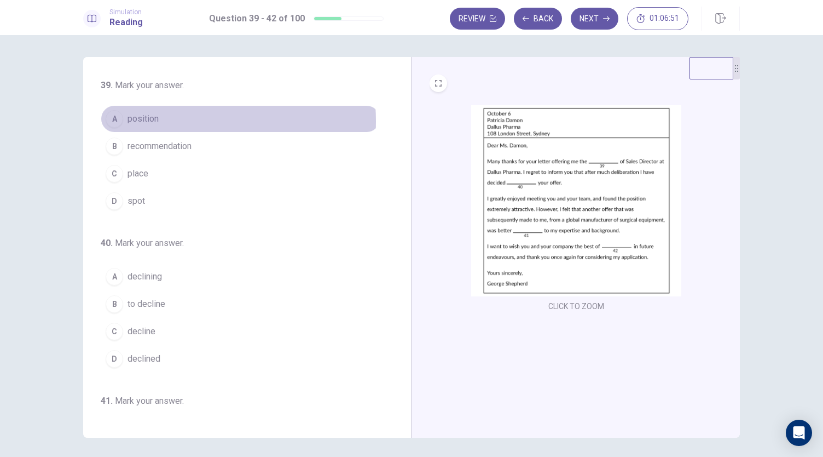
click at [158, 121] on button "A position" at bounding box center [241, 118] width 280 height 27
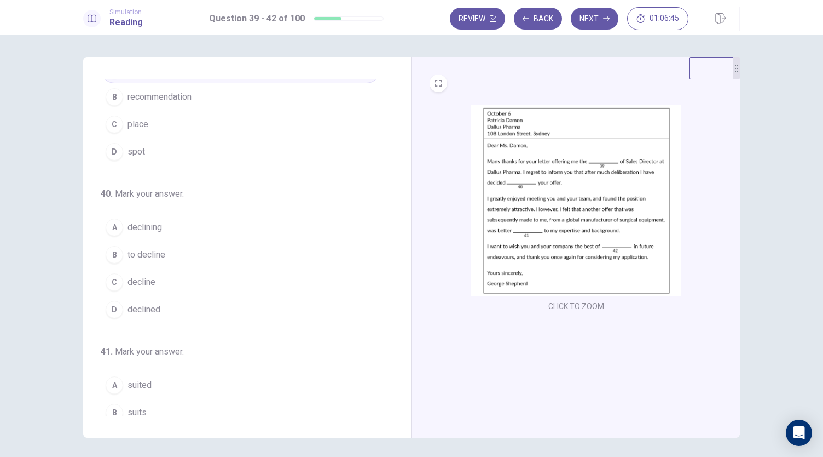
scroll to position [56, 0]
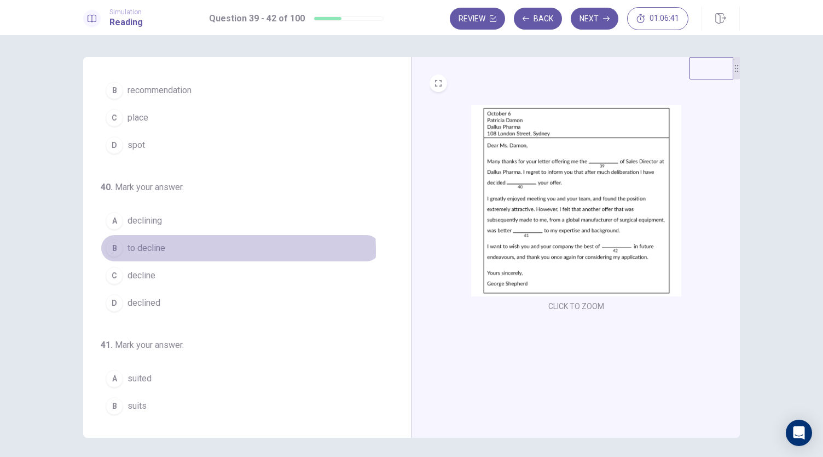
click at [184, 248] on button "B to decline" at bounding box center [241, 247] width 280 height 27
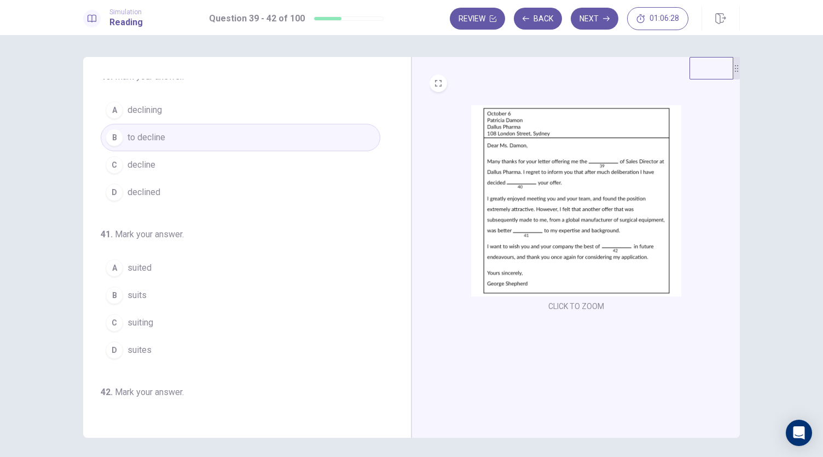
scroll to position [170, 0]
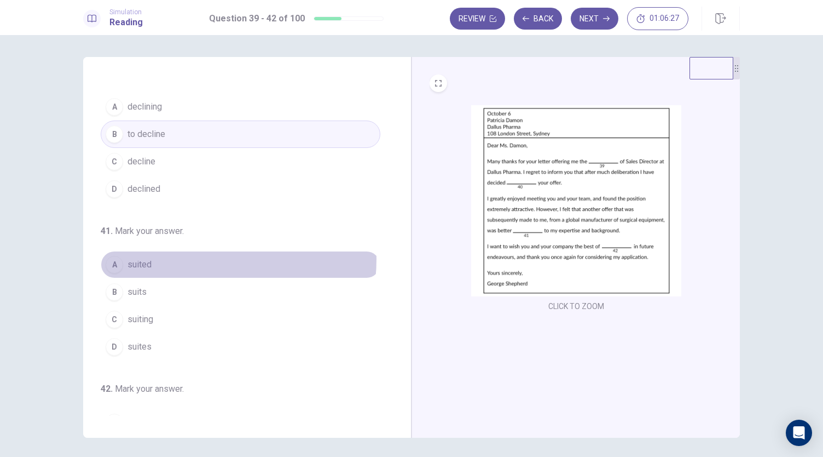
click at [189, 256] on button "A suited" at bounding box center [241, 264] width 280 height 27
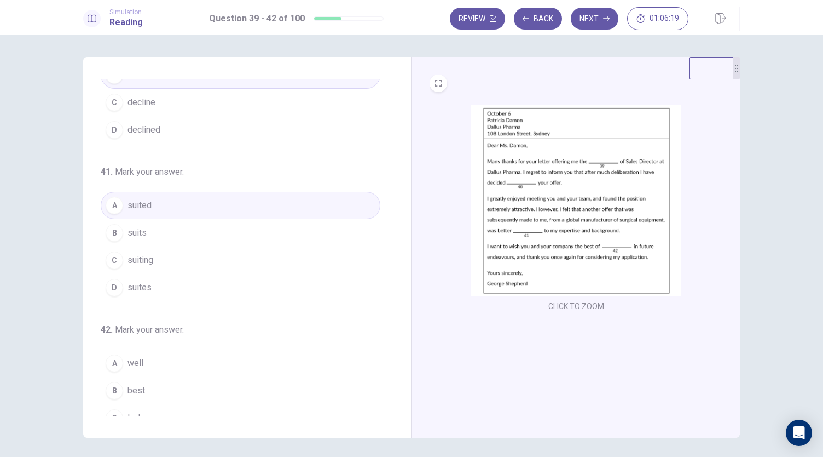
scroll to position [266, 0]
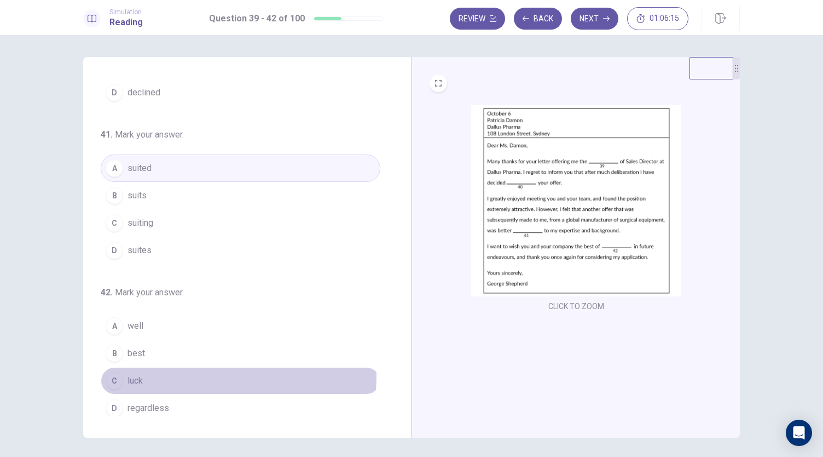
click at [139, 374] on span "luck" at bounding box center [135, 380] width 15 height 13
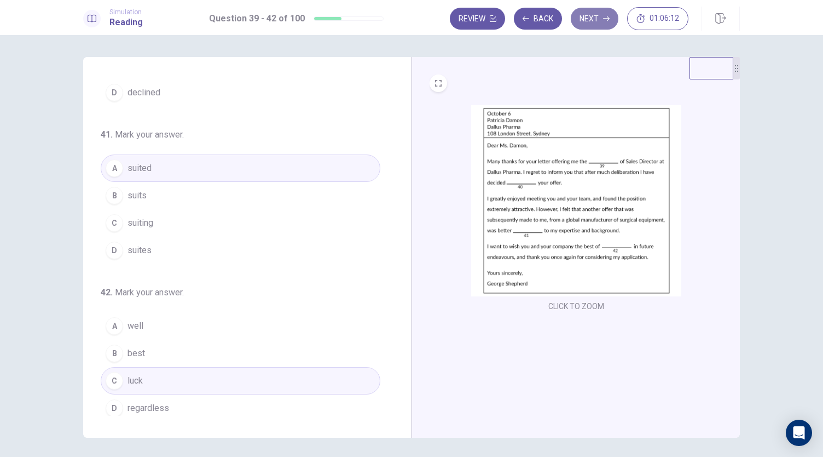
click at [596, 22] on button "Next" at bounding box center [595, 19] width 48 height 22
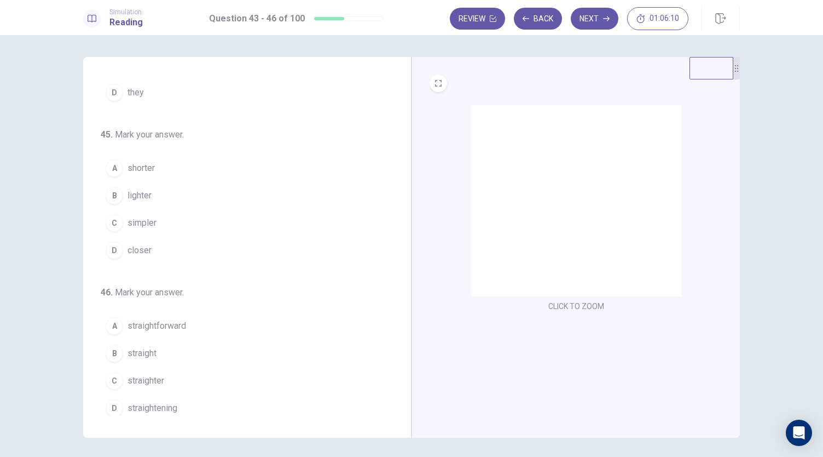
scroll to position [0, 0]
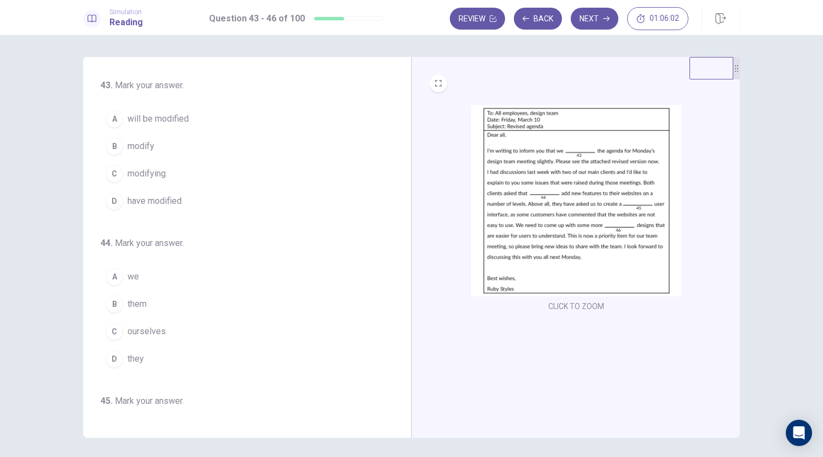
click at [173, 200] on span "have modified" at bounding box center [155, 200] width 54 height 13
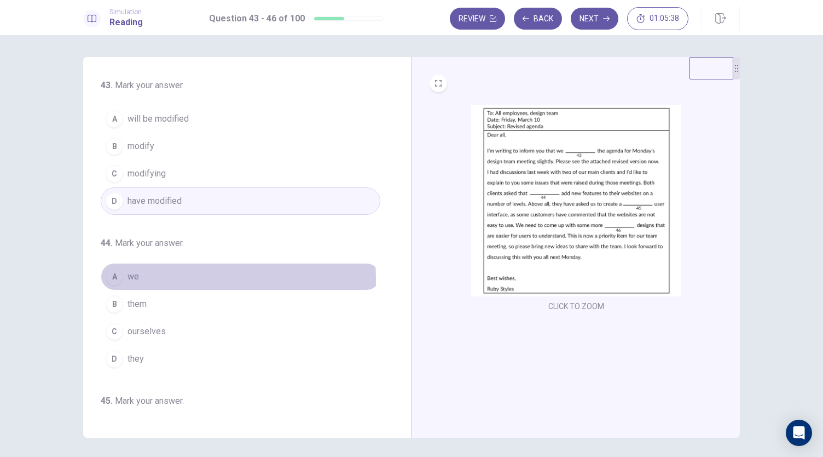
click at [155, 278] on button "A we" at bounding box center [241, 276] width 280 height 27
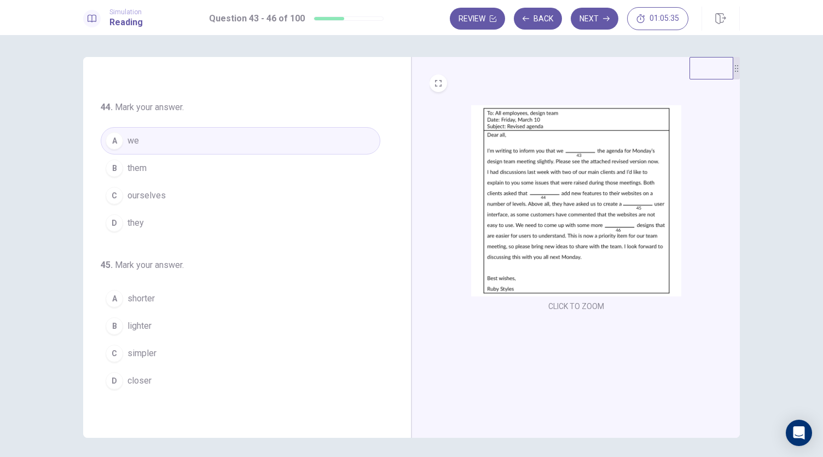
scroll to position [250, 0]
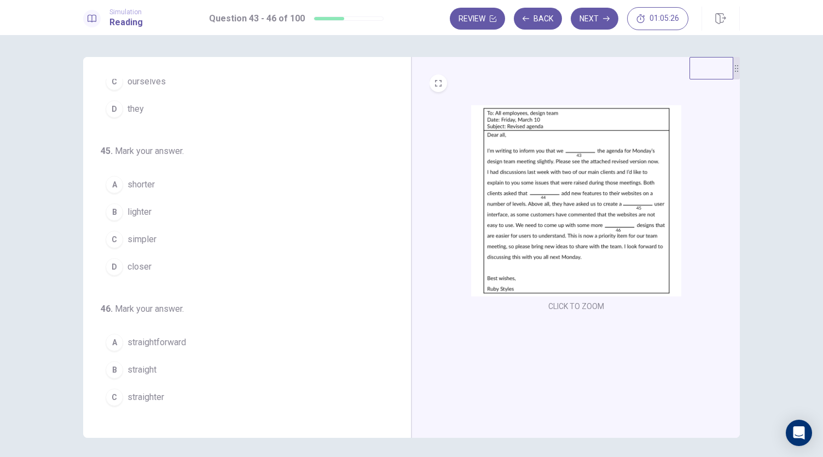
click at [149, 237] on span "simpler" at bounding box center [142, 239] width 29 height 13
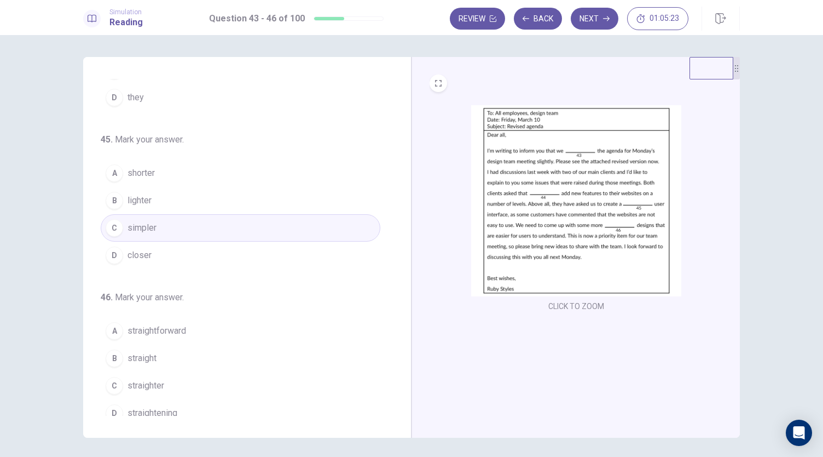
scroll to position [266, 0]
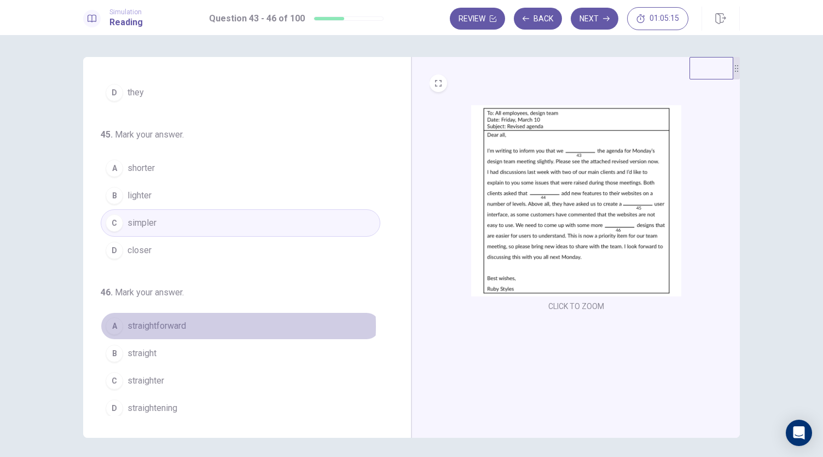
click at [177, 321] on span "straightforward" at bounding box center [157, 325] width 59 height 13
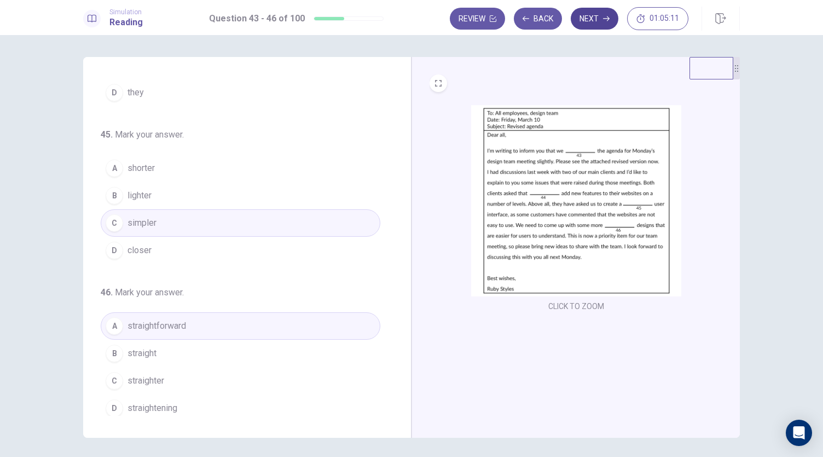
click at [588, 24] on button "Next" at bounding box center [595, 19] width 48 height 22
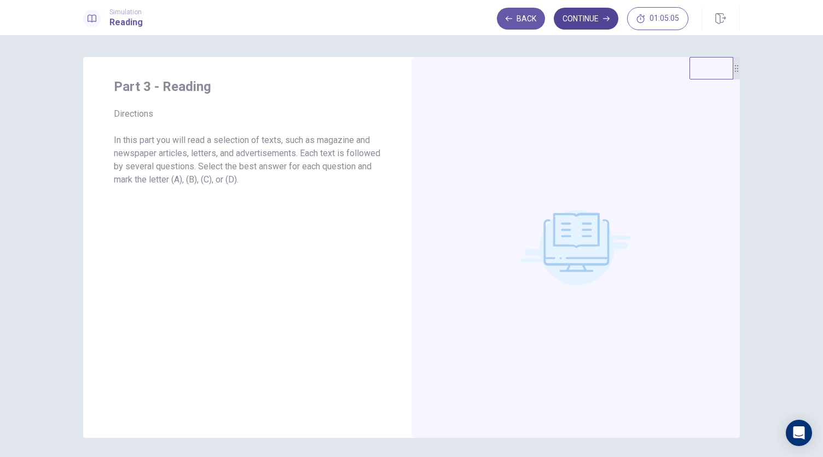
click at [596, 13] on button "Continue" at bounding box center [586, 19] width 65 height 22
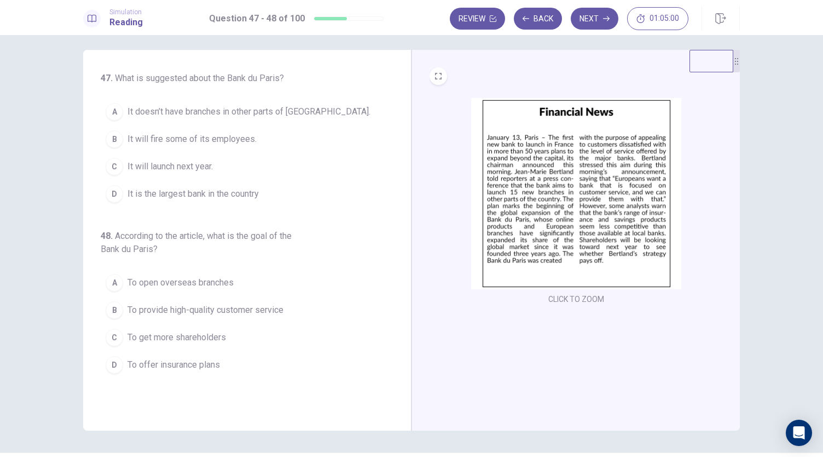
scroll to position [0, 0]
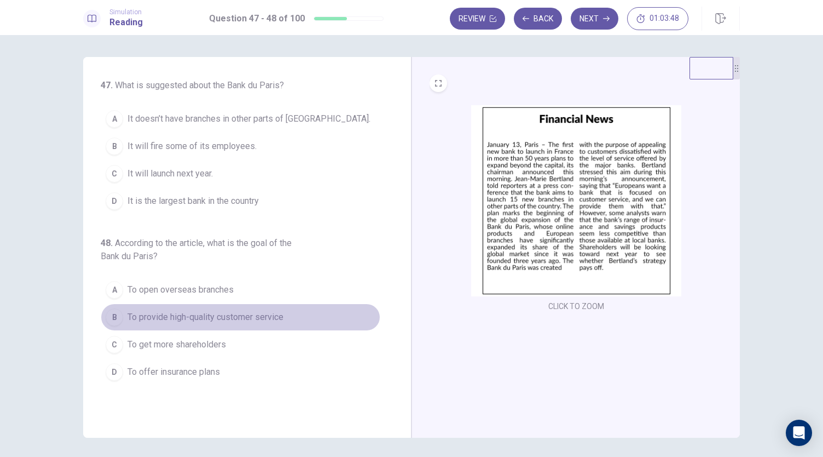
click at [249, 317] on span "To provide high-quality customer service" at bounding box center [206, 316] width 156 height 13
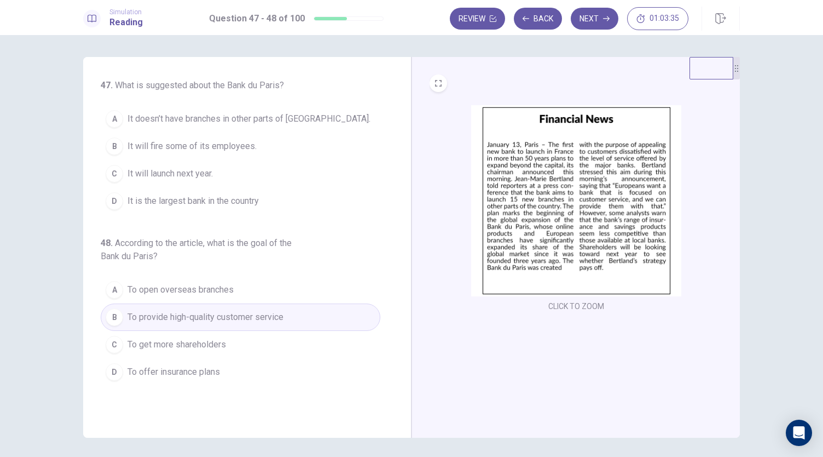
click at [257, 123] on span "It doesn’t have branches in other parts of France." at bounding box center [249, 118] width 243 height 13
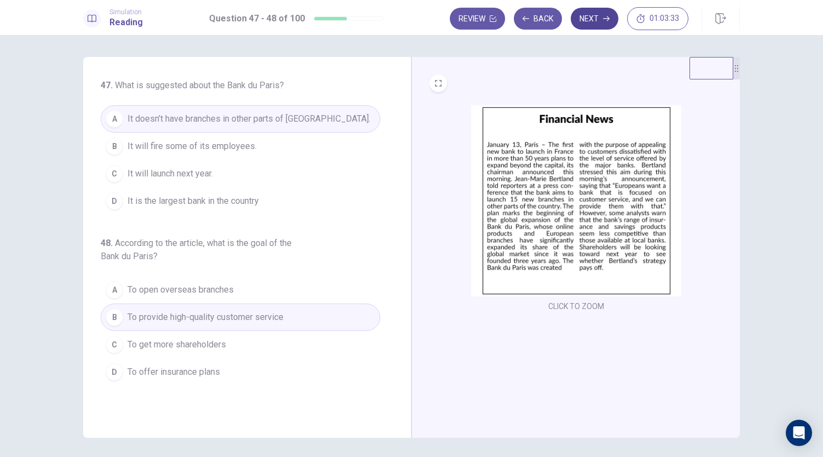
click at [607, 21] on icon "button" at bounding box center [606, 18] width 7 height 7
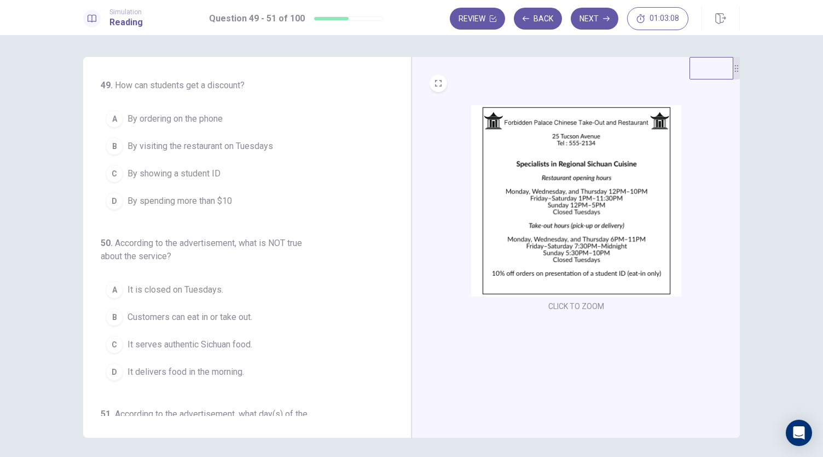
click at [166, 172] on span "By showing a student ID" at bounding box center [174, 173] width 93 height 13
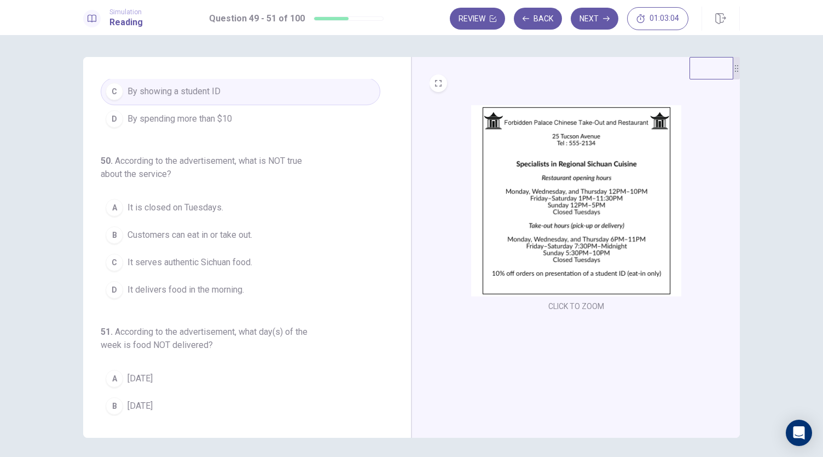
scroll to position [83, 0]
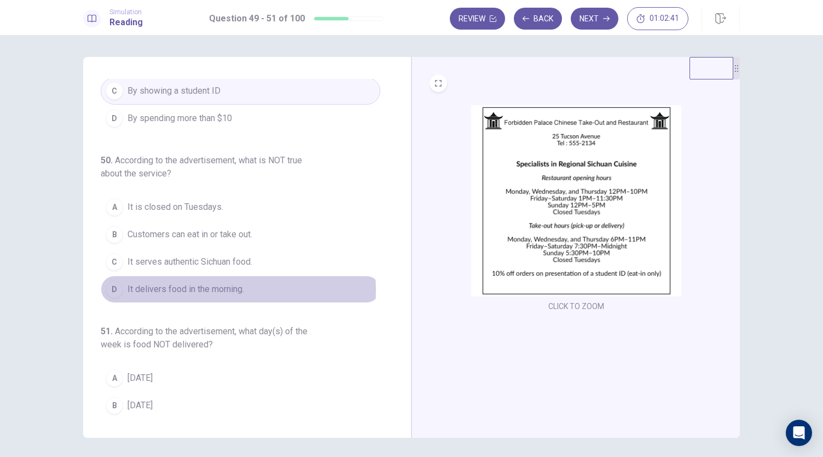
click at [210, 287] on span "It delivers food in the morning." at bounding box center [186, 289] width 117 height 13
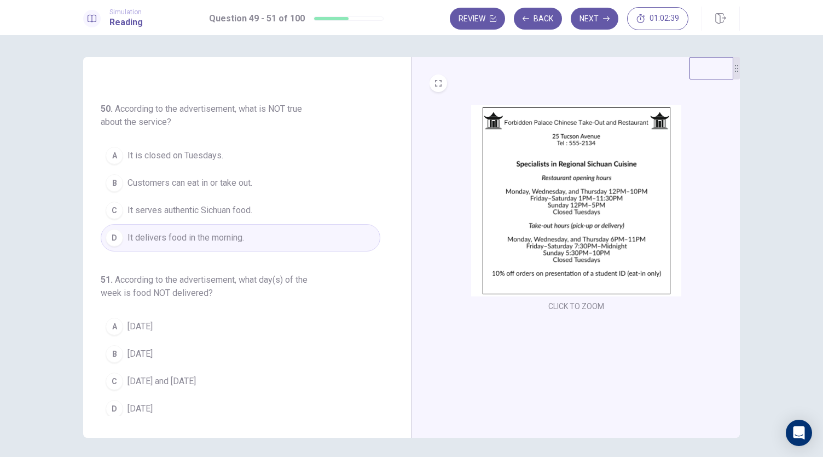
scroll to position [136, 0]
click at [147, 325] on span "Tuesday" at bounding box center [140, 324] width 25 height 13
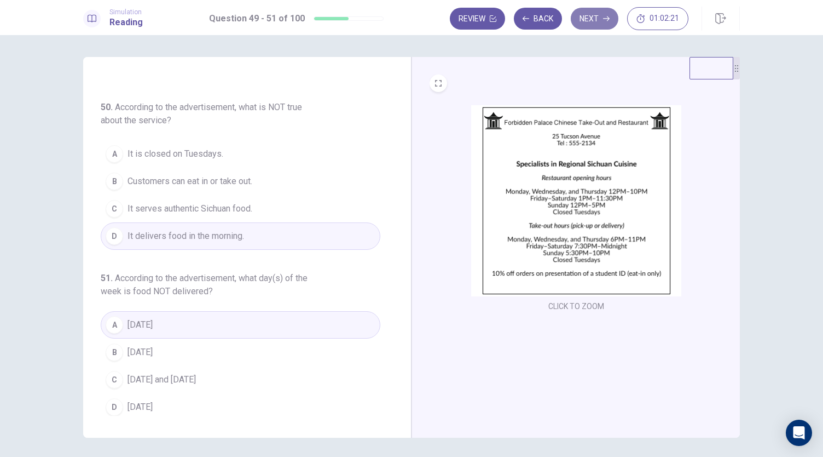
click at [596, 20] on button "Next" at bounding box center [595, 19] width 48 height 22
click at [596, 20] on div "Review Back Next 01:02:21" at bounding box center [569, 18] width 239 height 23
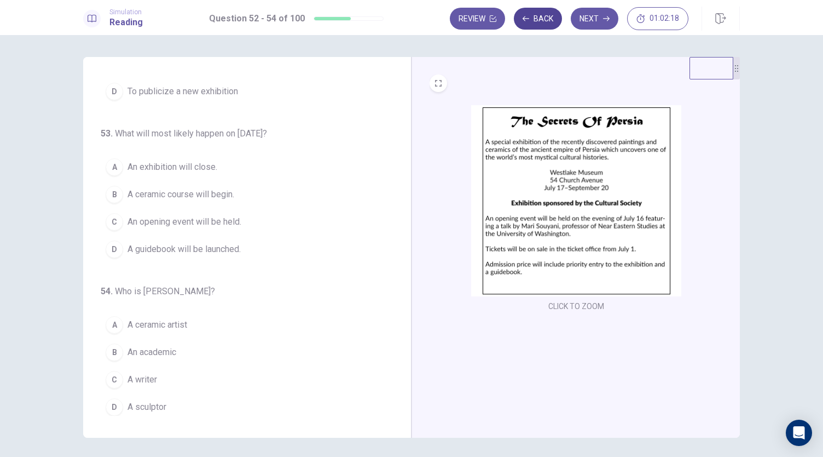
click at [541, 22] on button "Back" at bounding box center [538, 19] width 48 height 22
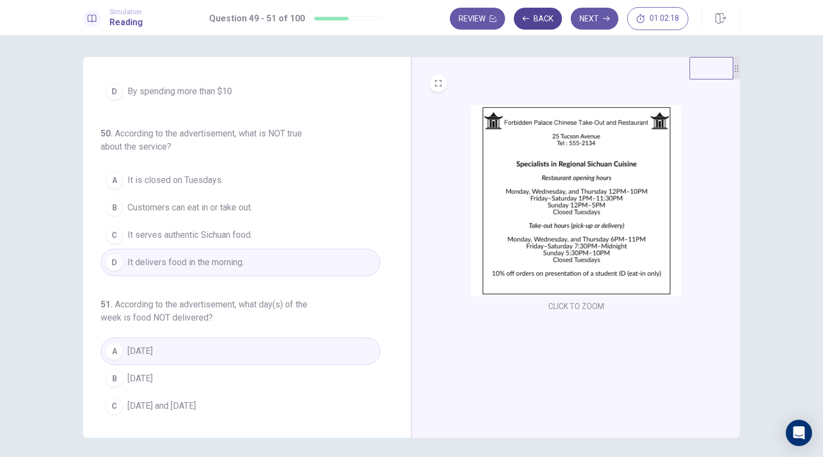
scroll to position [136, 0]
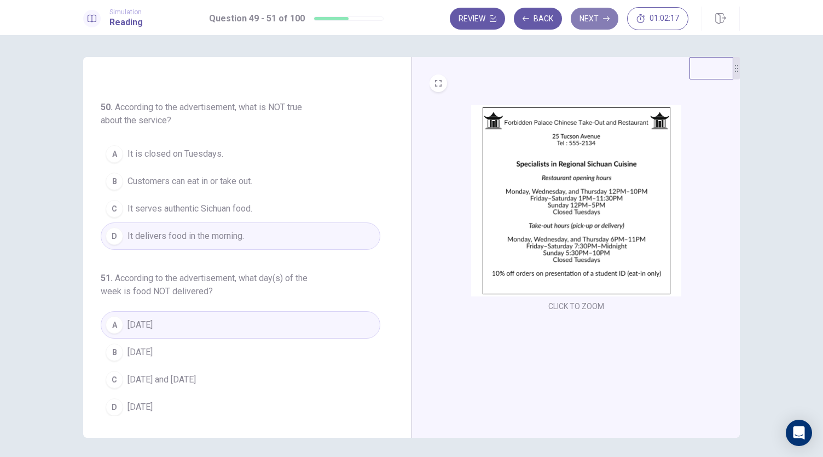
click at [612, 10] on button "Next" at bounding box center [595, 19] width 48 height 22
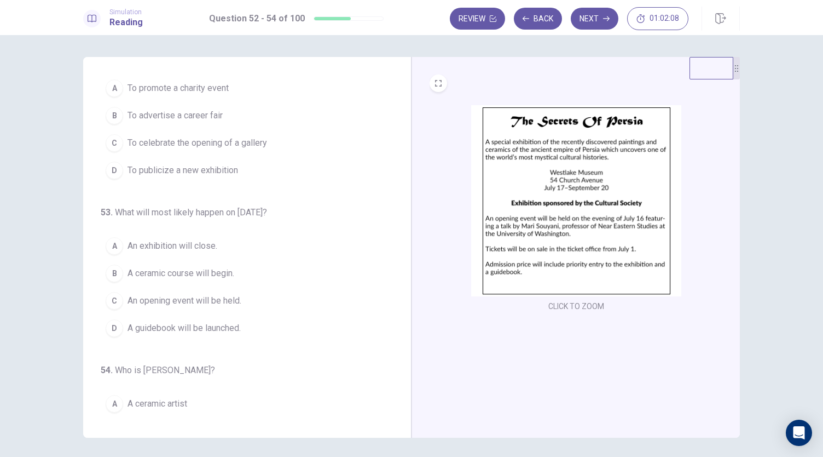
scroll to position [0, 0]
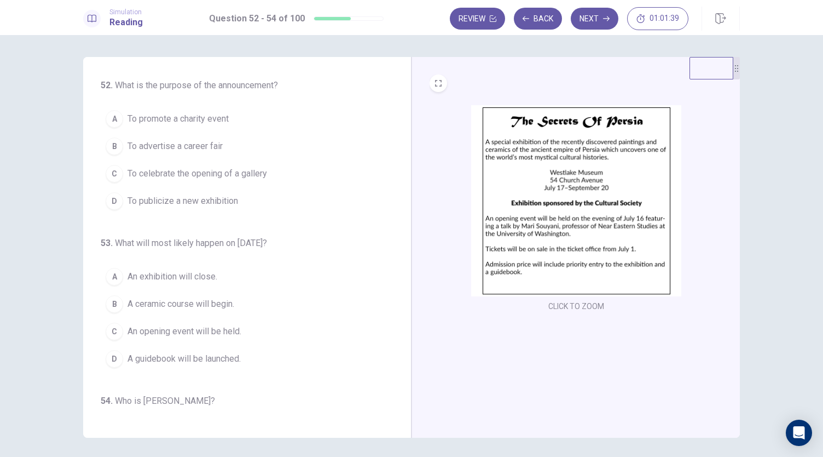
click at [244, 174] on span "To celebrate the opening of a gallery" at bounding box center [198, 173] width 140 height 13
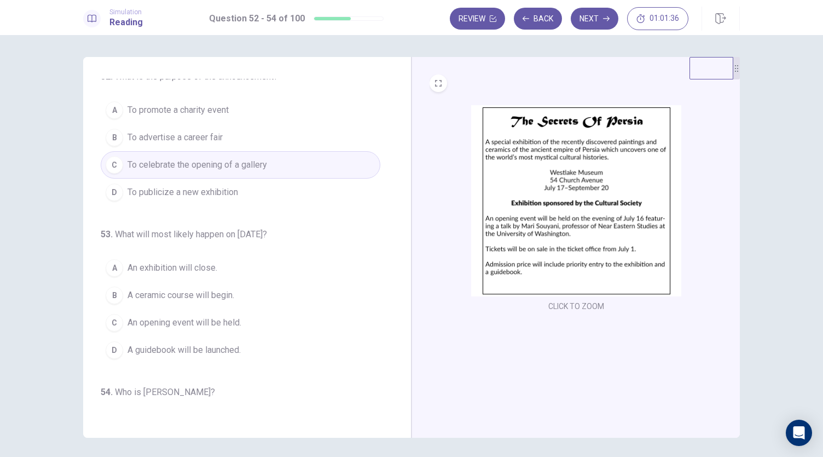
scroll to position [10, 0]
click at [264, 198] on button "D To publicize a new exhibition" at bounding box center [241, 190] width 280 height 27
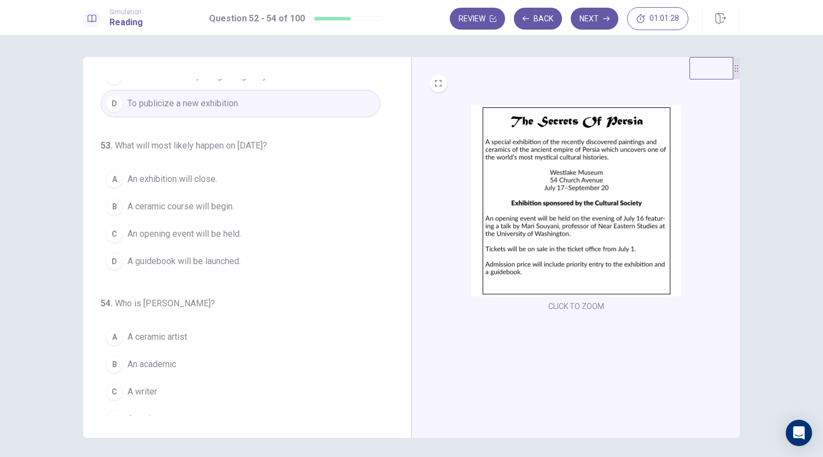
scroll to position [98, 0]
click at [178, 178] on span "An exhibition will close." at bounding box center [173, 178] width 90 height 13
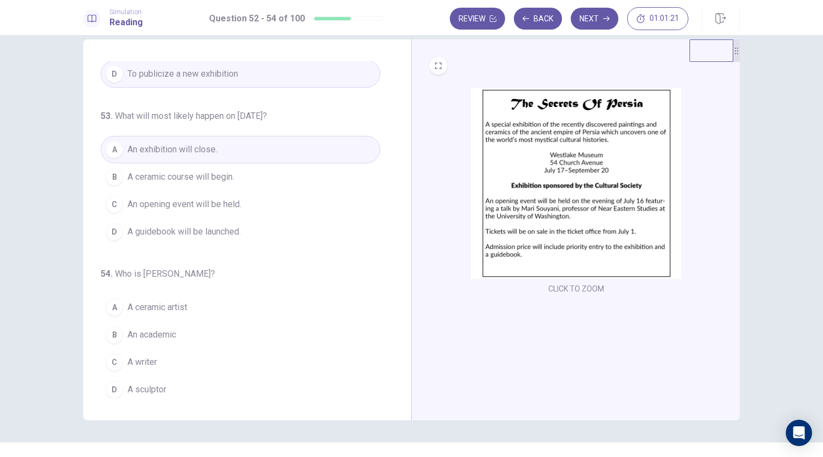
scroll to position [38, 0]
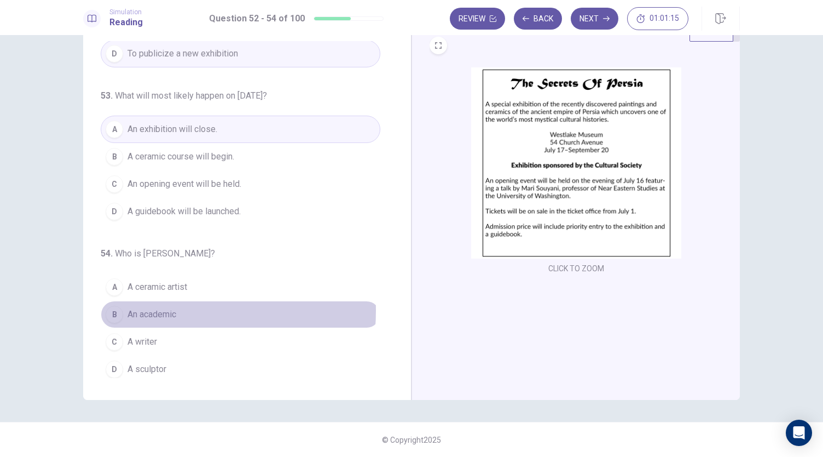
click at [165, 308] on span "An academic" at bounding box center [152, 314] width 49 height 13
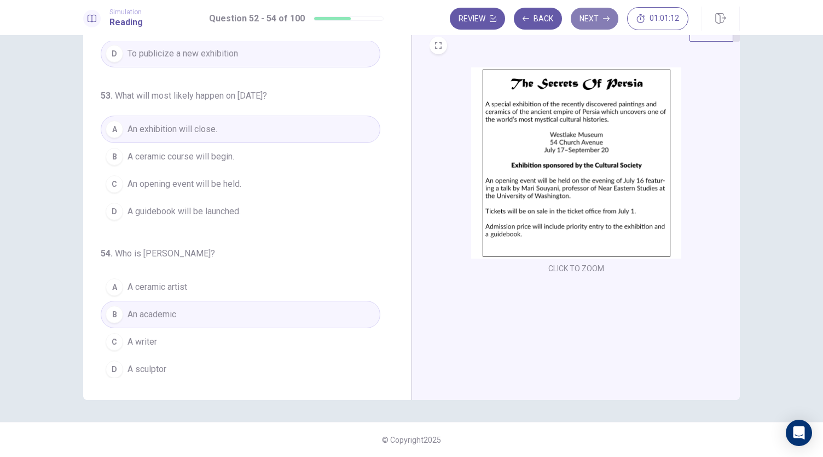
click at [581, 25] on button "Next" at bounding box center [595, 19] width 48 height 22
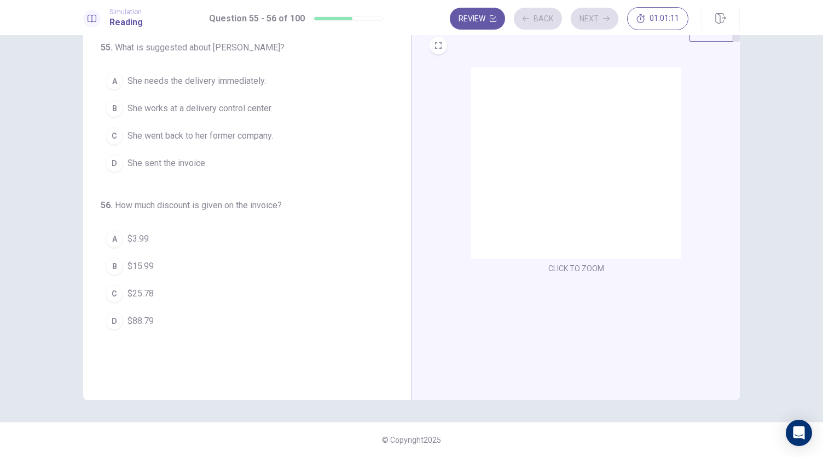
scroll to position [0, 0]
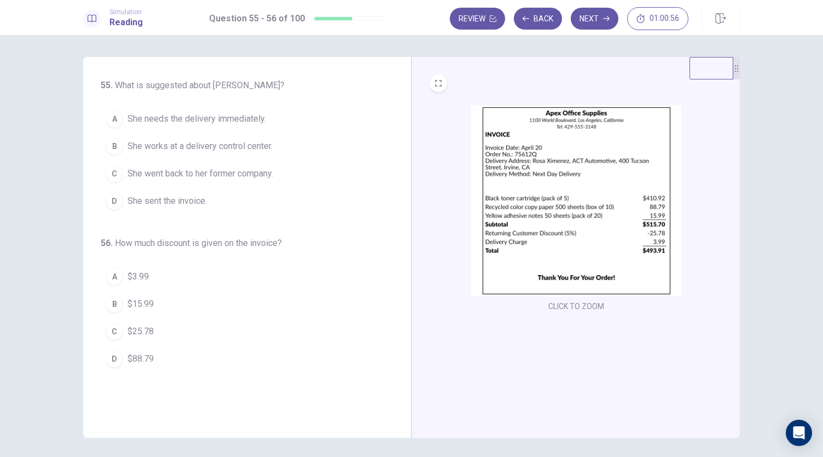
click at [114, 330] on div "C" at bounding box center [115, 331] width 18 height 18
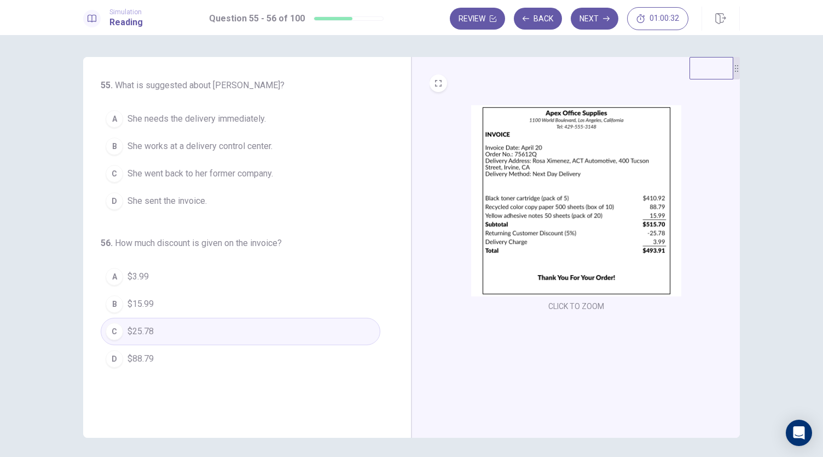
click at [543, 180] on img at bounding box center [576, 200] width 210 height 191
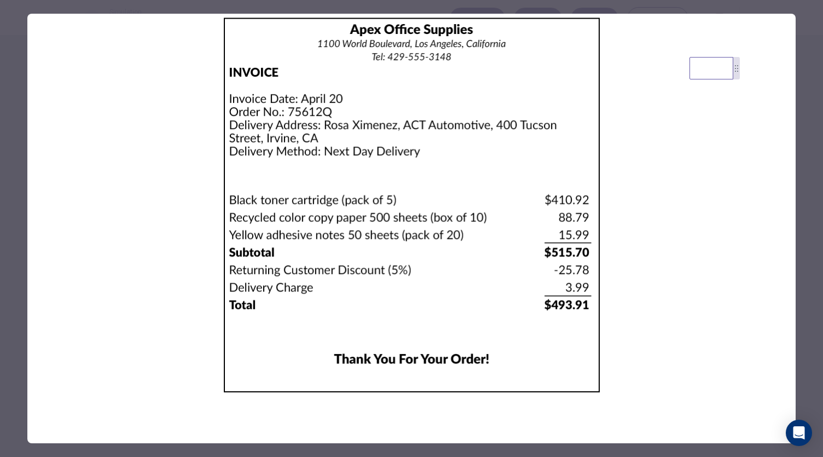
click at [8, 122] on div at bounding box center [411, 228] width 823 height 457
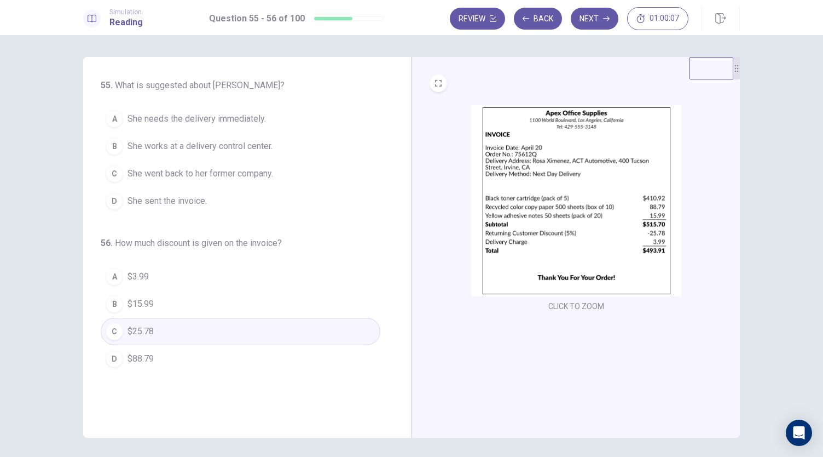
click at [209, 148] on span "She works at a delivery control center." at bounding box center [200, 146] width 145 height 13
click at [594, 21] on button "Next" at bounding box center [595, 19] width 48 height 22
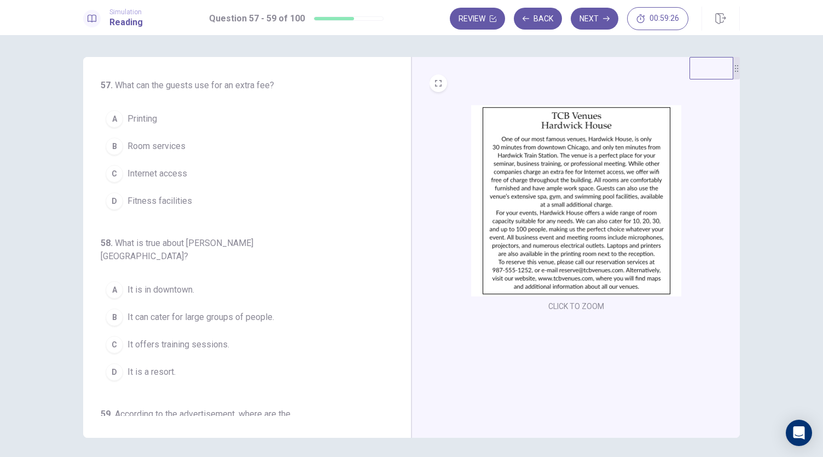
click at [372, 194] on div "A Printing B Room services C Internet access D Fitness facilities" at bounding box center [241, 160] width 280 height 110
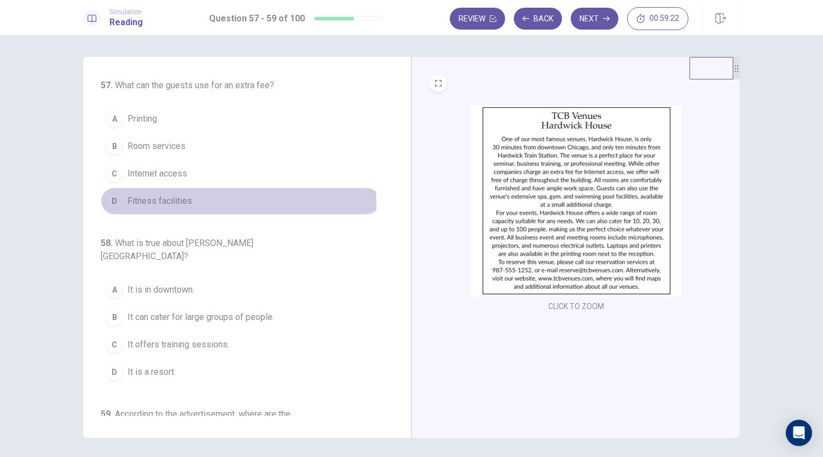
click at [161, 205] on span "Fitness facilities" at bounding box center [160, 200] width 65 height 13
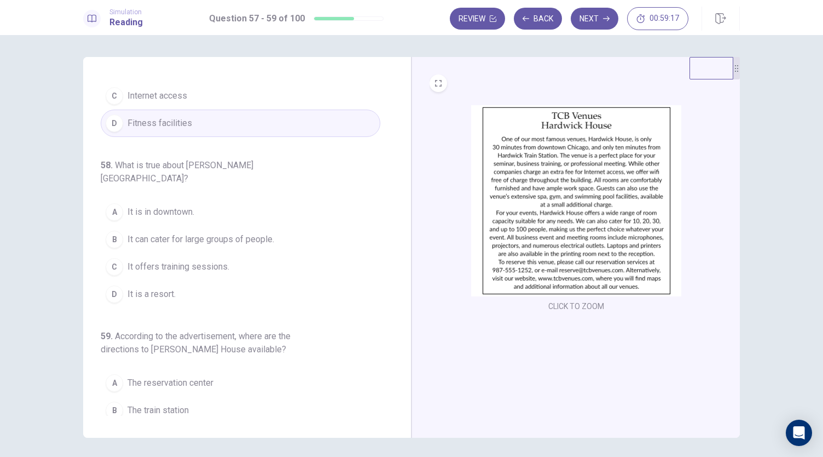
scroll to position [81, 0]
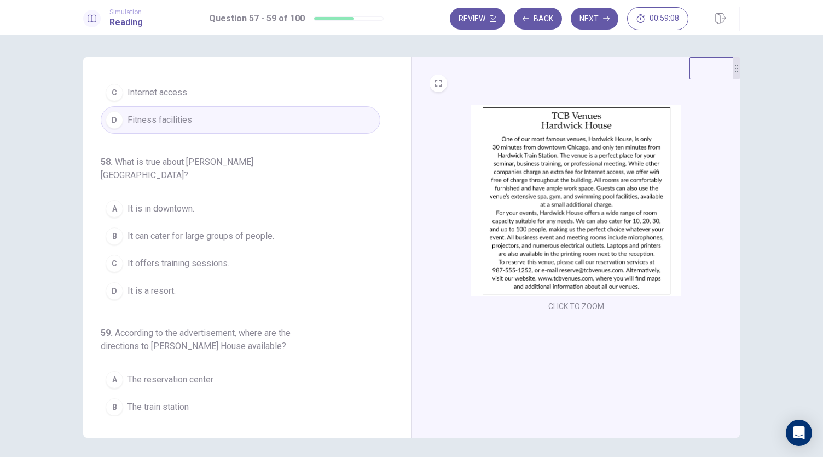
click at [250, 229] on span "It can cater for large groups of people." at bounding box center [201, 235] width 147 height 13
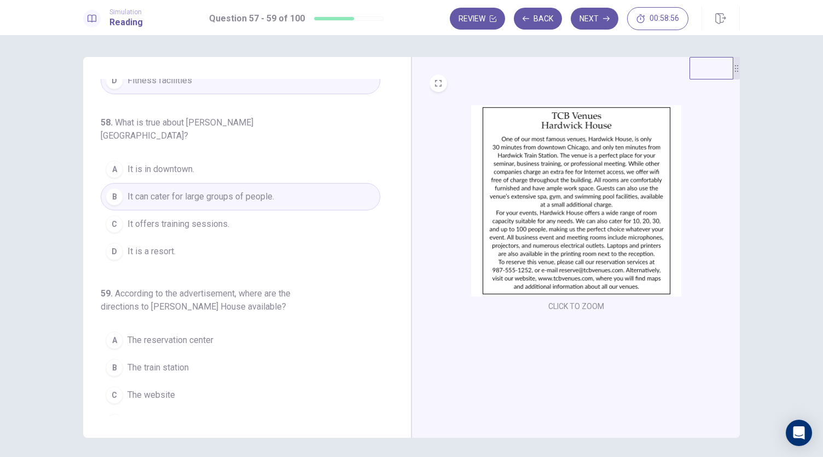
scroll to position [123, 0]
click at [154, 386] on span "The website" at bounding box center [152, 392] width 48 height 13
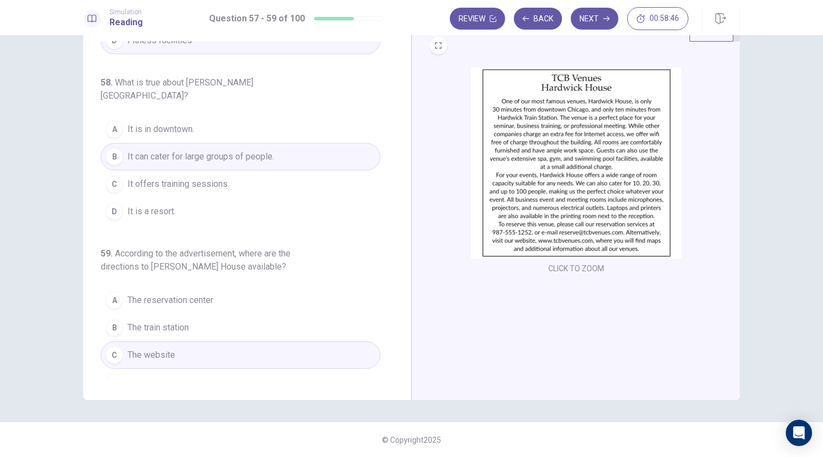
scroll to position [0, 0]
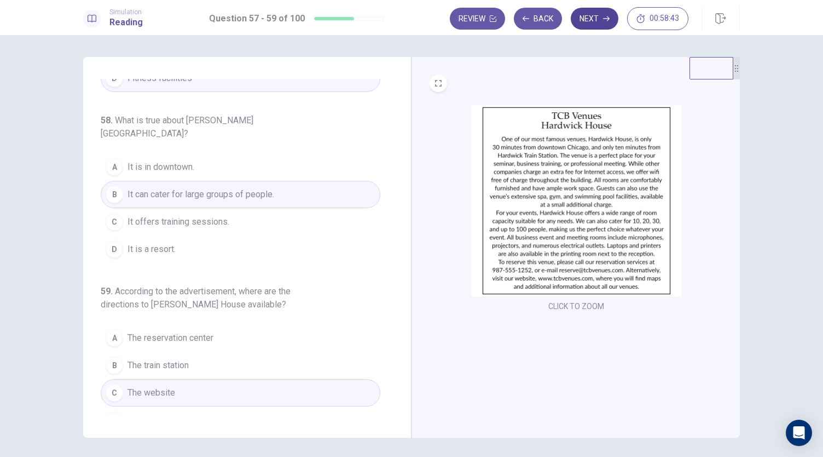
click at [604, 18] on icon "button" at bounding box center [606, 18] width 7 height 7
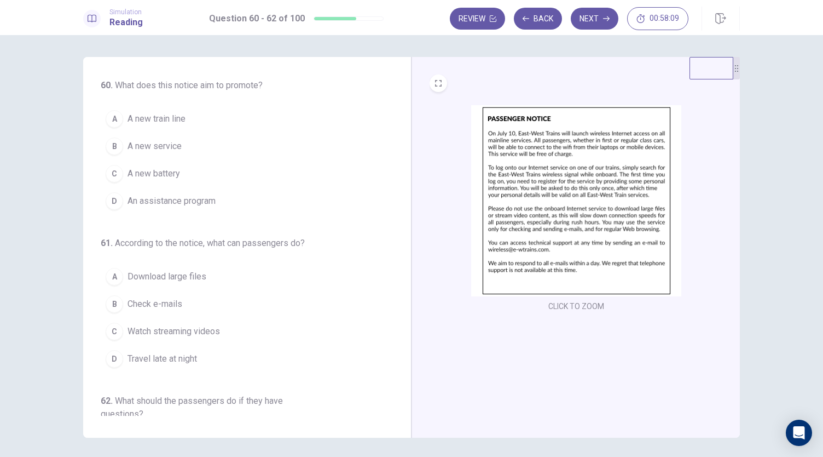
click at [178, 146] on span "A new service" at bounding box center [155, 146] width 54 height 13
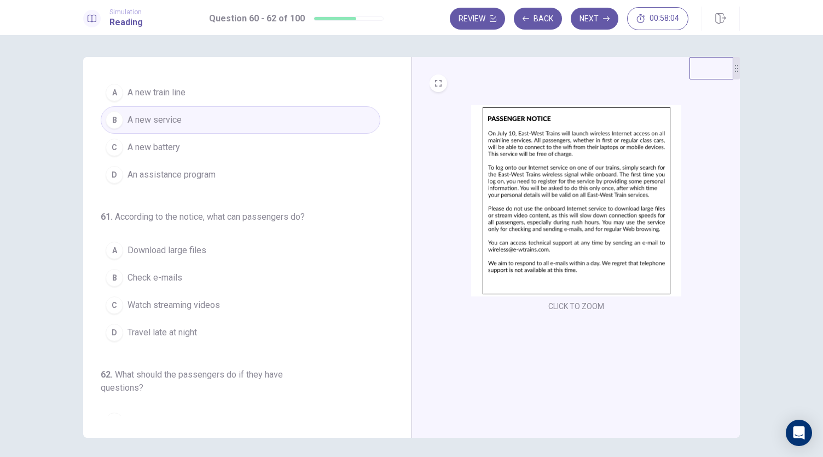
scroll to position [27, 0]
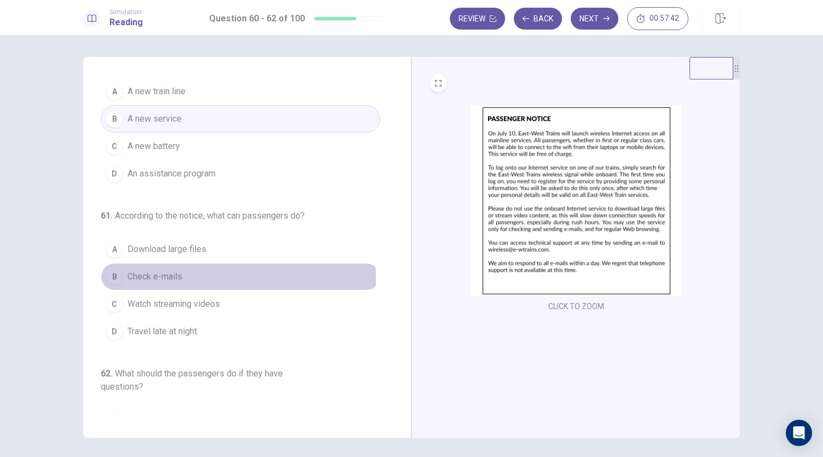
click at [185, 277] on button "B Check e-mails" at bounding box center [241, 276] width 280 height 27
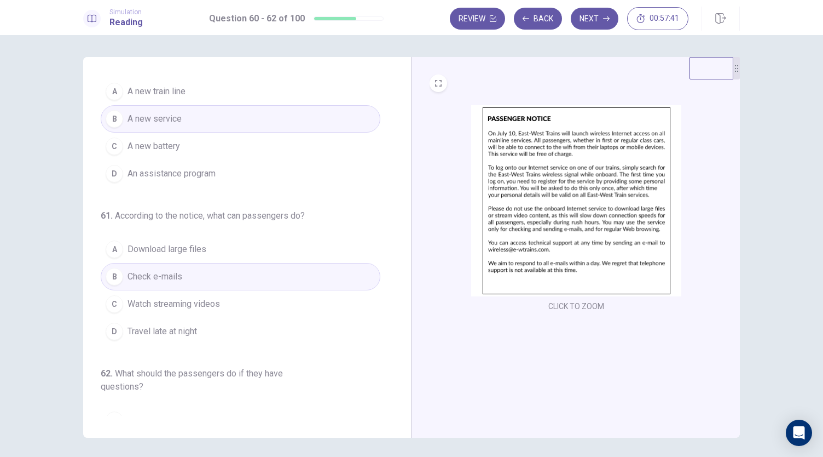
scroll to position [123, 0]
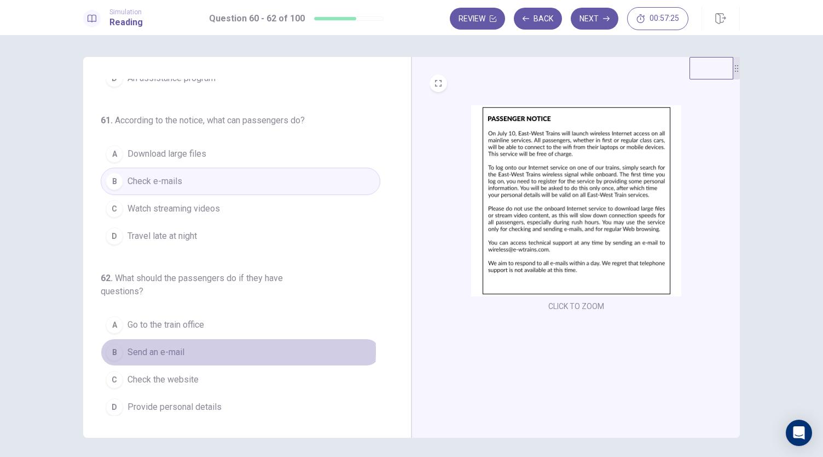
click at [181, 347] on span "Send an e-mail" at bounding box center [156, 351] width 57 height 13
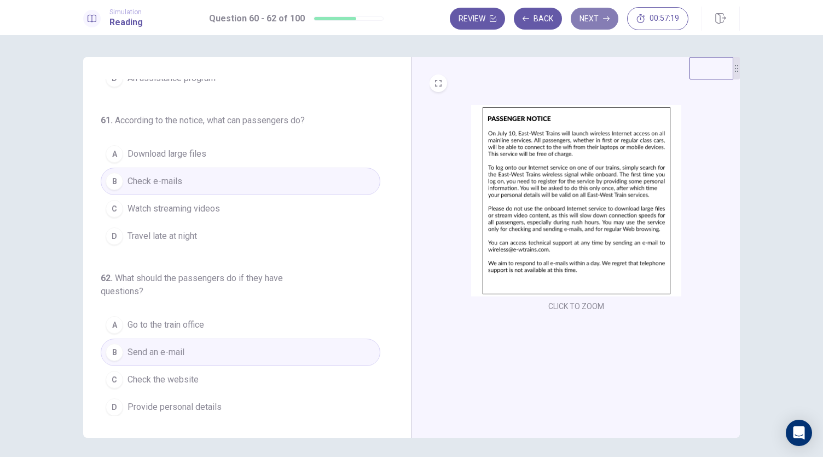
click at [603, 22] on button "Next" at bounding box center [595, 19] width 48 height 22
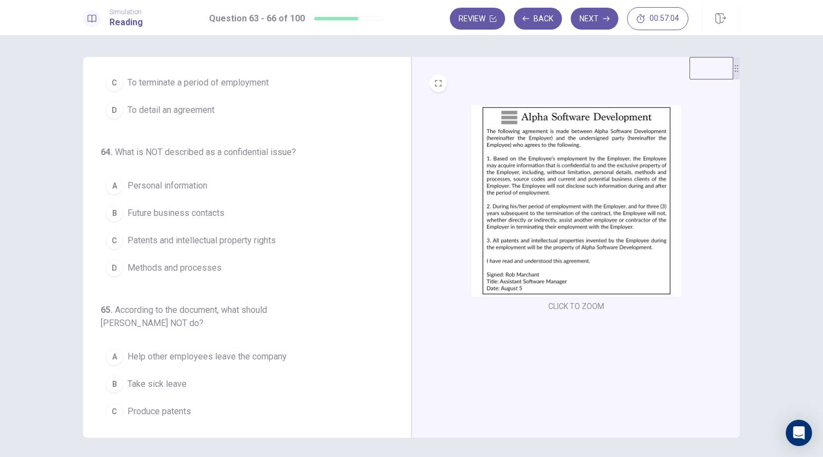
scroll to position [0, 0]
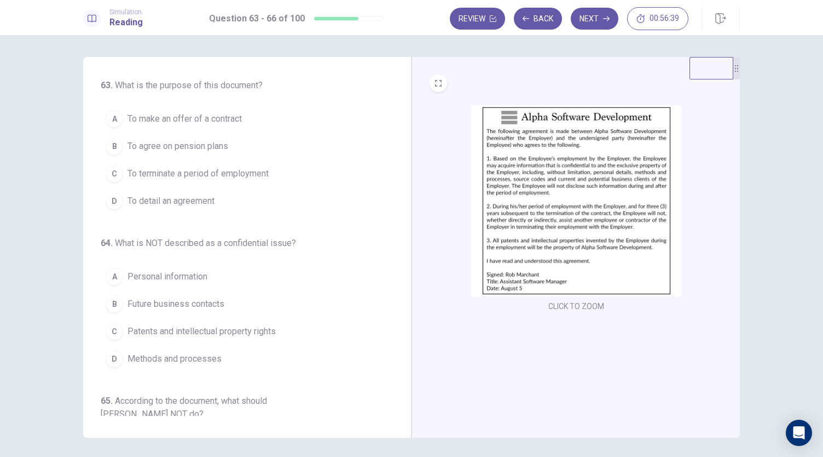
click at [212, 111] on button "A To make an offer of a contract" at bounding box center [241, 118] width 280 height 27
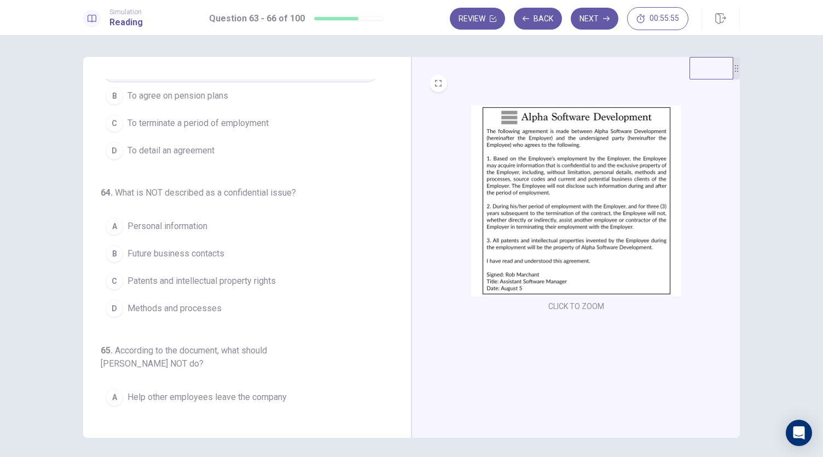
scroll to position [48, 0]
click at [226, 258] on button "B Future business contacts" at bounding box center [241, 255] width 280 height 27
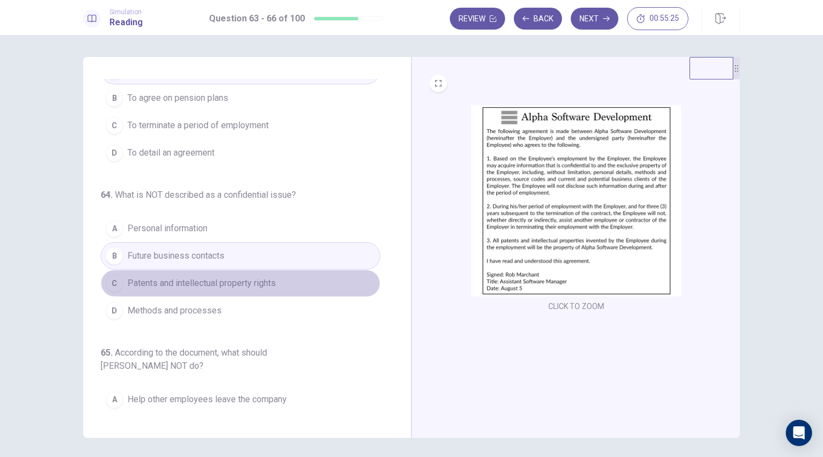
click at [252, 277] on span "Patents and intellectual property rights" at bounding box center [202, 283] width 148 height 13
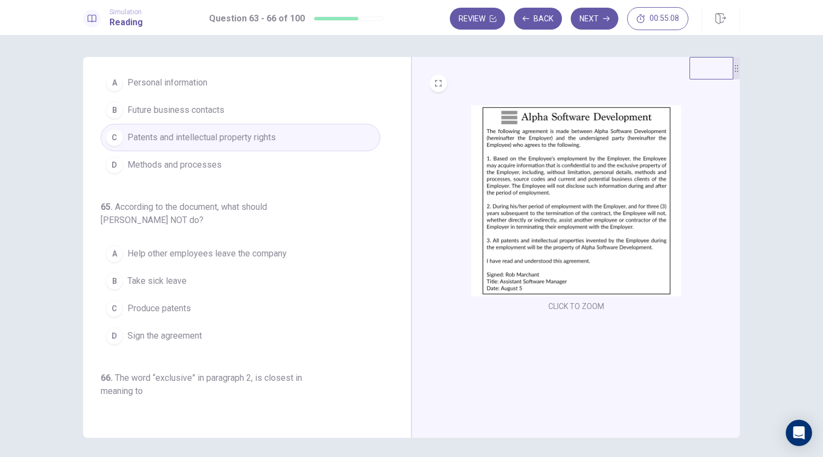
scroll to position [222, 0]
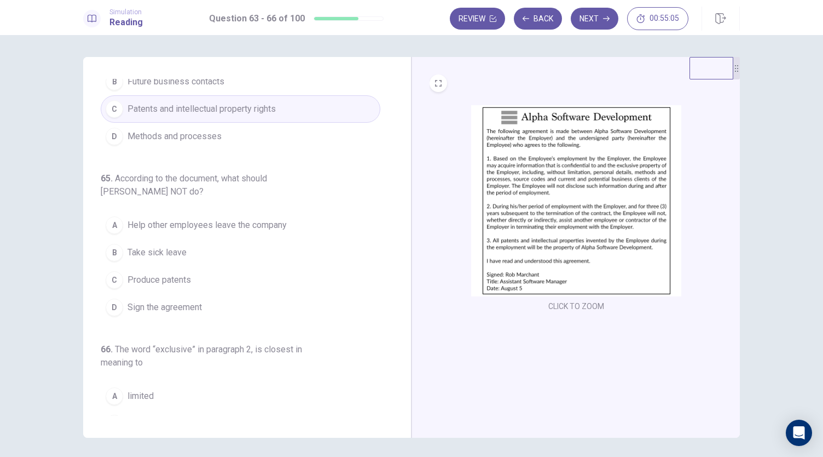
click at [237, 220] on span "Help other employees leave the company" at bounding box center [207, 224] width 159 height 13
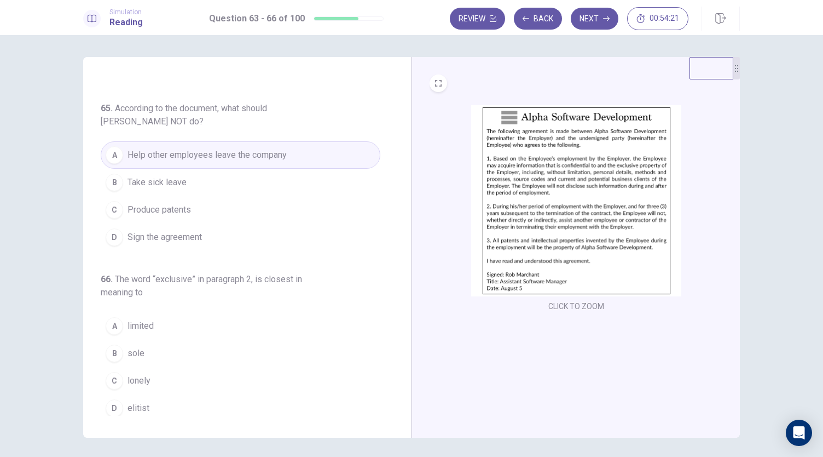
click at [154, 347] on button "B sole" at bounding box center [241, 352] width 280 height 27
click at [594, 17] on button "Next" at bounding box center [595, 19] width 48 height 22
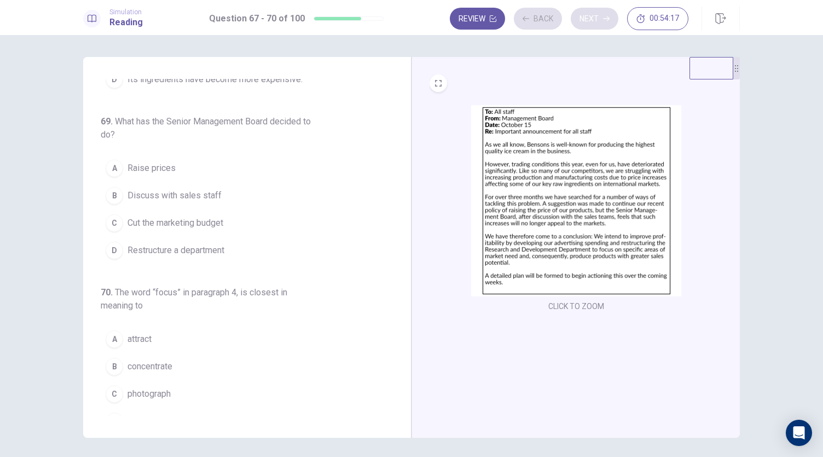
scroll to position [306, 0]
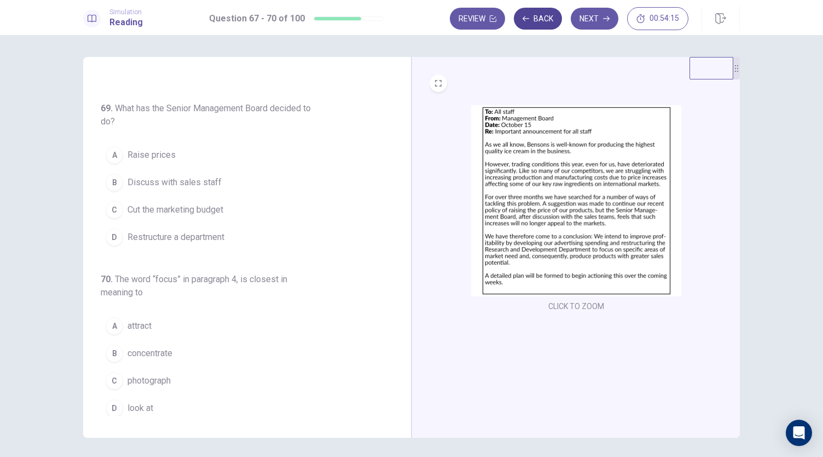
click at [535, 13] on button "Back" at bounding box center [538, 19] width 48 height 22
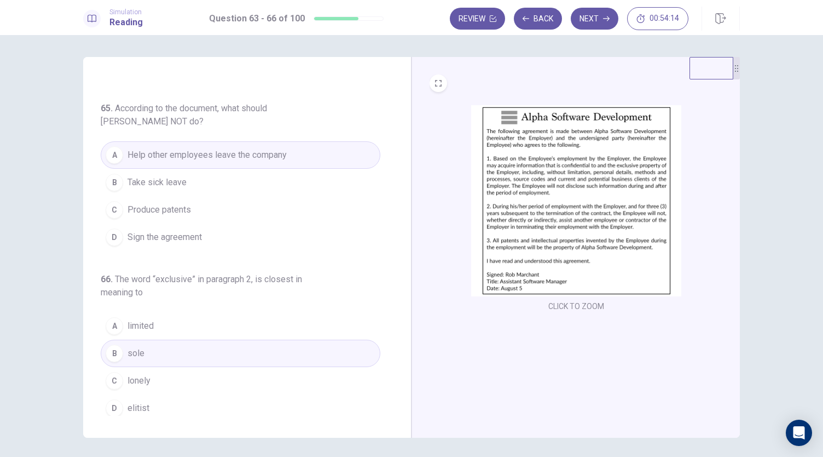
scroll to position [38, 0]
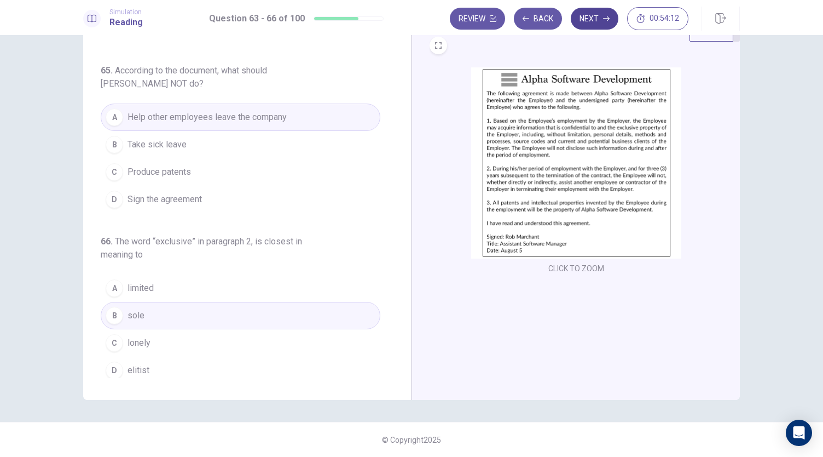
click at [594, 24] on button "Next" at bounding box center [595, 19] width 48 height 22
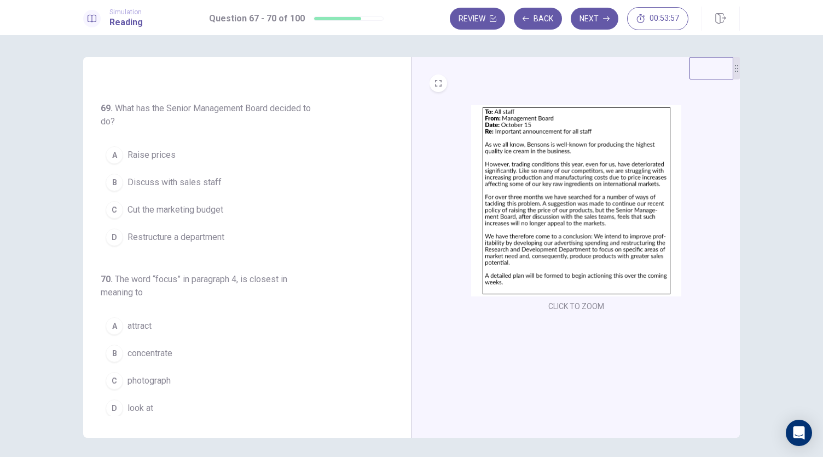
scroll to position [0, 0]
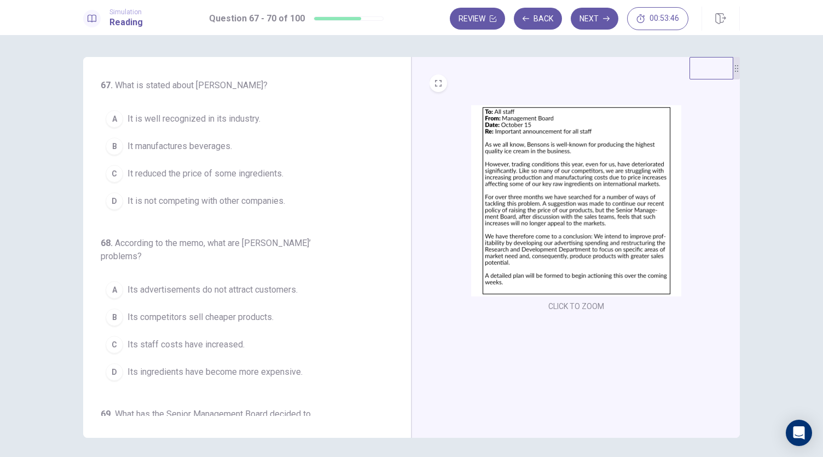
click at [221, 122] on span "It is well recognized in its industry." at bounding box center [194, 118] width 133 height 13
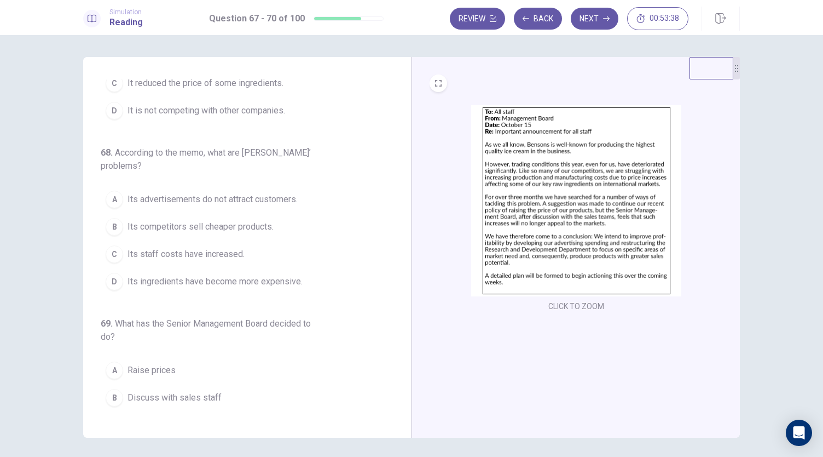
scroll to position [93, 0]
click at [180, 278] on span "Its ingredients have become more expensive." at bounding box center [215, 278] width 175 height 13
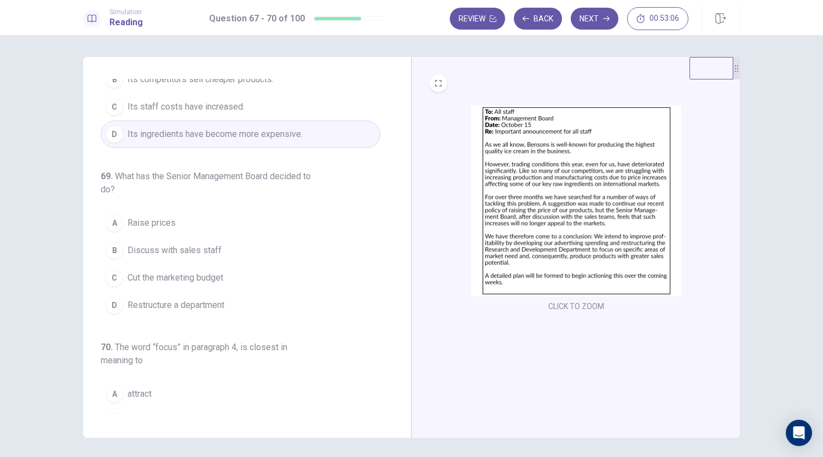
scroll to position [247, 0]
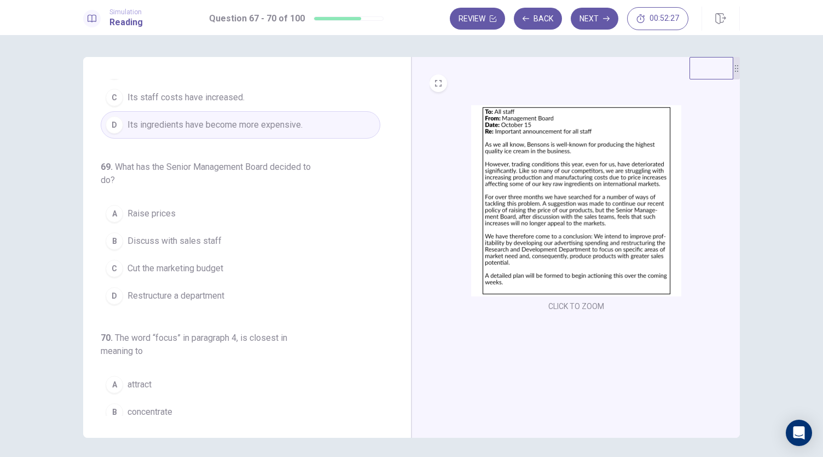
click at [206, 295] on span "Restructure a department" at bounding box center [176, 295] width 97 height 13
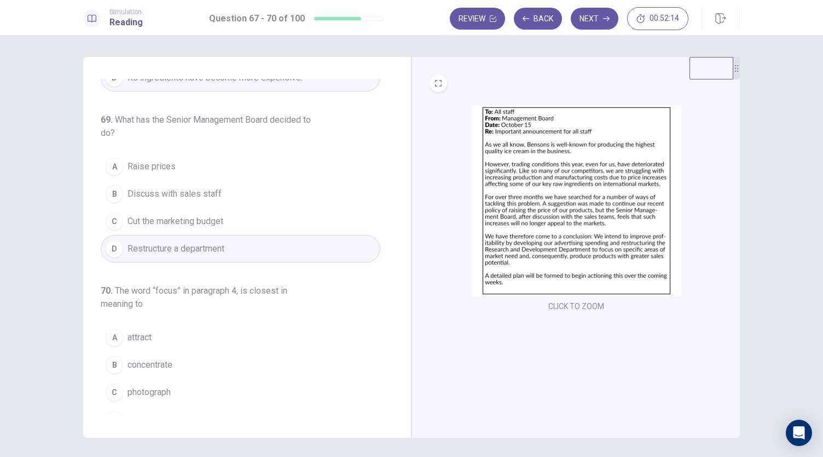
scroll to position [306, 0]
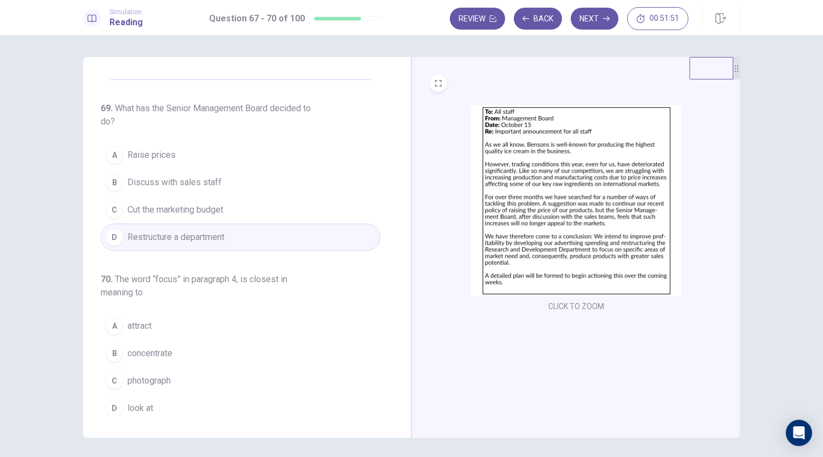
click at [163, 356] on button "B concentrate" at bounding box center [241, 352] width 280 height 27
click at [597, 20] on button "Next" at bounding box center [595, 19] width 48 height 22
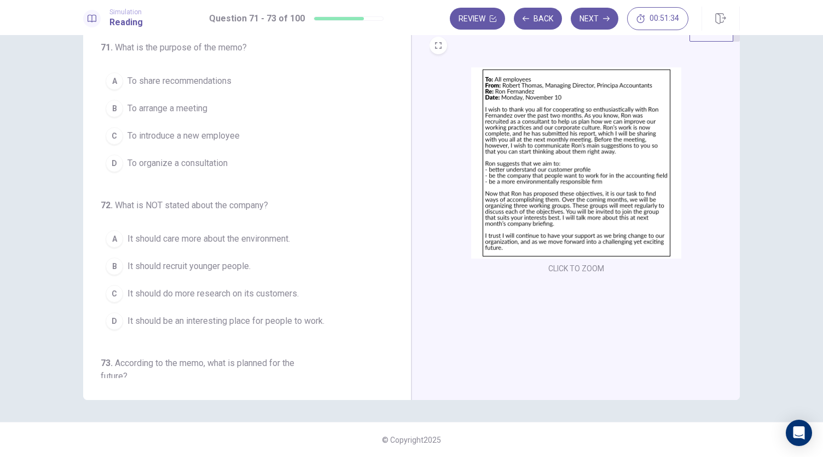
scroll to position [0, 0]
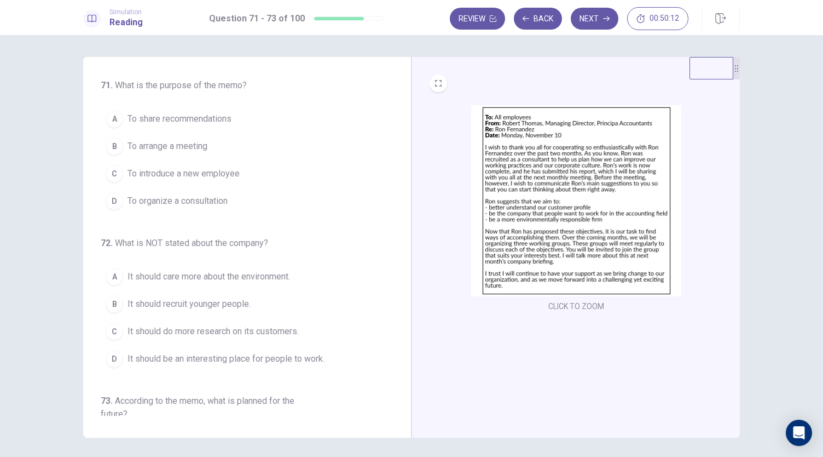
click at [145, 117] on span "To share recommendations" at bounding box center [180, 118] width 104 height 13
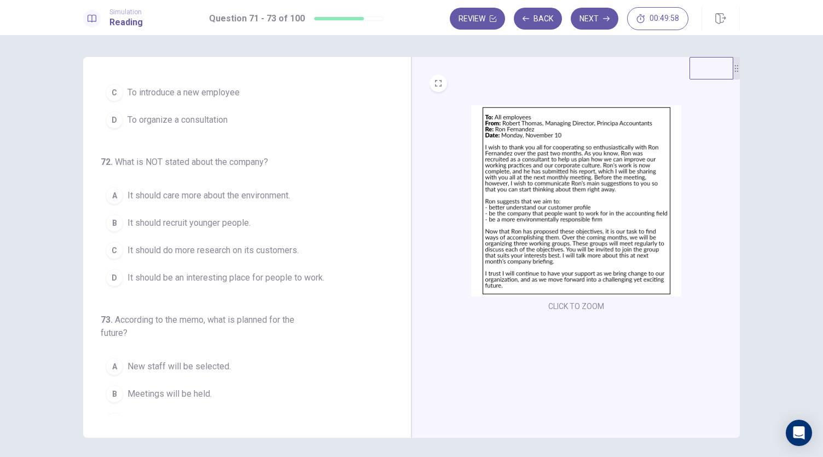
scroll to position [81, 0]
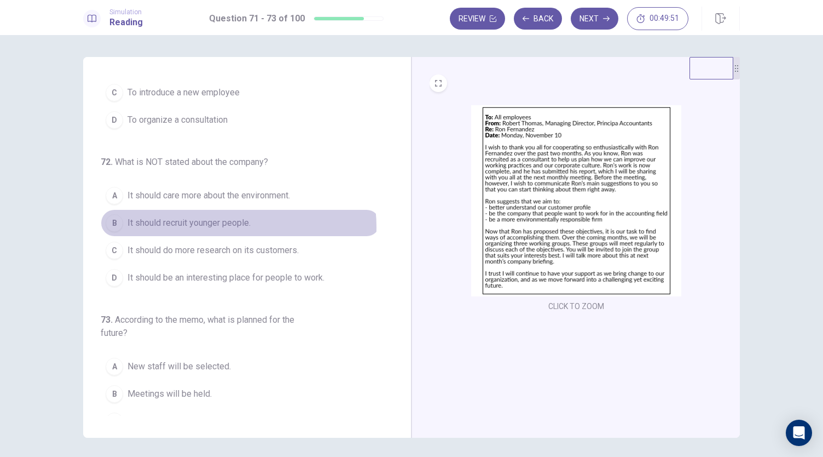
click at [207, 225] on span "It should recruit younger people." at bounding box center [189, 222] width 123 height 13
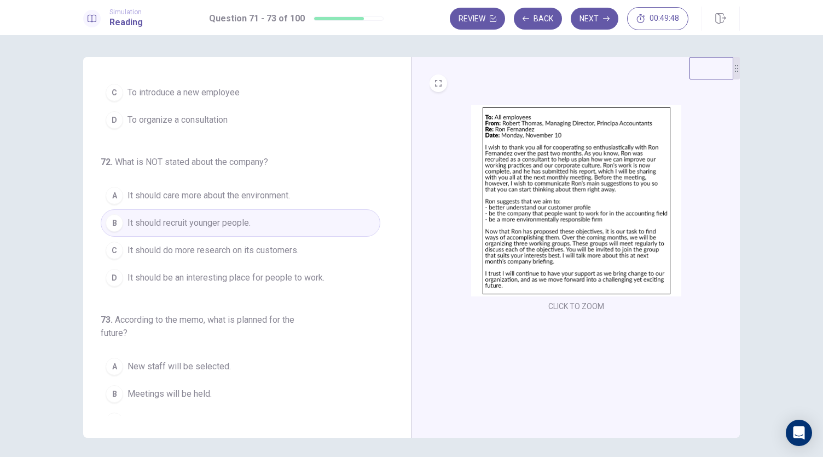
scroll to position [123, 0]
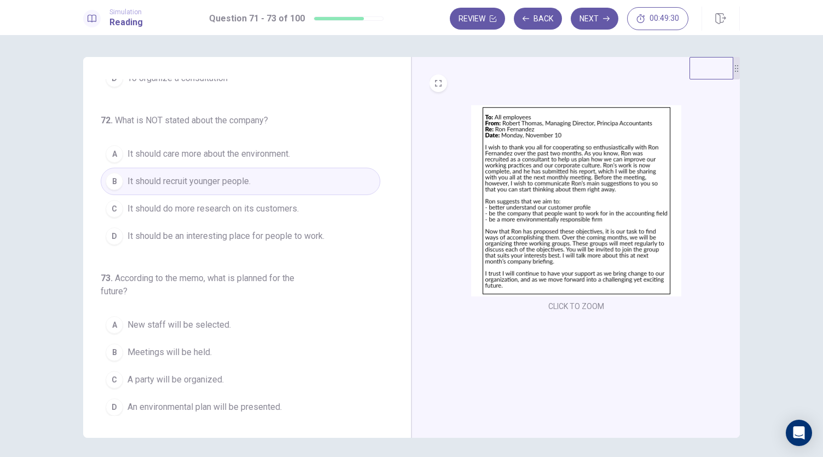
click at [182, 348] on span "Meetings will be held." at bounding box center [170, 351] width 84 height 13
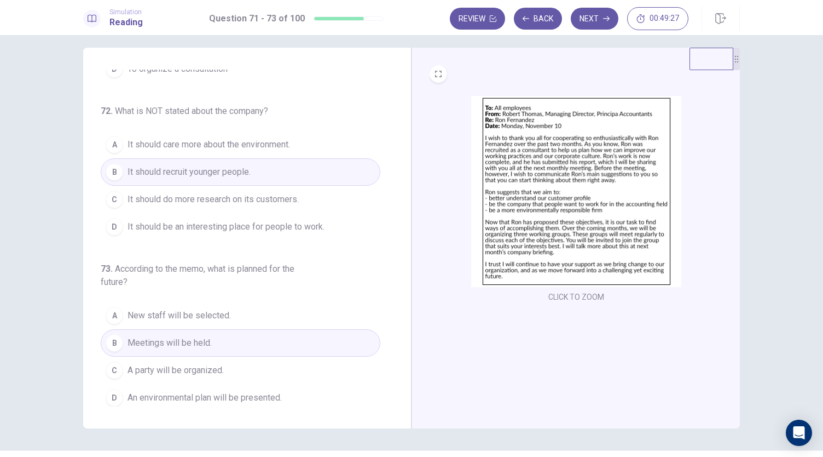
scroll to position [10, 0]
click at [582, 25] on button "Next" at bounding box center [595, 19] width 48 height 22
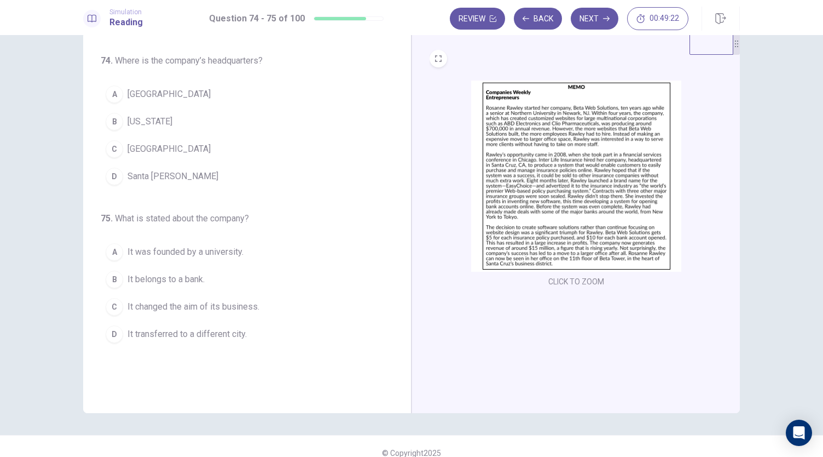
scroll to position [0, 0]
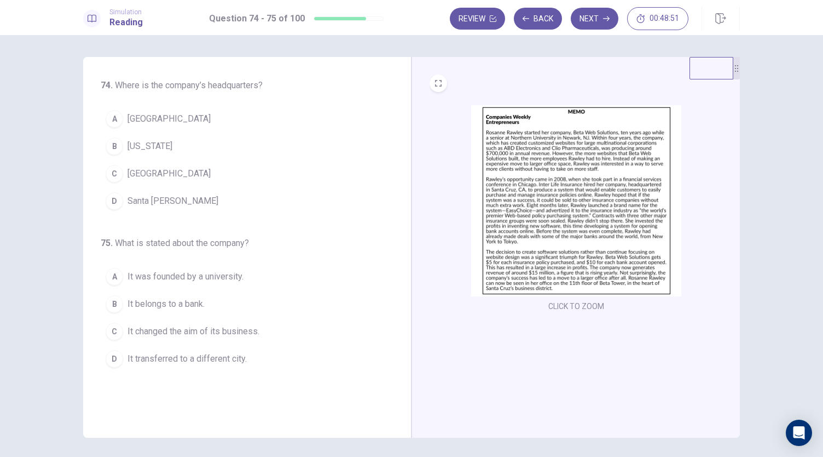
click at [113, 200] on div "D" at bounding box center [115, 201] width 18 height 18
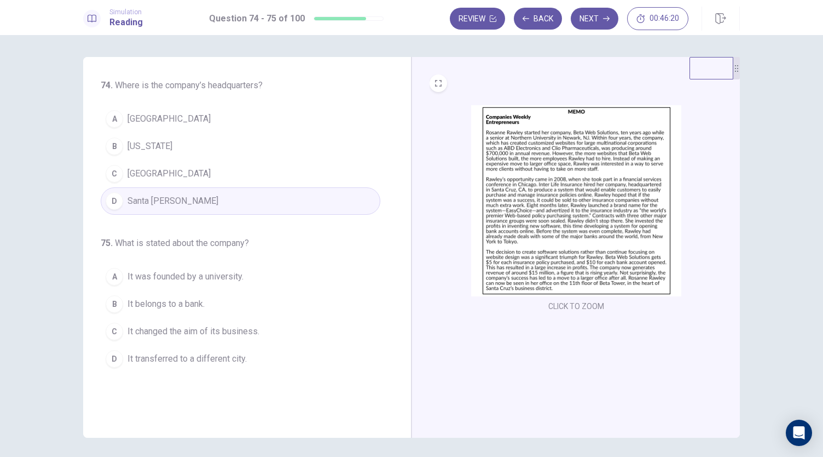
click at [226, 329] on span "It changed the aim of its business." at bounding box center [194, 331] width 132 height 13
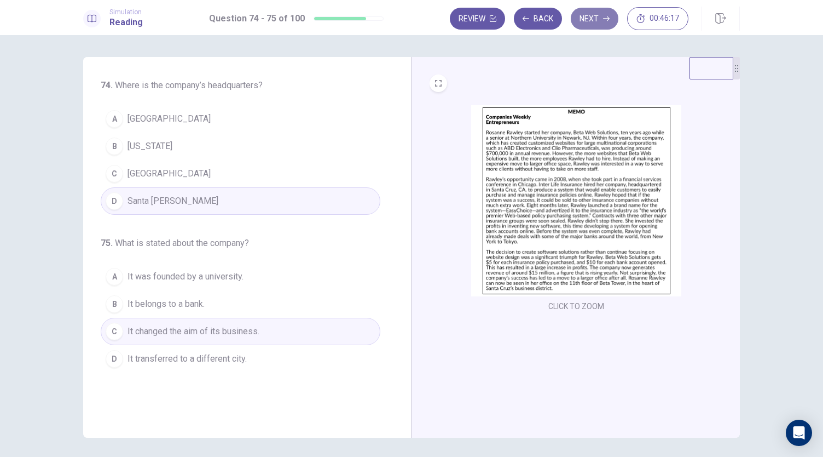
click at [603, 19] on button "Next" at bounding box center [595, 19] width 48 height 22
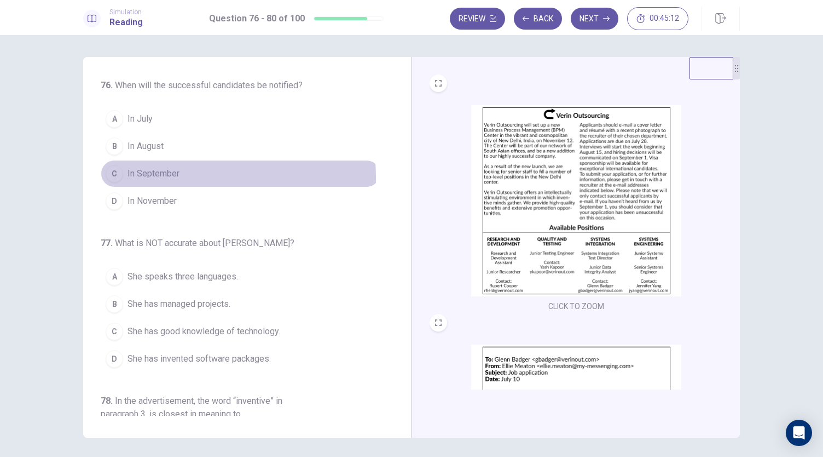
click at [169, 176] on span "In September" at bounding box center [154, 173] width 52 height 13
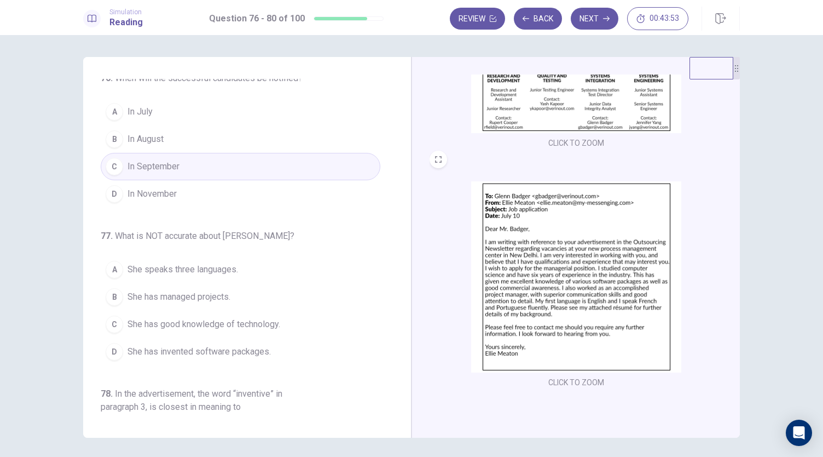
scroll to position [8, 0]
click at [216, 268] on span "She speaks three languages." at bounding box center [183, 268] width 111 height 13
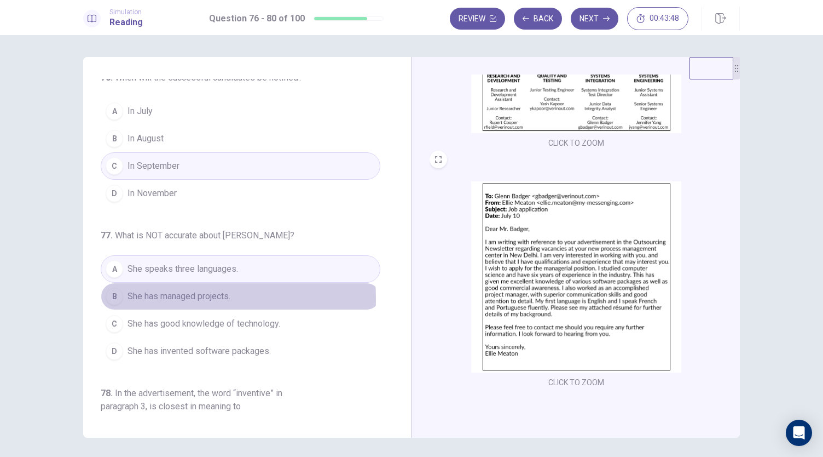
click at [182, 296] on span "She has managed projects." at bounding box center [179, 296] width 103 height 13
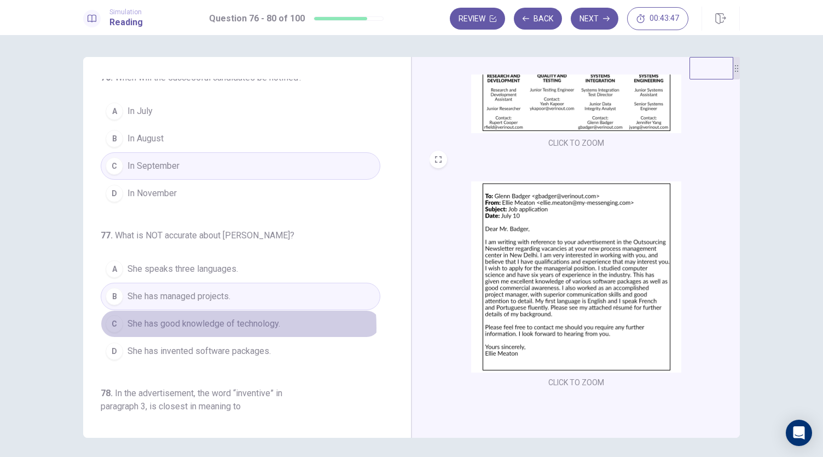
click at [188, 325] on span "She has good knowledge of technology." at bounding box center [204, 323] width 153 height 13
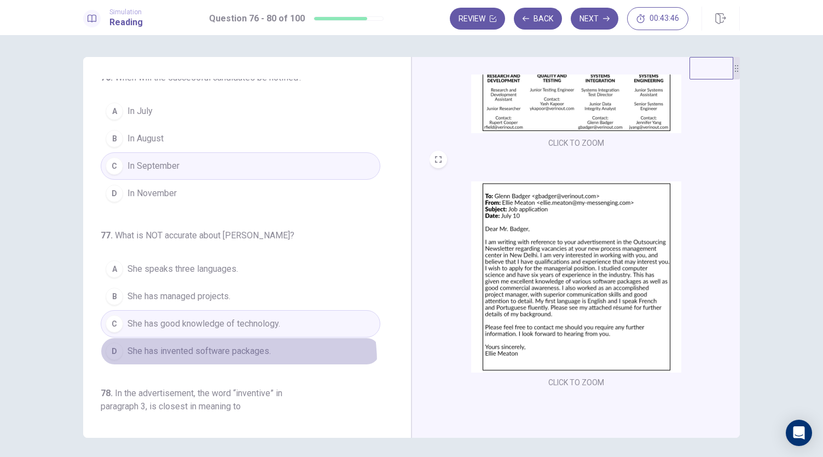
click at [195, 360] on button "D She has invented software packages." at bounding box center [241, 350] width 280 height 27
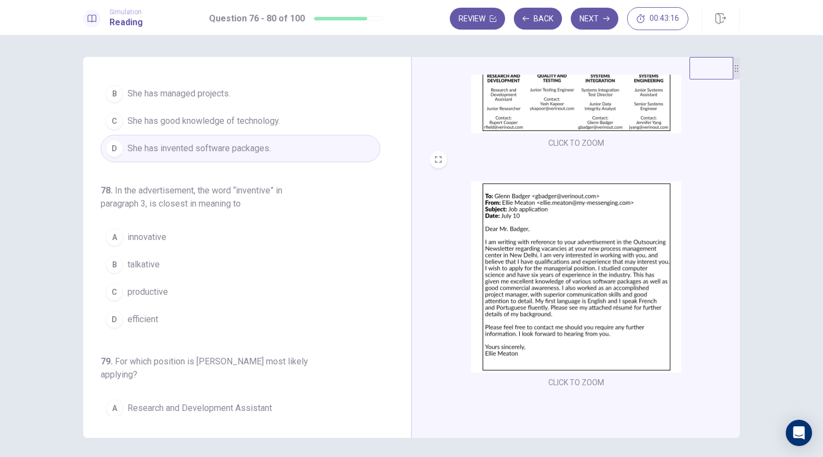
scroll to position [0, 0]
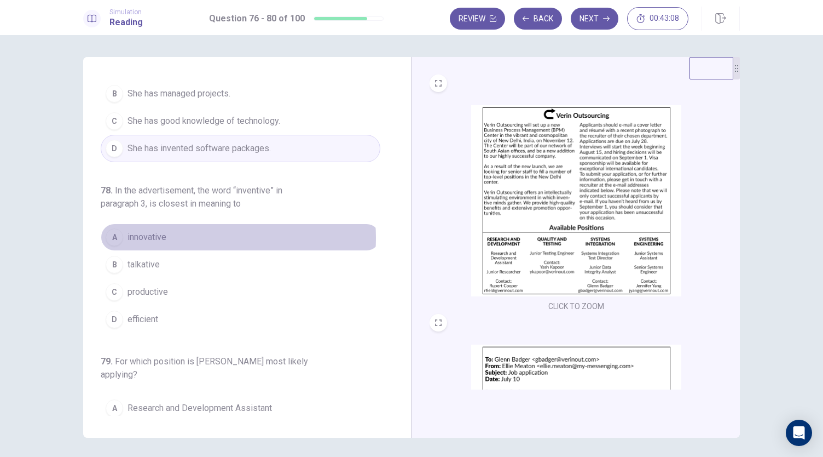
click at [192, 234] on button "A innovative" at bounding box center [241, 236] width 280 height 27
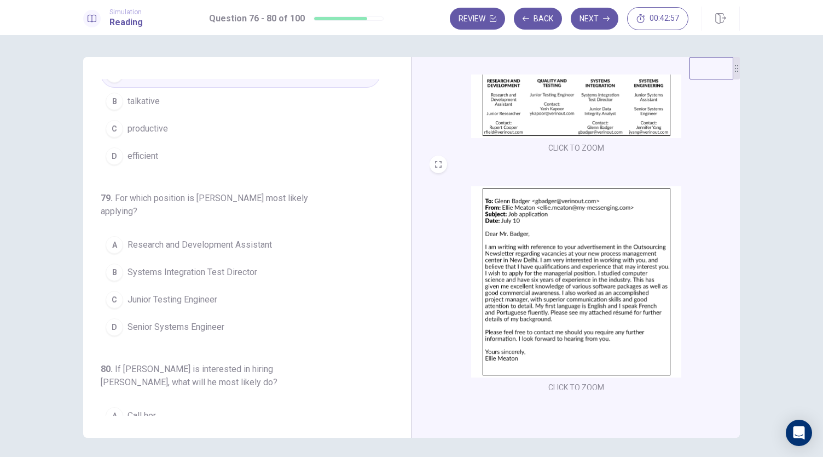
scroll to position [163, 0]
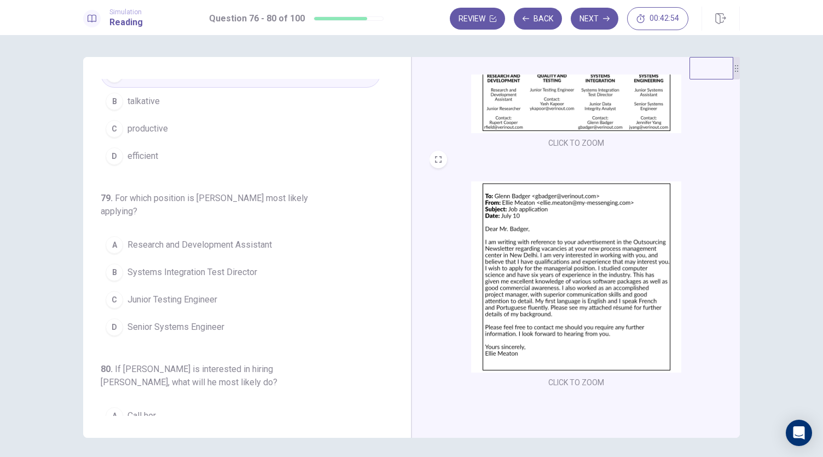
click at [177, 266] on span "Systems Integration Test Director" at bounding box center [193, 272] width 130 height 13
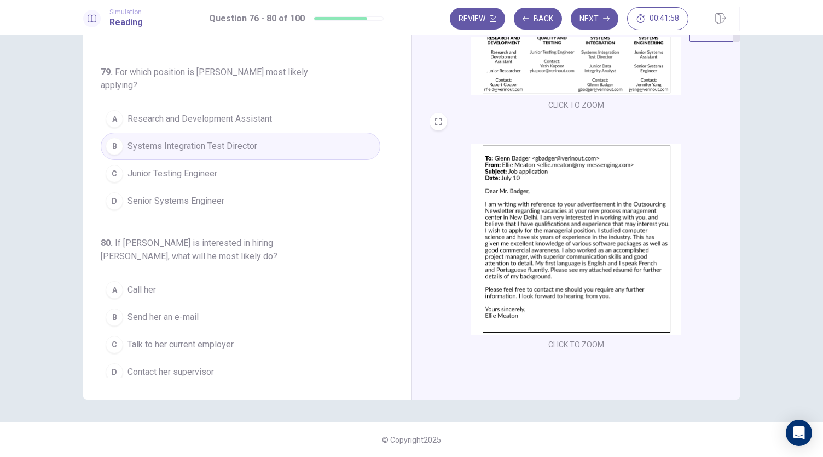
click at [176, 314] on span "Send her an e-mail" at bounding box center [163, 316] width 71 height 13
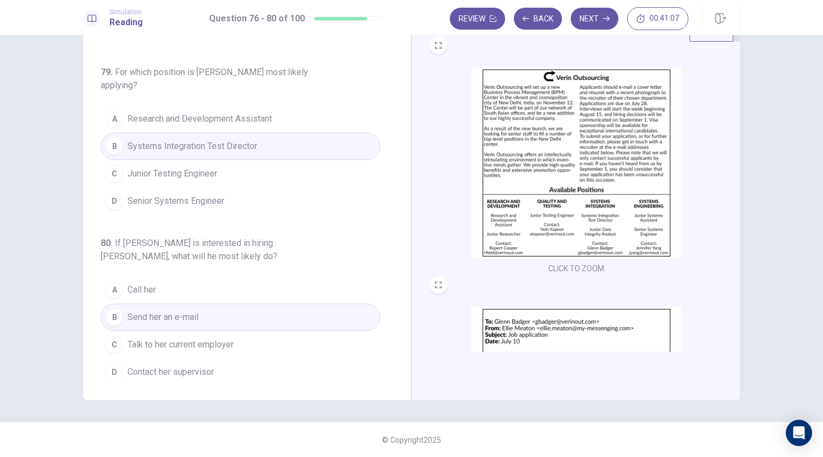
scroll to position [0, 0]
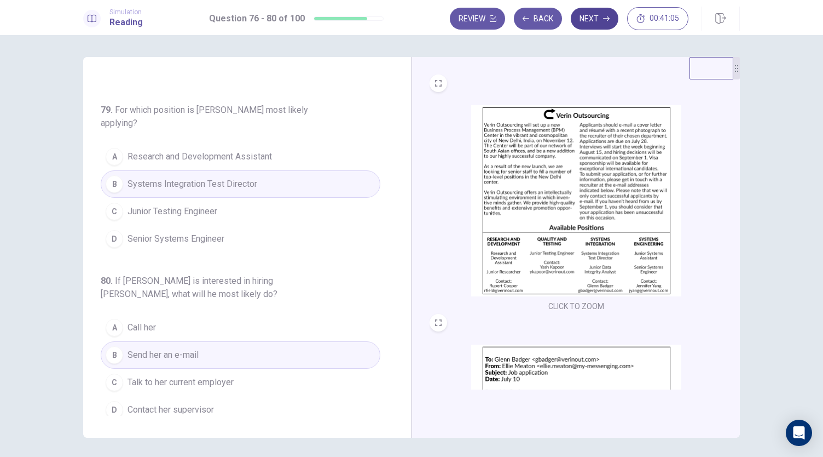
click at [589, 20] on button "Next" at bounding box center [595, 19] width 48 height 22
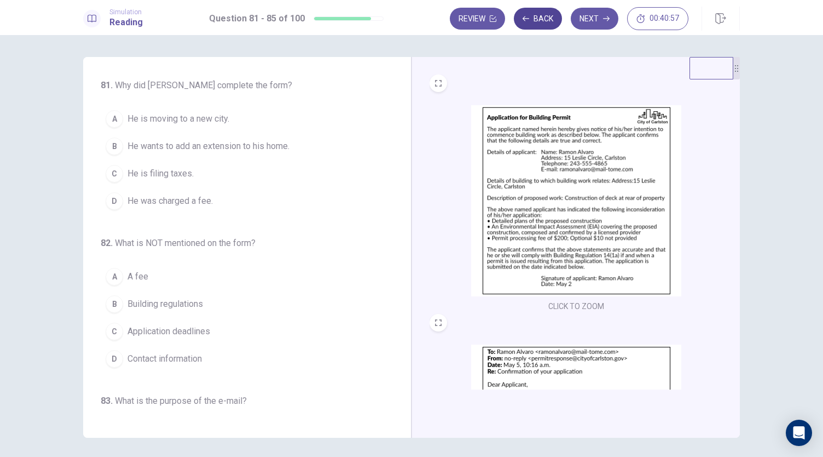
click at [531, 20] on button "Back" at bounding box center [538, 19] width 48 height 22
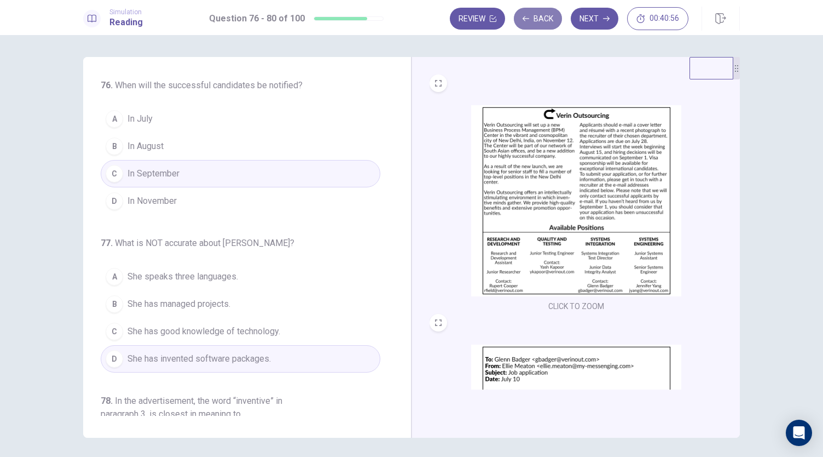
click at [531, 20] on button "Back" at bounding box center [538, 19] width 48 height 22
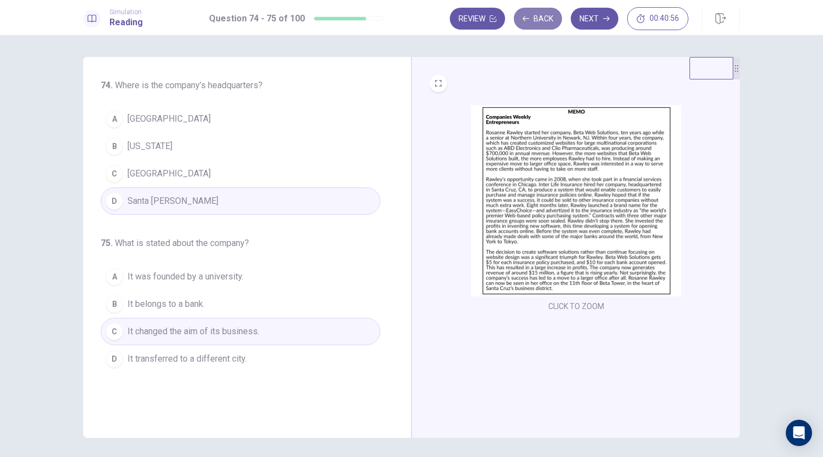
click at [531, 20] on button "Back" at bounding box center [538, 19] width 48 height 22
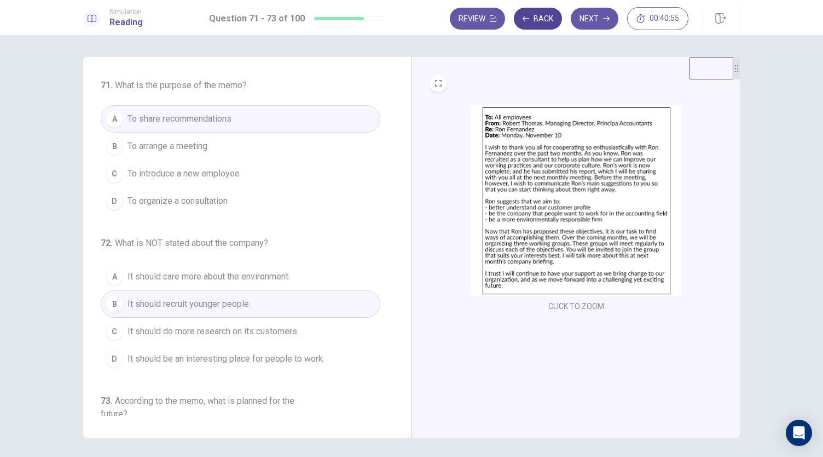
click at [531, 20] on button "Back" at bounding box center [538, 19] width 48 height 22
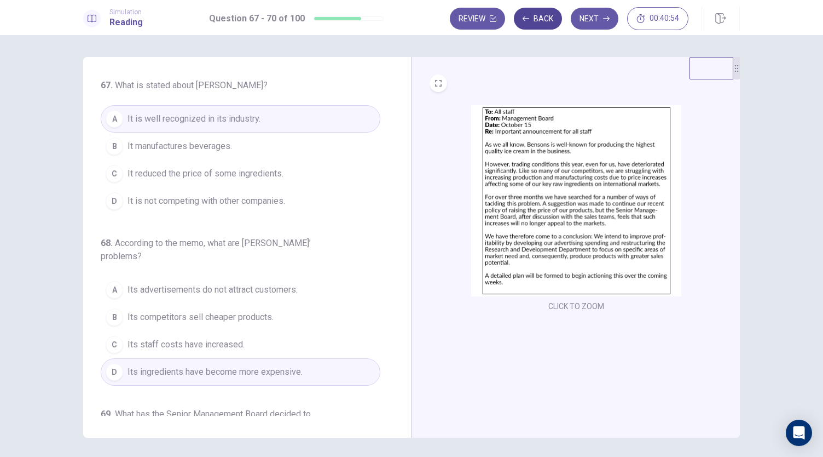
click at [531, 20] on button "Back" at bounding box center [538, 19] width 48 height 22
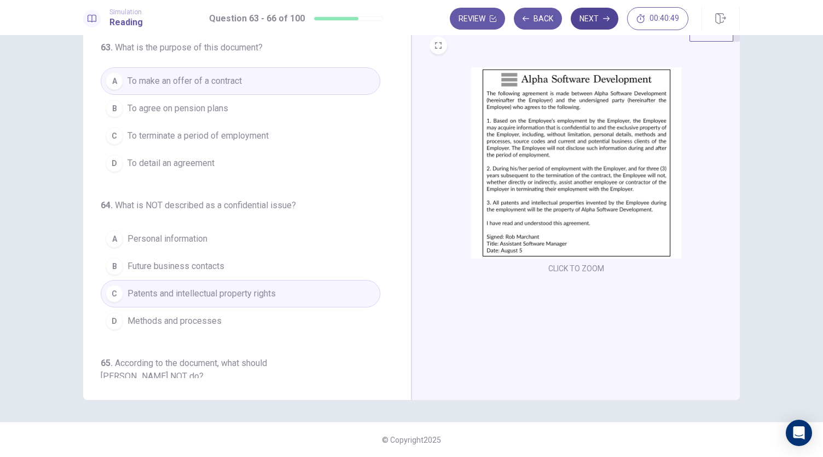
click at [597, 10] on button "Next" at bounding box center [595, 19] width 48 height 22
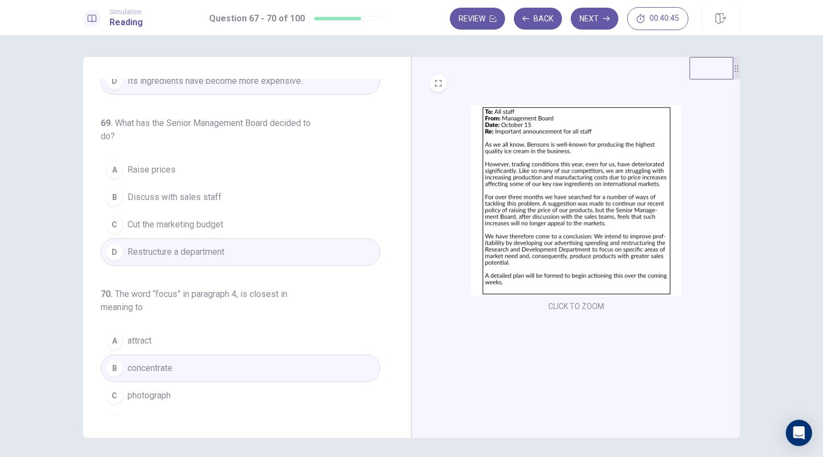
scroll to position [306, 0]
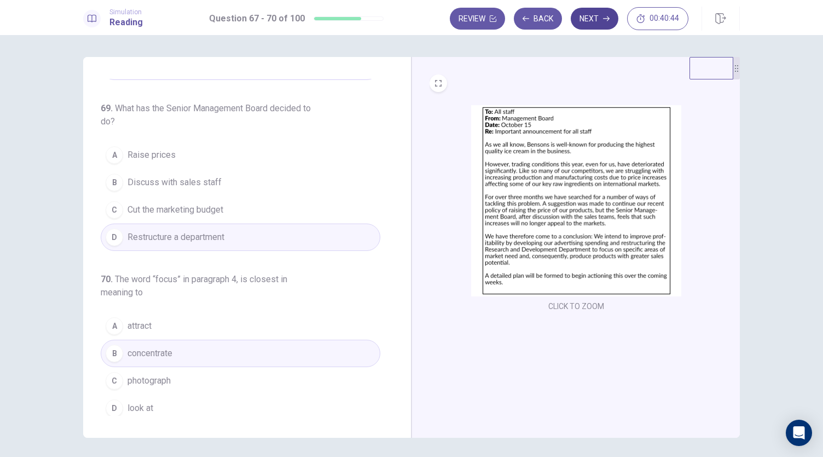
click at [600, 23] on button "Next" at bounding box center [595, 19] width 48 height 22
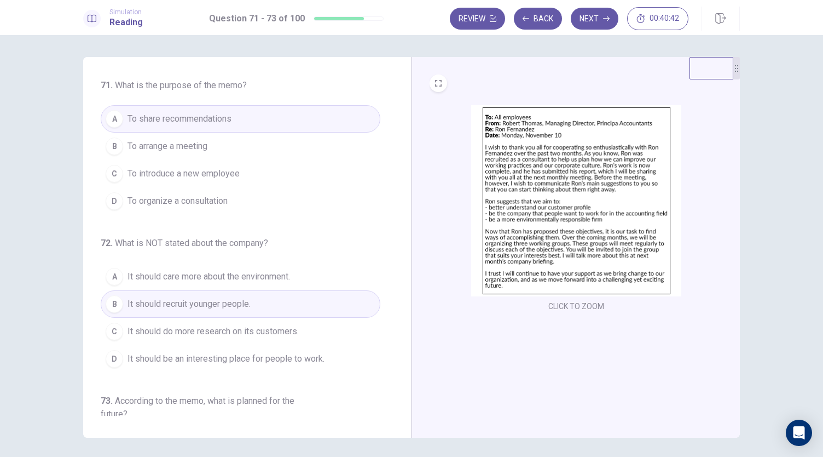
scroll to position [123, 0]
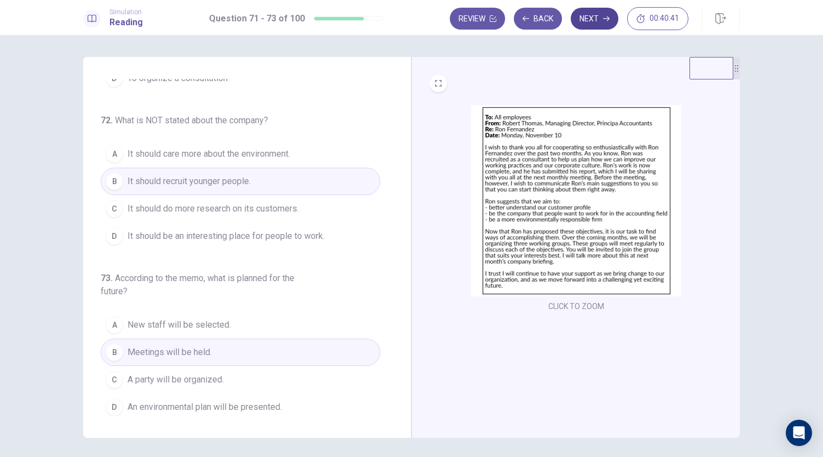
click at [587, 24] on button "Next" at bounding box center [595, 19] width 48 height 22
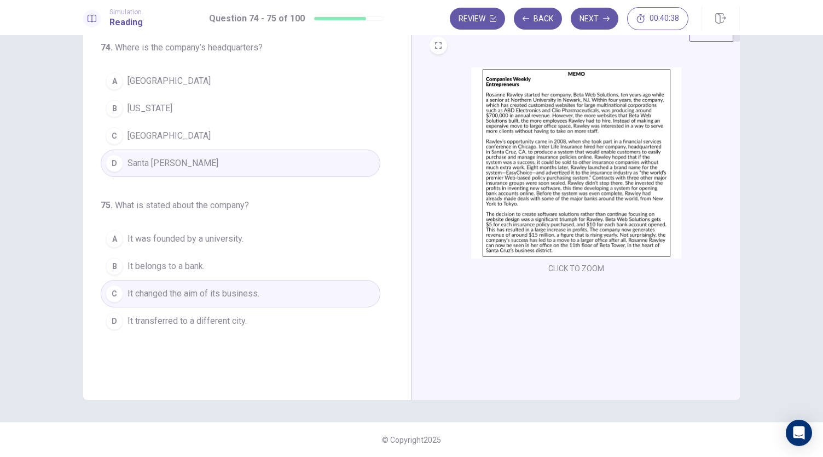
scroll to position [0, 0]
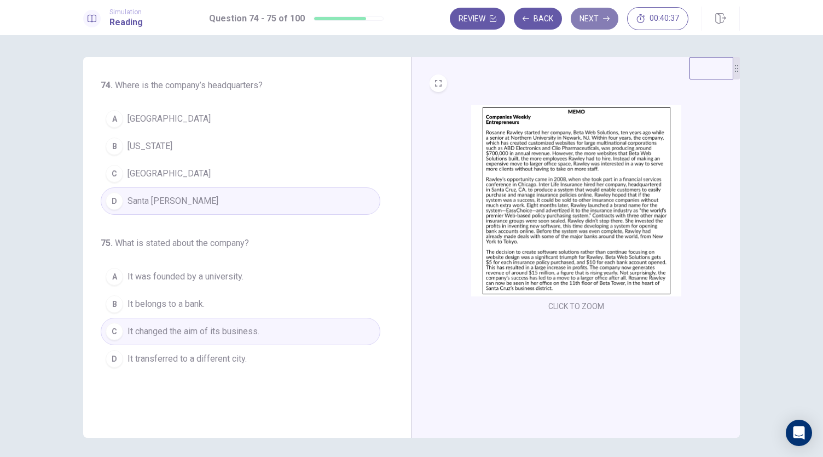
click at [600, 18] on button "Next" at bounding box center [595, 19] width 48 height 22
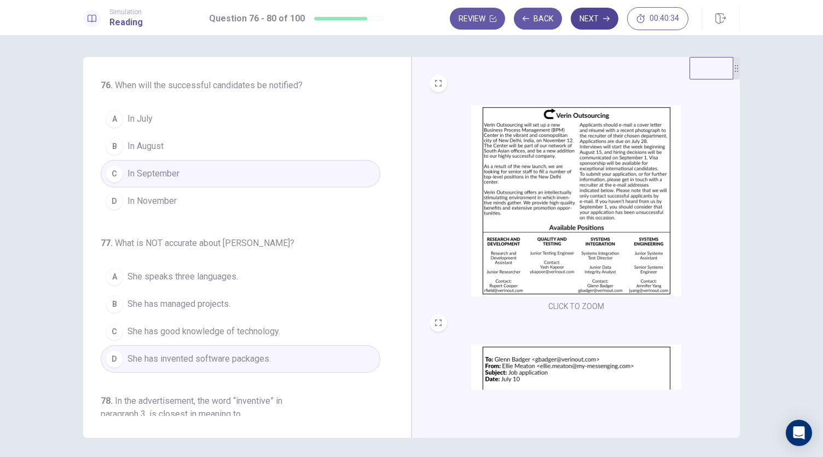
click at [594, 20] on button "Next" at bounding box center [595, 19] width 48 height 22
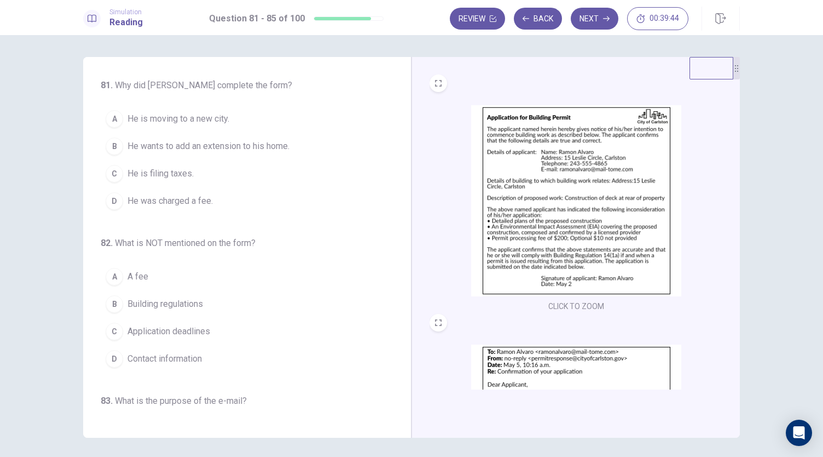
click at [276, 152] on button "B He wants to add an extension to his home." at bounding box center [241, 146] width 280 height 27
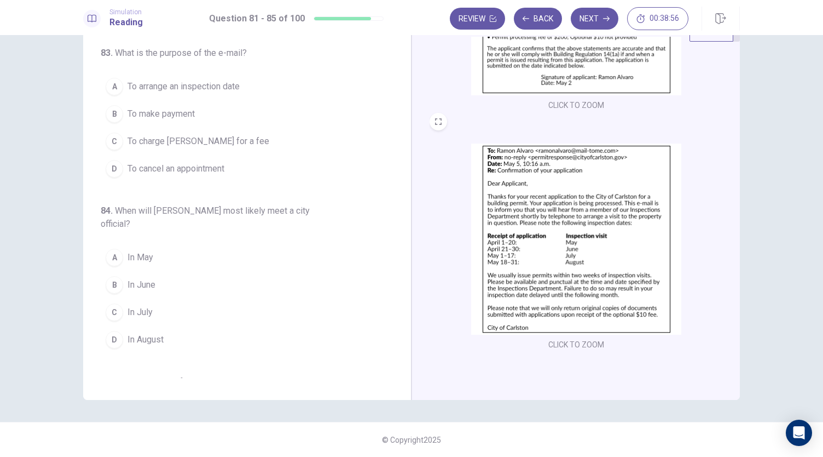
scroll to position [317, 0]
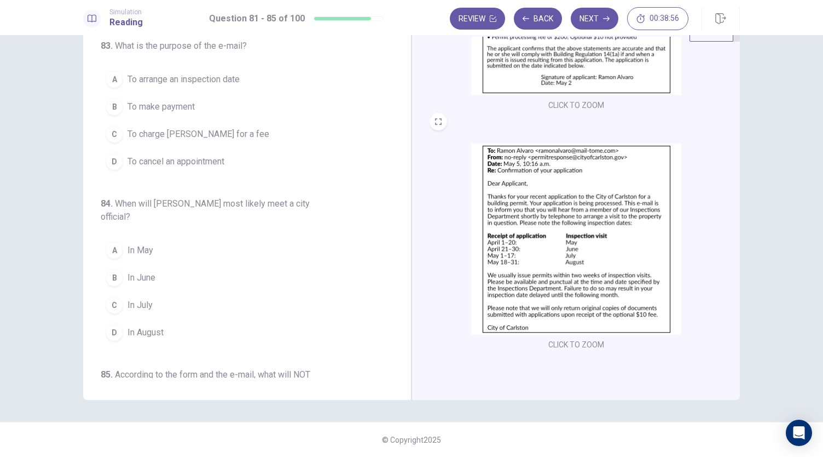
click at [238, 299] on button "C In July" at bounding box center [241, 304] width 280 height 27
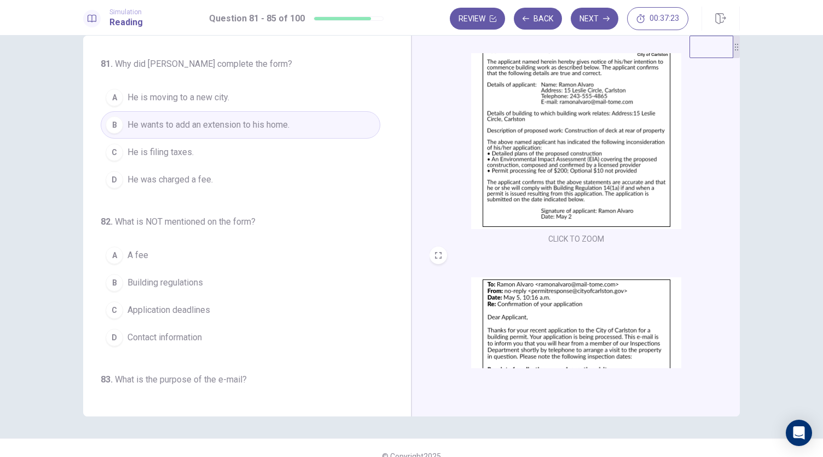
scroll to position [47, 0]
click at [217, 313] on button "C Application deadlines" at bounding box center [241, 309] width 280 height 27
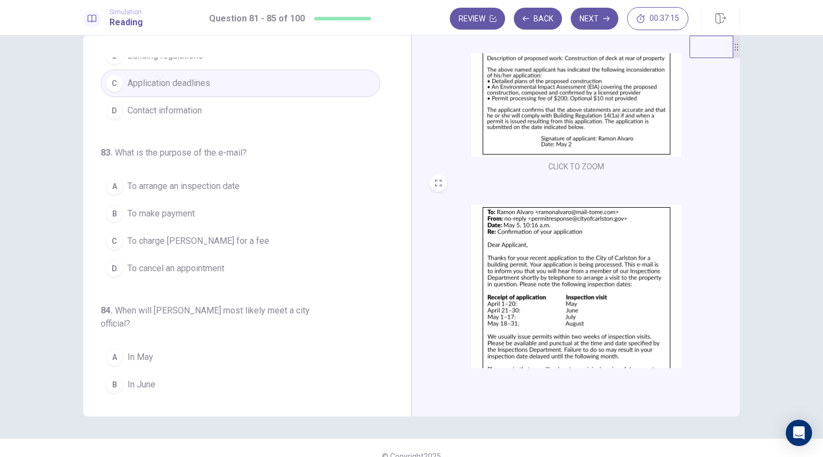
scroll to position [226, 0]
click at [280, 186] on button "A To arrange an inspection date" at bounding box center [241, 187] width 280 height 27
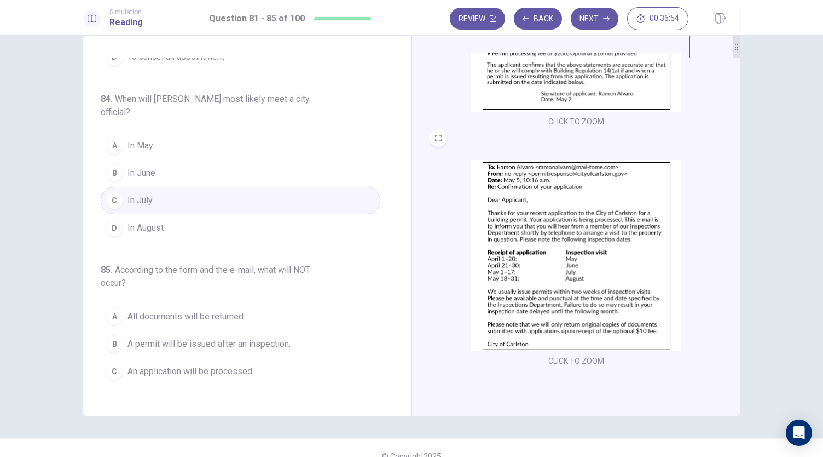
scroll to position [448, 0]
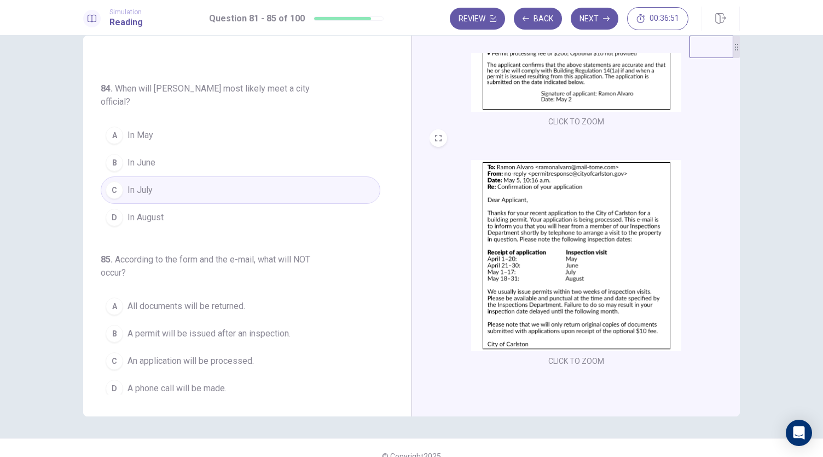
click at [304, 301] on button "A All documents will be returned." at bounding box center [241, 305] width 280 height 27
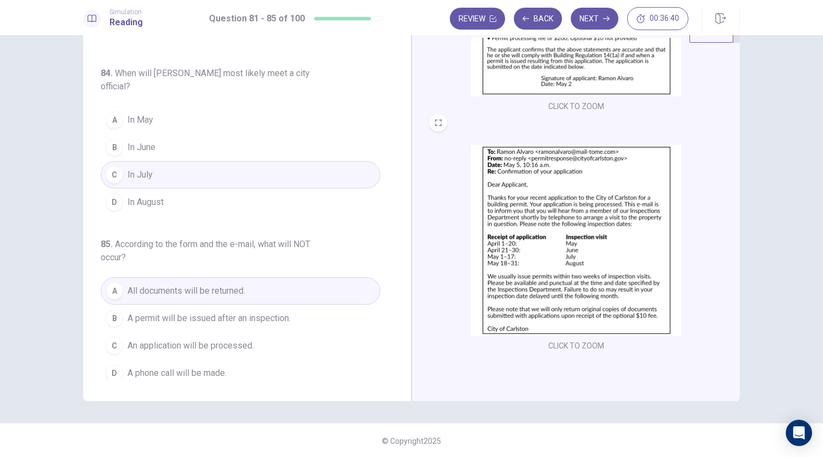
scroll to position [0, 0]
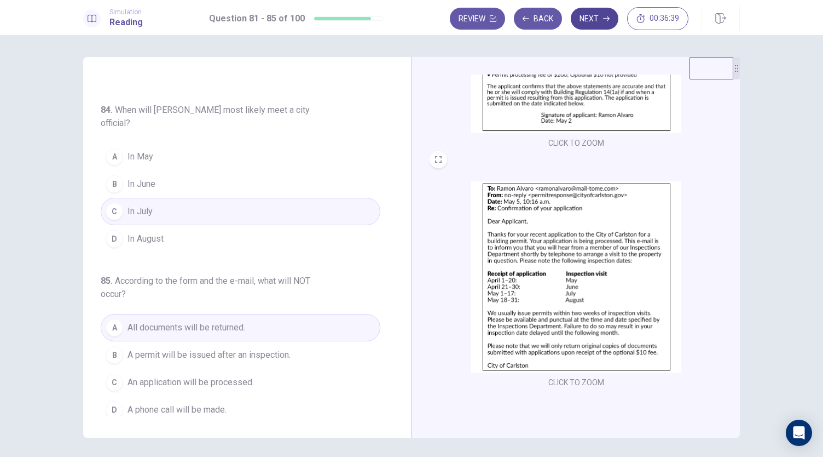
click at [596, 22] on button "Next" at bounding box center [595, 19] width 48 height 22
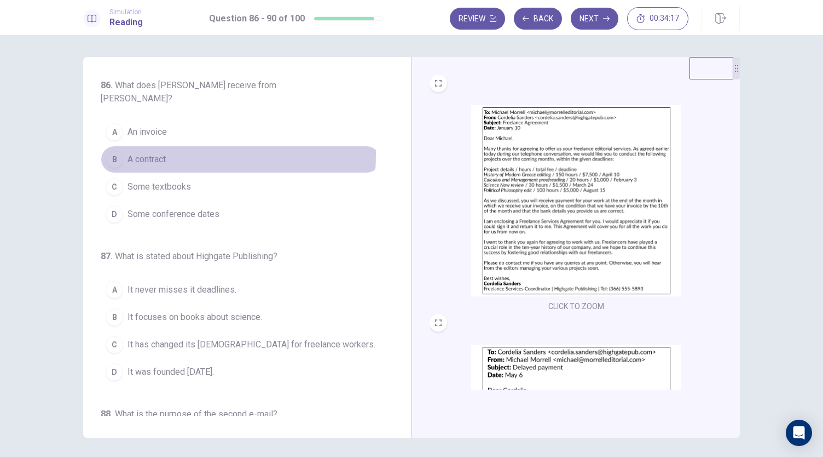
click at [116, 151] on div "B" at bounding box center [115, 160] width 18 height 18
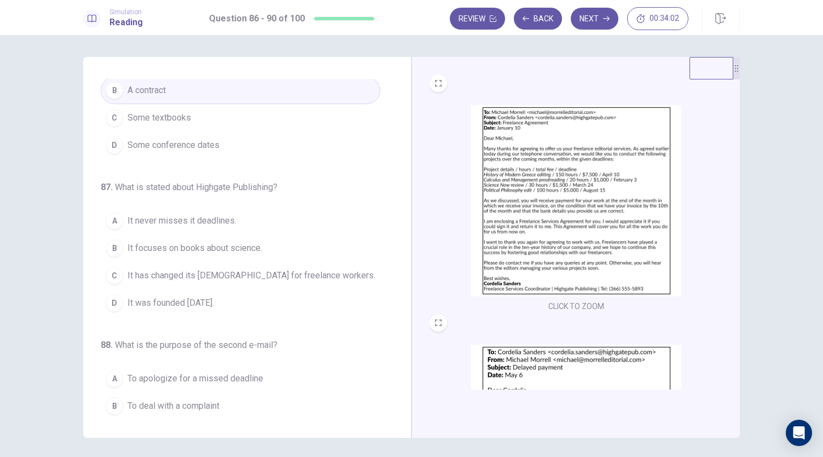
scroll to position [67, 0]
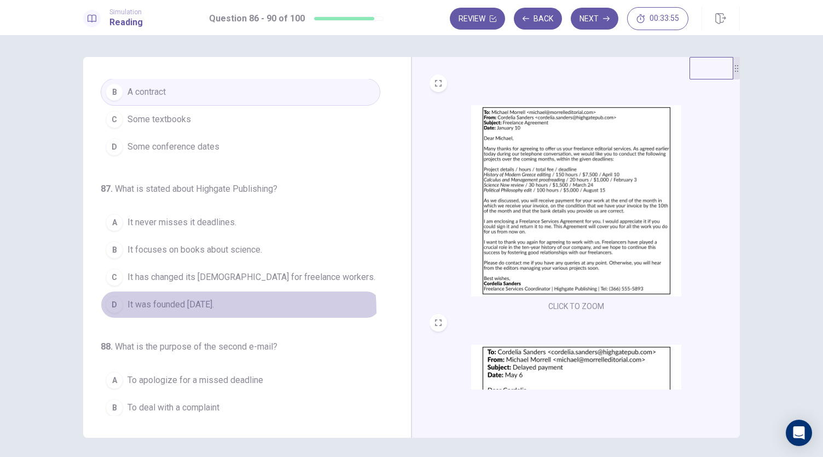
click at [159, 296] on button "D It was founded ten years ago." at bounding box center [241, 304] width 280 height 27
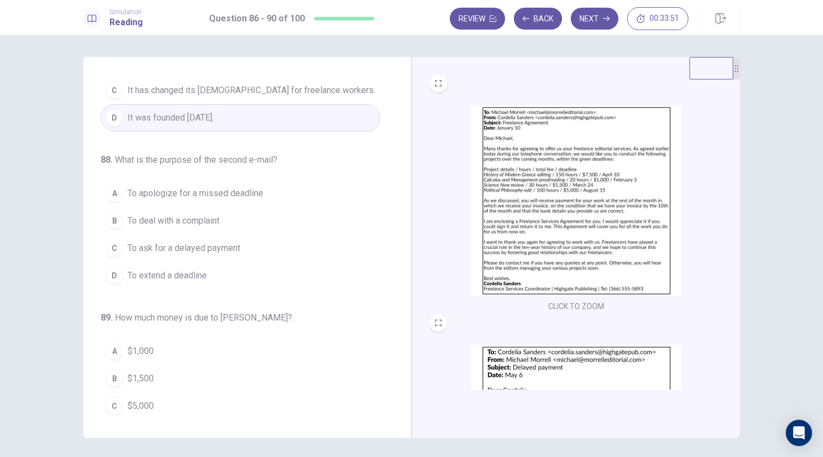
scroll to position [255, 0]
click at [182, 241] on span "To ask for a delayed payment" at bounding box center [184, 247] width 113 height 13
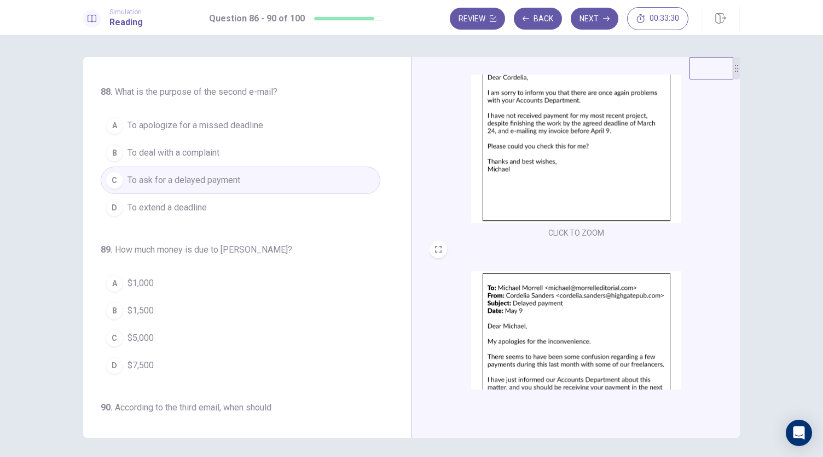
scroll to position [0, 0]
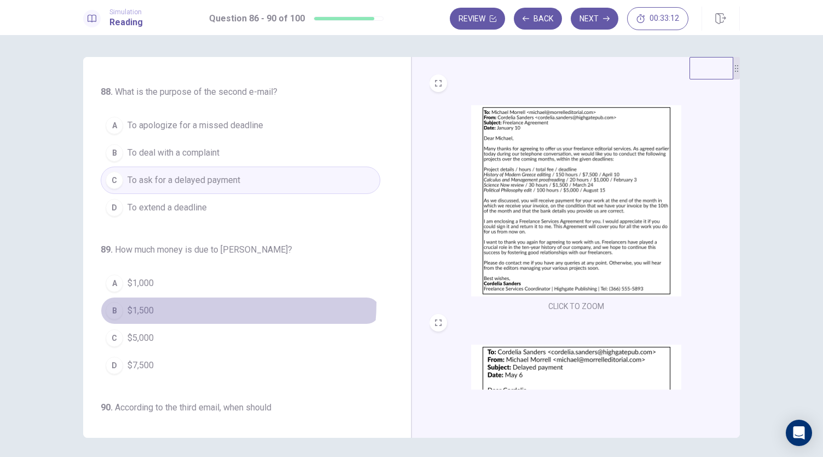
click at [165, 297] on button "B $1,500" at bounding box center [241, 310] width 280 height 27
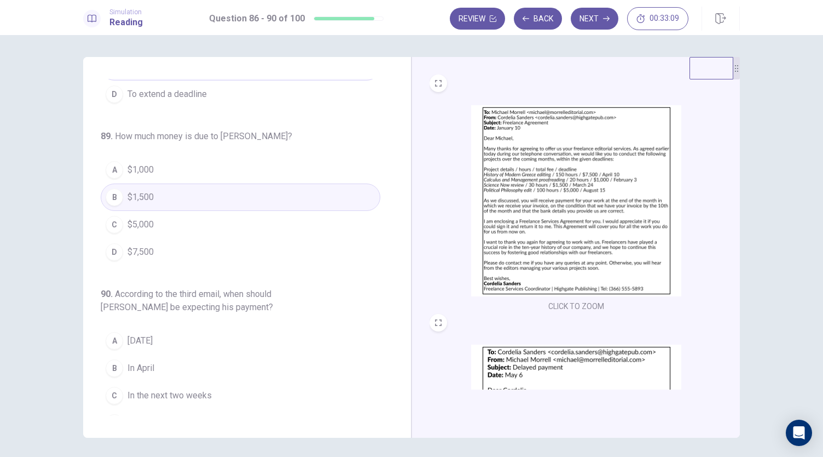
scroll to position [403, 0]
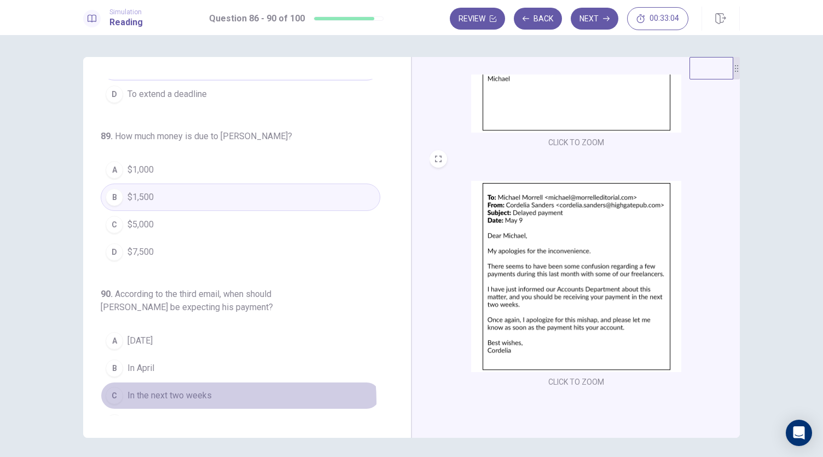
click at [173, 389] on span "In the next two weeks" at bounding box center [170, 395] width 84 height 13
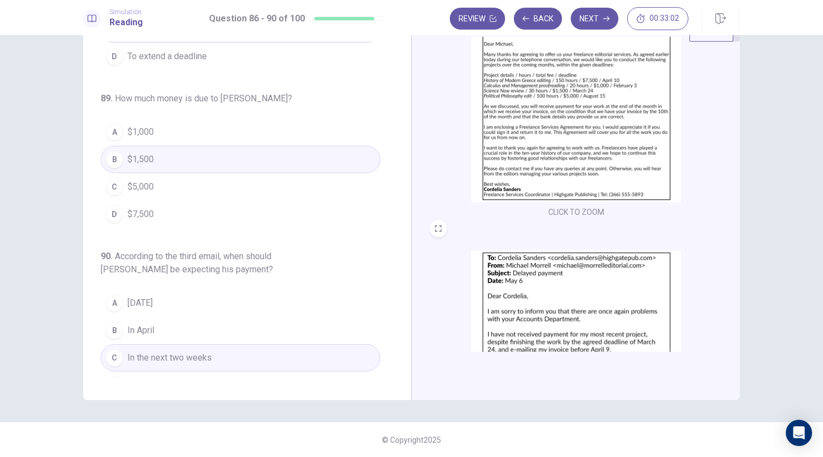
scroll to position [35, 0]
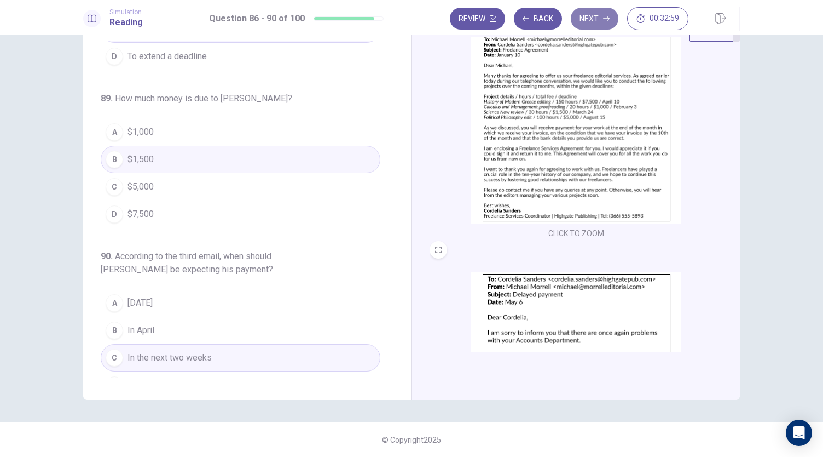
click at [584, 21] on button "Next" at bounding box center [595, 19] width 48 height 22
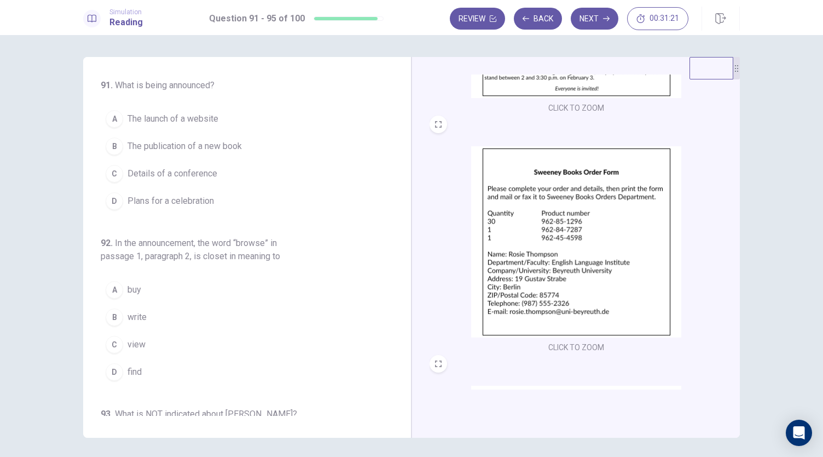
scroll to position [199, 0]
click at [513, 237] on img at bounding box center [576, 241] width 210 height 191
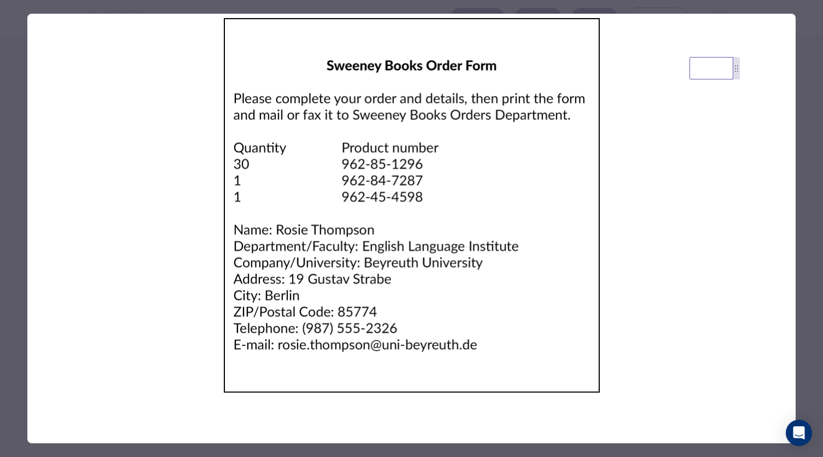
click at [809, 169] on div at bounding box center [411, 228] width 823 height 457
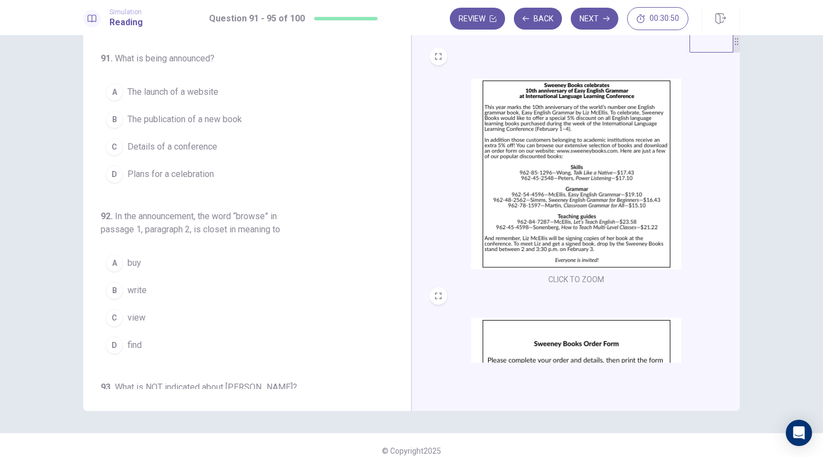
scroll to position [0, 0]
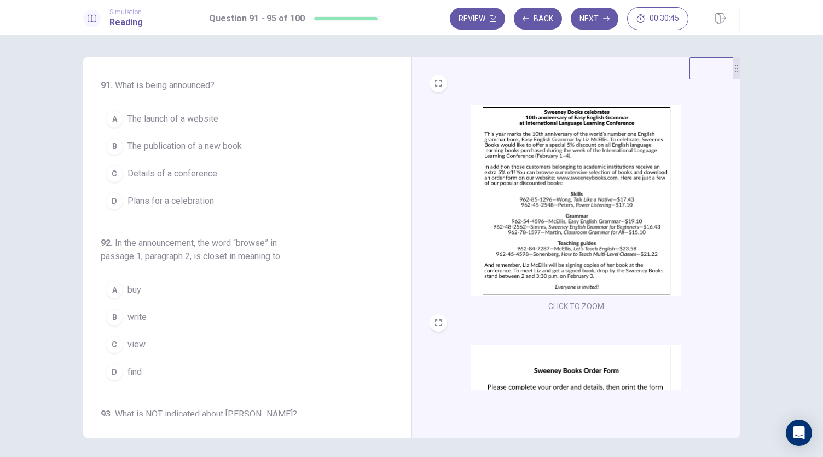
click at [131, 194] on span "Plans for a celebration" at bounding box center [171, 200] width 87 height 13
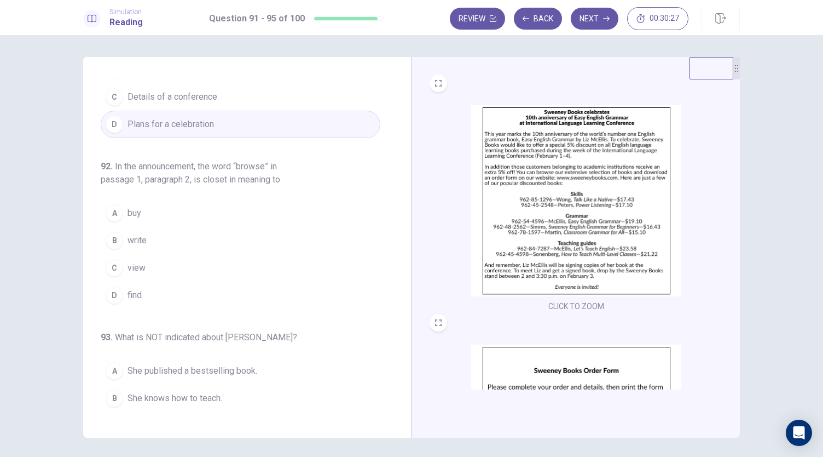
scroll to position [77, 0]
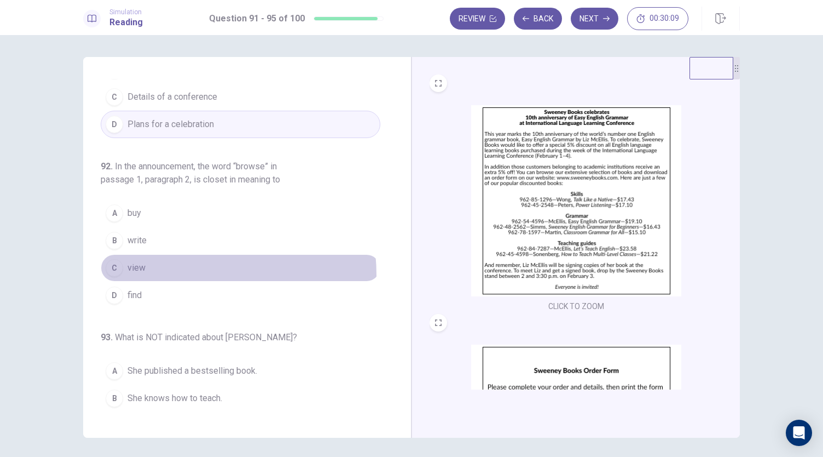
click at [154, 273] on button "C view" at bounding box center [241, 267] width 280 height 27
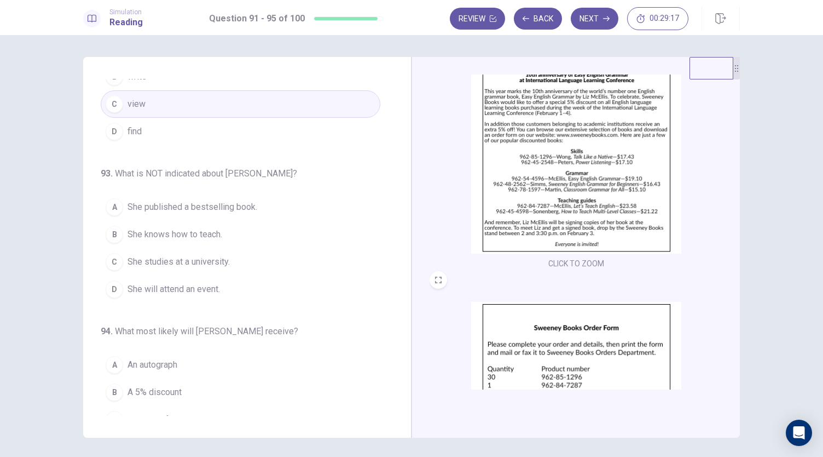
scroll to position [44, 0]
click at [197, 256] on span "She studies at a university." at bounding box center [179, 261] width 102 height 13
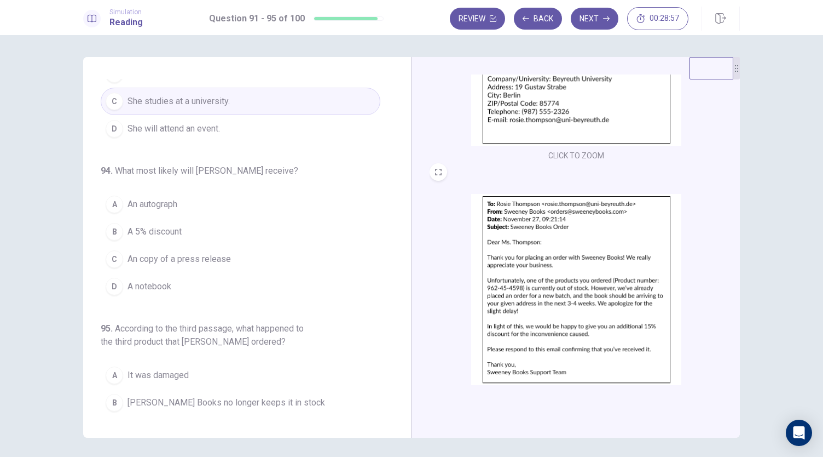
scroll to position [403, 0]
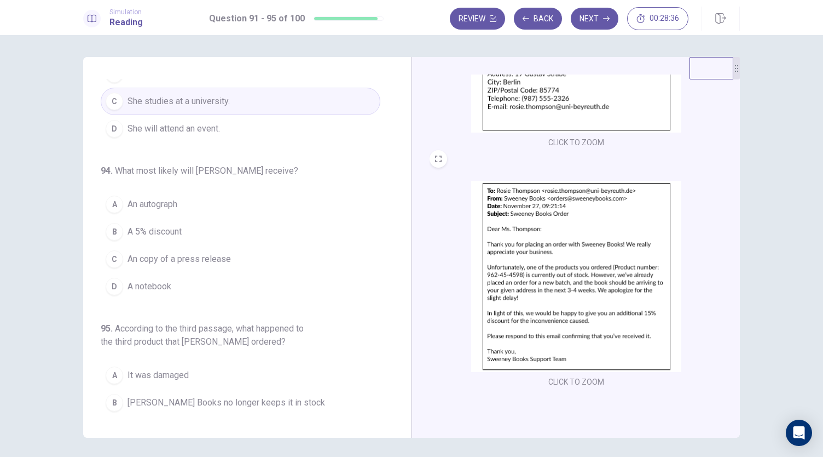
click at [317, 308] on div "91 . What is being announced? A The launch of a website B The publication of a …" at bounding box center [252, 247] width 302 height 337
click at [151, 205] on span "An autograph" at bounding box center [153, 204] width 50 height 13
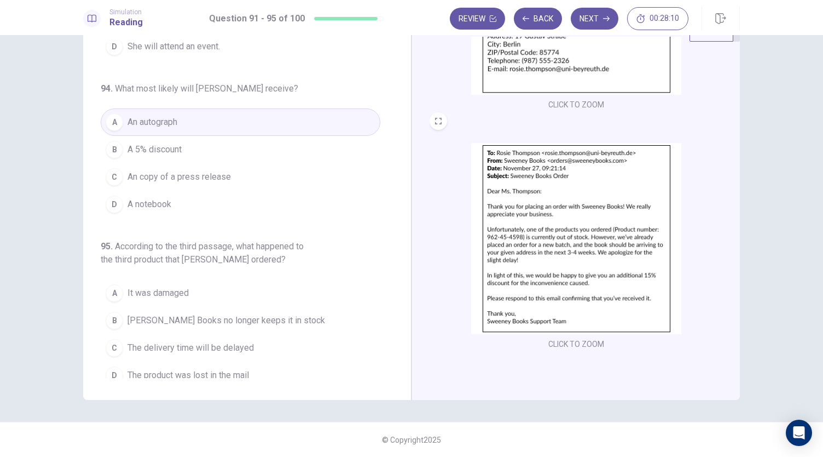
scroll to position [448, 0]
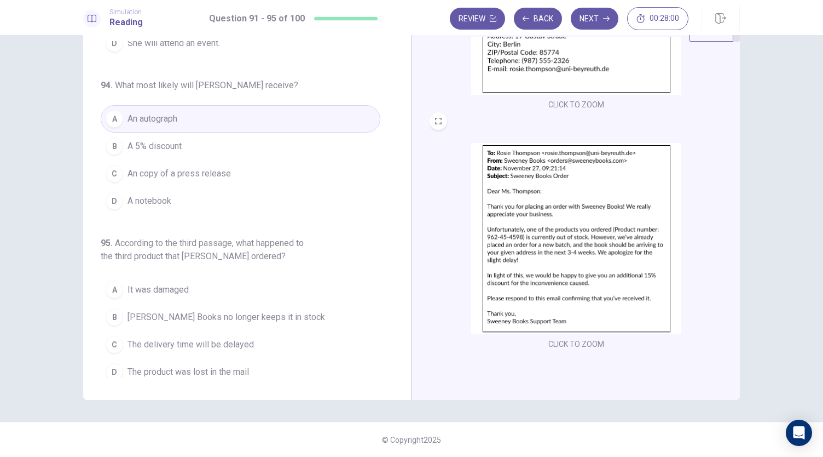
click at [209, 338] on span "The delivery time will be delayed" at bounding box center [191, 344] width 126 height 13
click at [590, 21] on button "Next" at bounding box center [595, 19] width 48 height 22
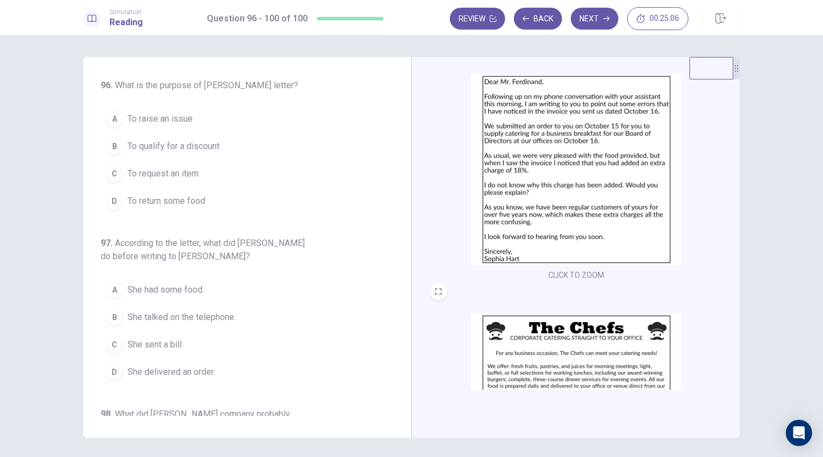
scroll to position [0, 0]
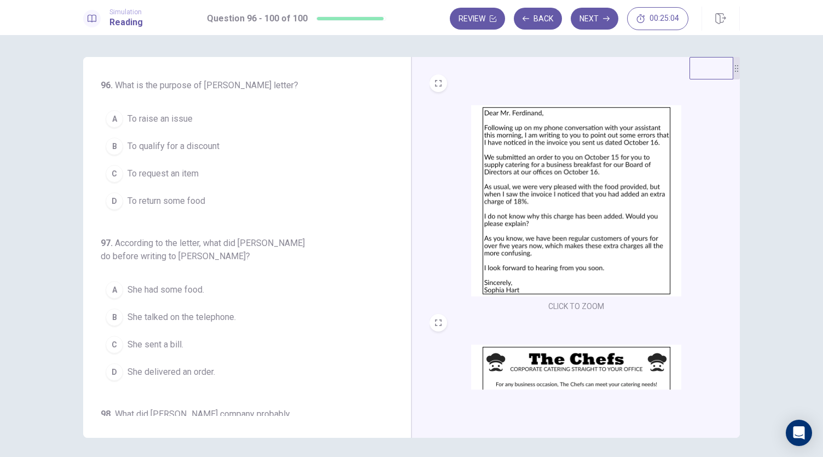
click at [198, 124] on button "A To raise an issue" at bounding box center [241, 118] width 280 height 27
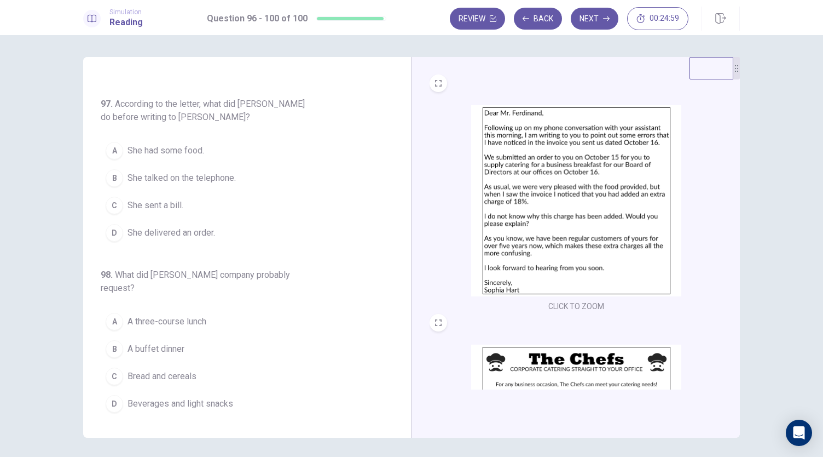
scroll to position [141, 0]
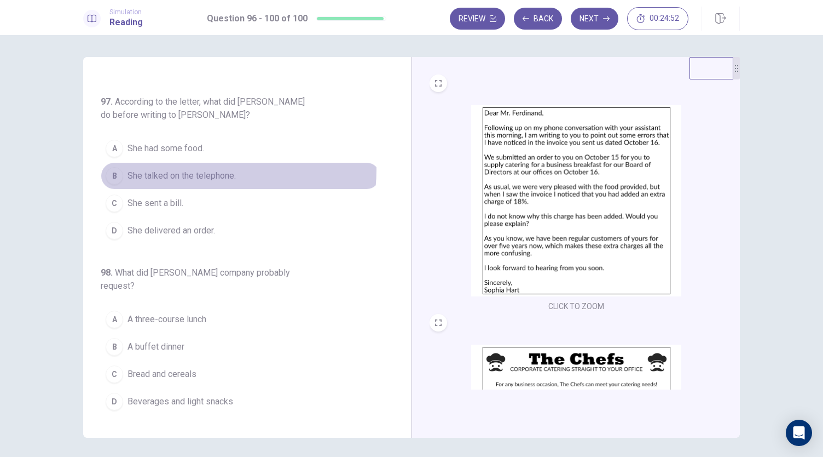
click at [203, 169] on span "She talked on the telephone." at bounding box center [182, 175] width 108 height 13
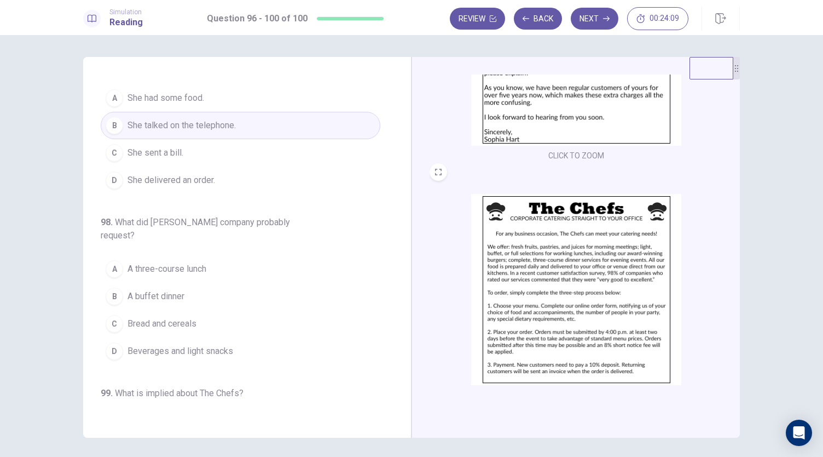
scroll to position [149, 0]
click at [183, 344] on span "Beverages and light snacks" at bounding box center [181, 350] width 106 height 13
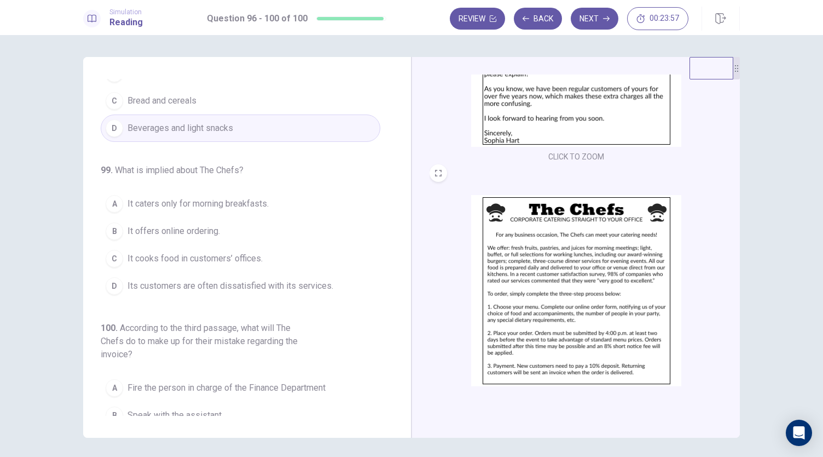
scroll to position [417, 0]
click at [184, 222] on span "It offers online ordering." at bounding box center [174, 228] width 93 height 13
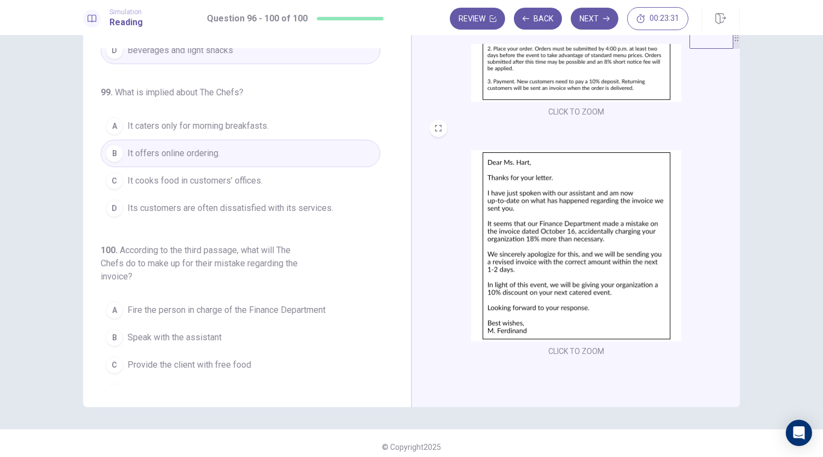
scroll to position [38, 0]
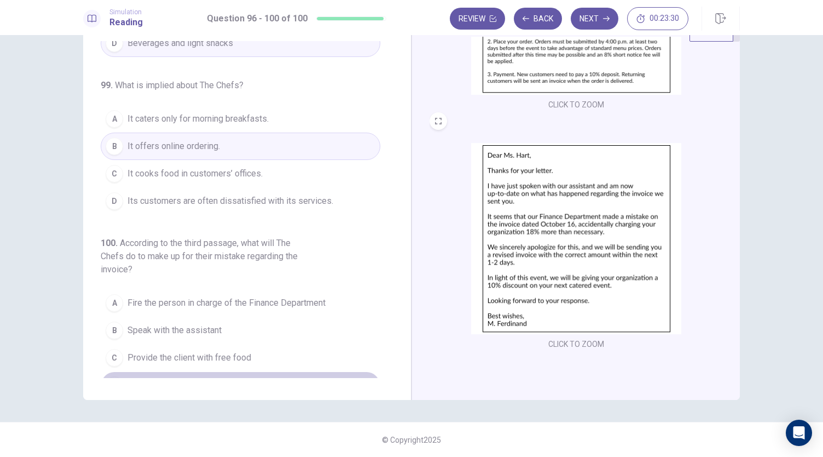
click at [268, 378] on span "Give the client a 10% discount on their next purchase" at bounding box center [228, 384] width 201 height 13
click at [584, 19] on button "Next" at bounding box center [595, 19] width 48 height 22
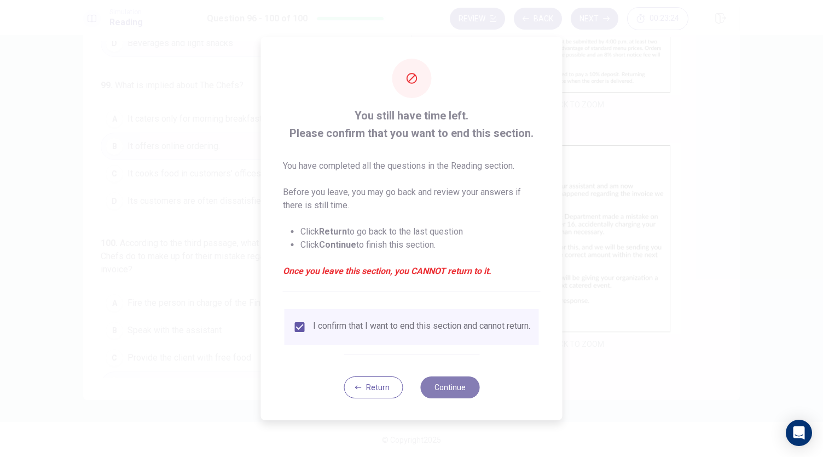
click at [447, 389] on button "Continue" at bounding box center [449, 387] width 59 height 22
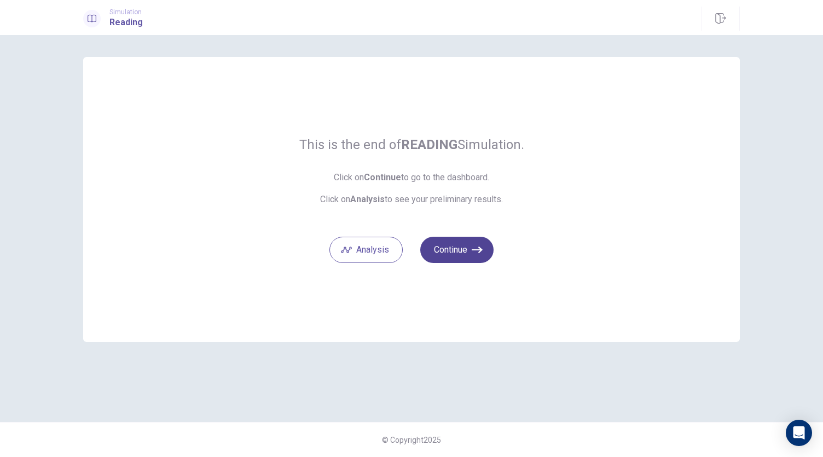
click at [460, 255] on button "Continue" at bounding box center [456, 250] width 73 height 26
